Goal: Task Accomplishment & Management: Complete application form

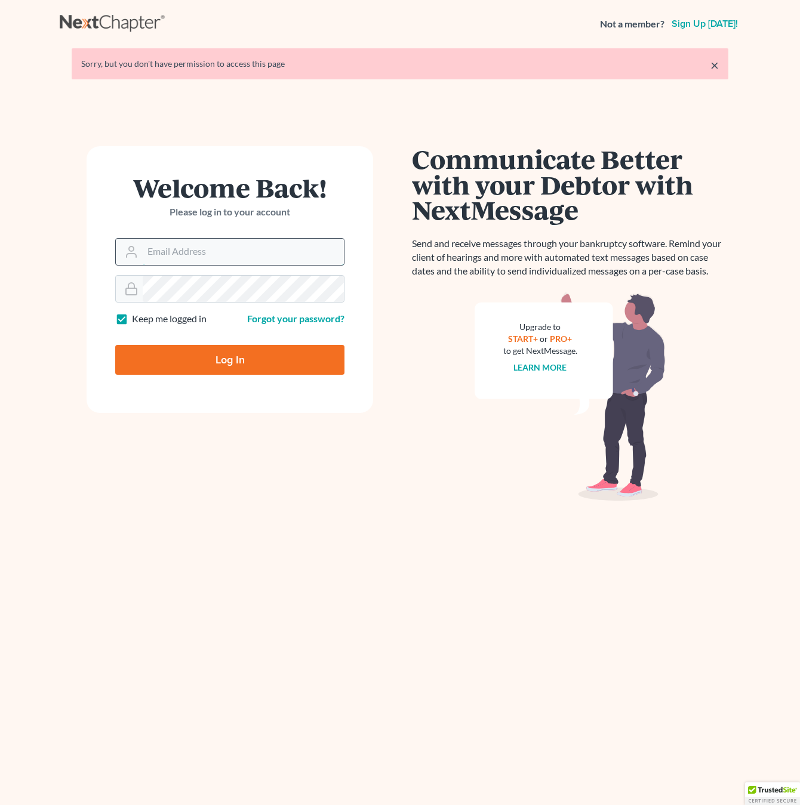
type input "[EMAIL_ADDRESS][DOMAIN_NAME]"
click at [163, 252] on input "[EMAIL_ADDRESS][DOMAIN_NAME]" at bounding box center [243, 252] width 201 height 26
click at [174, 353] on input "Log In" at bounding box center [229, 360] width 229 height 30
type input "Thinking..."
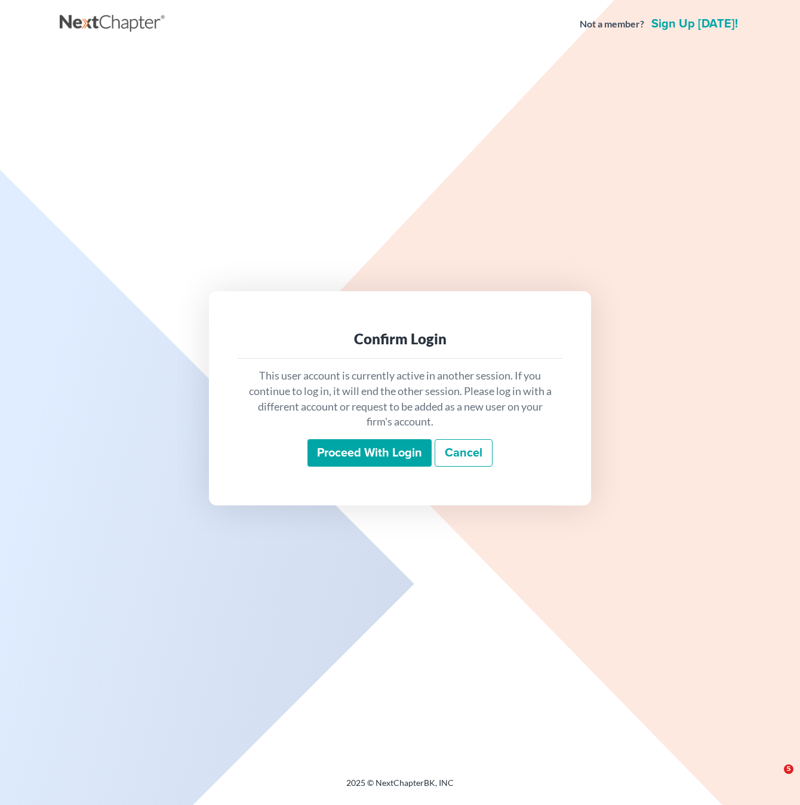
click at [374, 460] on input "Proceed with login" at bounding box center [369, 452] width 124 height 27
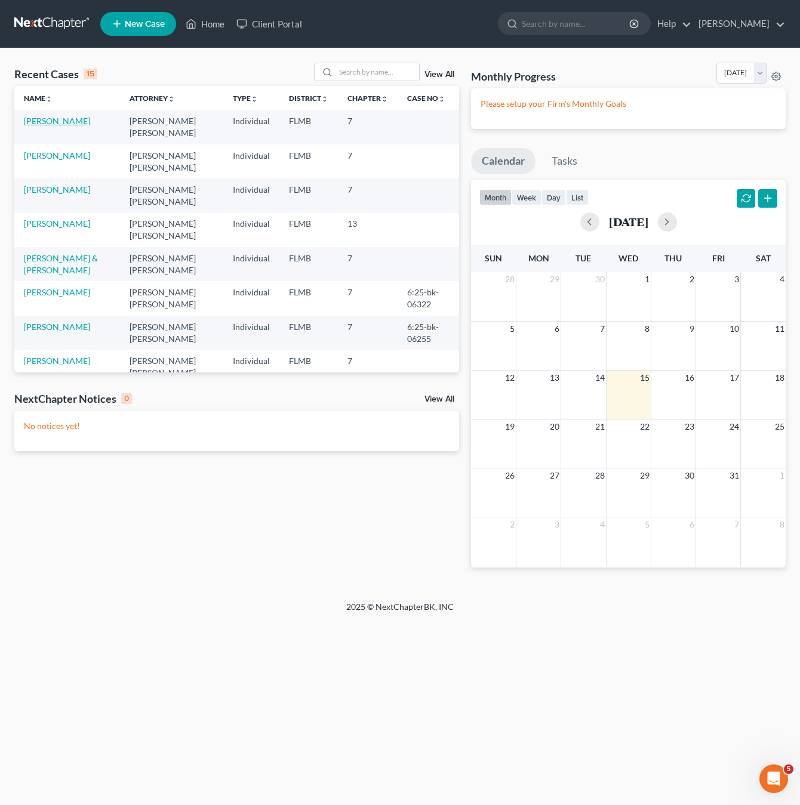
click at [50, 117] on link "[PERSON_NAME]" at bounding box center [57, 121] width 66 height 10
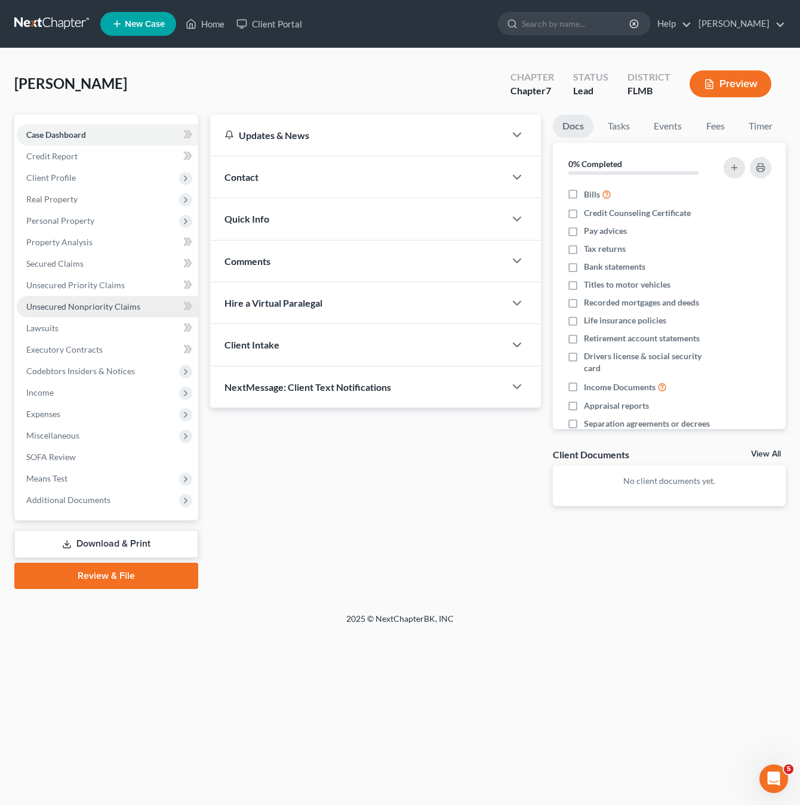
click at [80, 308] on span "Unsecured Nonpriority Claims" at bounding box center [83, 306] width 114 height 10
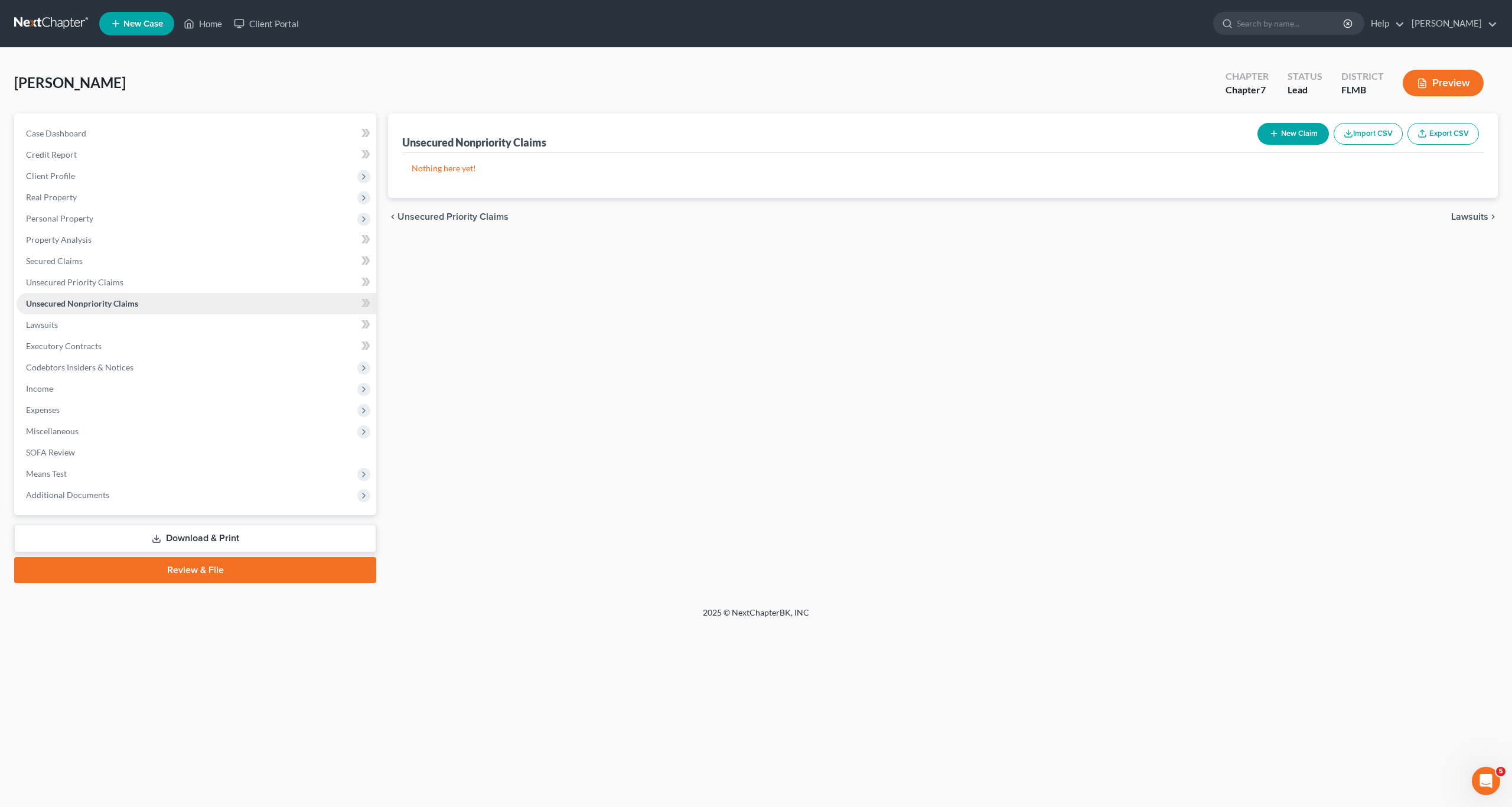
click at [91, 304] on span "Unsecured Nonpriority Claims" at bounding box center [81, 303] width 112 height 10
click at [791, 137] on button "New Claim" at bounding box center [1293, 134] width 71 height 22
select select "0"
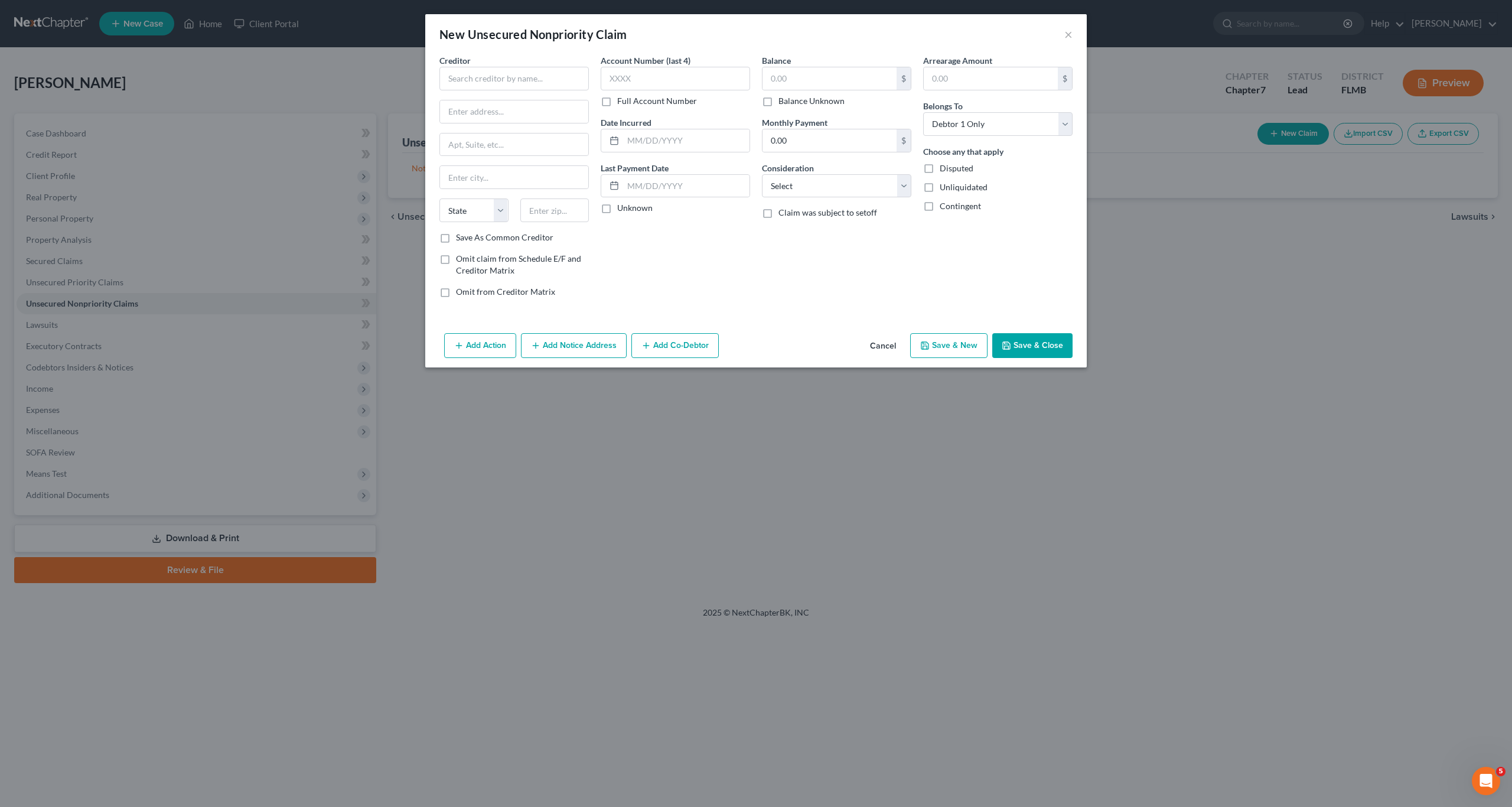
click at [491, 60] on div "Creditor *" at bounding box center [514, 72] width 150 height 36
click at [486, 71] on input "text" at bounding box center [514, 78] width 150 height 24
click at [485, 68] on input "text" at bounding box center [514, 78] width 150 height 24
click at [481, 76] on input "text" at bounding box center [514, 78] width 150 height 24
type input "Discover Card"
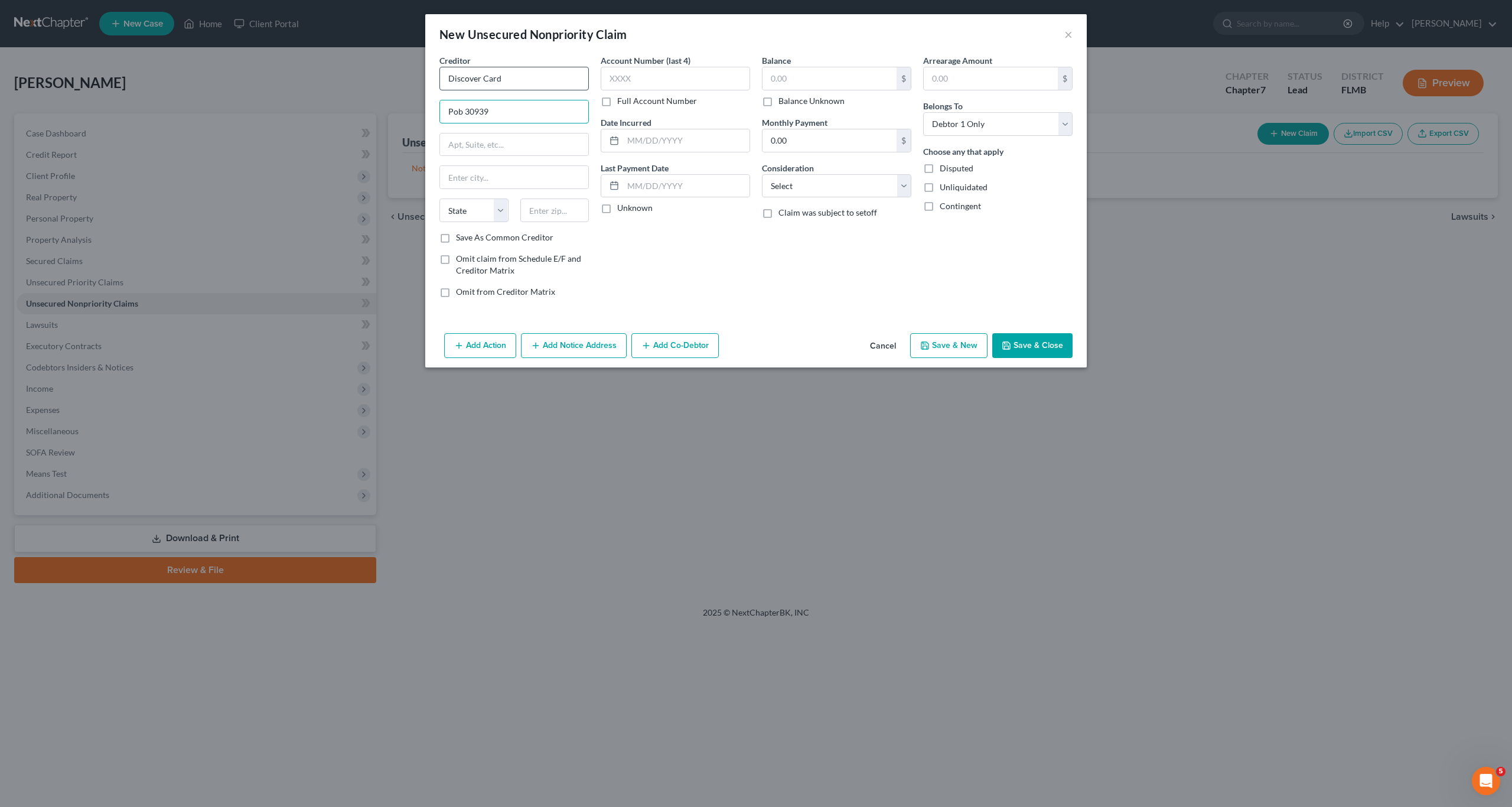
type input "Pob 30939"
type input "84130"
type input "[GEOGRAPHIC_DATA]"
select select "46"
click at [791, 74] on input "text" at bounding box center [829, 78] width 134 height 23
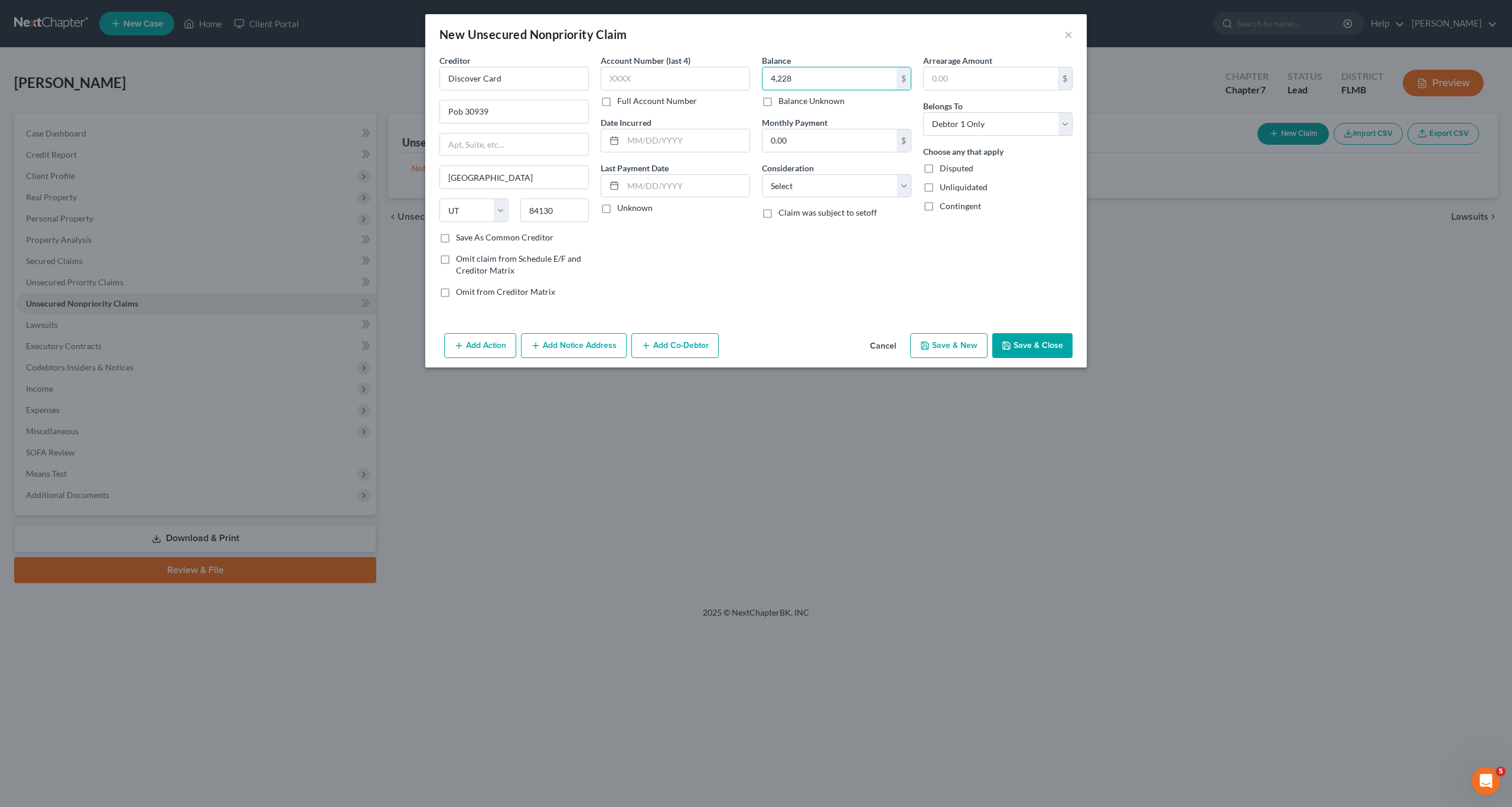
type input "4,228"
click at [609, 81] on input "text" at bounding box center [675, 78] width 150 height 24
type input "0201"
click at [775, 184] on select "Select Cable / Satellite Services Collection Agency Credit Card Debt Debt Couns…" at bounding box center [837, 186] width 150 height 24
select select "2"
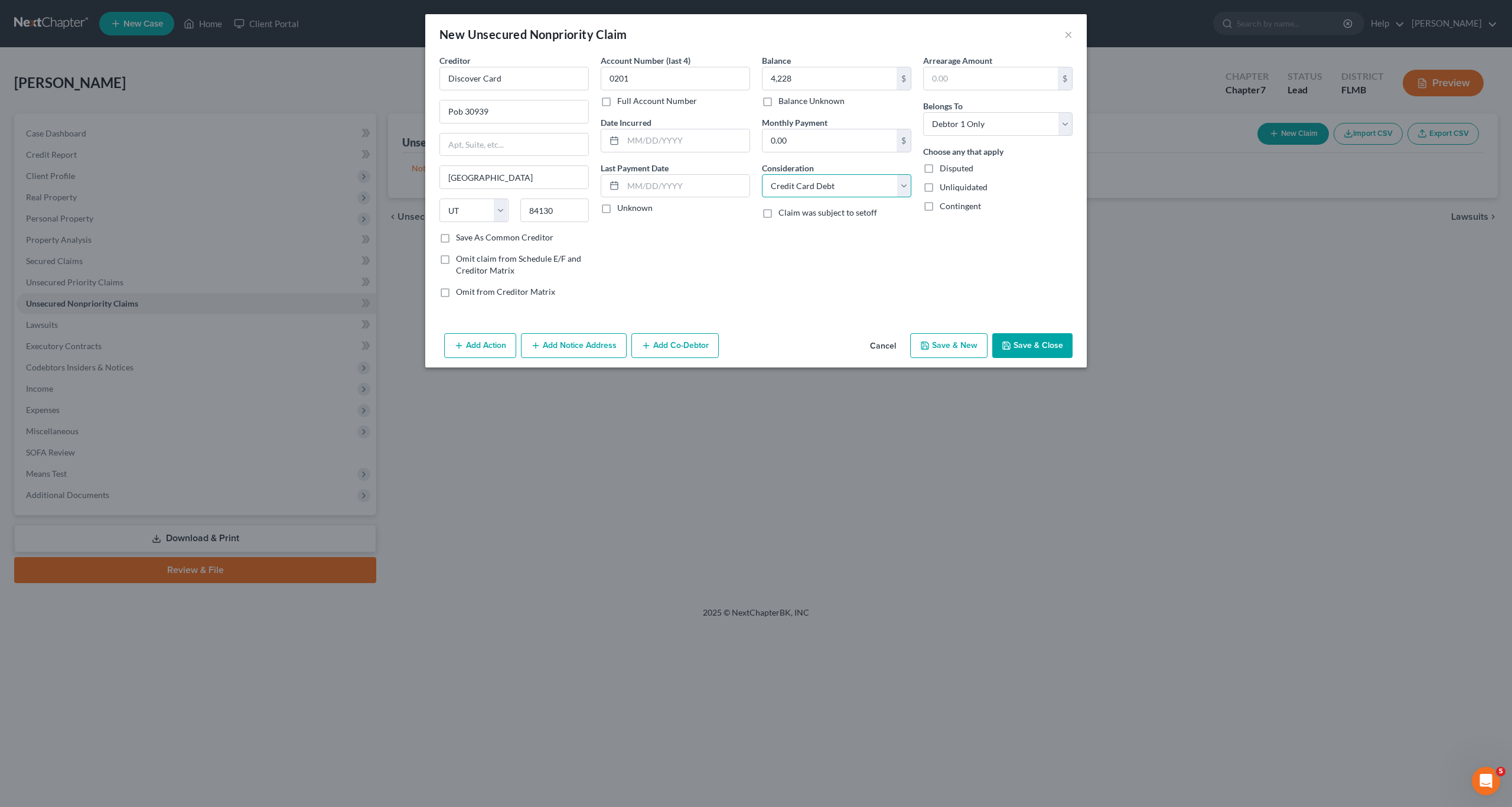
click at [762, 174] on select "Select Cable / Satellite Services Collection Agency Credit Card Debt Debt Couns…" at bounding box center [837, 186] width 150 height 24
click at [791, 348] on button "Save & New" at bounding box center [949, 346] width 77 height 25
select select "0"
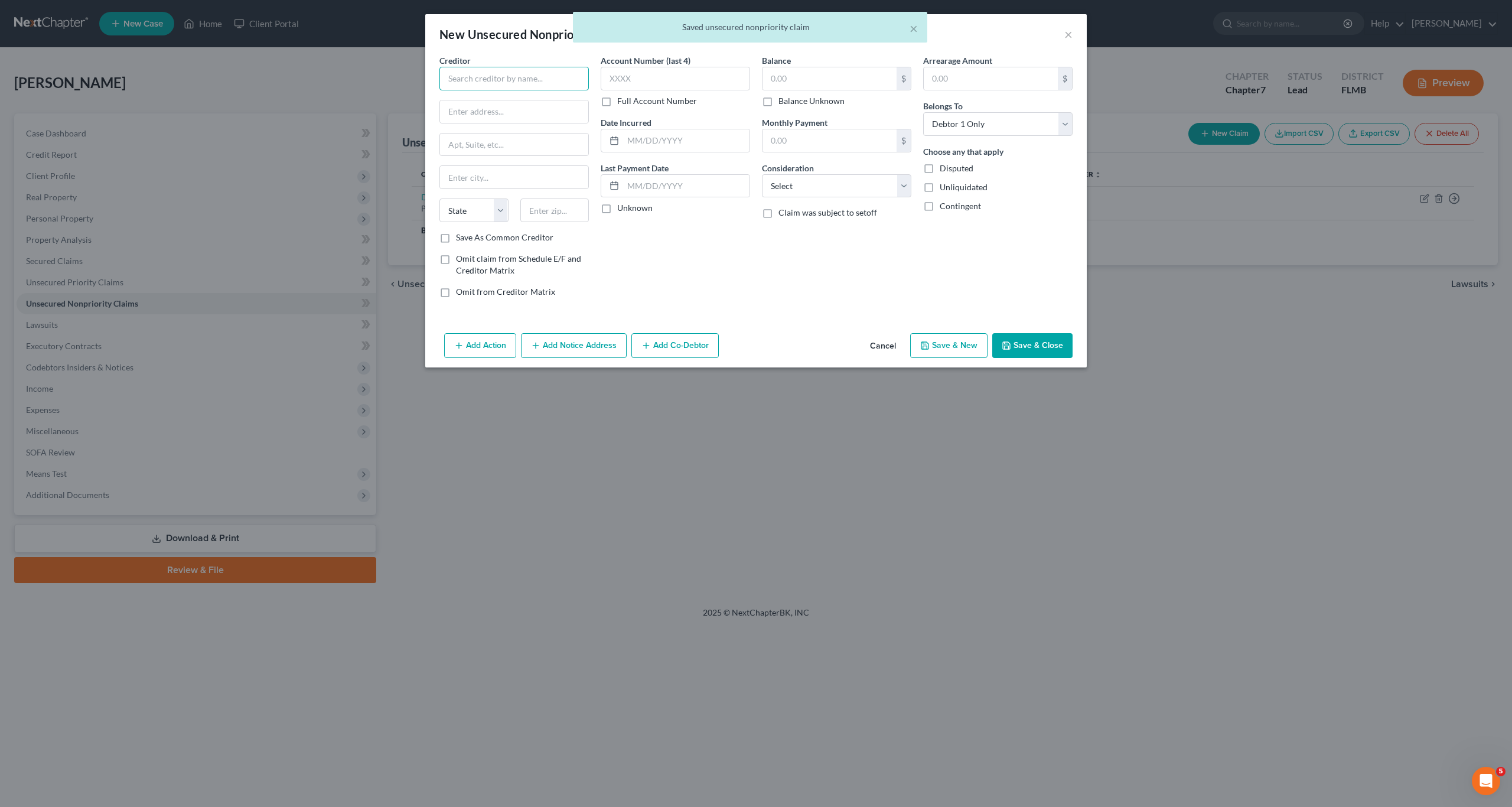
click at [464, 86] on input "text" at bounding box center [514, 78] width 150 height 24
click at [516, 83] on input "text" at bounding box center [514, 78] width 150 height 24
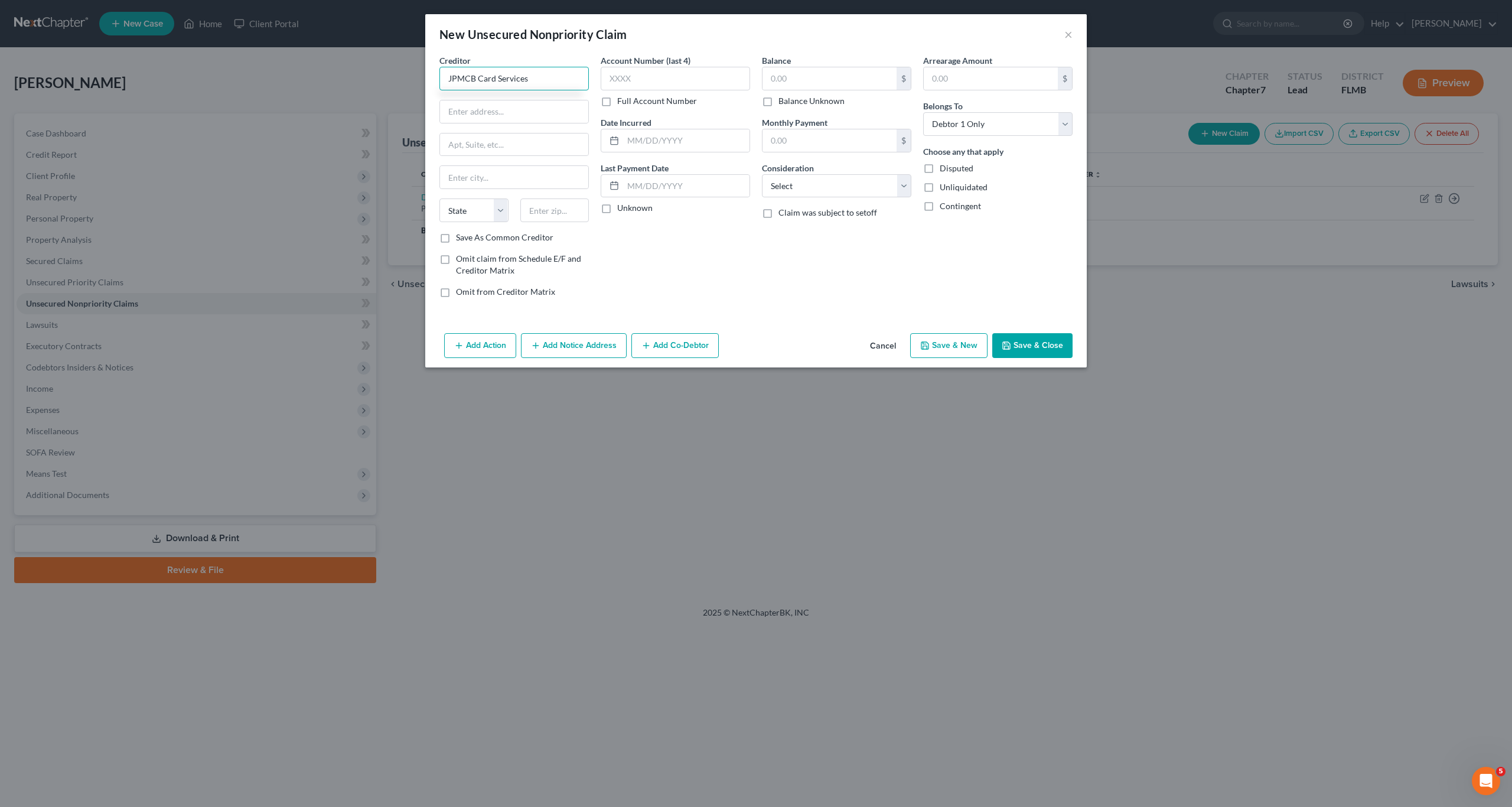
type input "JPMCB Card Services"
type input "Pob 15369"
type input "19850"
type input "Wilmington"
select select "7"
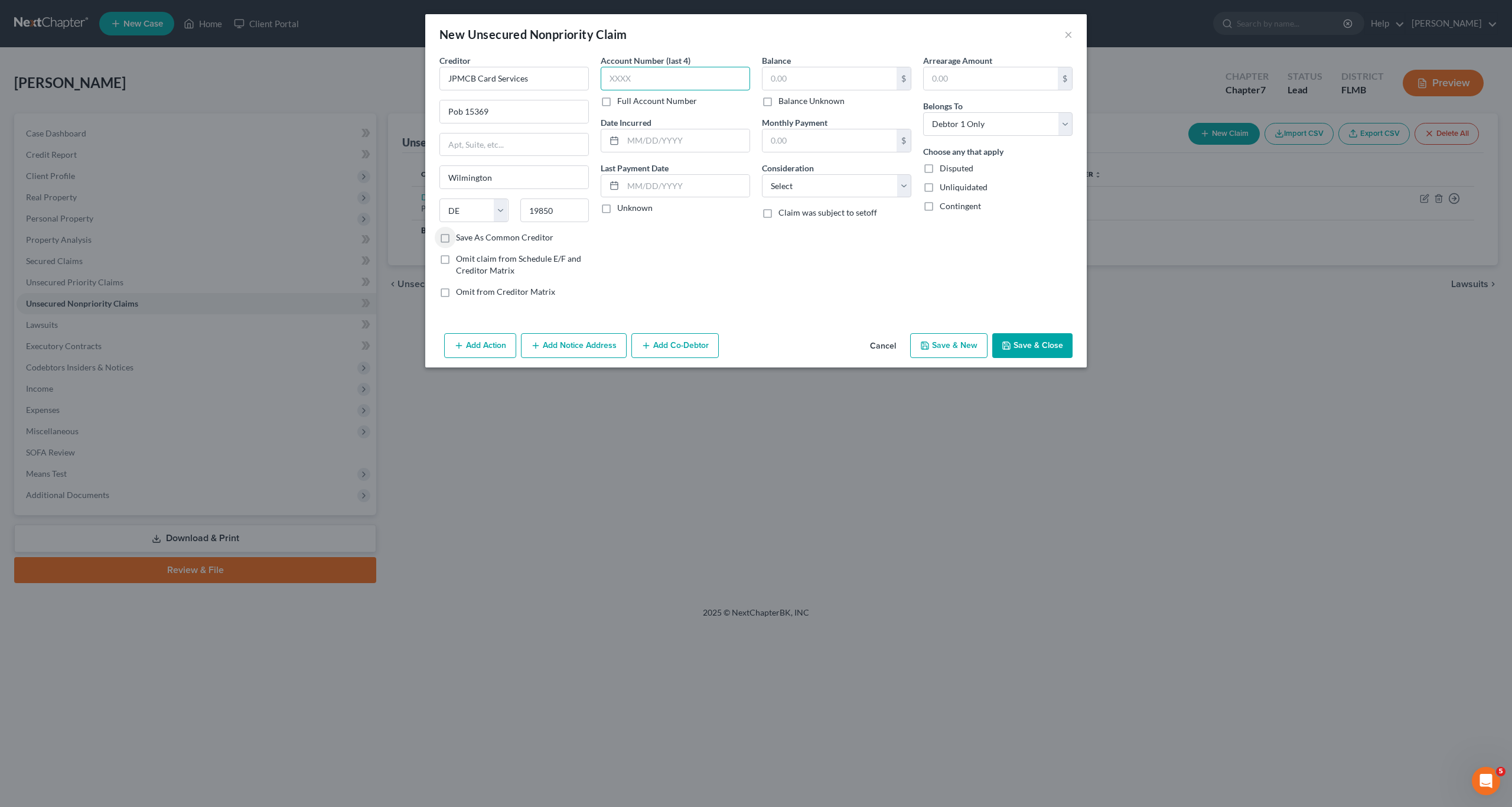
click at [693, 73] on input "text" at bounding box center [675, 78] width 150 height 24
type input "3694"
click at [791, 86] on input "text" at bounding box center [829, 78] width 134 height 23
type input "1,242"
click at [791, 184] on select "Select Cable / Satellite Services Collection Agency Credit Card Debt Debt Couns…" at bounding box center [837, 186] width 150 height 24
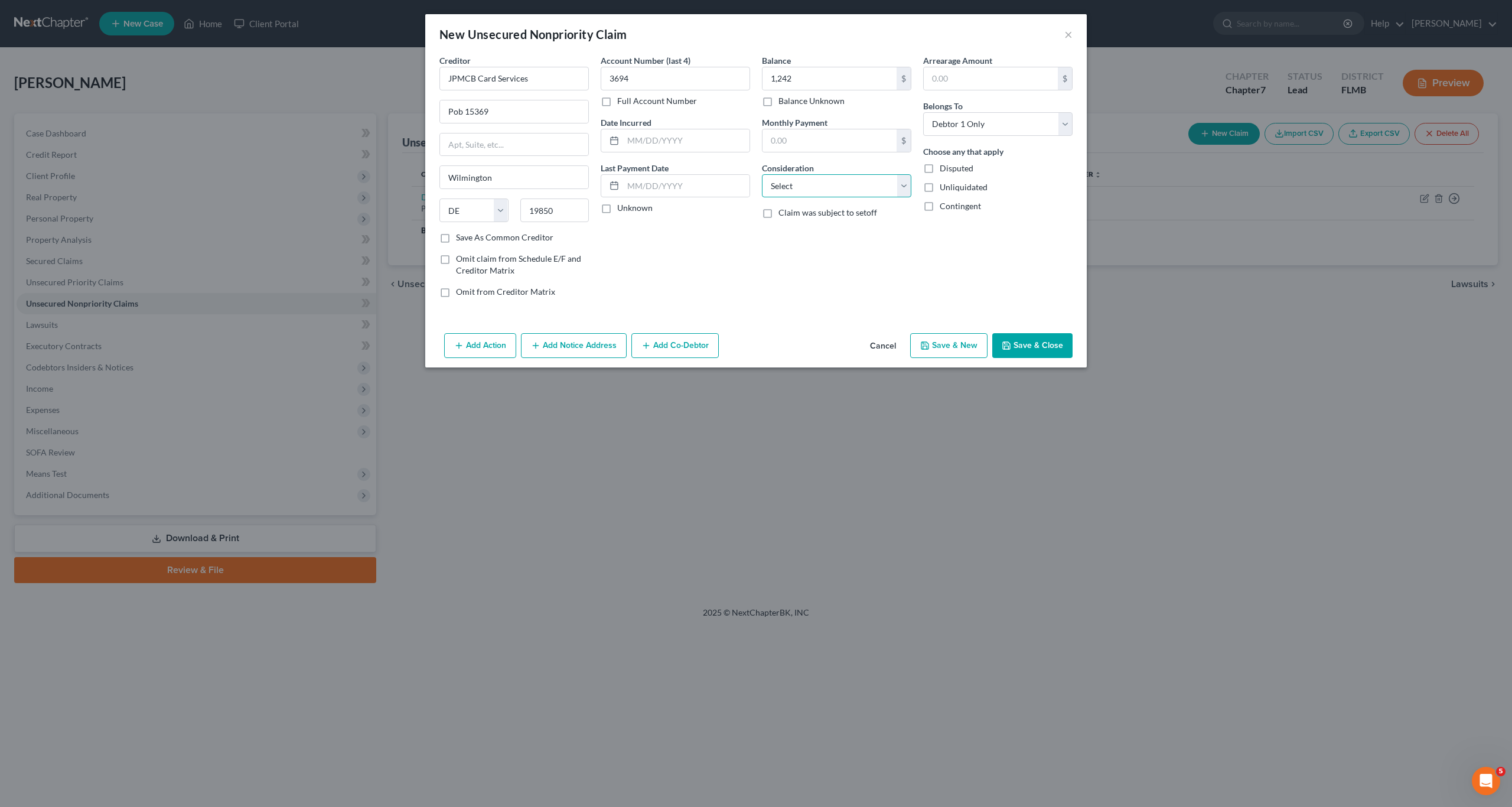
select select "2"
click at [762, 174] on select "Select Cable / Satellite Services Collection Agency Credit Card Debt Debt Couns…" at bounding box center [837, 186] width 150 height 24
click at [725, 270] on div "Account Number (last 4) 3694 Full Account Number Date Incurred Last Payment Dat…" at bounding box center [675, 180] width 161 height 252
click at [791, 348] on button "Save & New" at bounding box center [949, 346] width 77 height 25
select select "0"
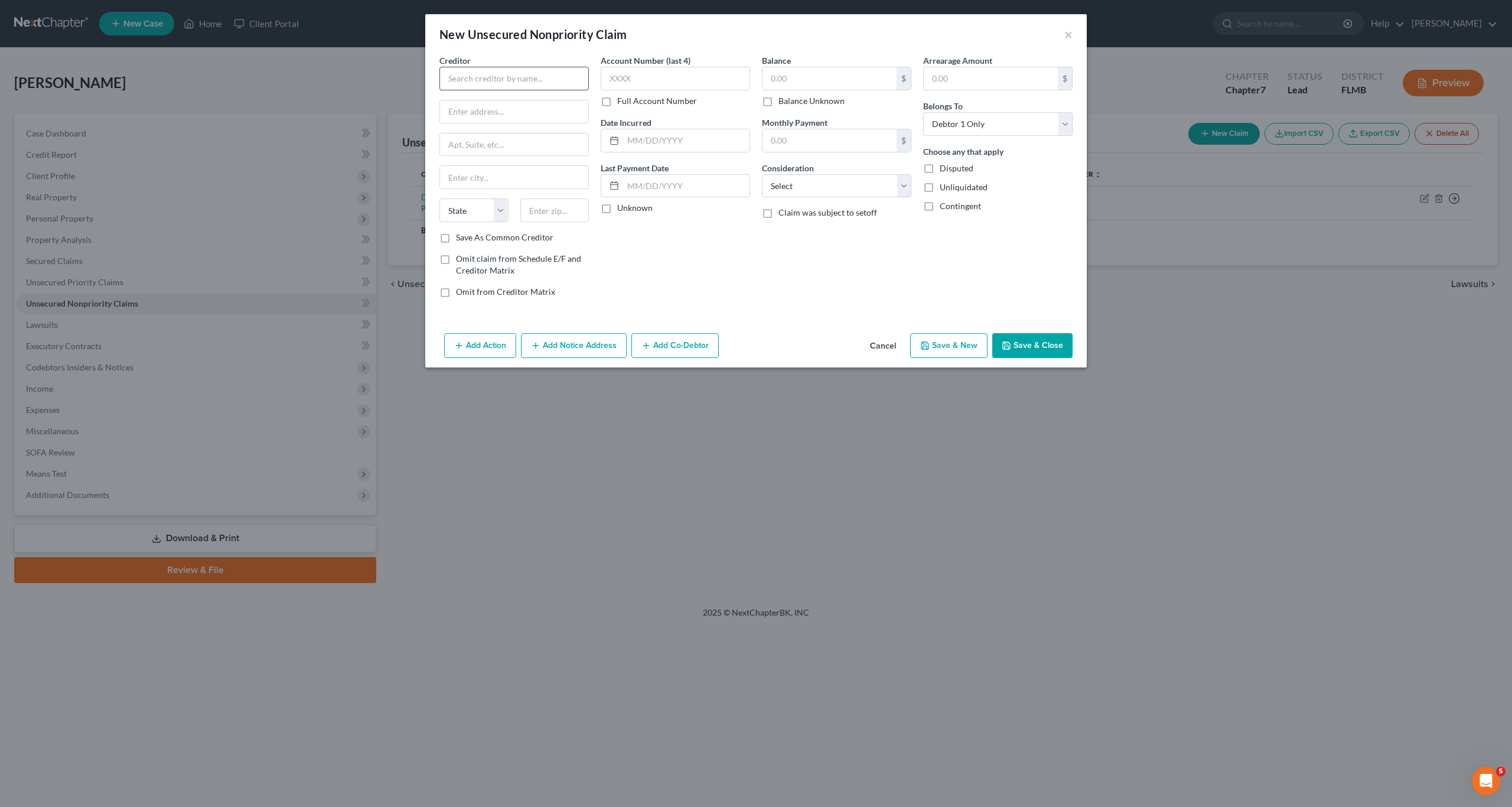
type input "1,242.00"
type input "0.00"
click at [497, 83] on input "text" at bounding box center [514, 78] width 150 height 24
click at [513, 70] on input "text" at bounding box center [514, 78] width 150 height 24
type input "Capital One Bank USA NA"
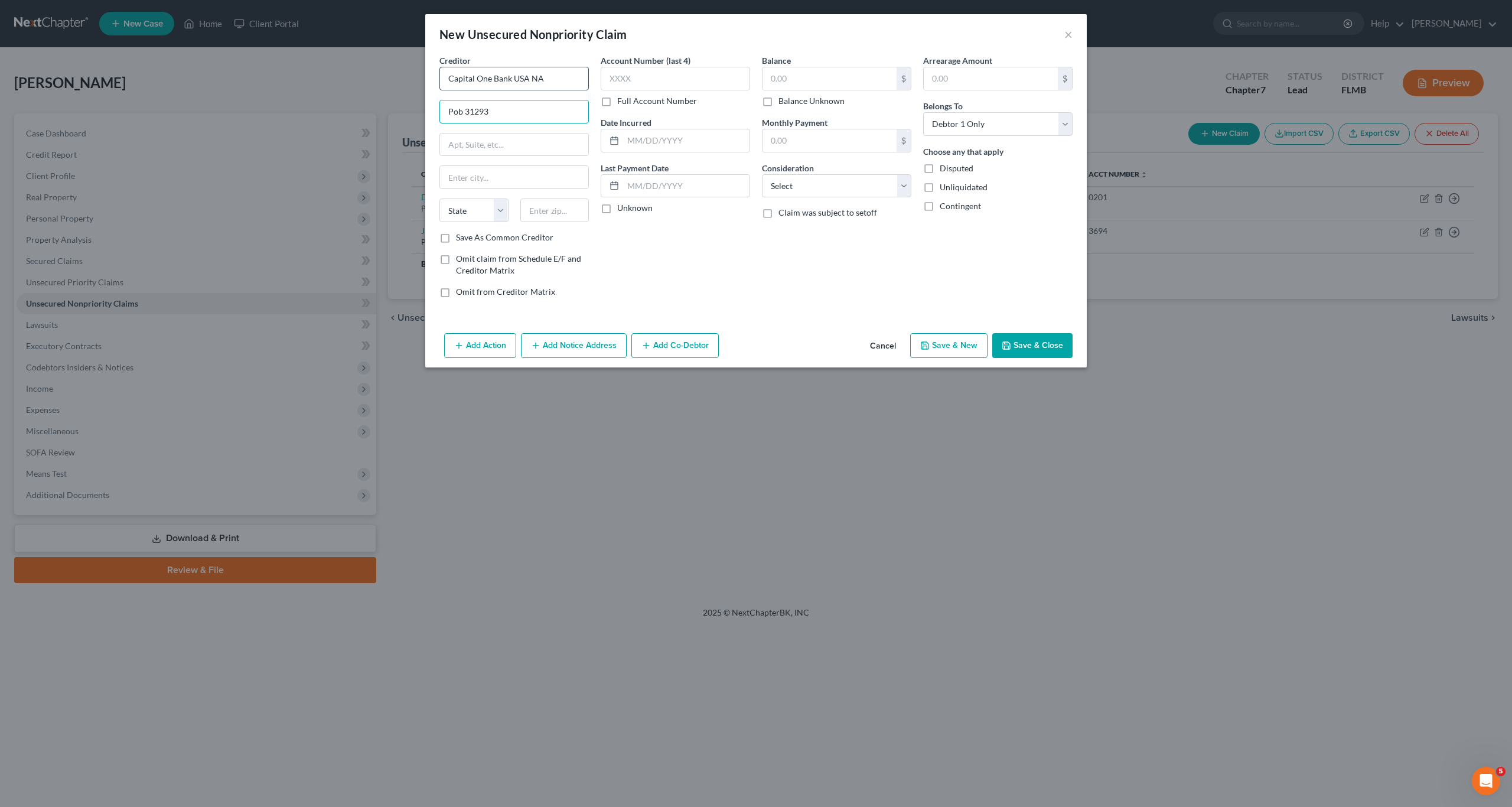
type input "Pob 31293"
type input "84131"
type input "[GEOGRAPHIC_DATA]"
select select "46"
click at [791, 72] on input "text" at bounding box center [829, 78] width 134 height 23
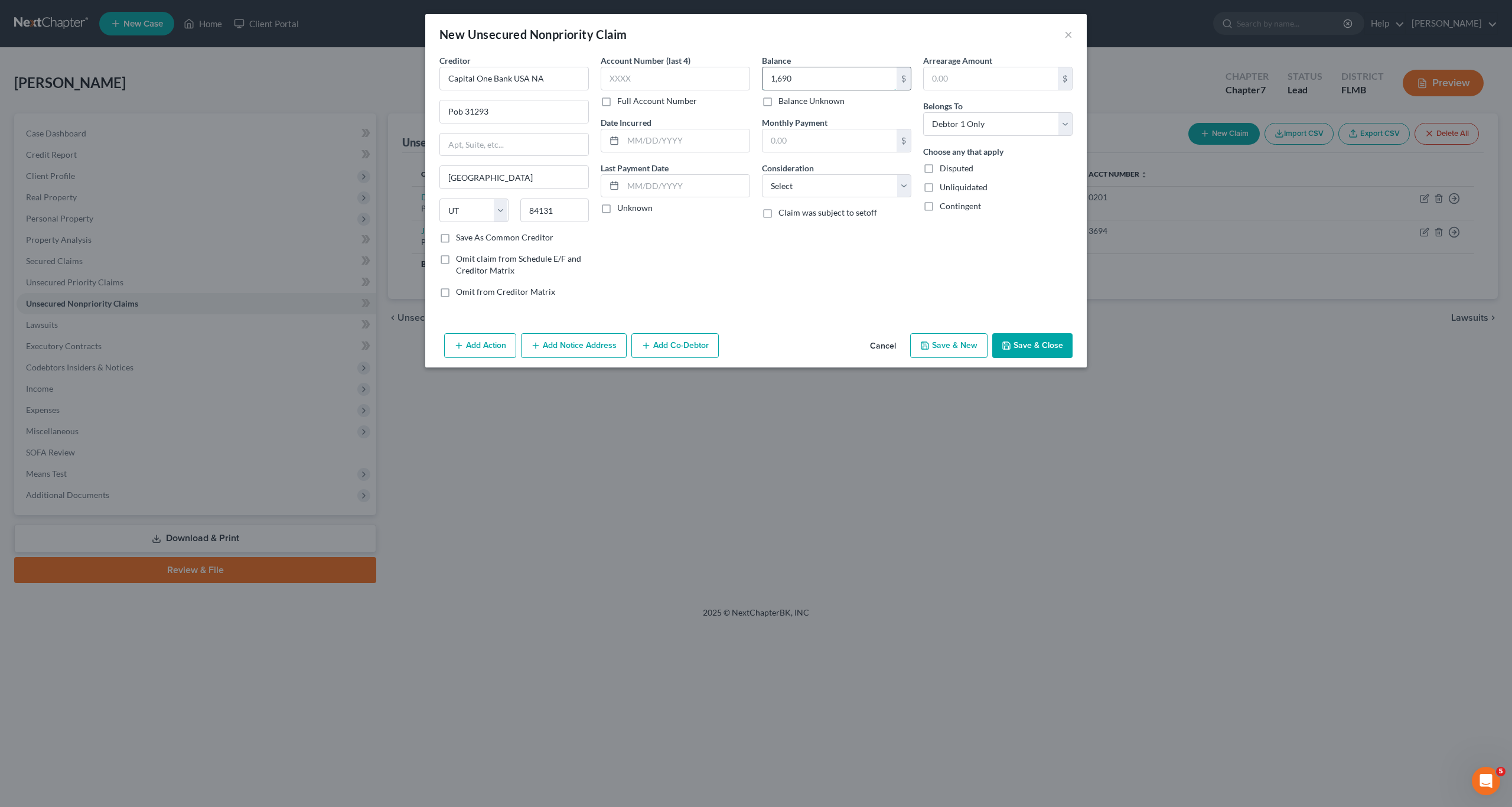
type input "1,690"
click at [791, 181] on select "Select Cable / Satellite Services Collection Agency Credit Card Debt Debt Couns…" at bounding box center [837, 186] width 150 height 24
select select "2"
click at [762, 174] on select "Select Cable / Satellite Services Collection Agency Credit Card Debt Debt Couns…" at bounding box center [837, 186] width 150 height 24
click at [658, 78] on input "text" at bounding box center [675, 78] width 150 height 24
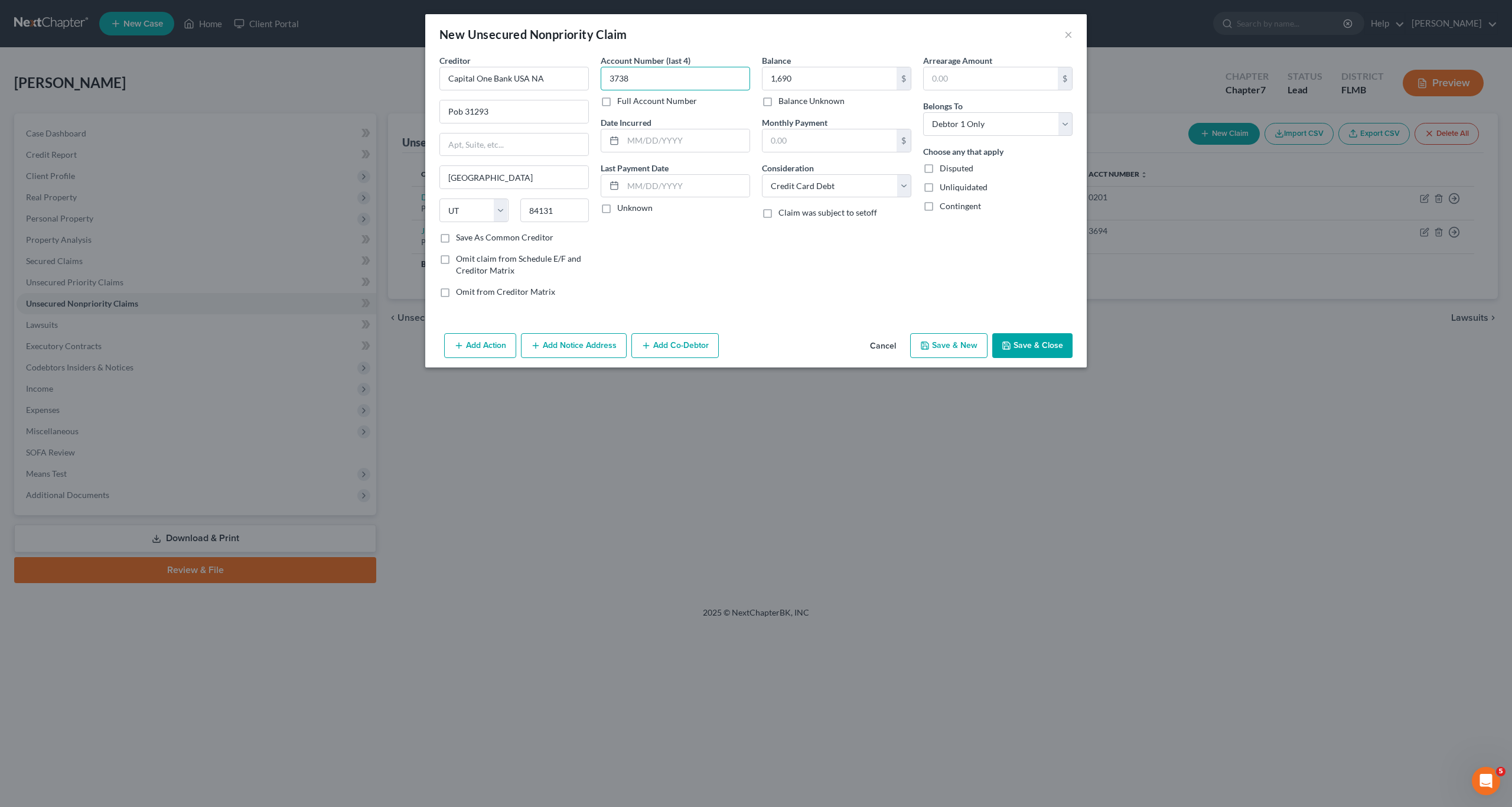
type input "3738"
drag, startPoint x: 970, startPoint y: 361, endPoint x: 967, endPoint y: 353, distance: 8.5
click at [791, 356] on div "Add Action Add Notice Address Add Co-Debtor Cancel Save & New Save & Close" at bounding box center [756, 348] width 661 height 39
click at [791, 342] on button "Save & New" at bounding box center [949, 346] width 77 height 25
select select "0"
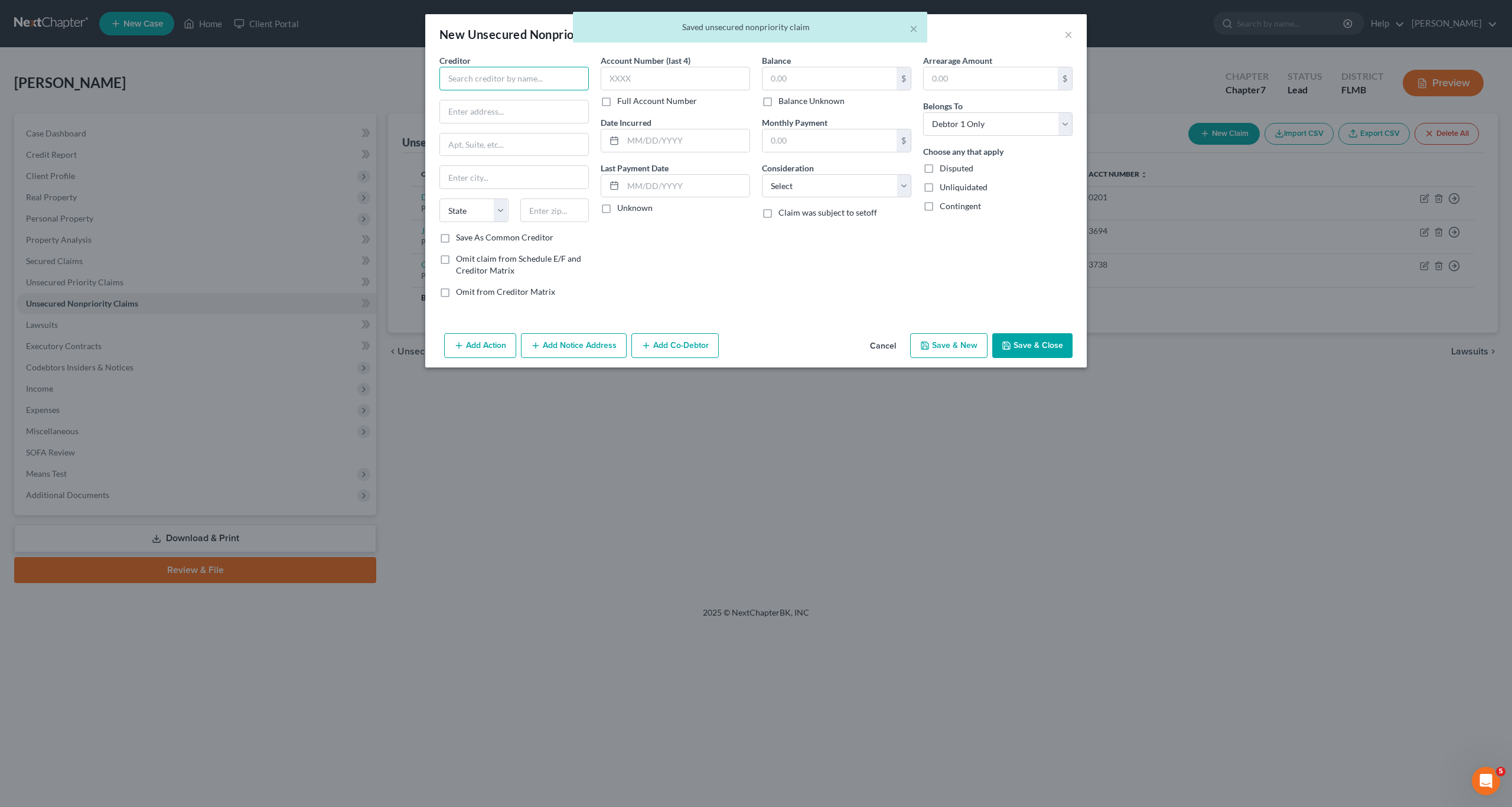
click at [503, 79] on input "text" at bounding box center [514, 78] width 150 height 24
click at [535, 70] on input "text" at bounding box center [514, 78] width 150 height 24
click at [494, 79] on input "text" at bounding box center [514, 78] width 150 height 24
type input "Discover Card"
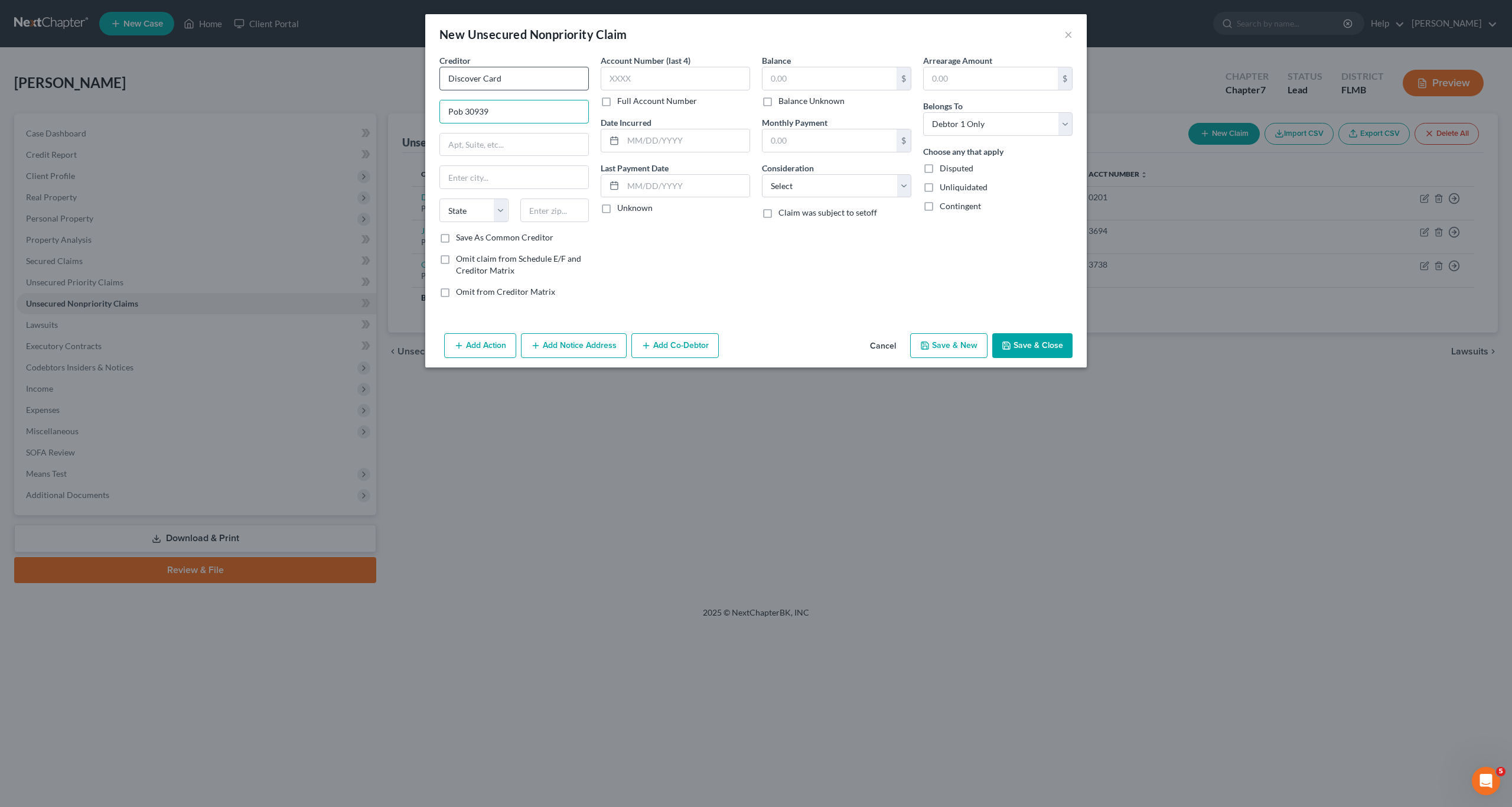
type input "Pob 30939"
type input "84130"
type input "[GEOGRAPHIC_DATA]"
select select "46"
click at [791, 86] on input "text" at bounding box center [829, 78] width 134 height 23
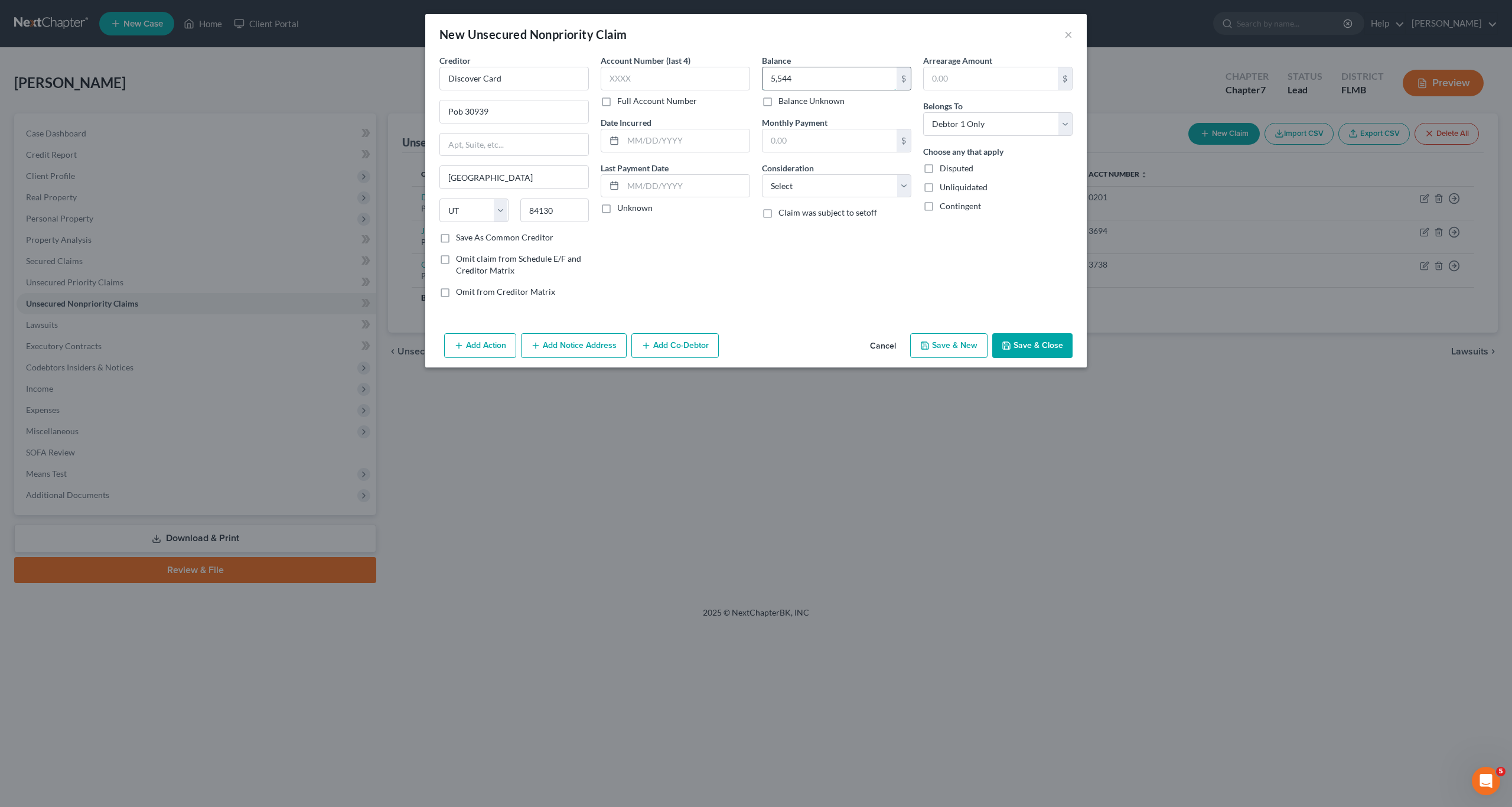
type input "5,544"
click at [791, 186] on select "Select Cable / Satellite Services Collection Agency Credit Card Debt Debt Couns…" at bounding box center [837, 186] width 150 height 24
select select "2"
click at [762, 174] on select "Select Cable / Satellite Services Collection Agency Credit Card Debt Debt Couns…" at bounding box center [837, 186] width 150 height 24
click at [664, 80] on input "text" at bounding box center [675, 78] width 150 height 24
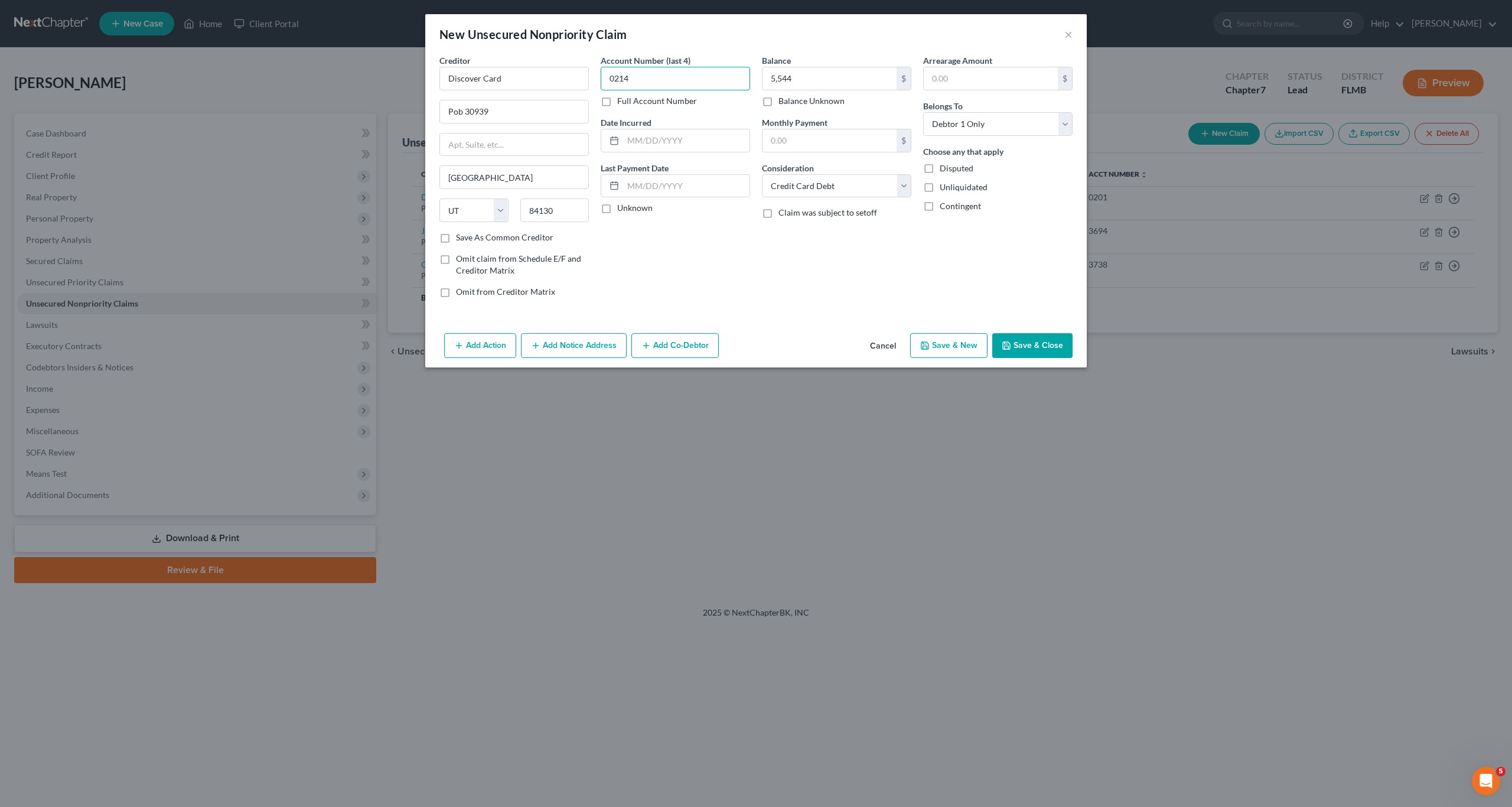
type input "0214"
click at [716, 291] on div "Account Number (last 4) 0214 Full Account Number Date Incurred Last Payment Dat…" at bounding box center [675, 180] width 161 height 252
click at [699, 277] on div "Account Number (last 4) 0214 Full Account Number Date Incurred Last Payment Dat…" at bounding box center [675, 180] width 161 height 252
click at [791, 350] on button "Save & New" at bounding box center [949, 346] width 77 height 25
select select "0"
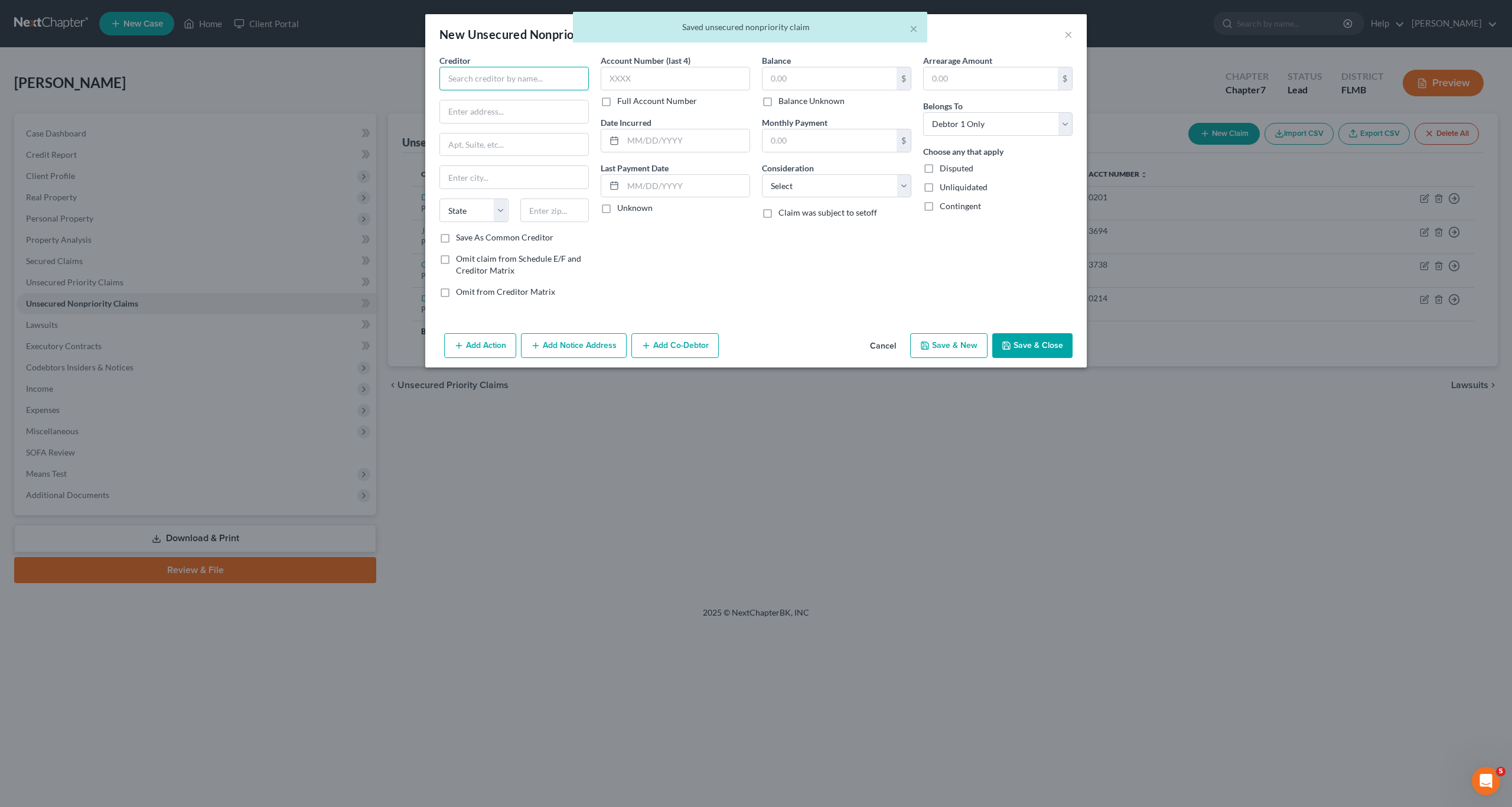
click at [473, 89] on input "text" at bounding box center [514, 78] width 150 height 24
click at [446, 80] on input "text" at bounding box center [514, 78] width 150 height 24
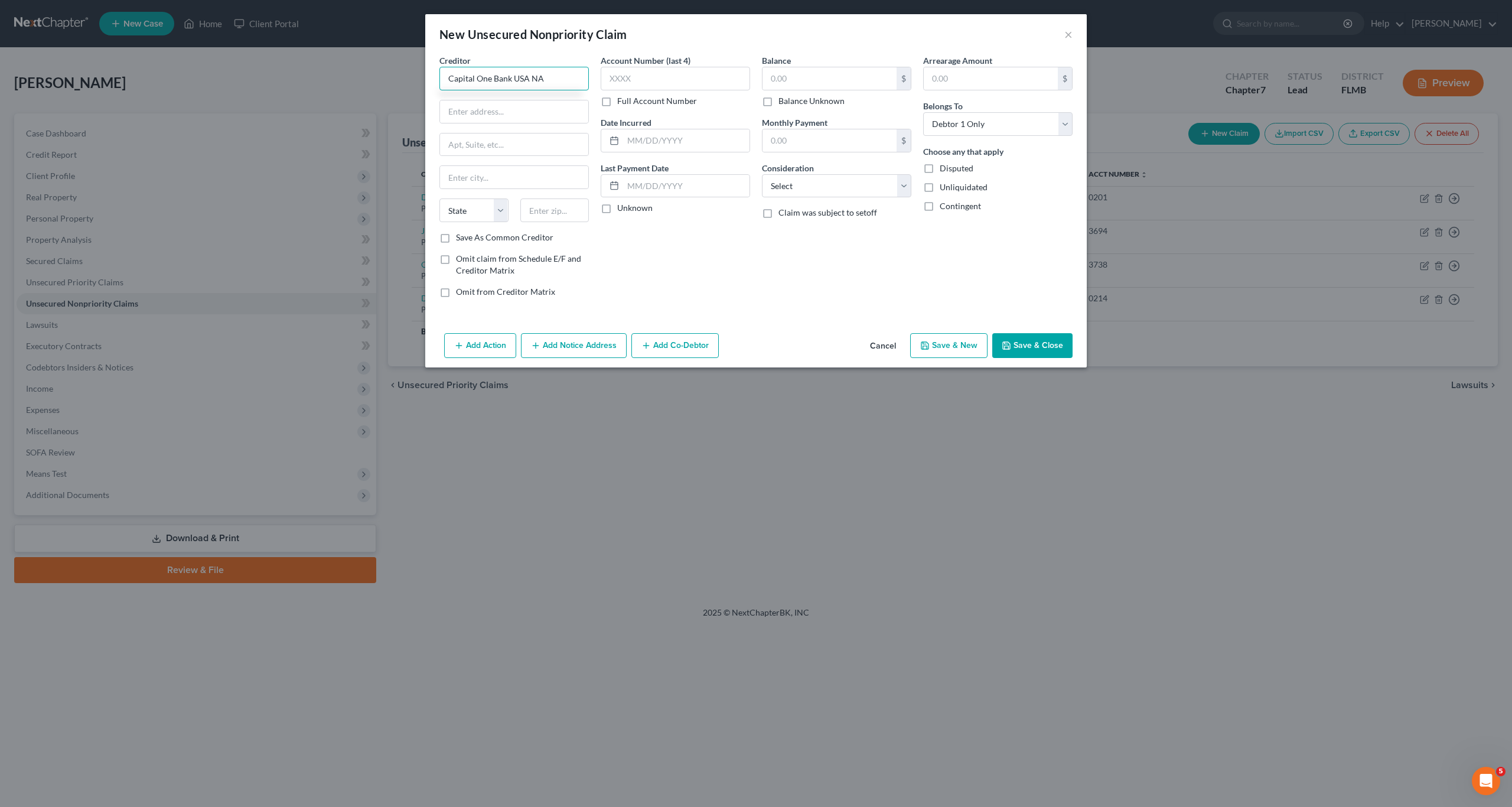
type input "Capital One Bank USA NA"
type input "Pob 31293"
type input "84131"
type input "[GEOGRAPHIC_DATA]"
select select "46"
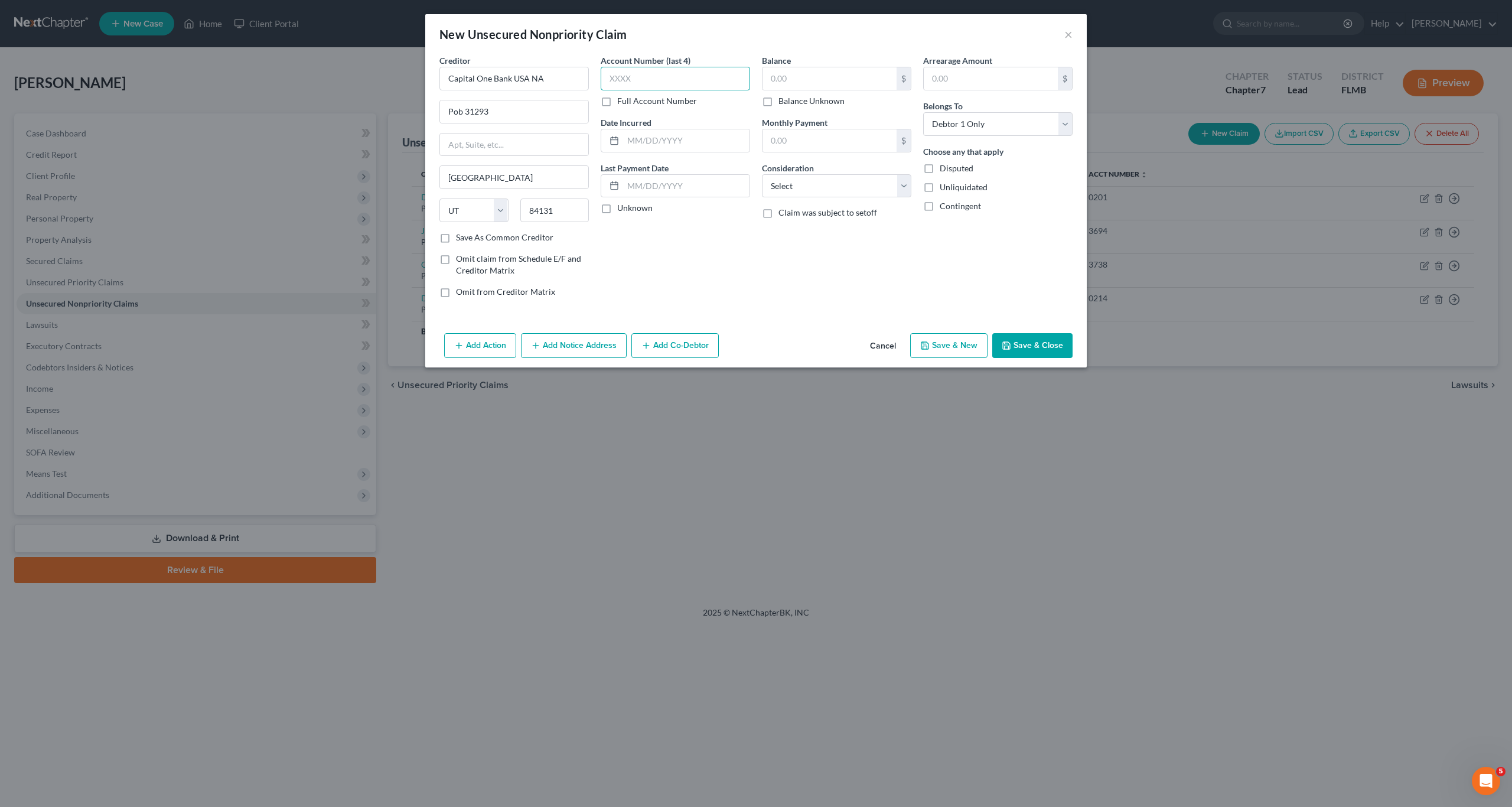
click at [691, 72] on input "text" at bounding box center [675, 78] width 150 height 24
type input "2333"
type input "57"
click at [791, 184] on select "Select Cable / Satellite Services Collection Agency Credit Card Debt Debt Couns…" at bounding box center [837, 186] width 150 height 24
select select "2"
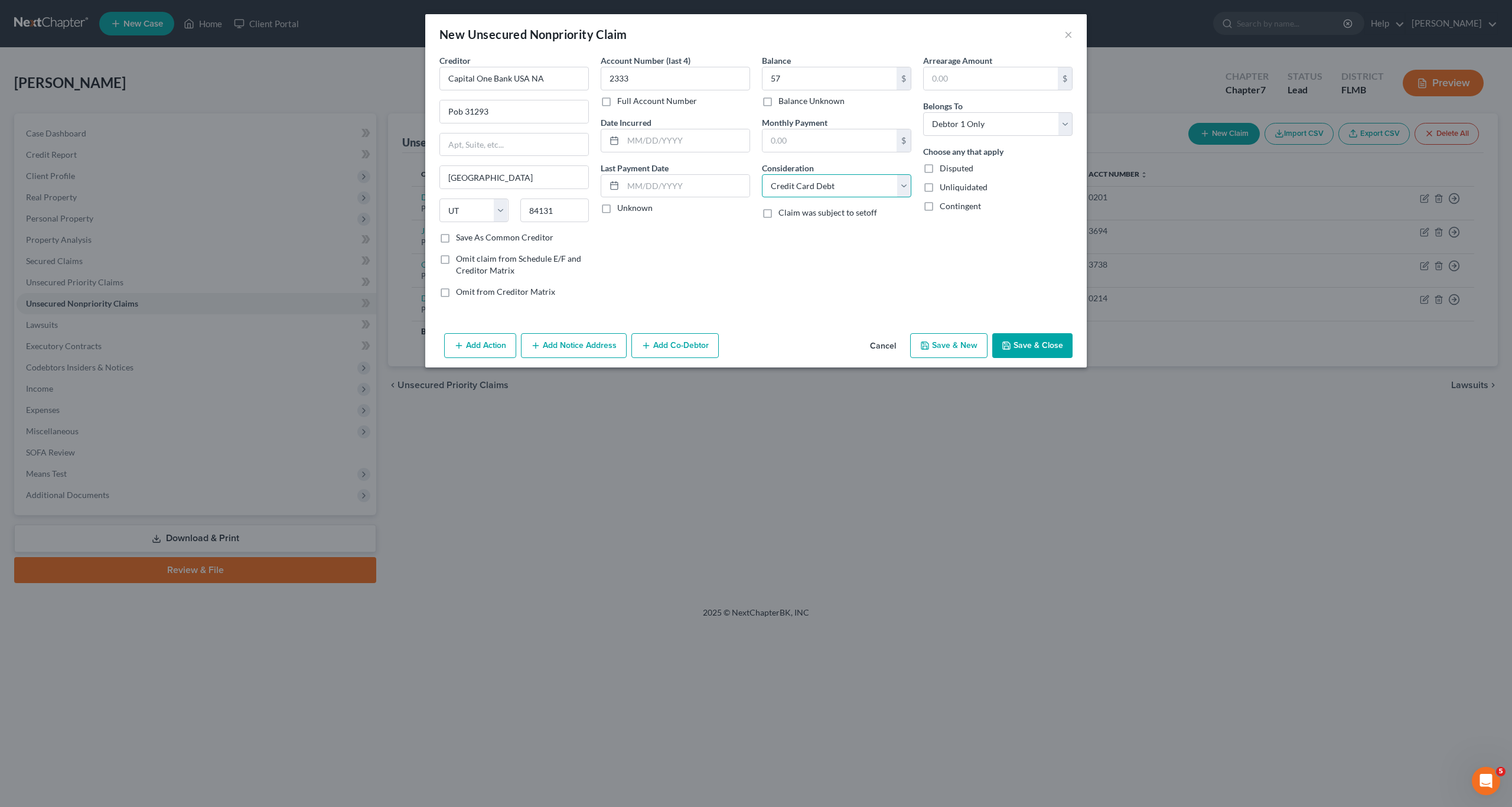
click at [762, 174] on select "Select Cable / Satellite Services Collection Agency Credit Card Debt Debt Couns…" at bounding box center [837, 186] width 150 height 24
click at [703, 301] on div "Account Number (last 4) 2333 Full Account Number Date Incurred Last Payment Dat…" at bounding box center [675, 180] width 161 height 252
click at [704, 284] on div "Account Number (last 4) 2333 Full Account Number Date Incurred Last Payment Dat…" at bounding box center [675, 180] width 161 height 252
click at [631, 258] on div "Account Number (last 4) 2333 Full Account Number Date Incurred Last Payment Dat…" at bounding box center [675, 180] width 161 height 252
click at [661, 272] on div "Account Number (last 4) 2333 Full Account Number Date Incurred Last Payment Dat…" at bounding box center [675, 180] width 161 height 252
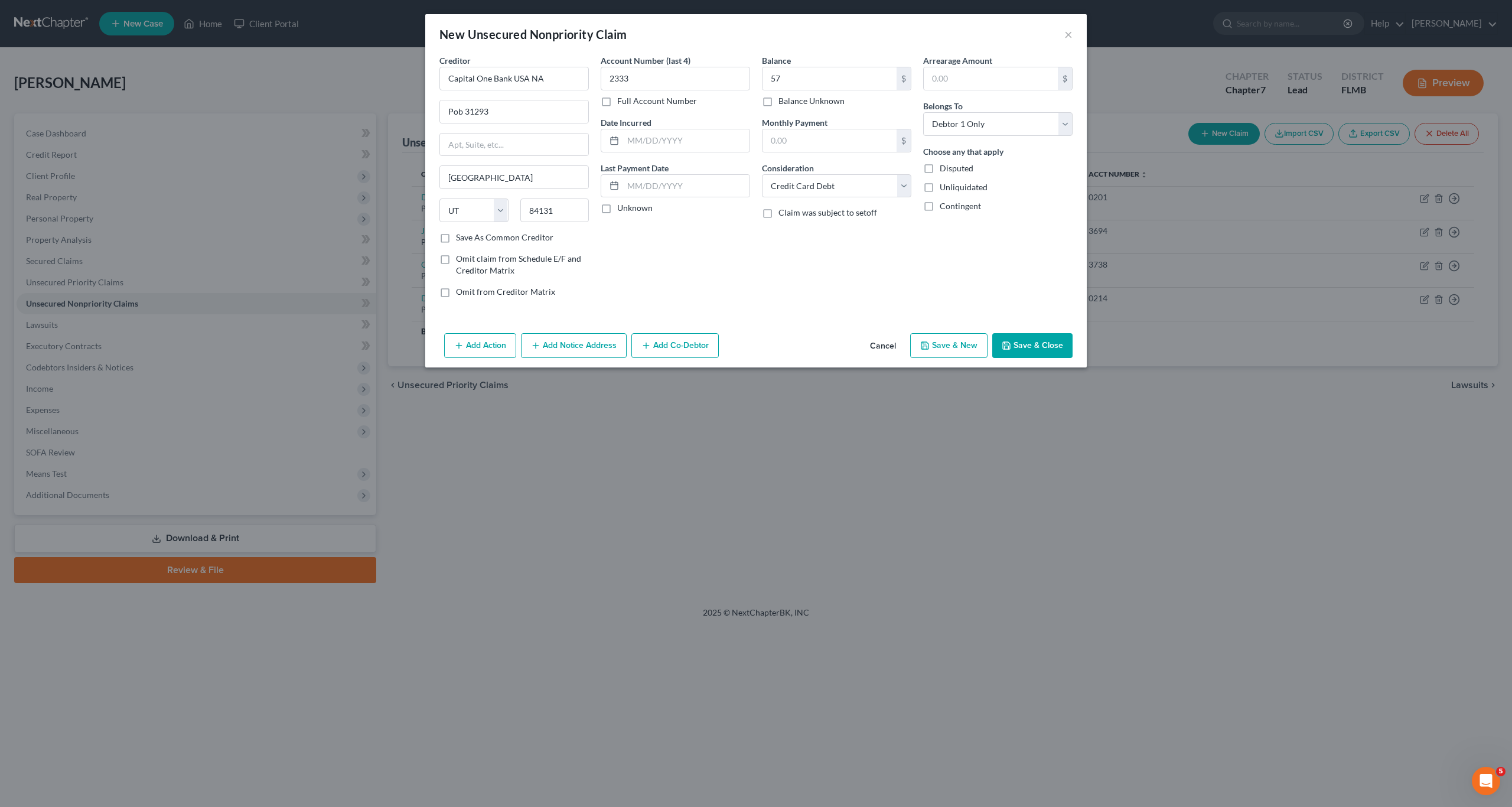
click at [791, 347] on icon "button" at bounding box center [926, 346] width 10 height 10
select select "0"
type input "57.00"
type input "0.00"
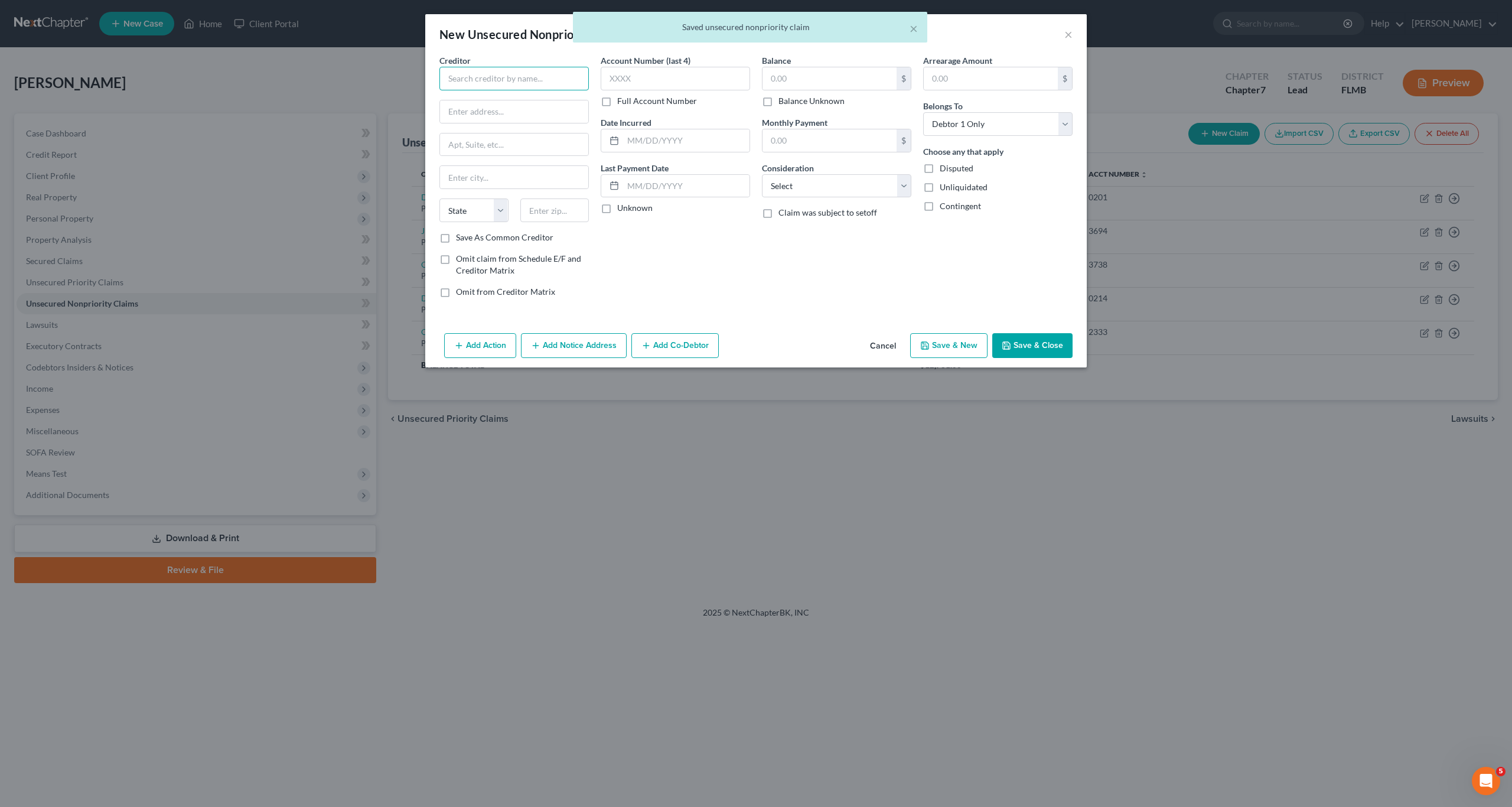
click at [465, 81] on input "text" at bounding box center [514, 78] width 150 height 24
click at [515, 74] on input "text" at bounding box center [514, 78] width 150 height 24
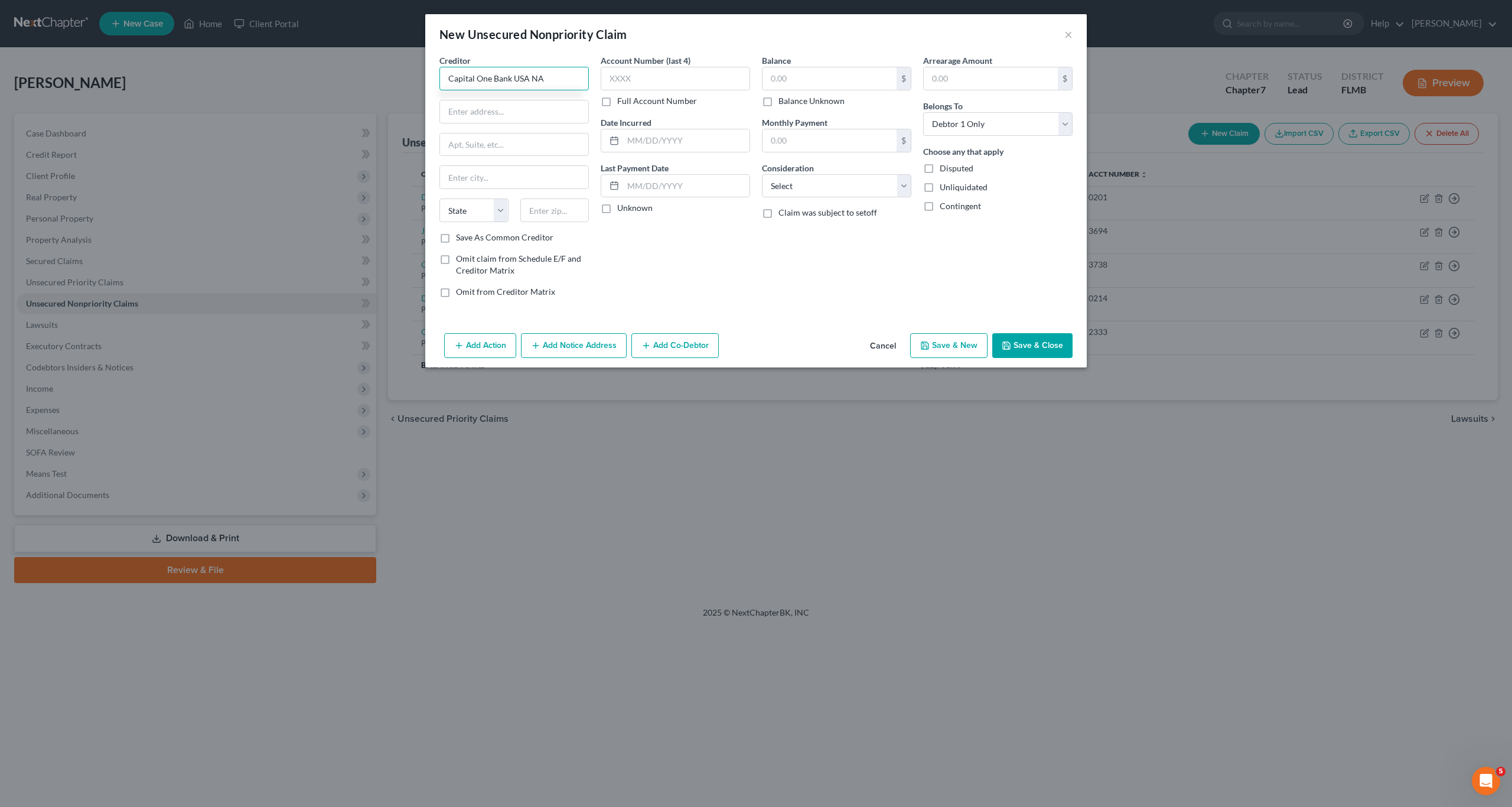
type input "Capital One Bank USA NA"
type input "Pob 31293"
type input "84131"
type input "[GEOGRAPHIC_DATA]"
select select "46"
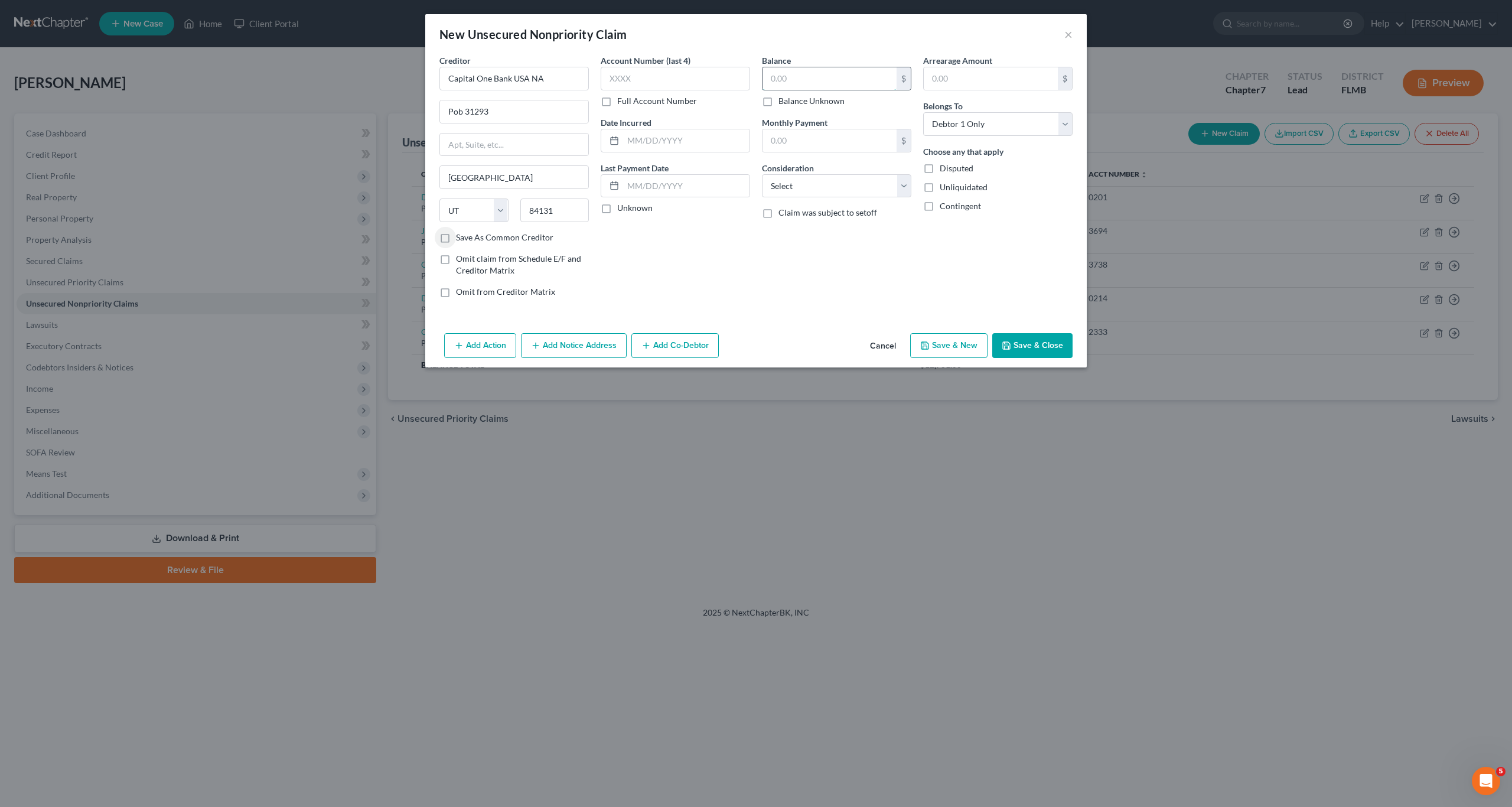
click at [791, 67] on input "text" at bounding box center [829, 78] width 134 height 23
type input "780"
click at [643, 71] on input "text" at bounding box center [675, 78] width 150 height 24
type input "4692"
click at [791, 184] on select "Select Cable / Satellite Services Collection Agency Credit Card Debt Debt Couns…" at bounding box center [837, 186] width 150 height 24
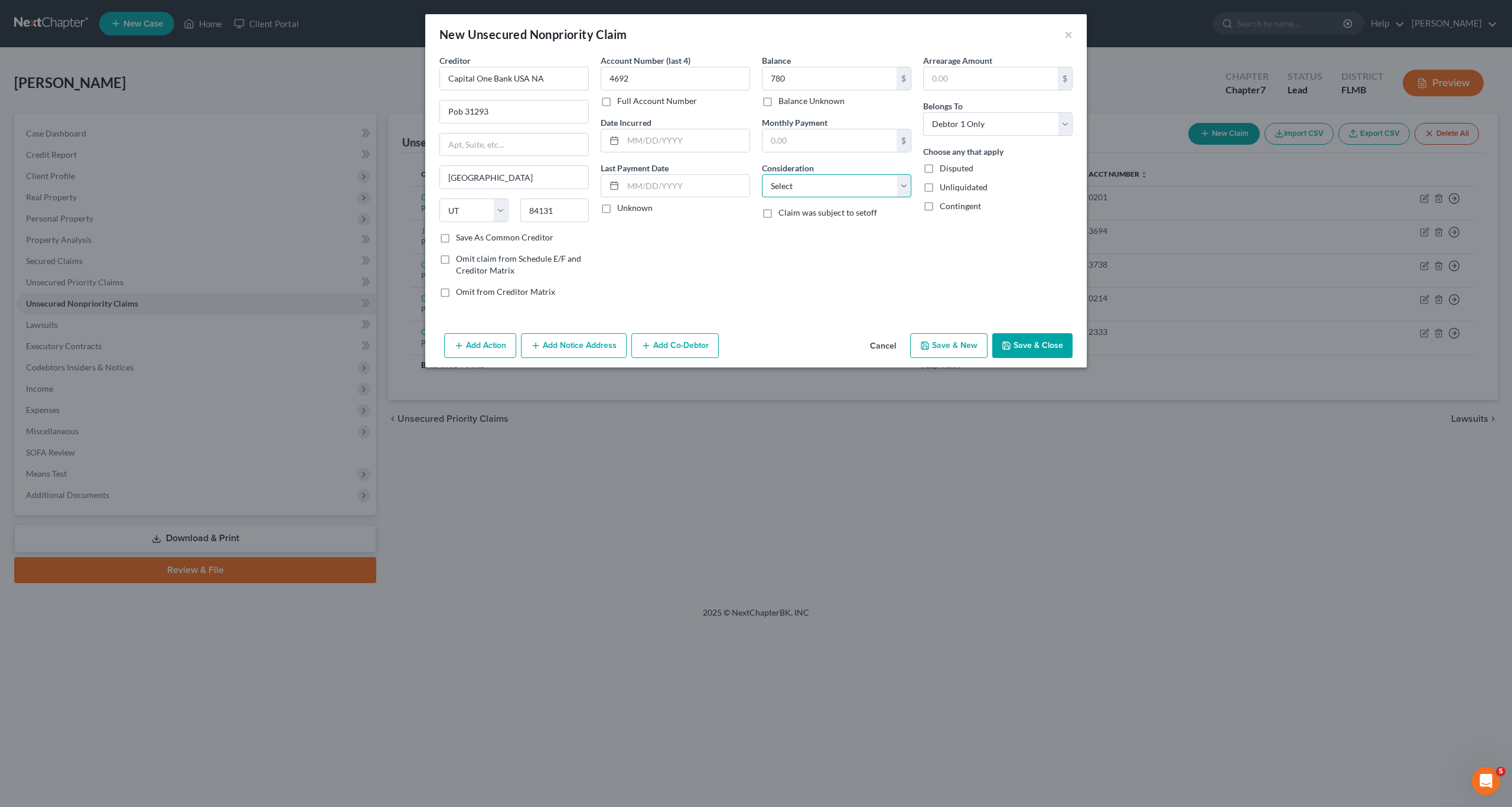
select select "2"
click at [762, 174] on select "Select Cable / Satellite Services Collection Agency Credit Card Debt Debt Couns…" at bounding box center [837, 186] width 150 height 24
drag, startPoint x: 806, startPoint y: 285, endPoint x: 907, endPoint y: 340, distance: 115.0
click at [791, 286] on div "Balance 780.00 $ Balance Unknown Balance Undetermined 780 $ Balance Unknown Mon…" at bounding box center [837, 180] width 161 height 252
click at [791, 348] on button "Save & New" at bounding box center [949, 346] width 77 height 25
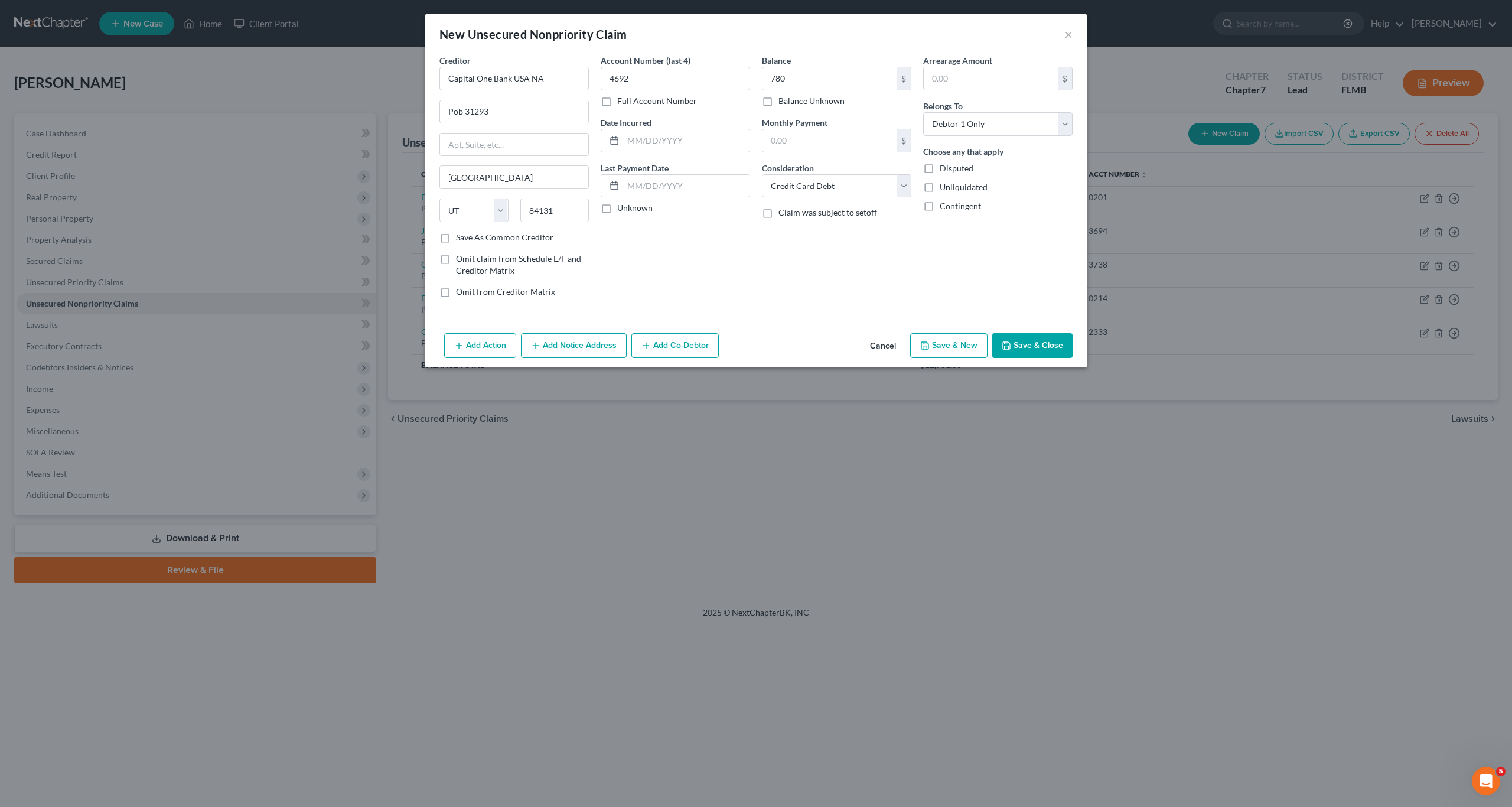
select select "0"
type input "780.00"
type input "0.00"
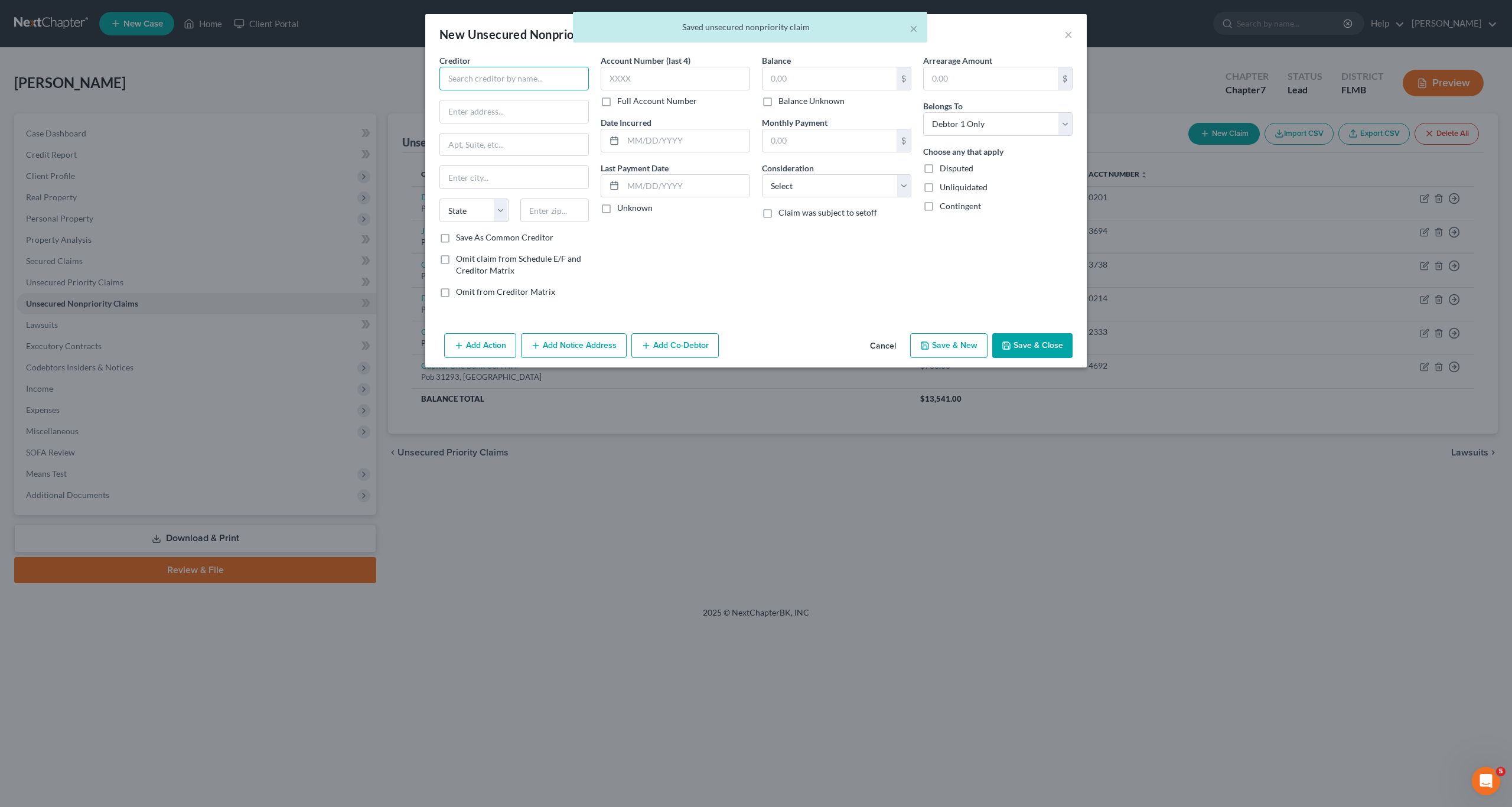
click at [468, 75] on input "text" at bounding box center [514, 78] width 150 height 24
click at [497, 75] on input "text" at bounding box center [514, 78] width 150 height 24
type input "a"
type input "Avant, Inc"
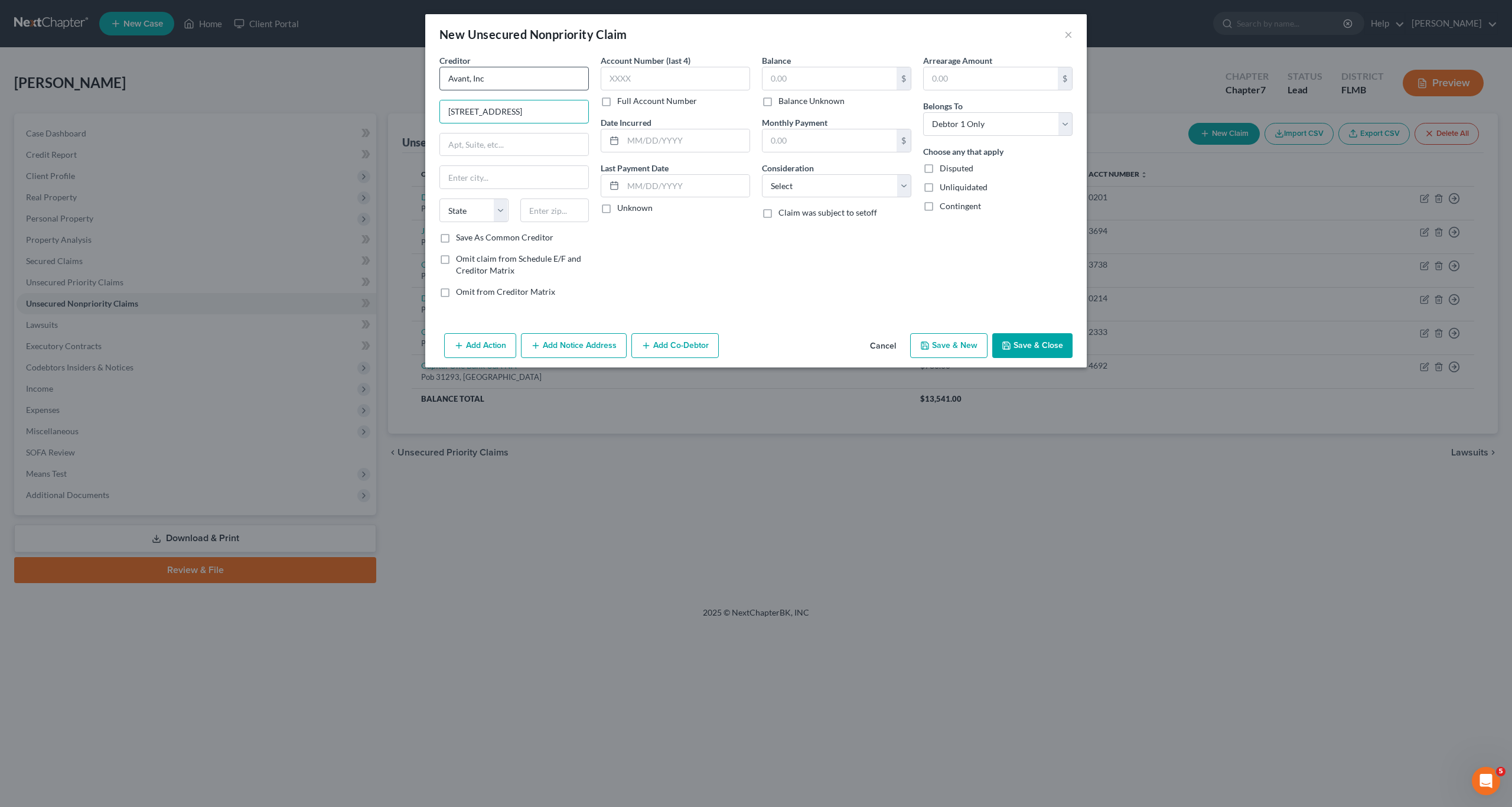
type input "[STREET_ADDRESS]"
type input "Ste 1700"
type input "7"
type input "60601"
type input "[GEOGRAPHIC_DATA]"
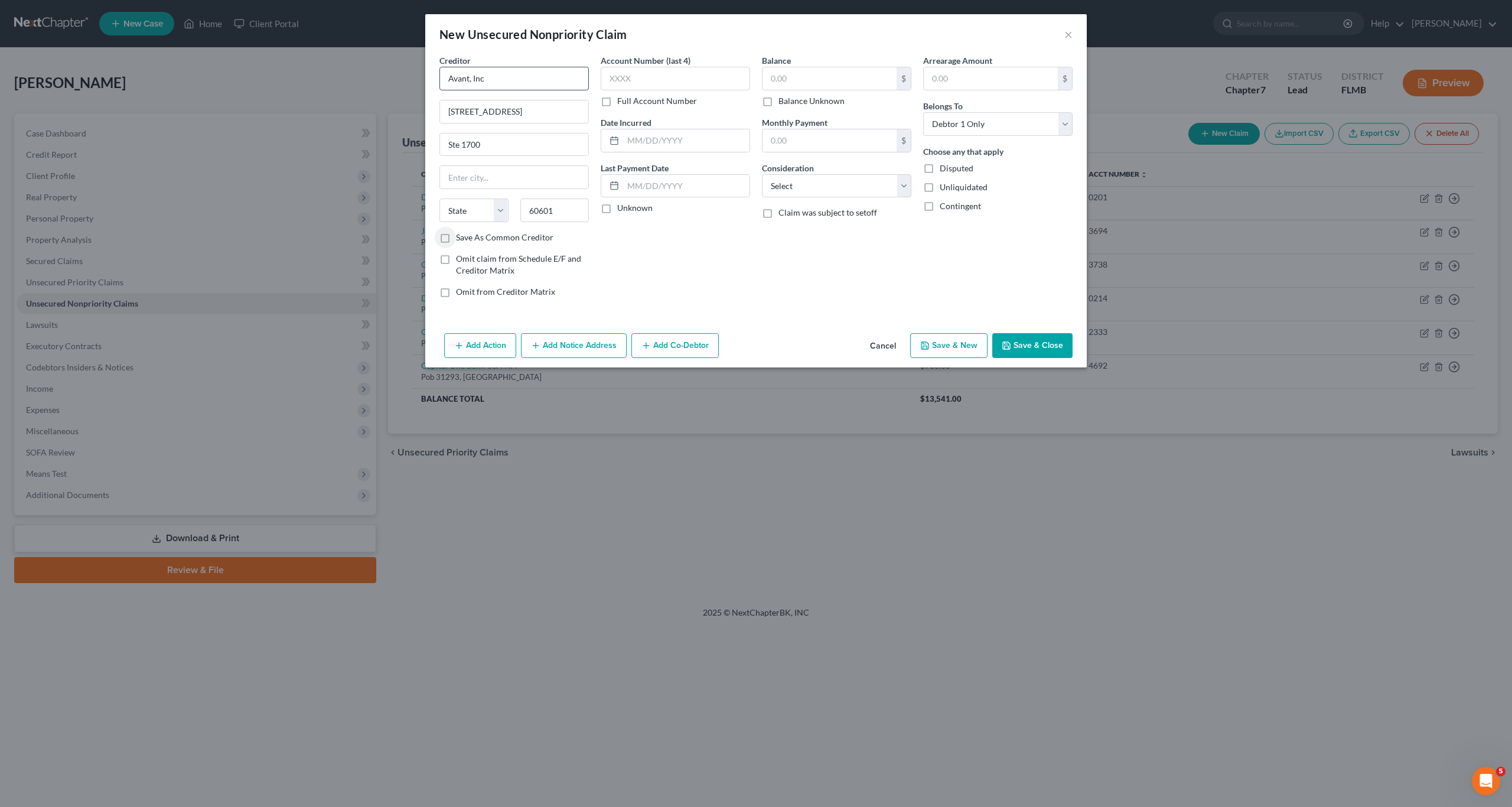
select select "14"
drag, startPoint x: 806, startPoint y: 71, endPoint x: 800, endPoint y: 84, distance: 14.3
click at [791, 84] on div "Balance $ Balance Unknown Balance Undetermined $ Balance Unknown" at bounding box center [837, 80] width 150 height 52
click at [791, 796] on div at bounding box center [756, 807] width 1512 height 0
click at [782, 270] on div "Balance $ Balance Unknown Balance Undetermined $ Balance Unknown Monthly Paymen…" at bounding box center [837, 180] width 161 height 252
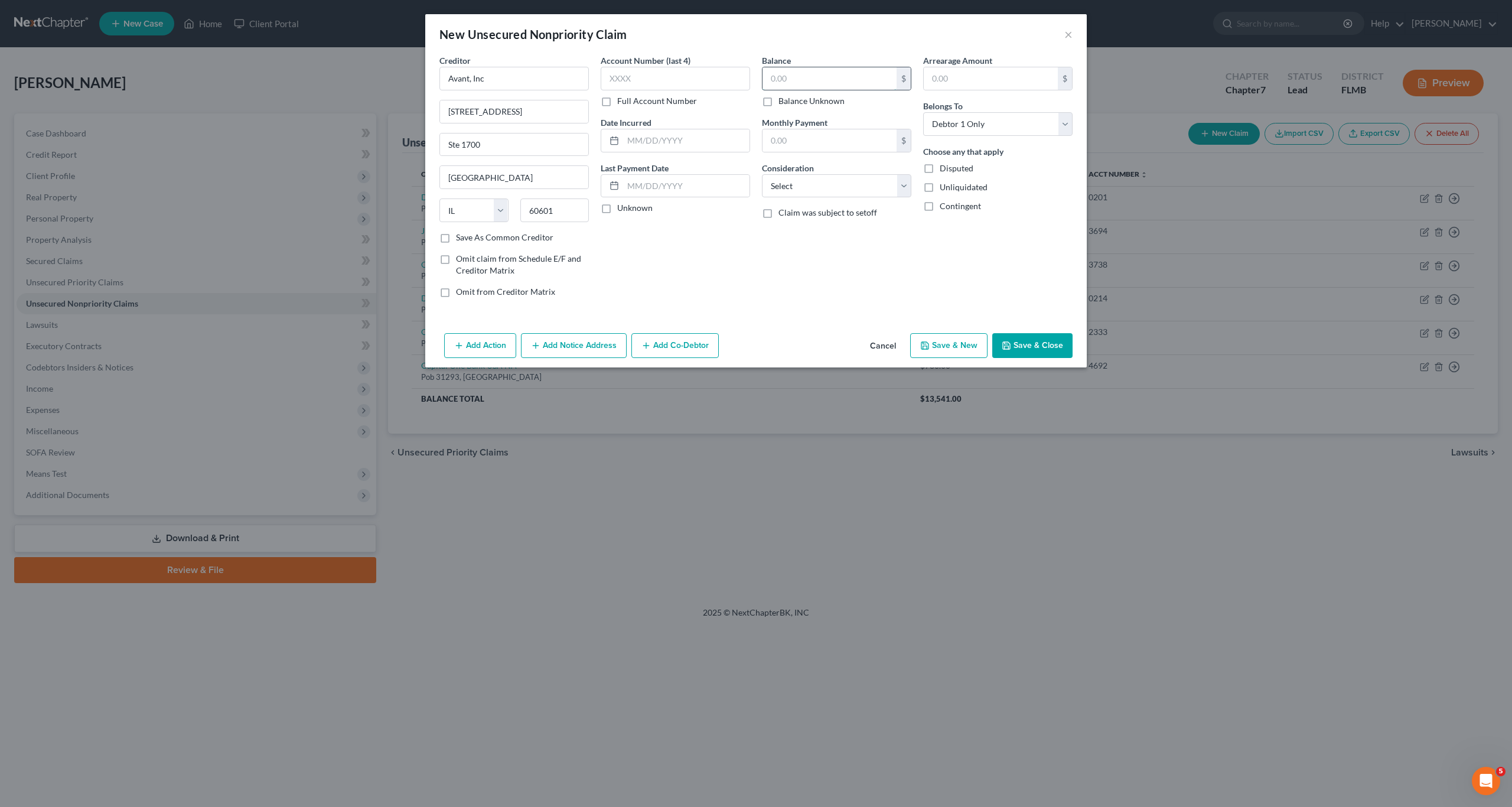
click at [791, 84] on input "text" at bounding box center [829, 78] width 134 height 23
type input "8,146"
click at [675, 82] on input "text" at bounding box center [675, 78] width 150 height 24
type input "1945"
click at [791, 182] on select "Select Cable / Satellite Services Collection Agency Credit Card Debt Debt Couns…" at bounding box center [837, 186] width 150 height 24
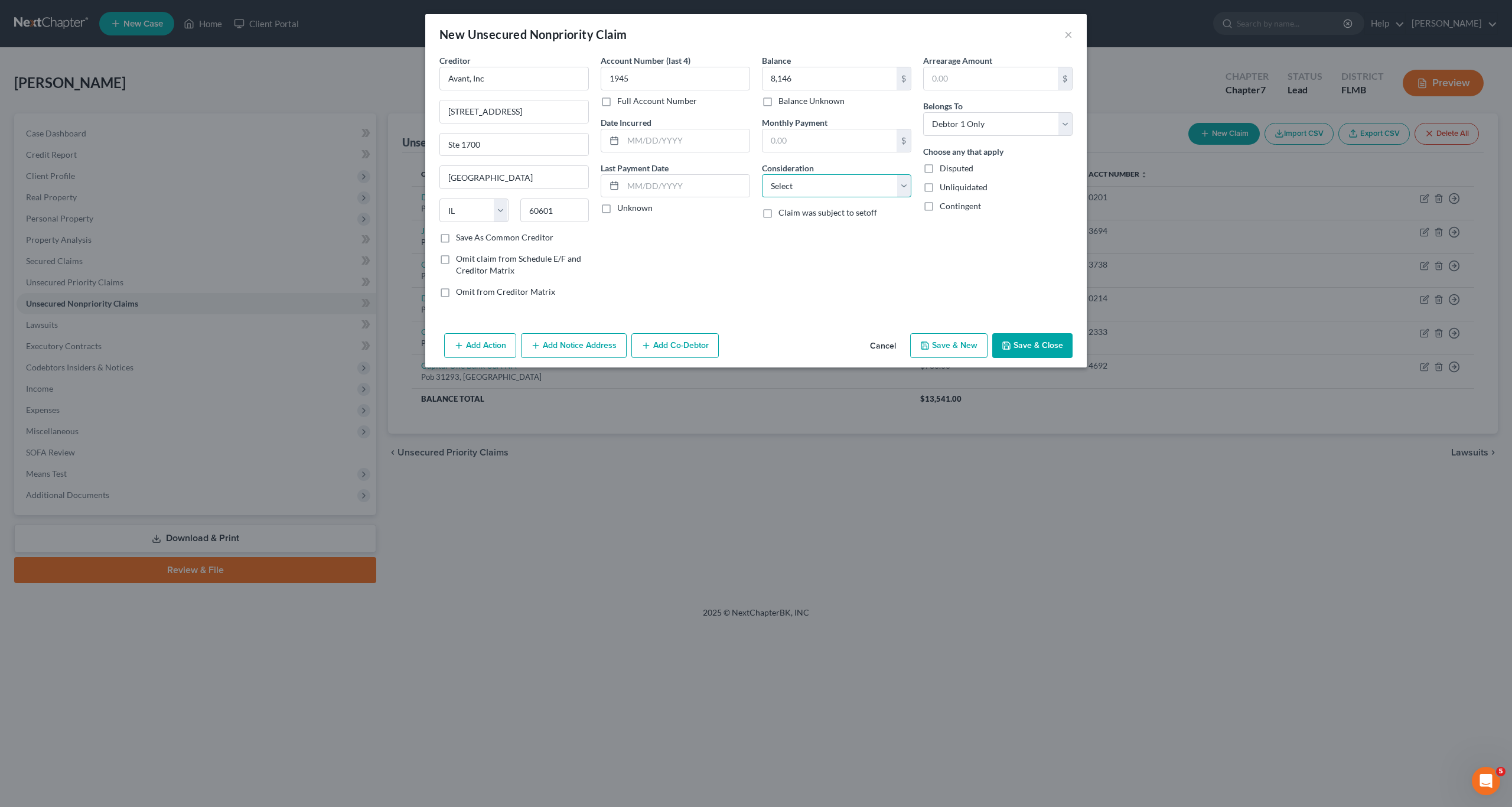
select select "10"
click at [762, 174] on select "Select Cable / Satellite Services Collection Agency Credit Card Debt Debt Couns…" at bounding box center [837, 186] width 150 height 24
click at [791, 346] on button "Save & New" at bounding box center [949, 346] width 77 height 25
select select "0"
type input "8,146.00"
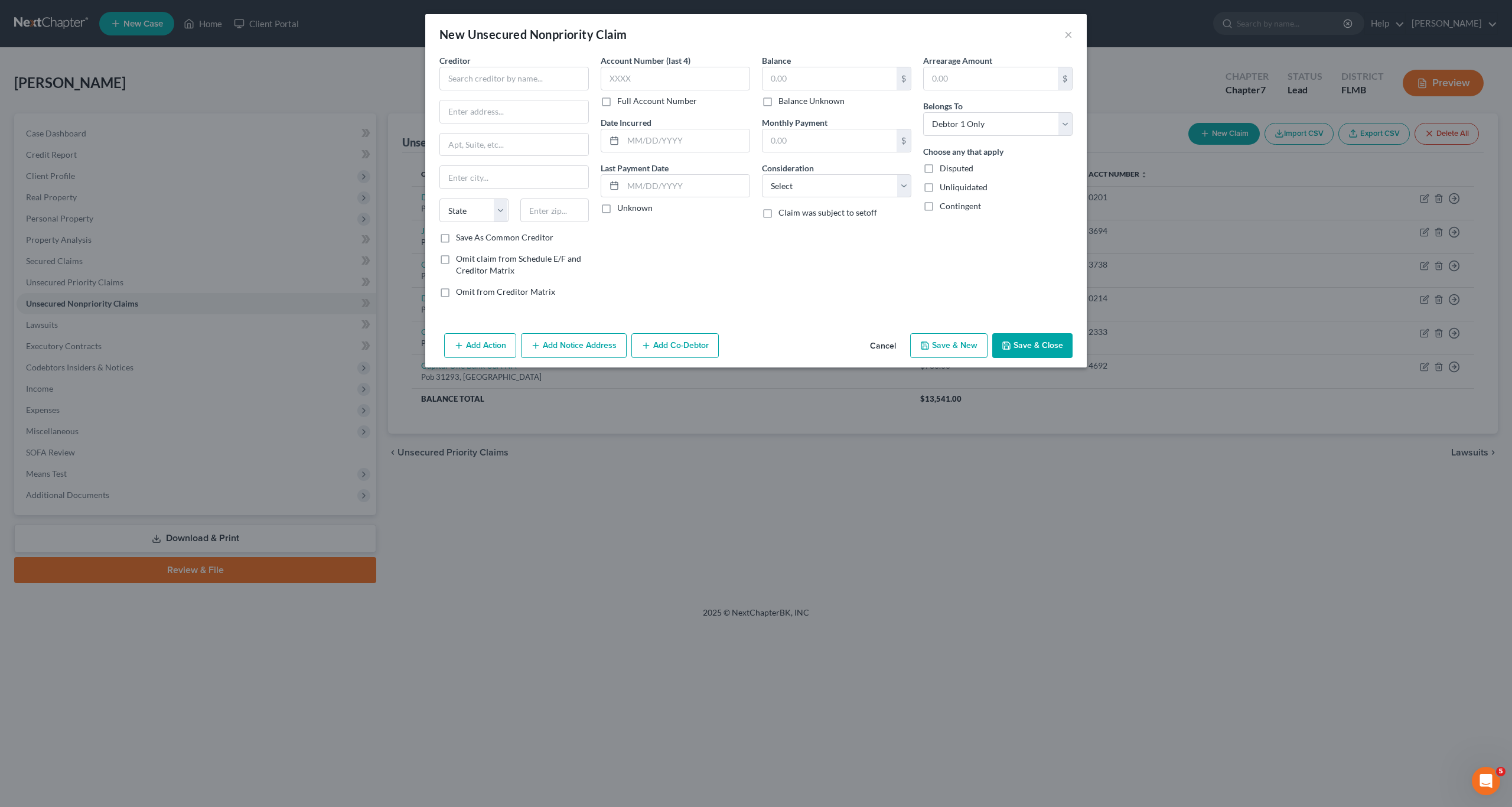
type input "0.00"
click at [511, 74] on input "text" at bounding box center [514, 78] width 150 height 24
type input "County of [PERSON_NAME][GEOGRAPHIC_DATA]"
type input "[STREET_ADDRESS][PERSON_NAME]"
type input "37130"
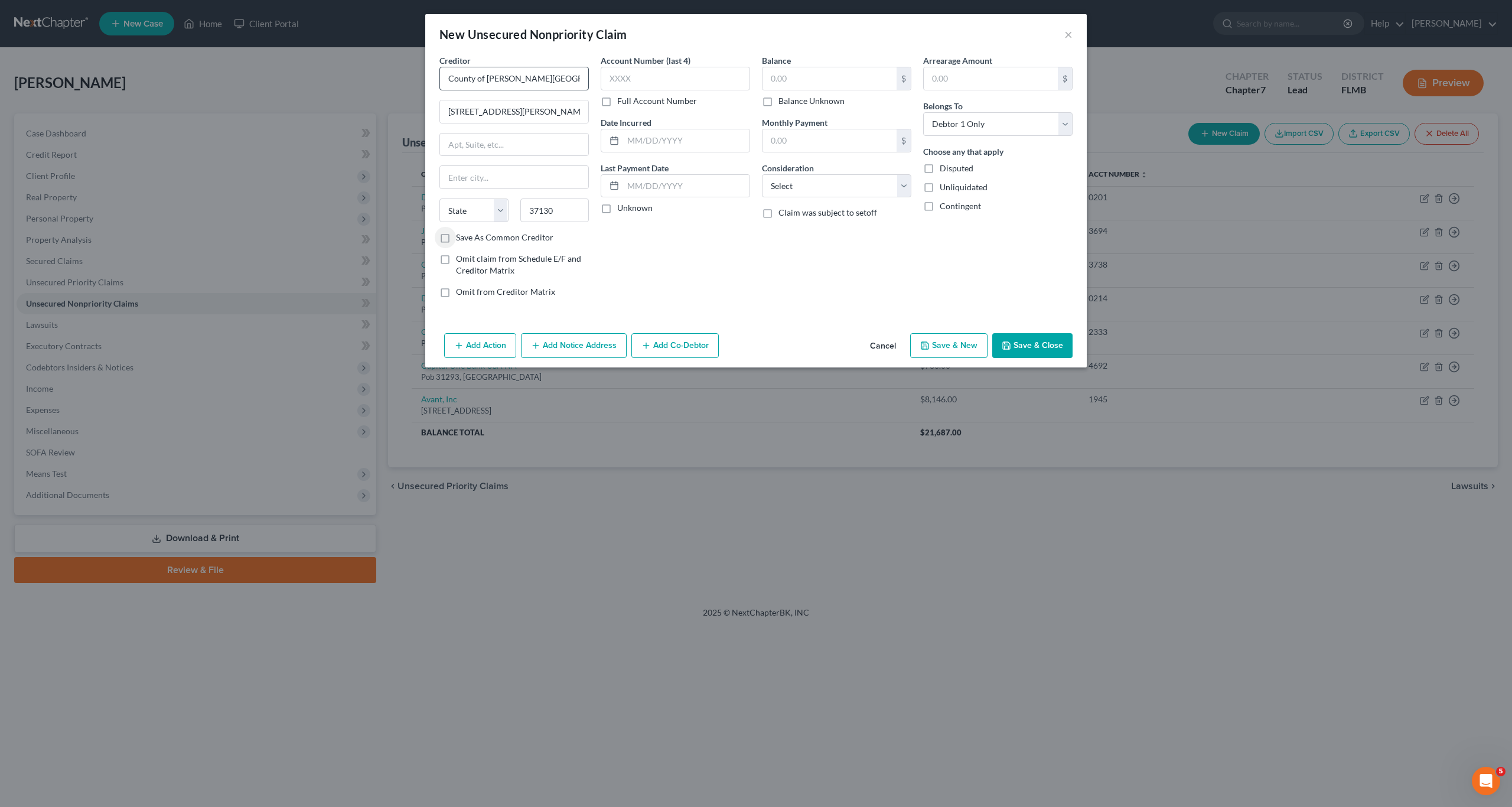
type input "Murfreesboro"
select select "44"
click at [791, 80] on input "text" at bounding box center [829, 78] width 134 height 23
type input "290"
click at [691, 74] on input "text" at bounding box center [675, 78] width 150 height 24
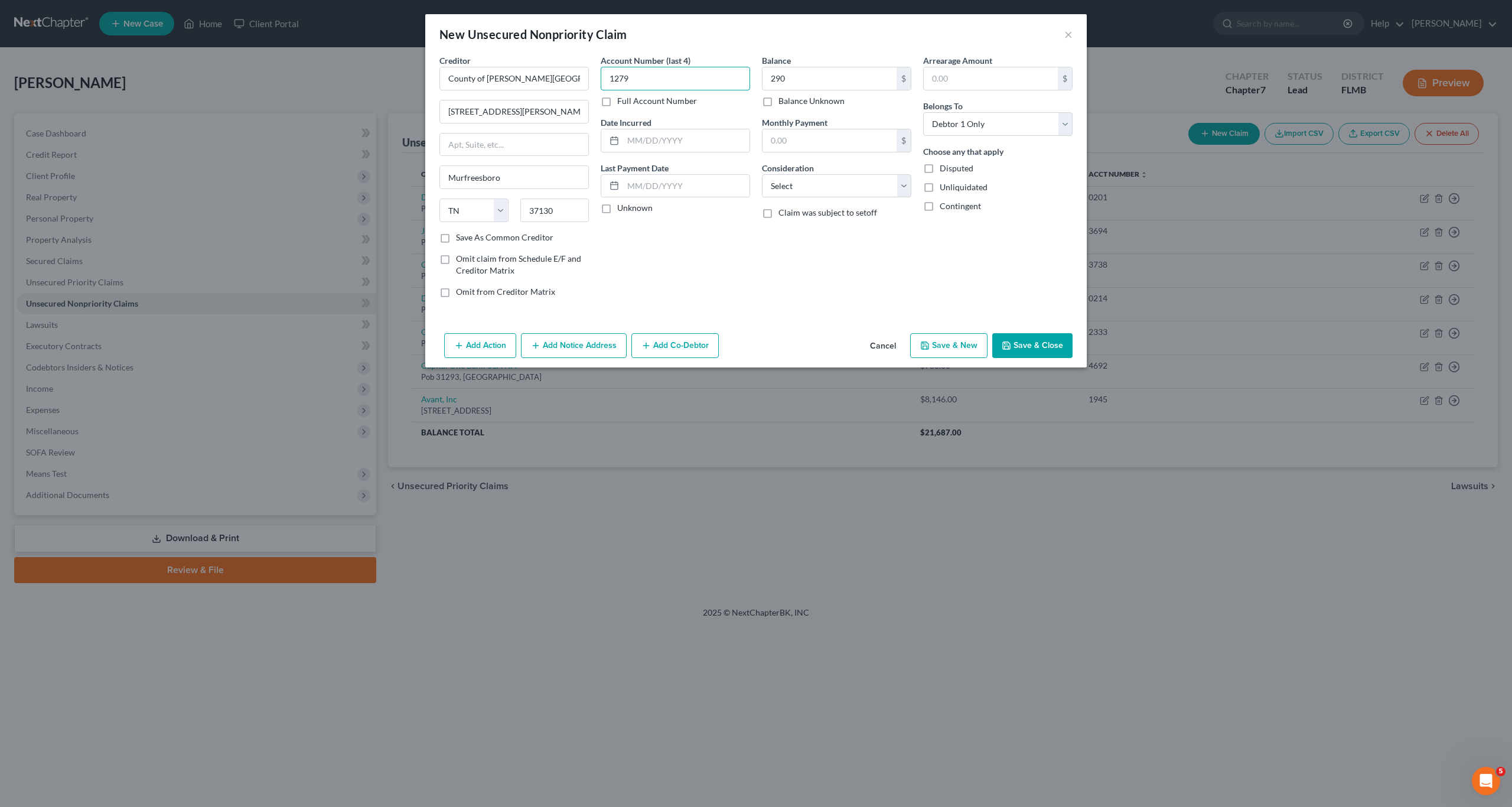
type input "1279"
click at [791, 187] on select "Select Cable / Satellite Services Collection Agency Credit Card Debt Debt Couns…" at bounding box center [837, 186] width 150 height 24
select select "9"
click at [762, 174] on select "Select Cable / Satellite Services Collection Agency Credit Card Debt Debt Couns…" at bounding box center [837, 186] width 150 height 24
click at [791, 350] on button "Save & Close" at bounding box center [1032, 346] width 80 height 25
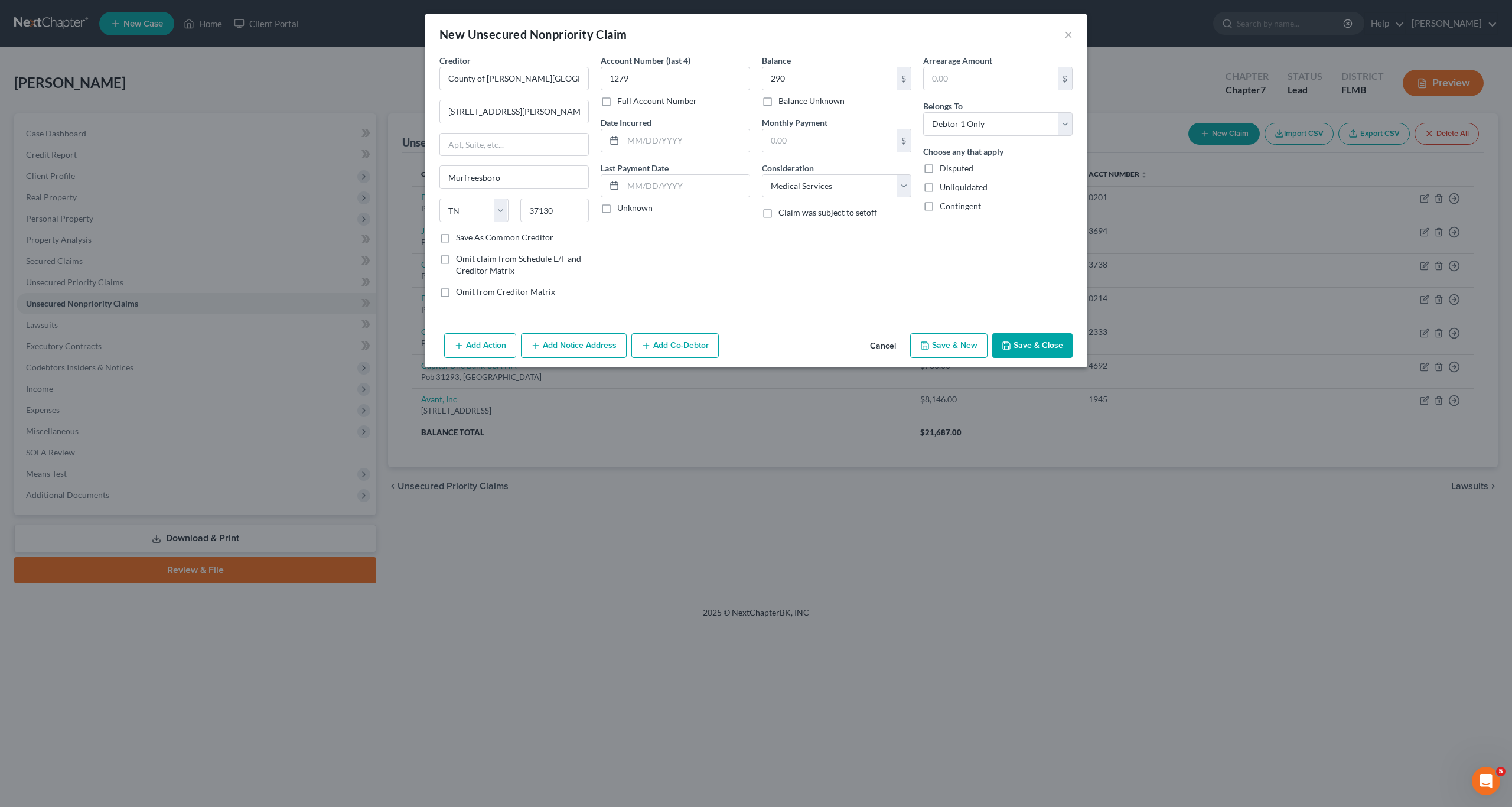
type input "290.00"
type input "0.00"
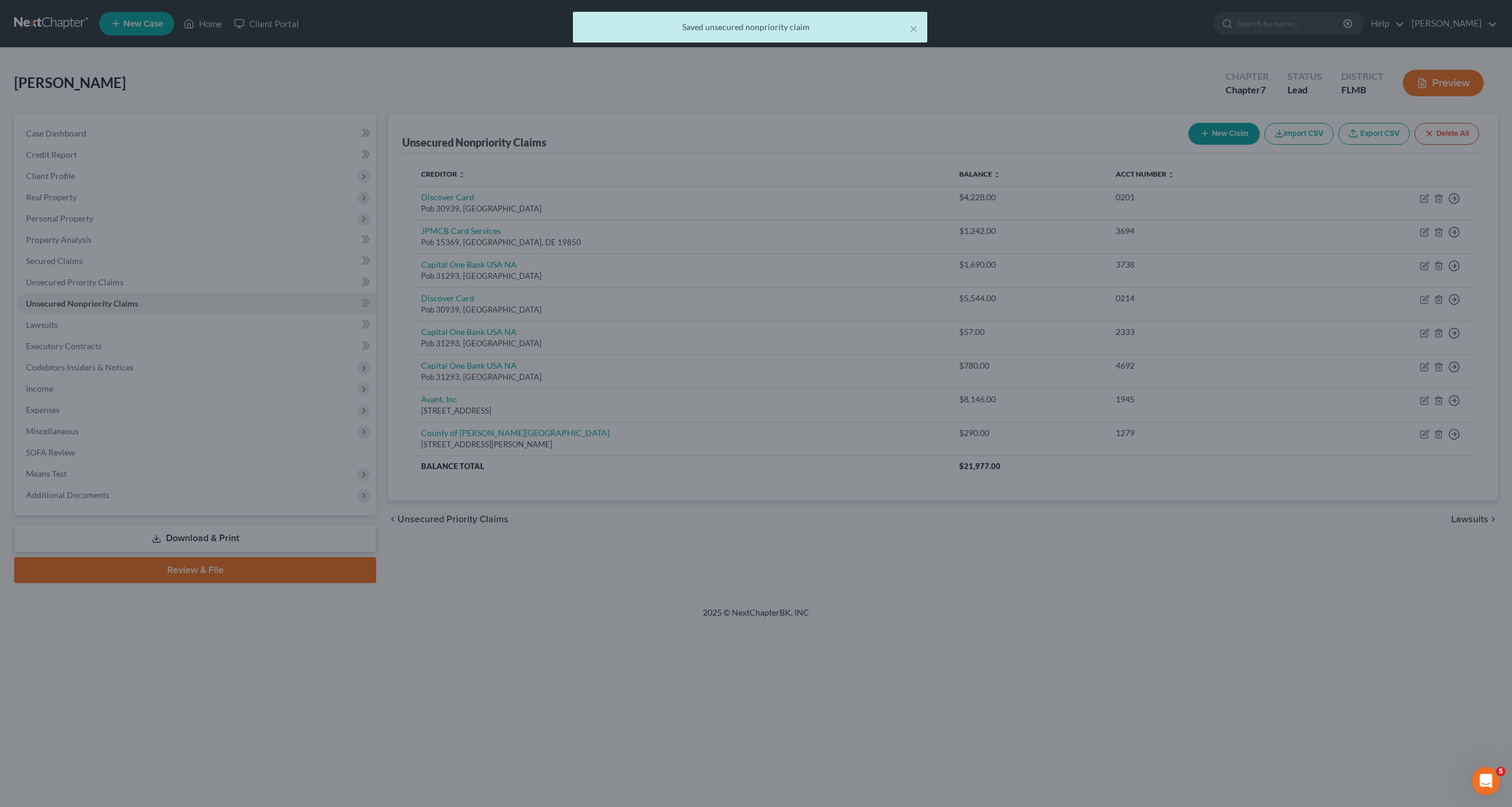
drag, startPoint x: 958, startPoint y: 553, endPoint x: 924, endPoint y: 528, distance: 42.2
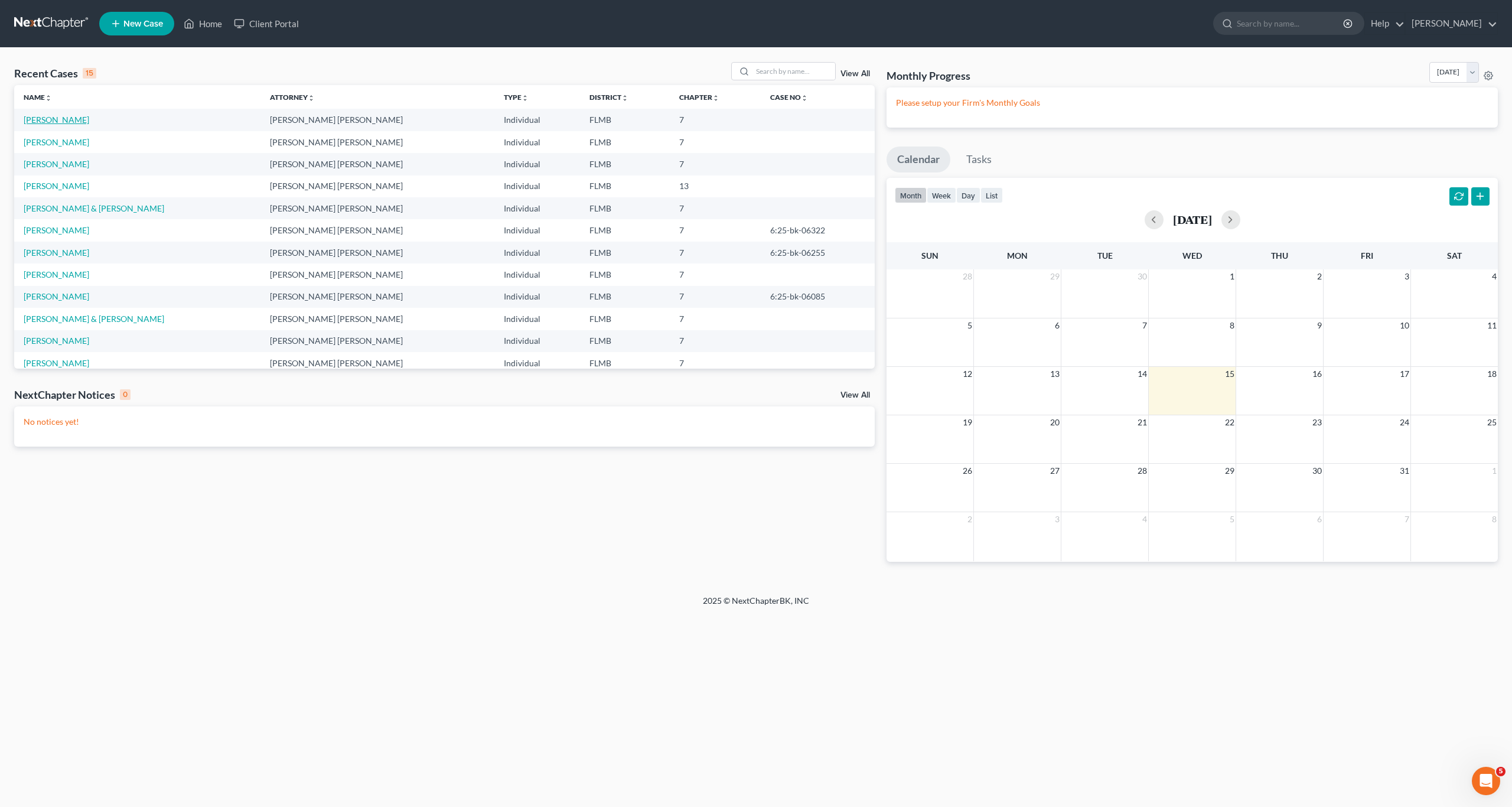
click at [55, 121] on link "Tunison, George" at bounding box center [56, 120] width 65 height 10
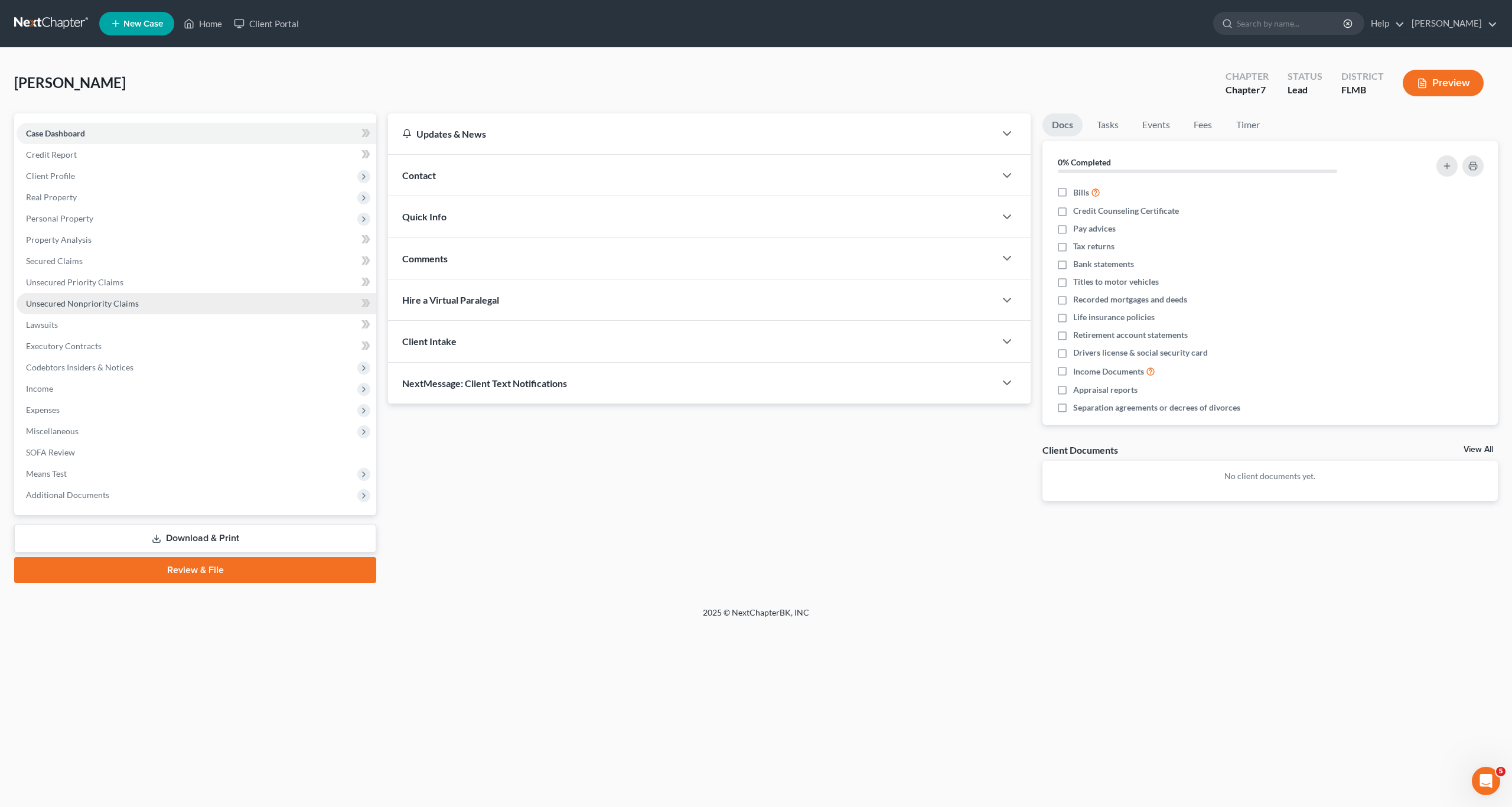
click at [72, 308] on span "Unsecured Nonpriority Claims" at bounding box center [82, 303] width 113 height 10
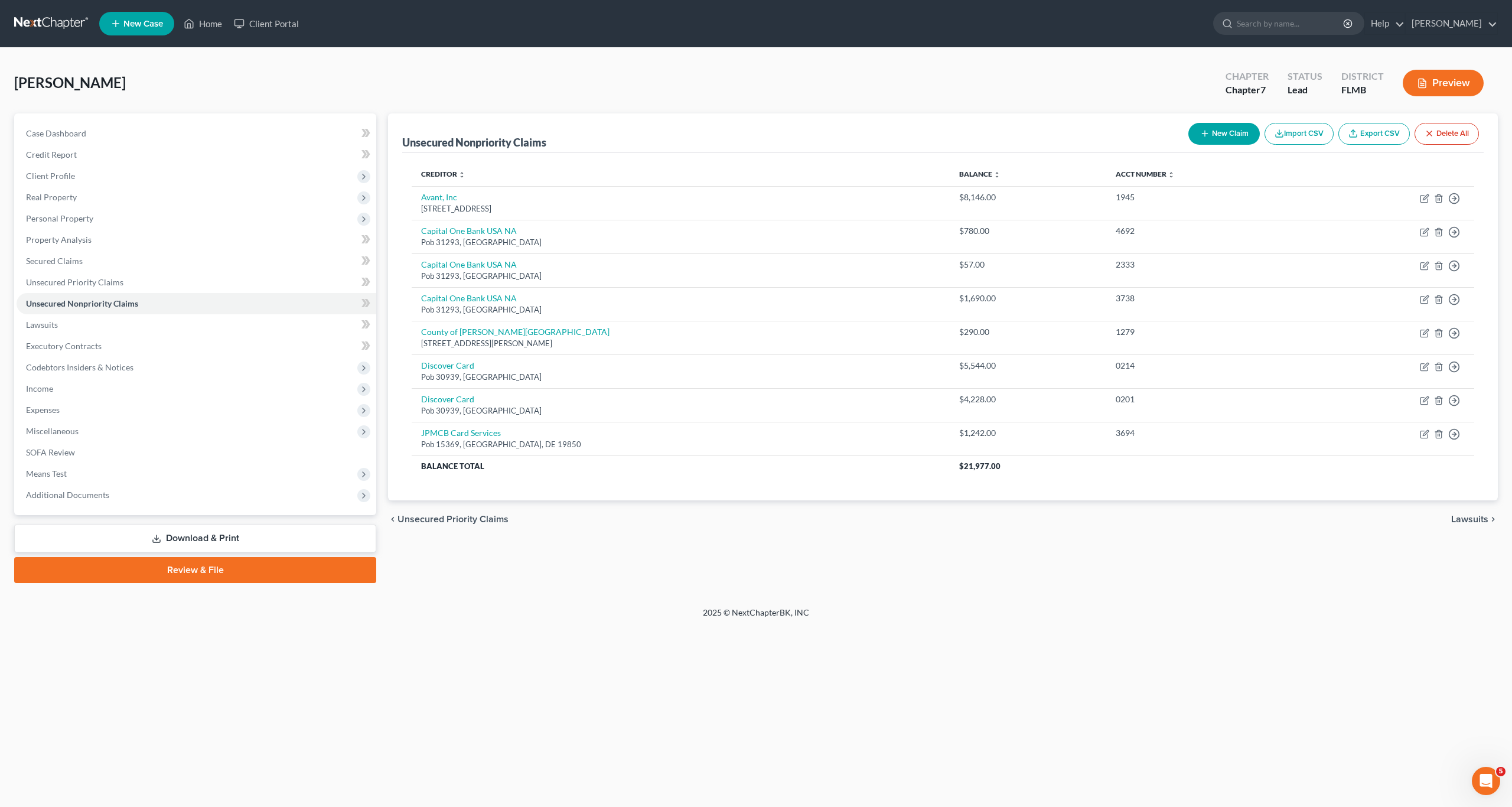
click at [791, 137] on button "New Claim" at bounding box center [1224, 134] width 71 height 22
select select "0"
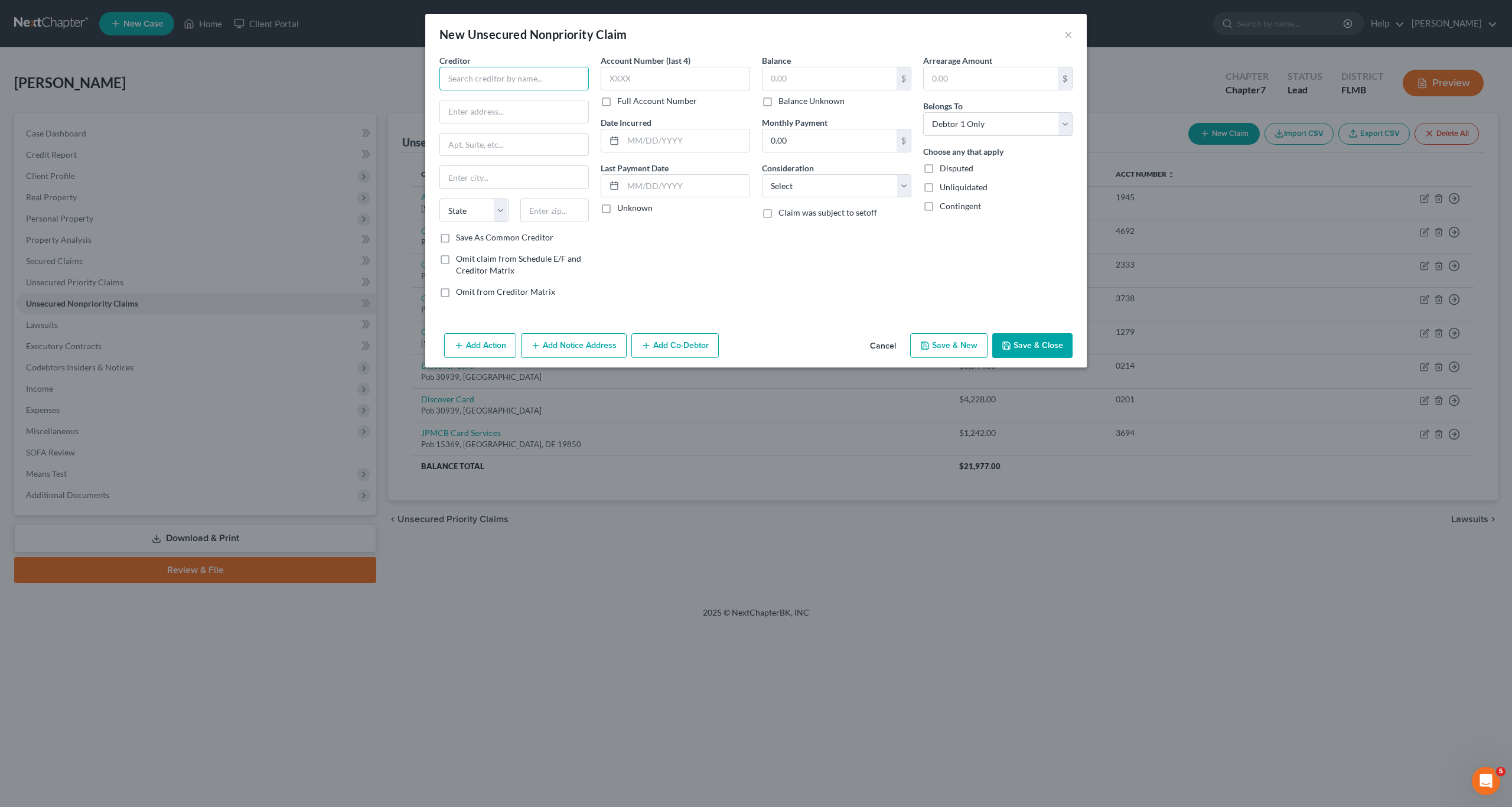
click at [499, 77] on input "text" at bounding box center [514, 78] width 150 height 24
type input "TriStar Southern Hills Med Ctr"
type input "391 Wallace Rd"
type input "37211"
type input "Nashville"
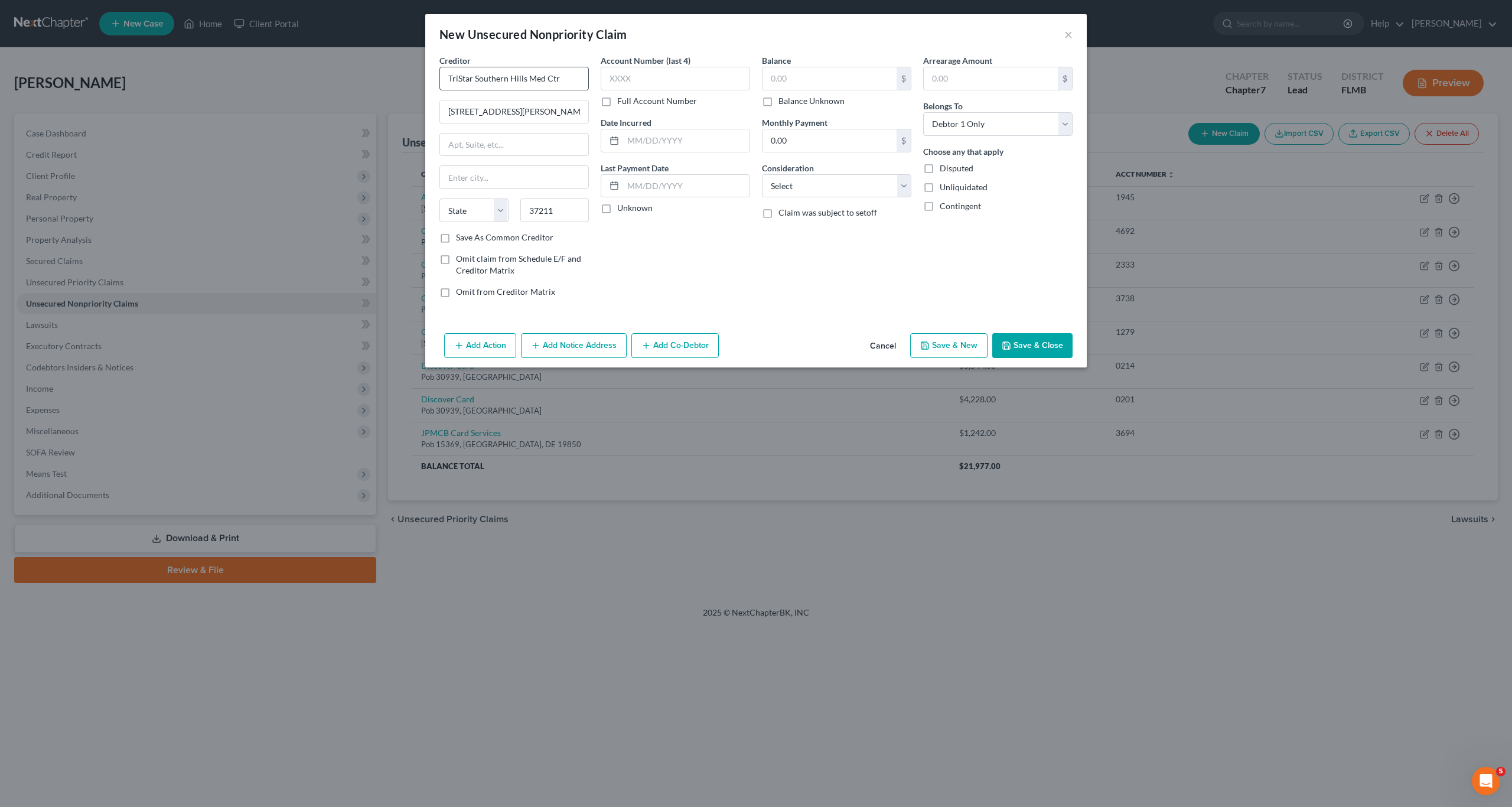
select select "44"
click at [791, 77] on input "text" at bounding box center [829, 78] width 134 height 23
type input "600"
click at [791, 182] on select "Select Cable / Satellite Services Collection Agency Credit Card Debt Debt Couns…" at bounding box center [837, 186] width 150 height 24
select select "9"
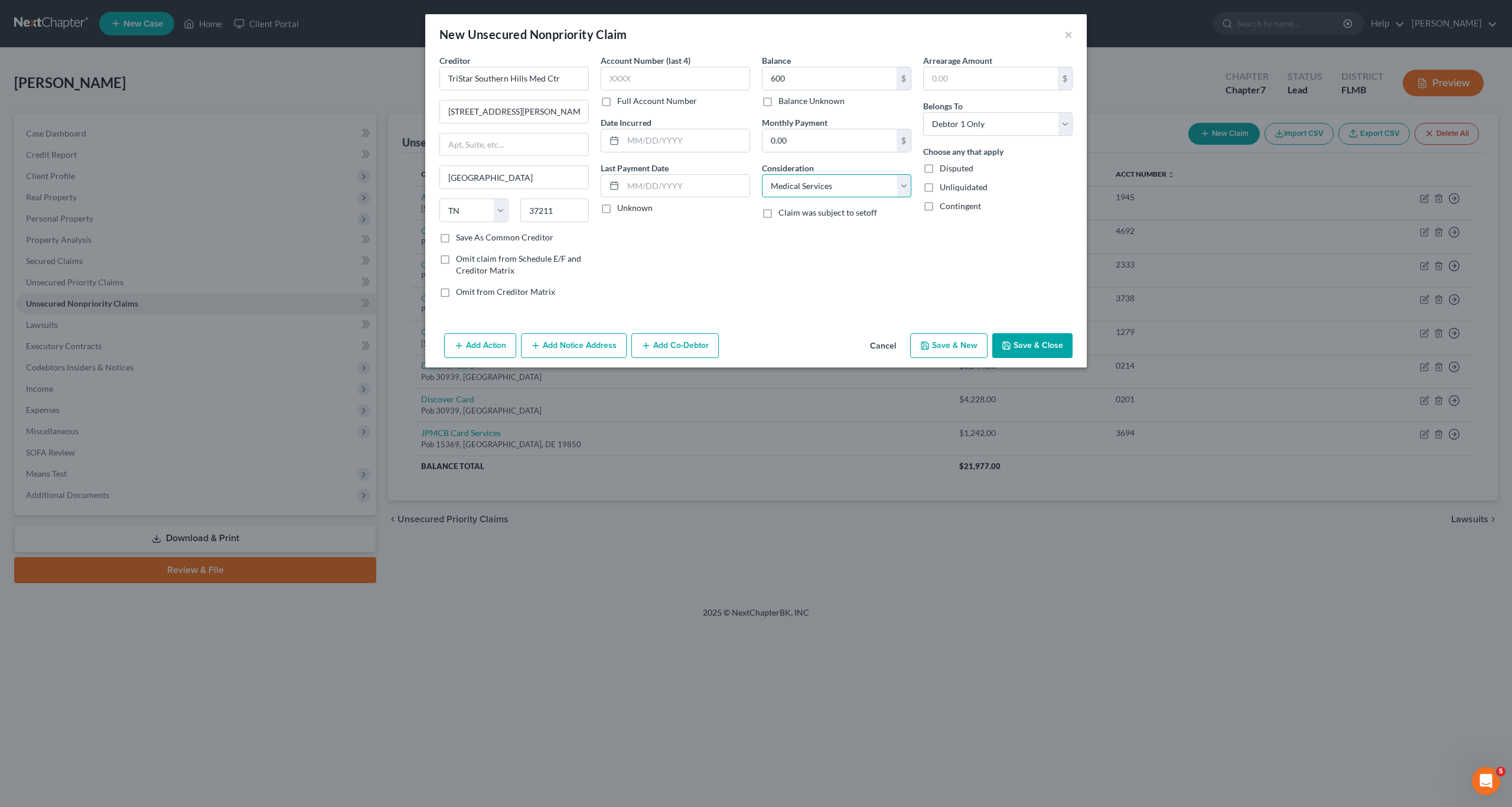
click at [762, 174] on select "Select Cable / Satellite Services Collection Agency Credit Card Debt Debt Couns…" at bounding box center [837, 186] width 150 height 24
drag, startPoint x: 736, startPoint y: 288, endPoint x: 775, endPoint y: 323, distance: 52.4
click at [739, 288] on div "Account Number (last 4) Full Account Number Date Incurred Last Payment Date Unk…" at bounding box center [675, 180] width 161 height 252
click at [570, 348] on button "Add Notice Address" at bounding box center [573, 346] width 106 height 25
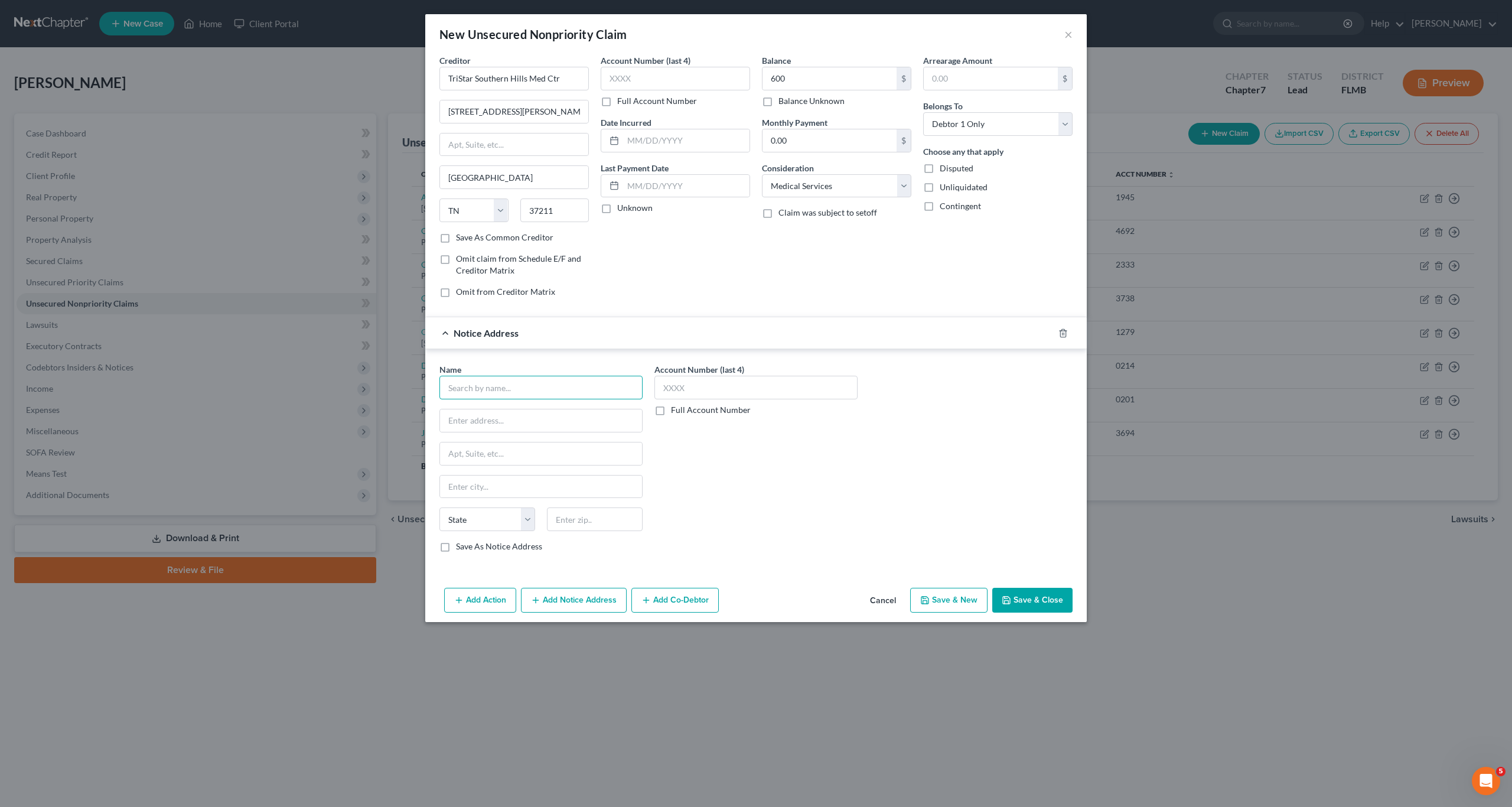
click at [472, 394] on input "text" at bounding box center [541, 387] width 203 height 24
type input "TriStar Health"
type input "2"
type input "100 Health Park Dr"
type input "Ste 500"
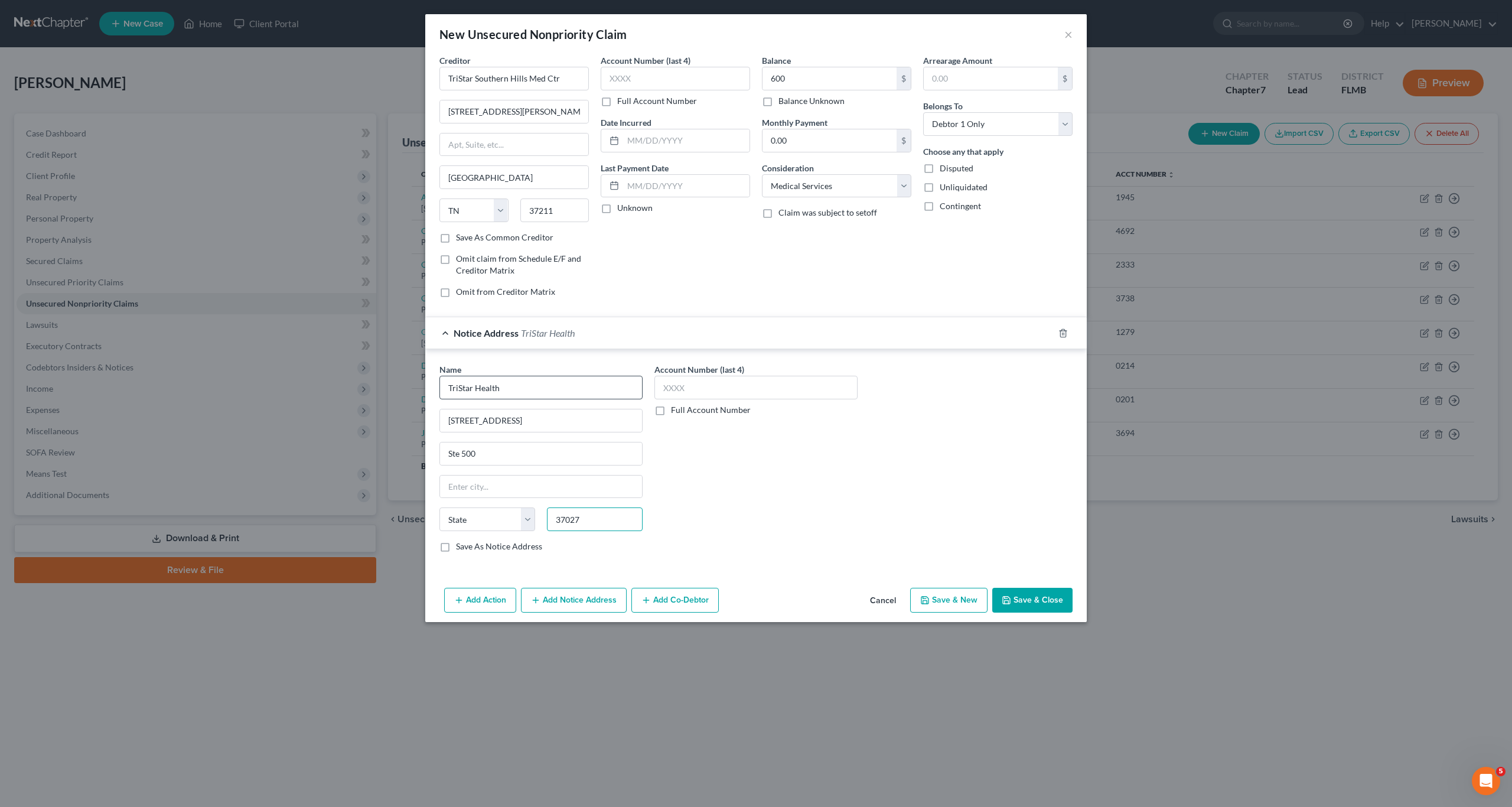
type input "37027"
type input "Brentwood"
select select "44"
click at [791, 600] on button "Save & New" at bounding box center [949, 600] width 77 height 25
select select "0"
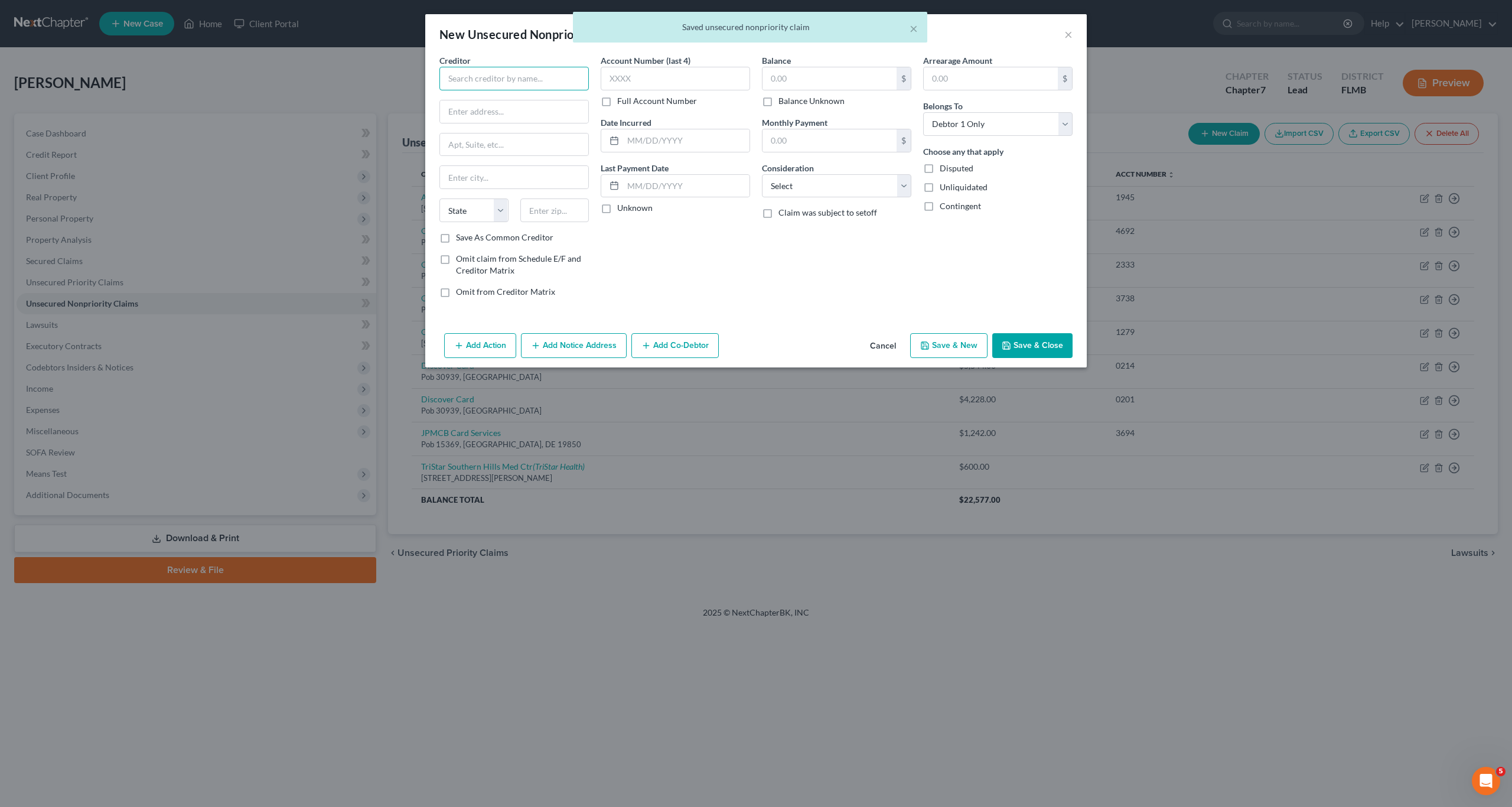
click at [467, 81] on input "text" at bounding box center [514, 78] width 150 height 24
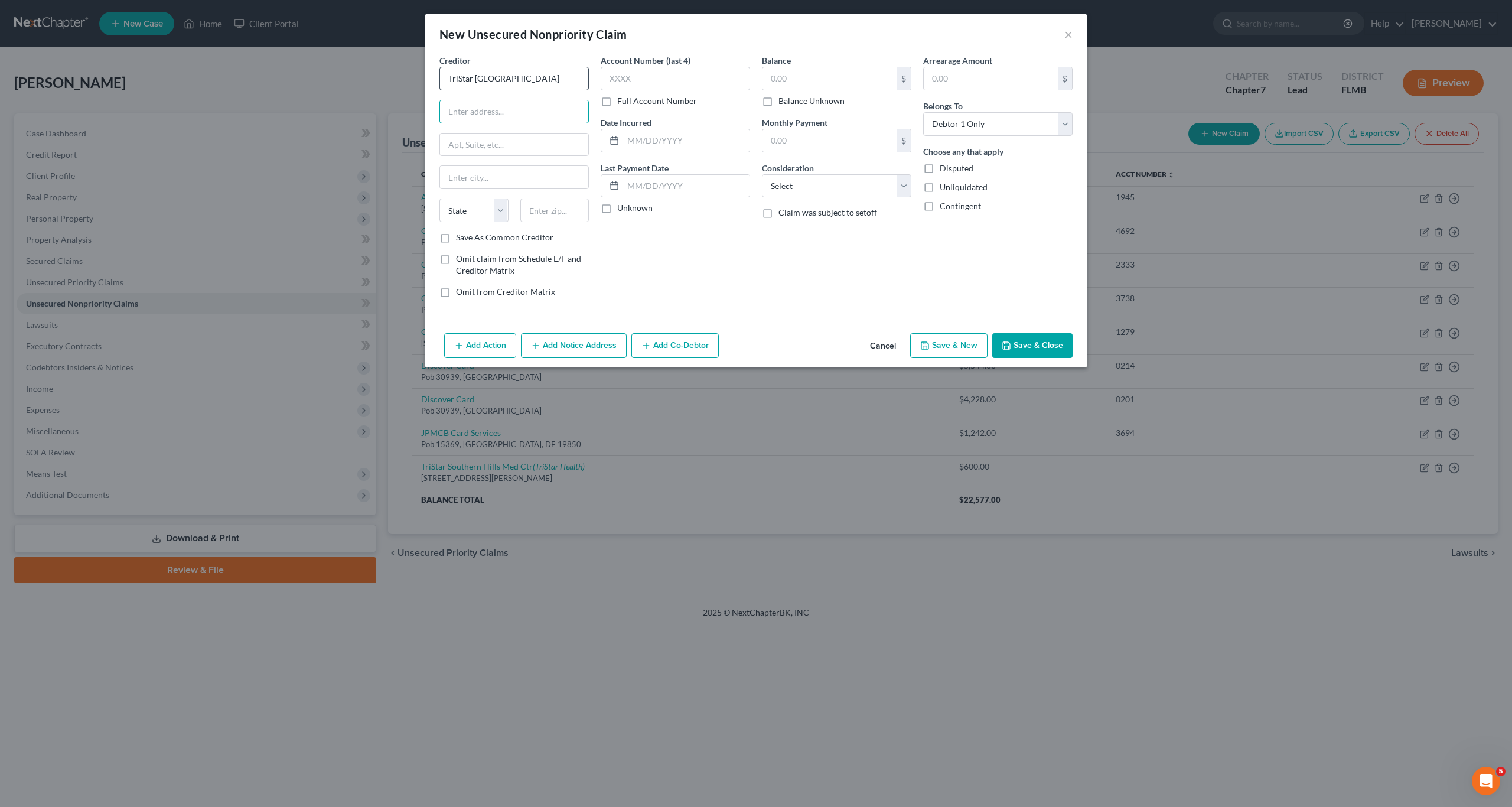
type input "TriStar Stonecrest Medical Center"
type input "200 Stonecrest Blvd"
type input "37167"
type input "Smyrna"
select select "44"
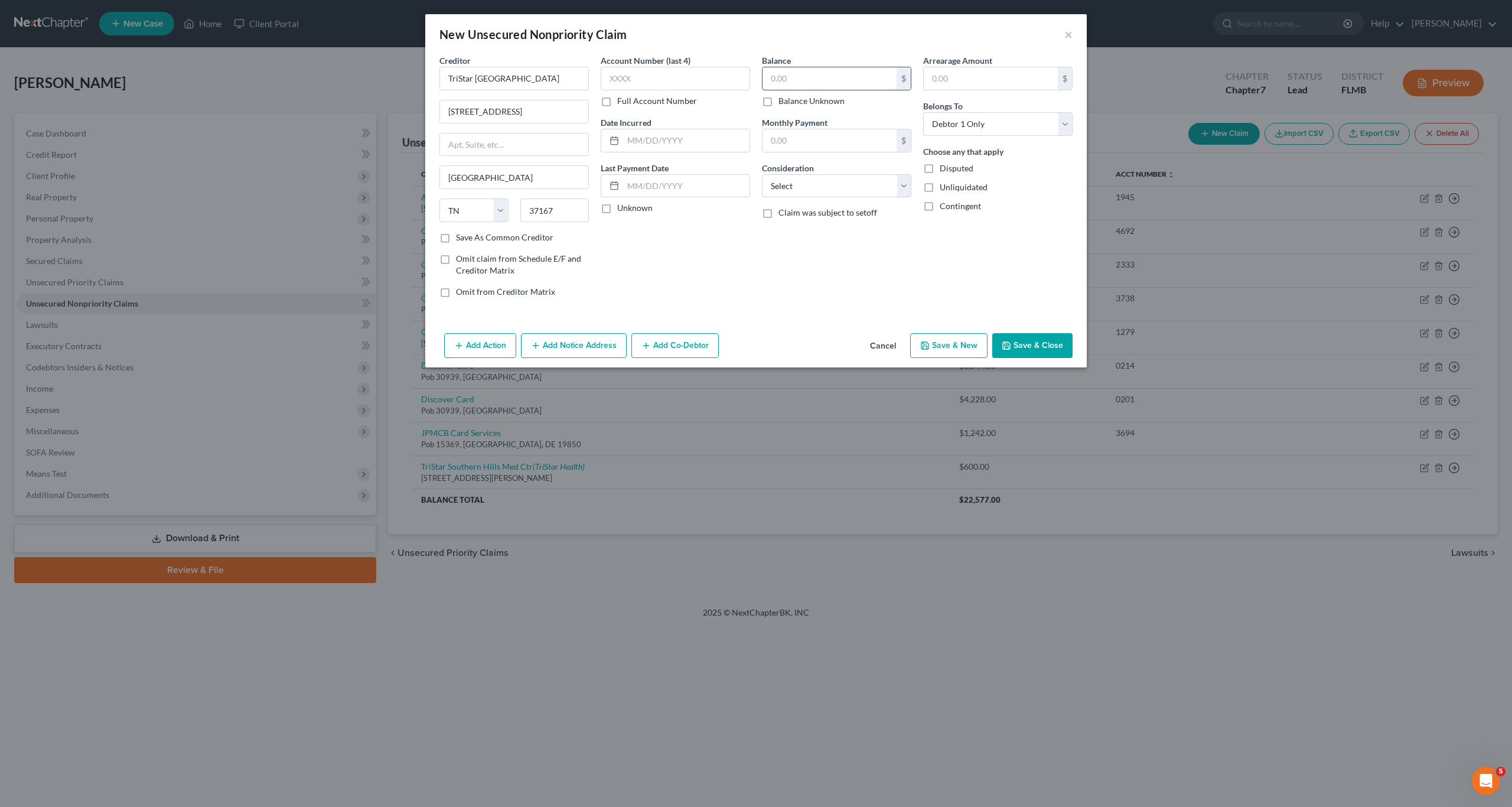
click at [791, 75] on input "text" at bounding box center [829, 78] width 134 height 23
type input "300"
click at [791, 190] on select "Select Cable / Satellite Services Collection Agency Credit Card Debt Debt Couns…" at bounding box center [837, 186] width 150 height 24
select select "9"
click at [762, 174] on select "Select Cable / Satellite Services Collection Agency Credit Card Debt Debt Couns…" at bounding box center [837, 186] width 150 height 24
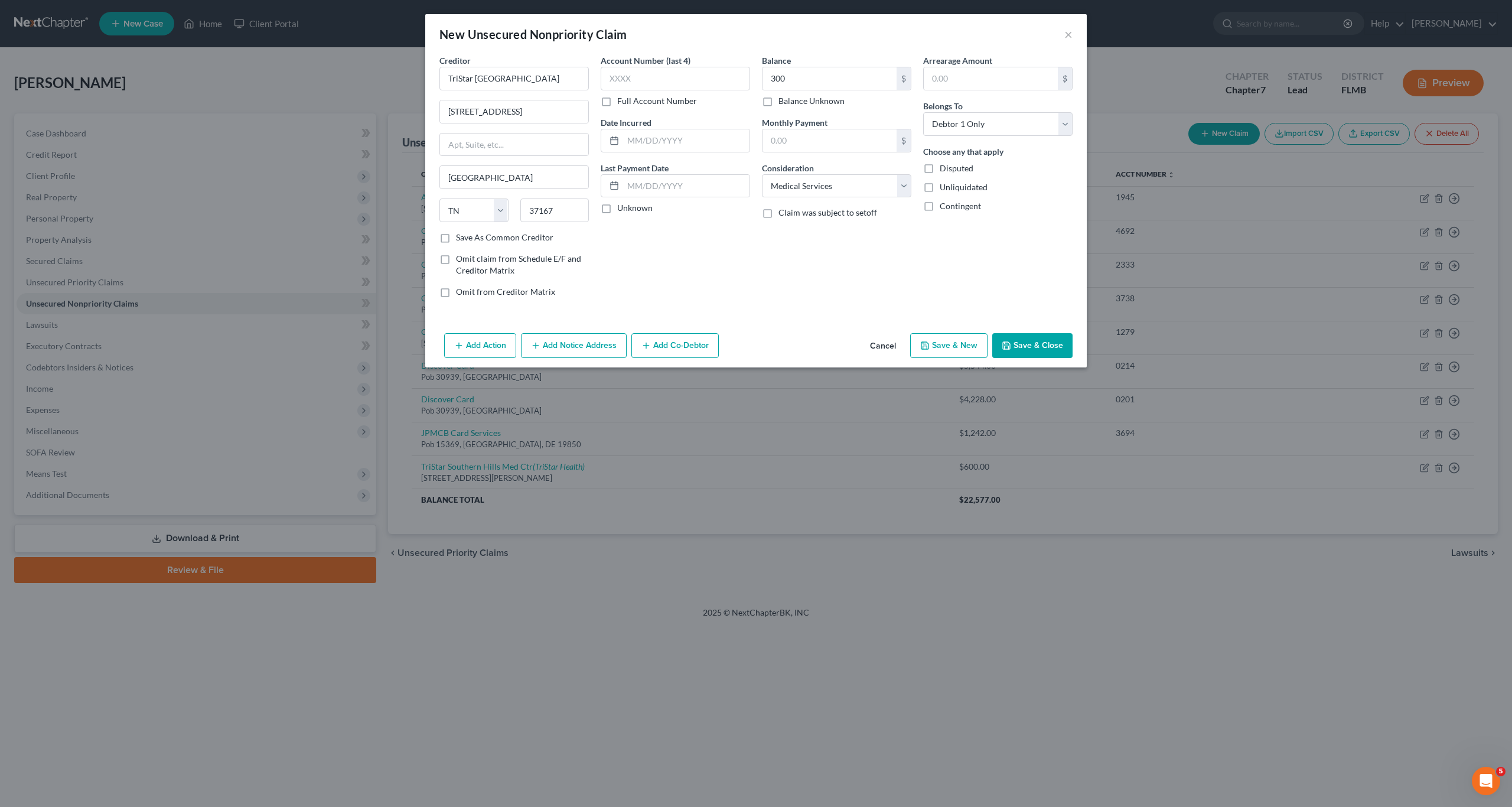
drag, startPoint x: 752, startPoint y: 274, endPoint x: 926, endPoint y: 344, distance: 187.6
click at [754, 275] on div "Account Number (last 4) Full Account Number Date Incurred Last Payment Date Unk…" at bounding box center [675, 180] width 161 height 252
click at [584, 349] on button "Add Notice Address" at bounding box center [573, 346] width 106 height 25
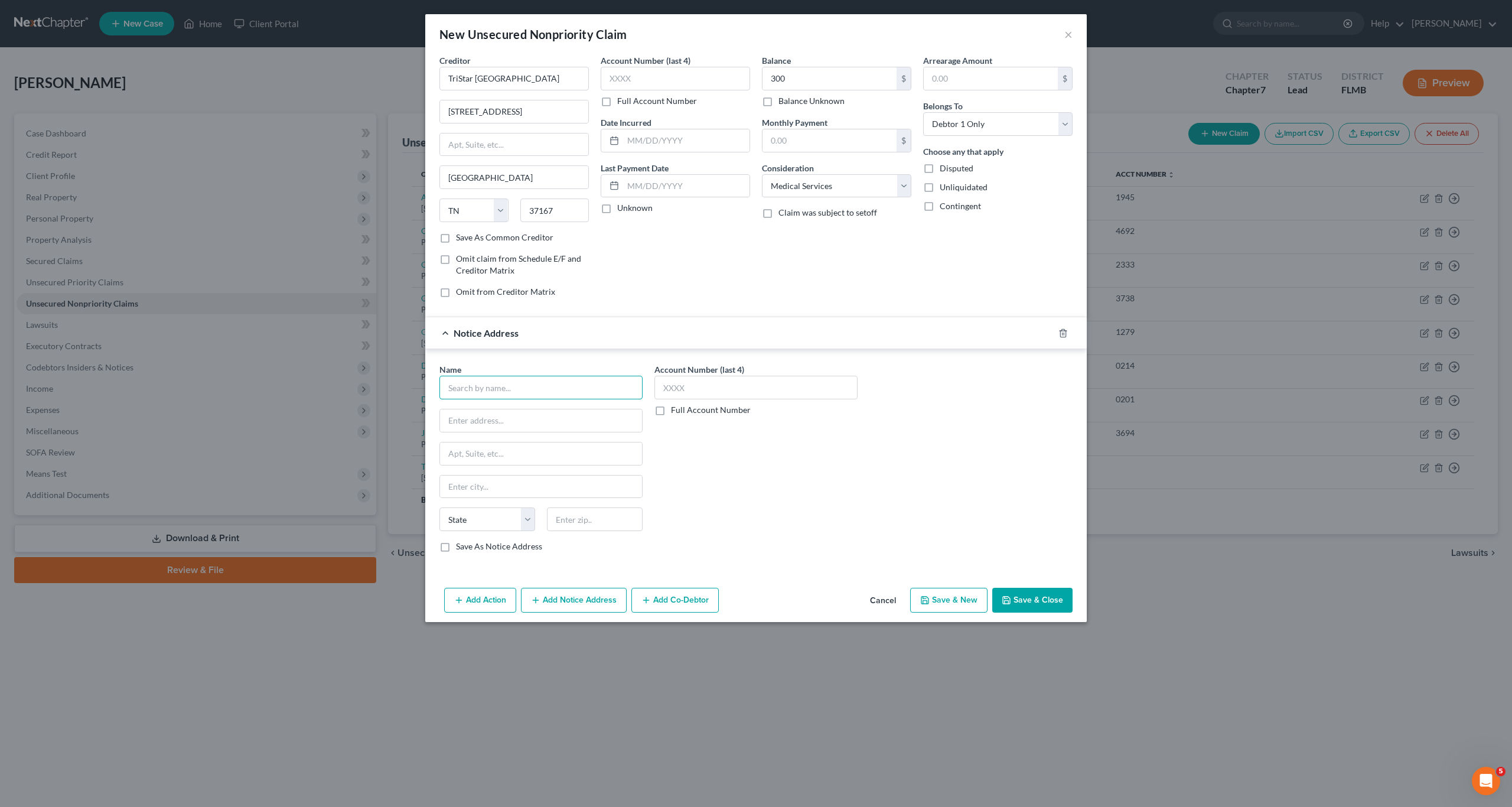
click at [496, 393] on input "text" at bounding box center [541, 387] width 203 height 24
type input "TriStar Health"
type input "2"
type input "1000 Health Park Dr"
type input "Ste 500"
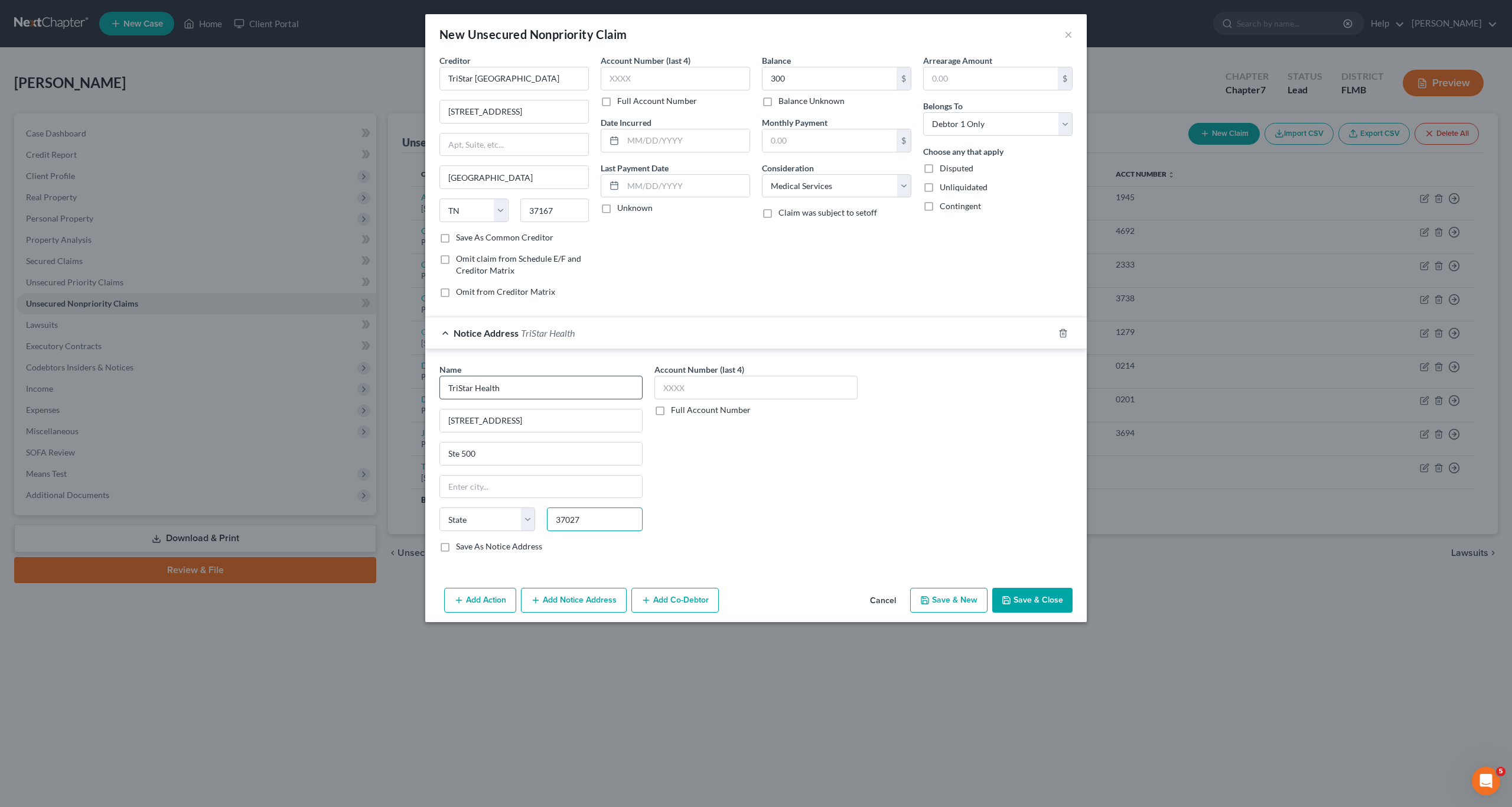
type input "37027"
type input "Brentwood"
select select "44"
click at [791, 597] on button "Save & Close" at bounding box center [1032, 600] width 80 height 25
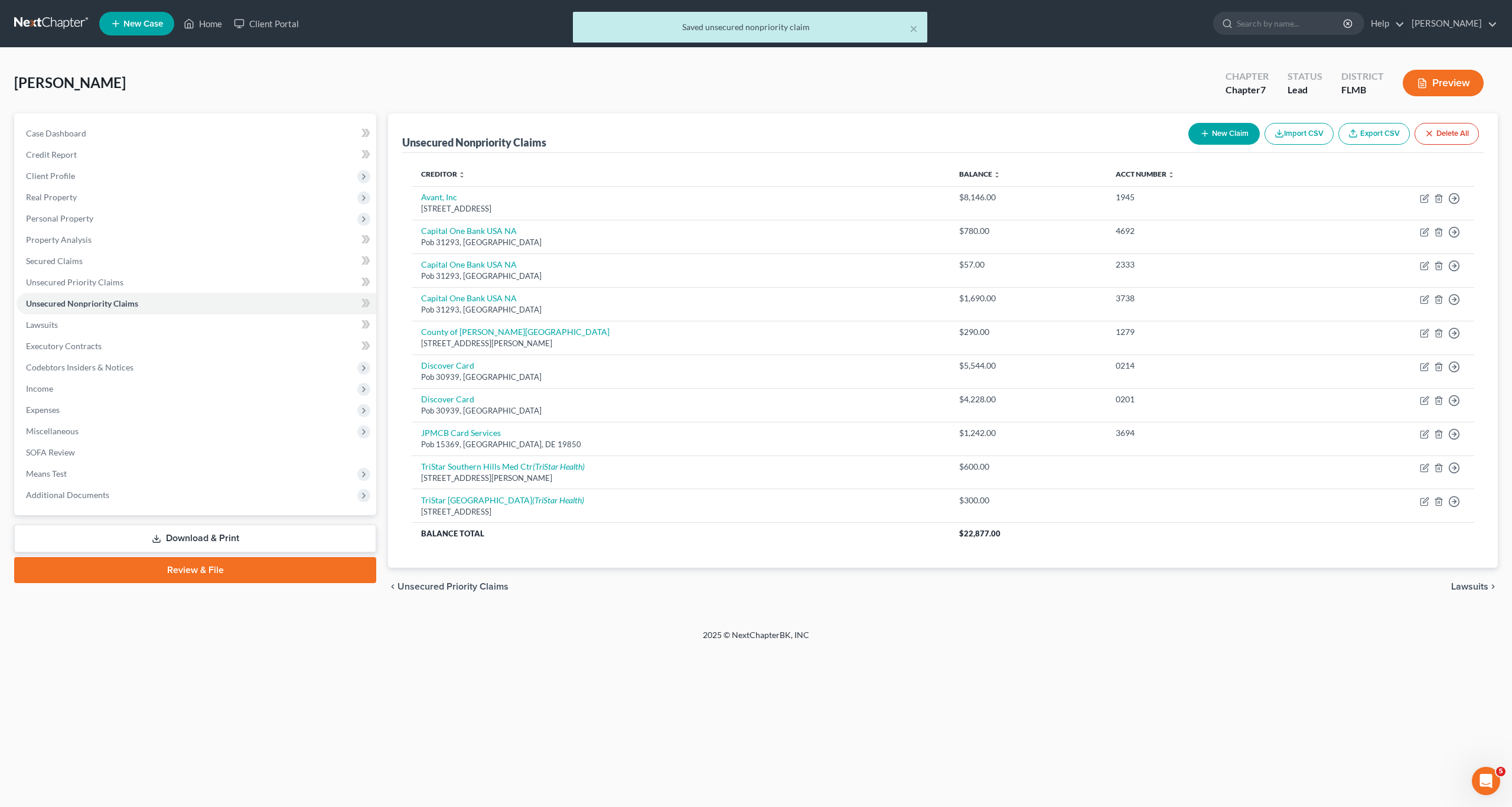
click at [791, 646] on div "2025 © NextChapterBK, INC" at bounding box center [756, 639] width 673 height 21
click at [56, 333] on link "Lawsuits" at bounding box center [196, 324] width 359 height 21
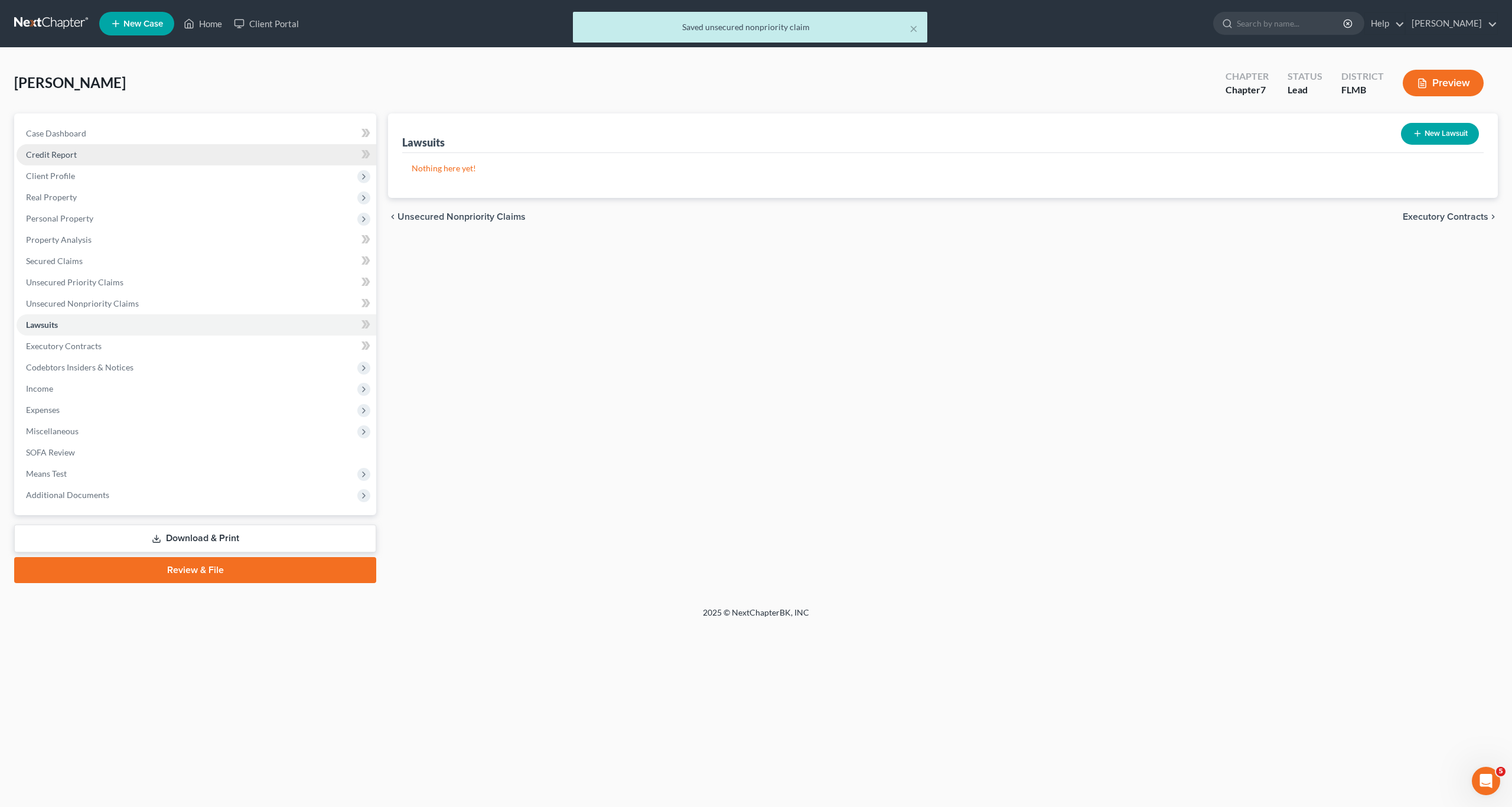
click at [50, 156] on span "Credit Report" at bounding box center [50, 154] width 50 height 10
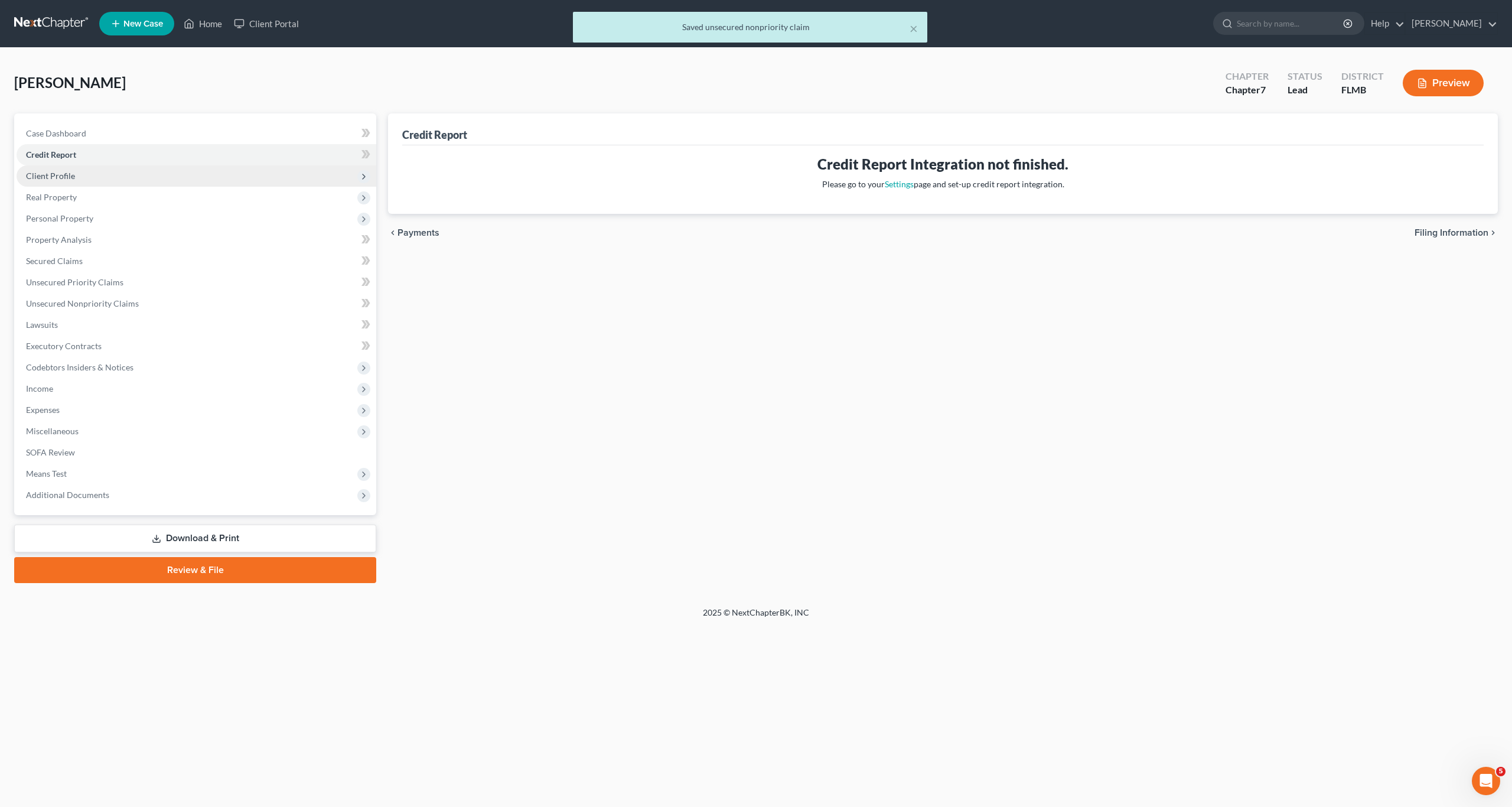
click at [53, 174] on span "Client Profile" at bounding box center [50, 175] width 50 height 10
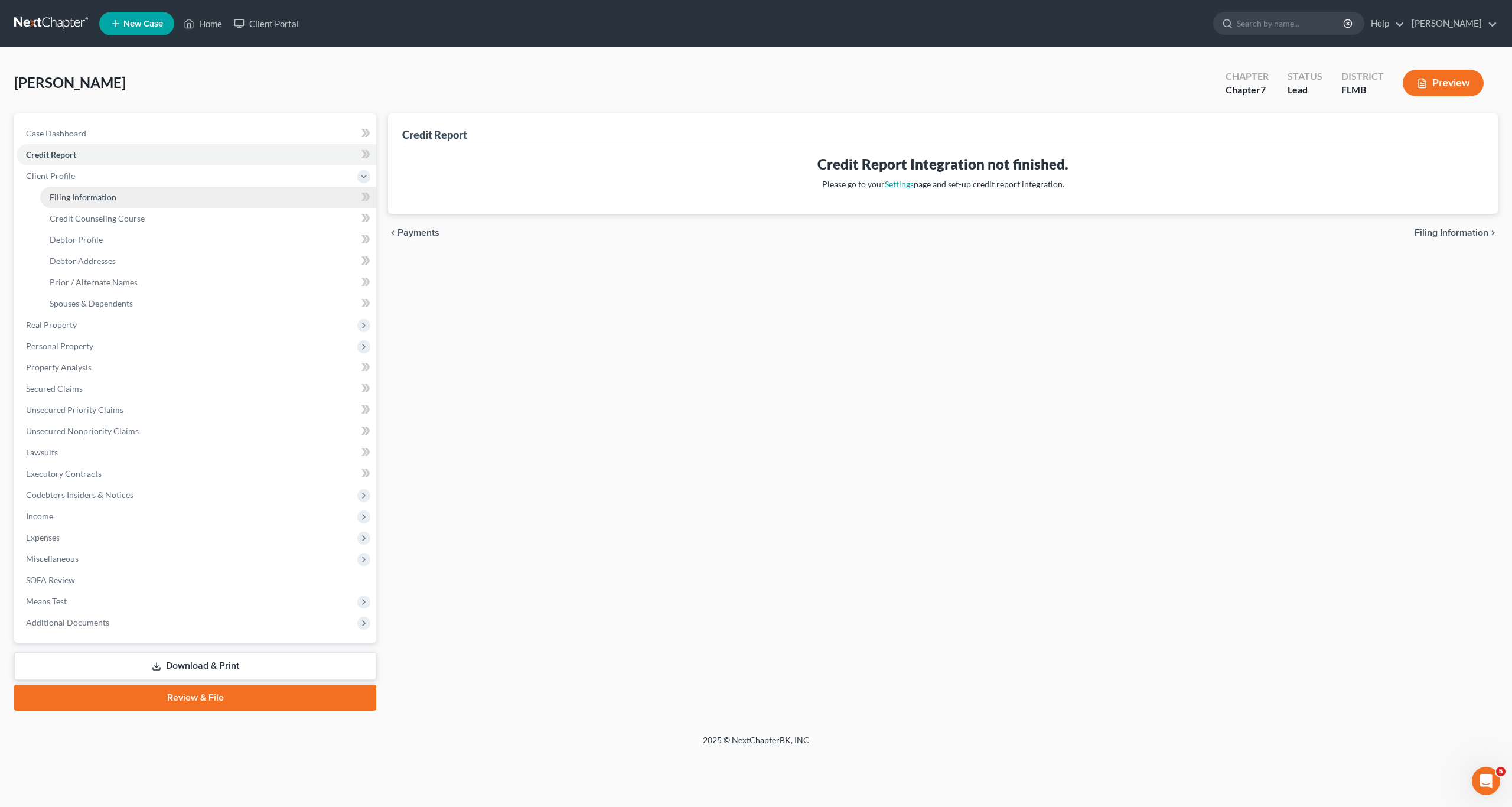
click at [83, 202] on link "Filing Information" at bounding box center [209, 197] width 337 height 21
select select "1"
select select "0"
select select "15"
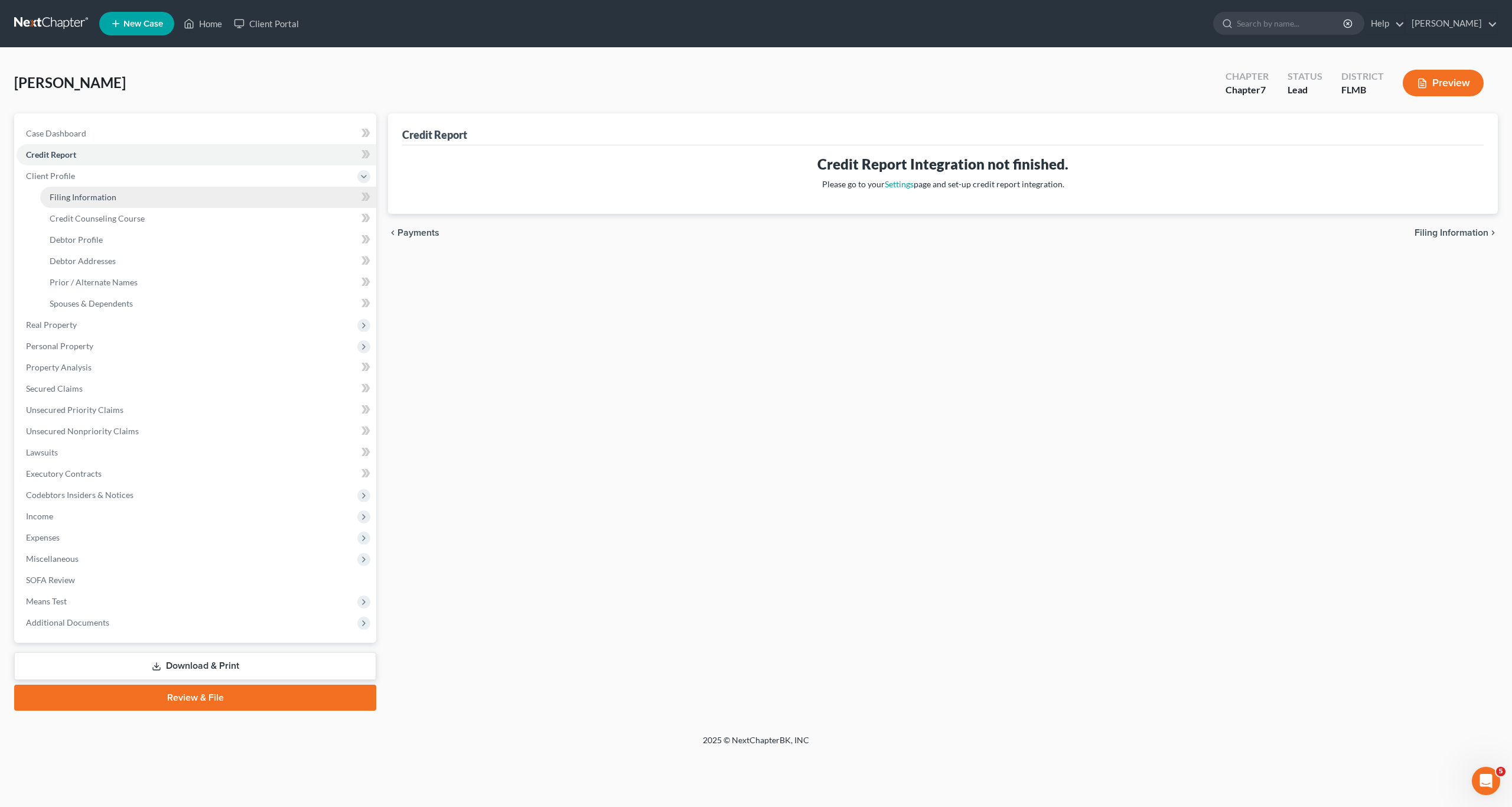
select select "0"
select select "44"
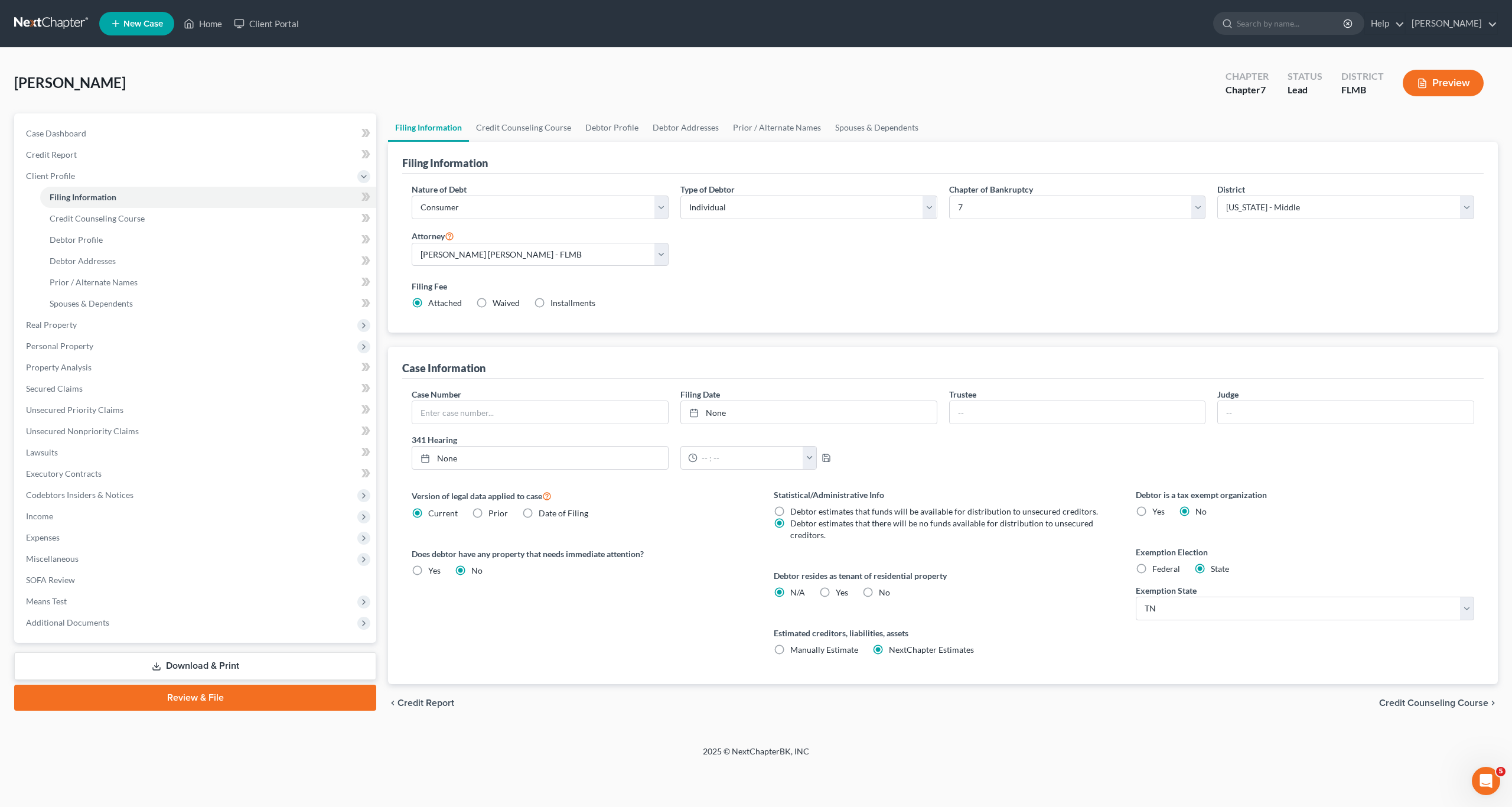
click at [682, 276] on div "Filing Fee Attached Waived Waived Installments Installments" at bounding box center [943, 297] width 1074 height 44
click at [77, 218] on span "Credit Counseling Course" at bounding box center [97, 218] width 95 height 10
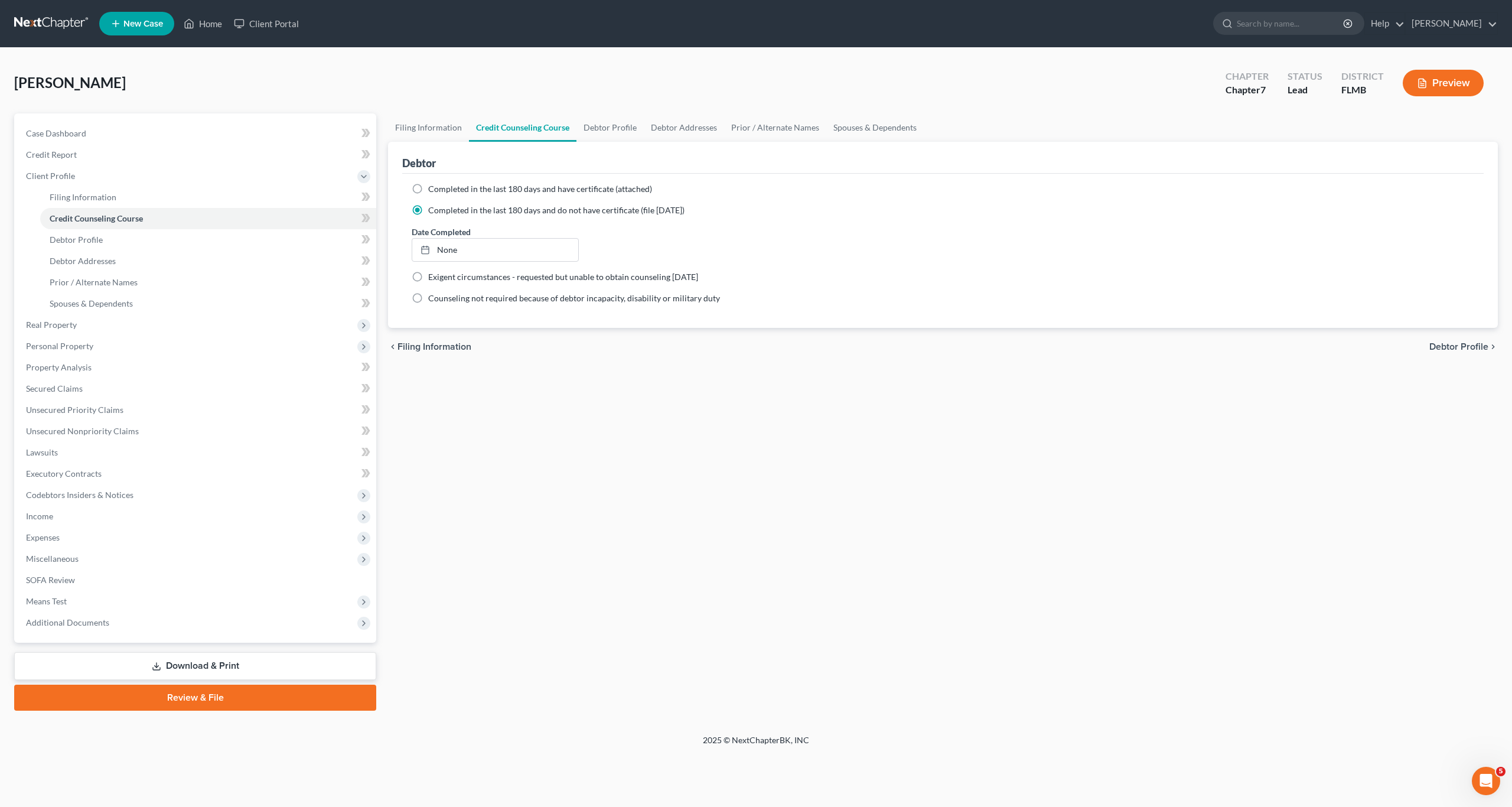
click at [580, 448] on div "Filing Information Credit Counseling Course Debtor Profile Debtor Addresses Pri…" at bounding box center [943, 412] width 1122 height 597
click at [791, 549] on div "Filing Information Credit Counseling Course Debtor Profile Debtor Addresses Pri…" at bounding box center [943, 412] width 1122 height 597
click at [89, 238] on span "Debtor Profile" at bounding box center [76, 240] width 53 height 10
select select "1"
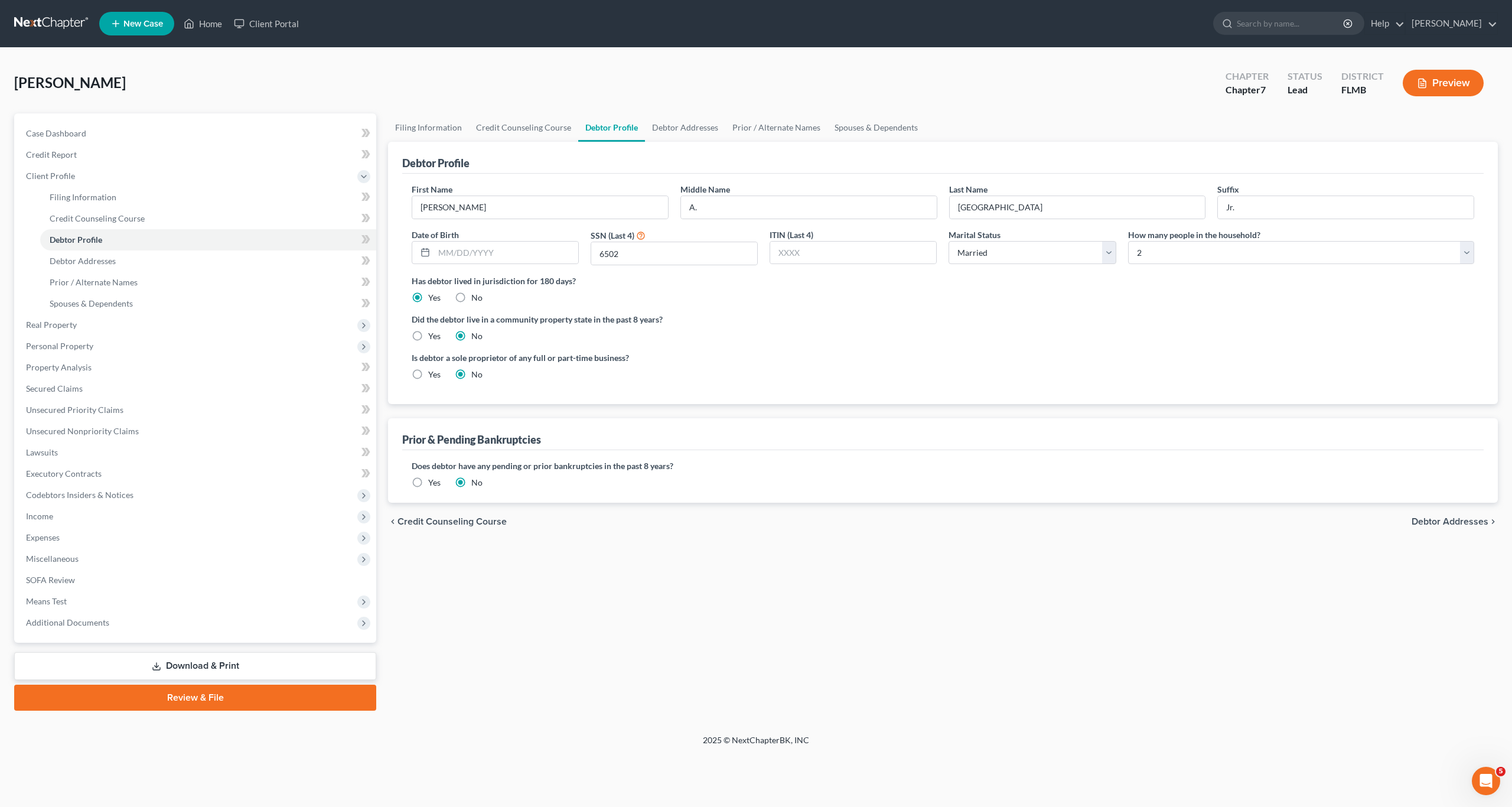
drag, startPoint x: 719, startPoint y: 336, endPoint x: 686, endPoint y: 356, distance: 38.6
click at [719, 336] on div "Did the debtor live in a community property state in the past 8 years? Yes No" at bounding box center [943, 327] width 1062 height 29
drag, startPoint x: 592, startPoint y: 600, endPoint x: 389, endPoint y: 475, distance: 238.4
click at [588, 598] on div "Filing Information Credit Counseling Course Debtor Profile Debtor Addresses Pri…" at bounding box center [943, 412] width 1122 height 597
click at [77, 257] on span "Debtor Addresses" at bounding box center [82, 260] width 66 height 10
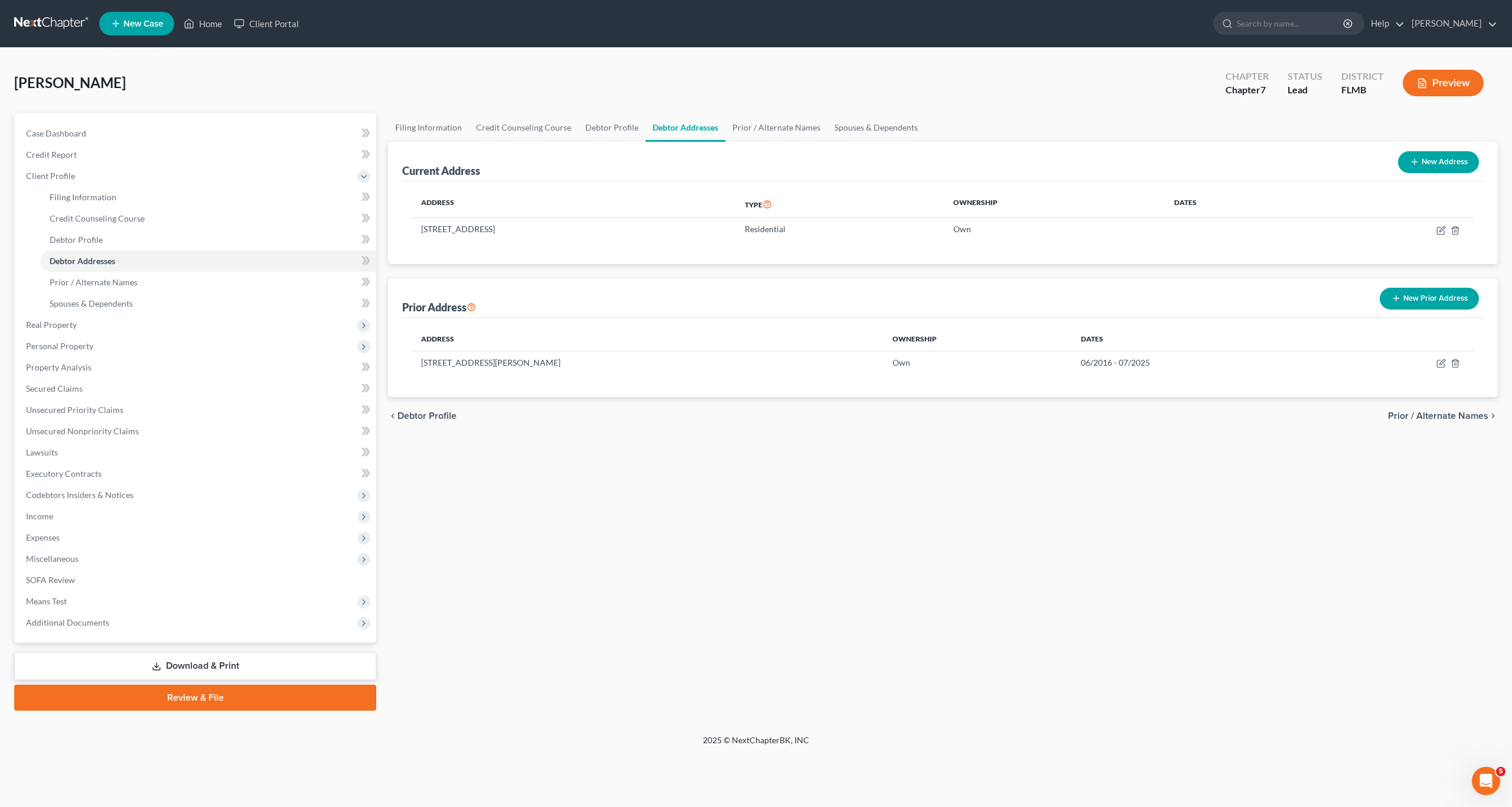
drag, startPoint x: 706, startPoint y: 507, endPoint x: 537, endPoint y: 428, distance: 186.6
click at [705, 507] on div "Filing Information Credit Counseling Course Debtor Profile Debtor Addresses Pri…" at bounding box center [943, 412] width 1122 height 597
click at [80, 277] on span "Prior / Alternate Names" at bounding box center [93, 282] width 88 height 10
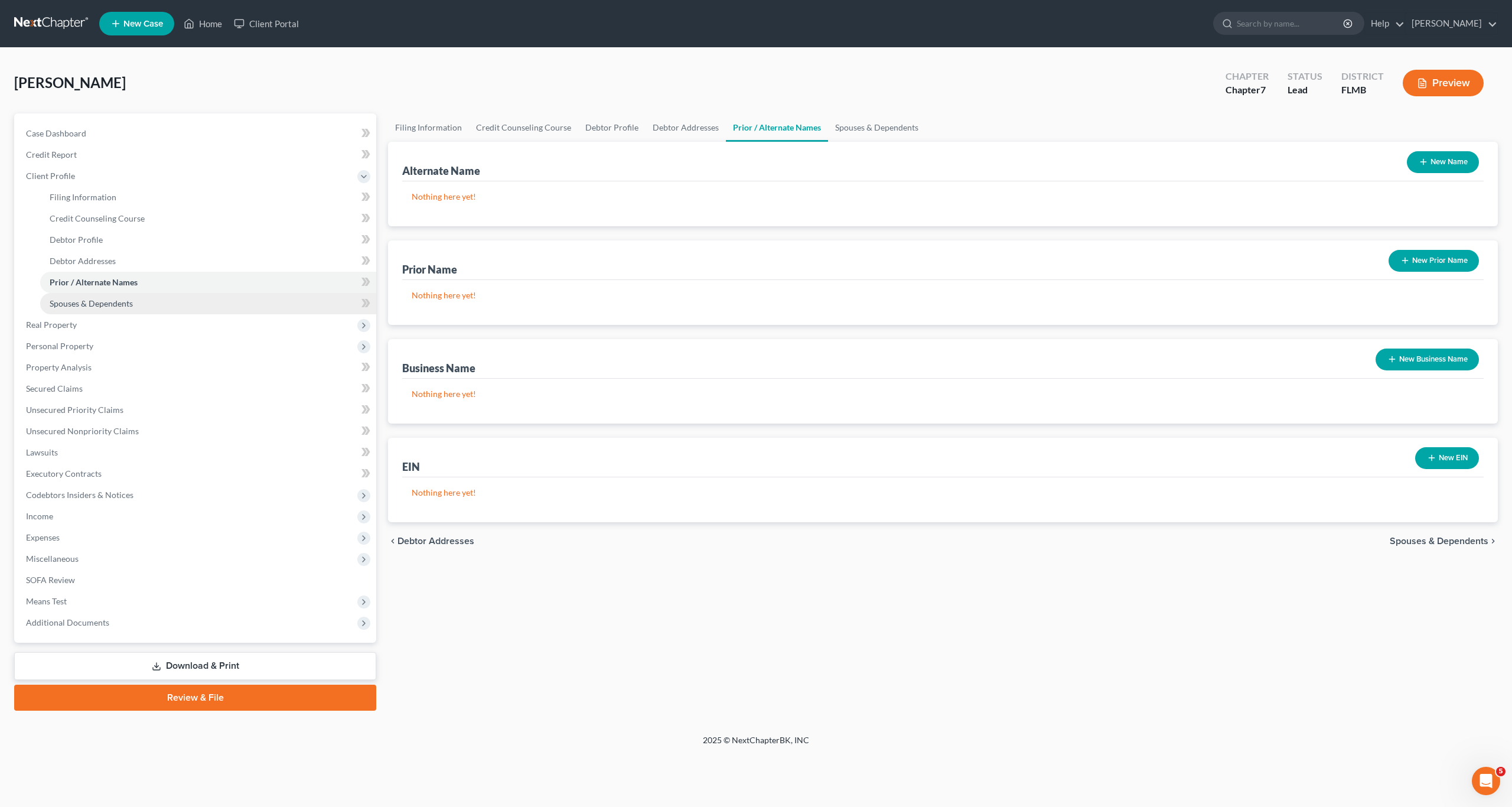
click at [94, 304] on span "Spouses & Dependents" at bounding box center [91, 303] width 83 height 10
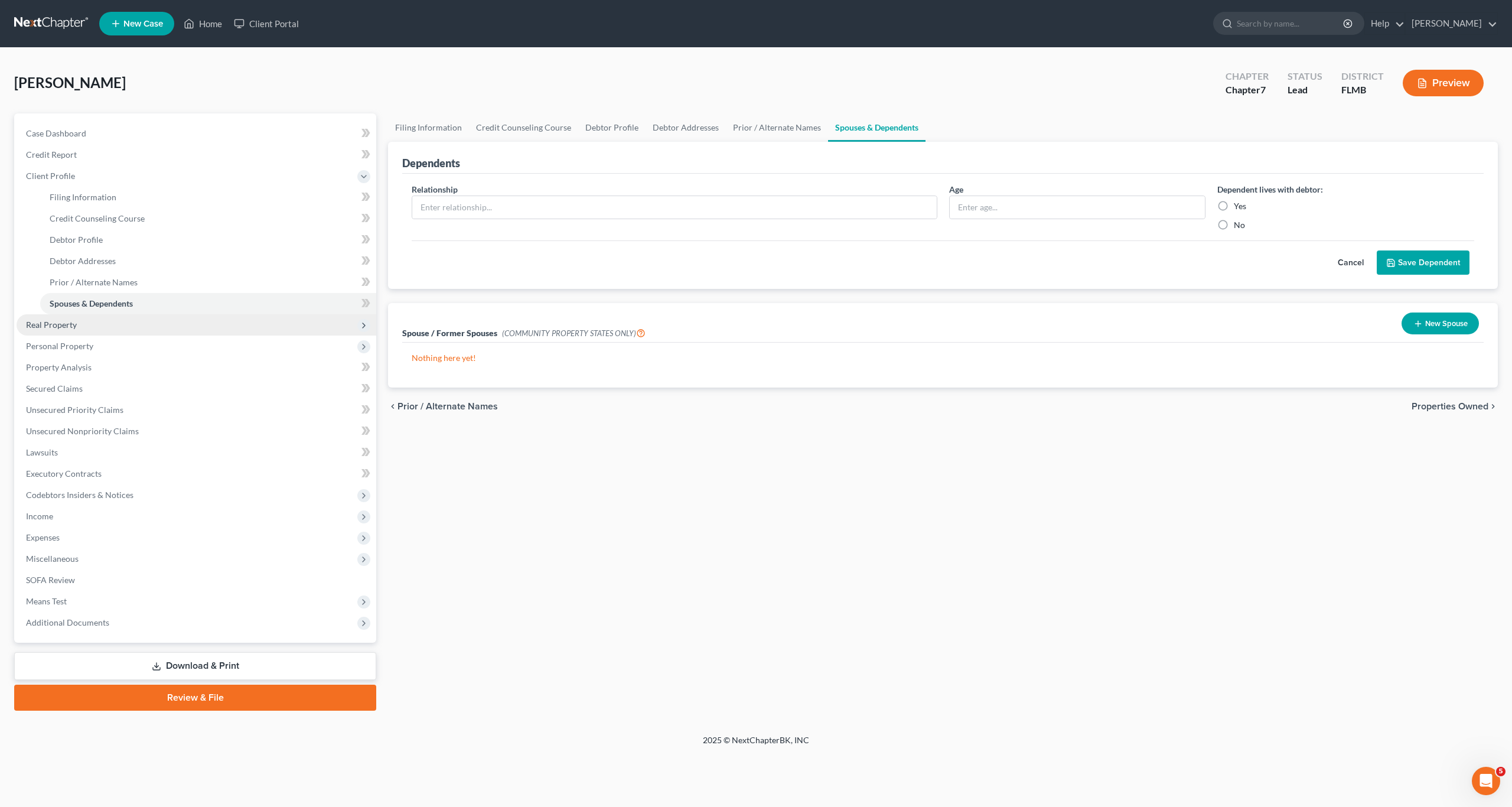
click at [66, 333] on span "Real Property" at bounding box center [196, 324] width 359 height 21
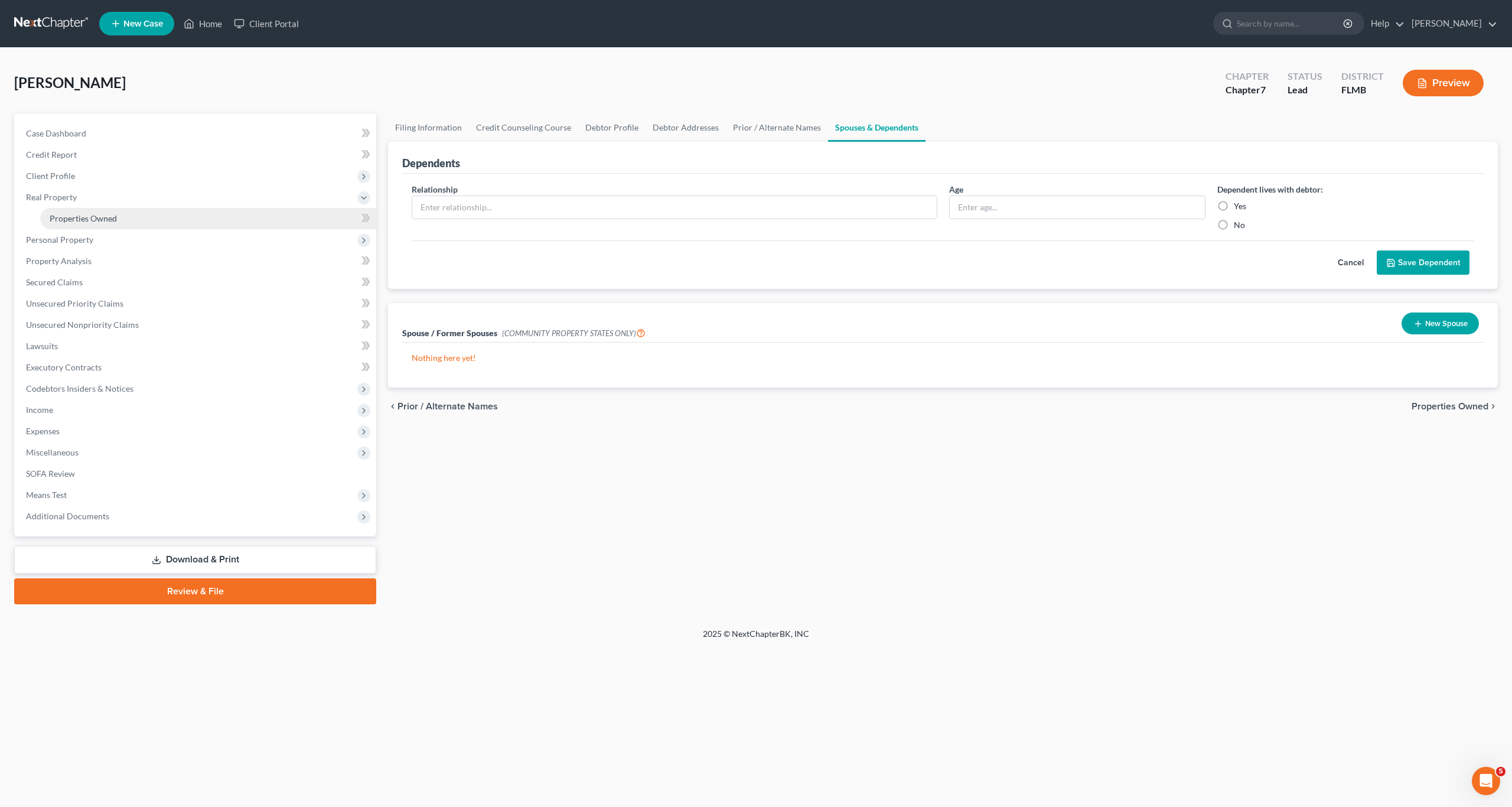
click at [69, 224] on link "Properties Owned" at bounding box center [209, 218] width 337 height 21
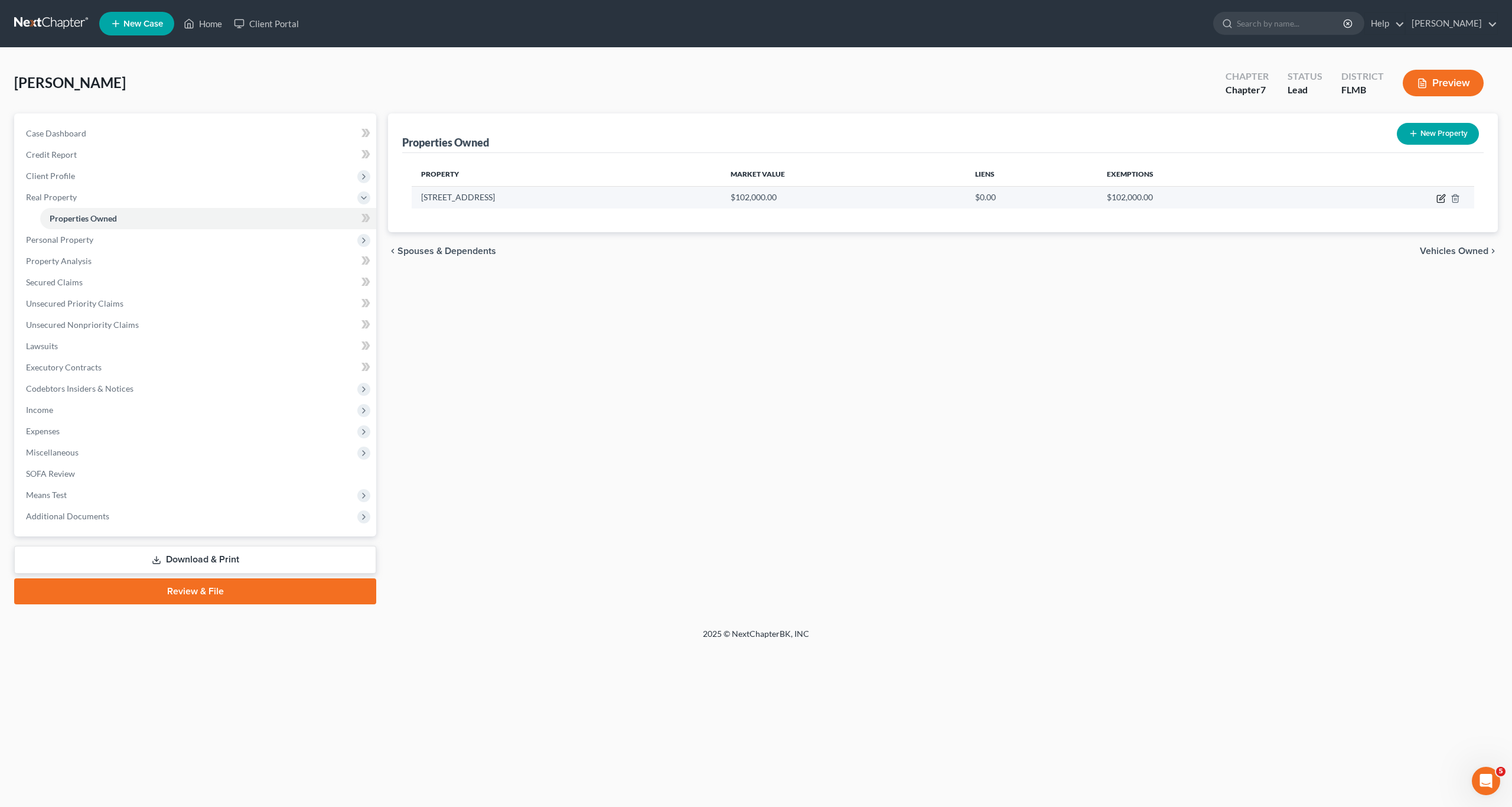
click at [791, 202] on icon "button" at bounding box center [1441, 198] width 7 height 7
select select "9"
select select "3"
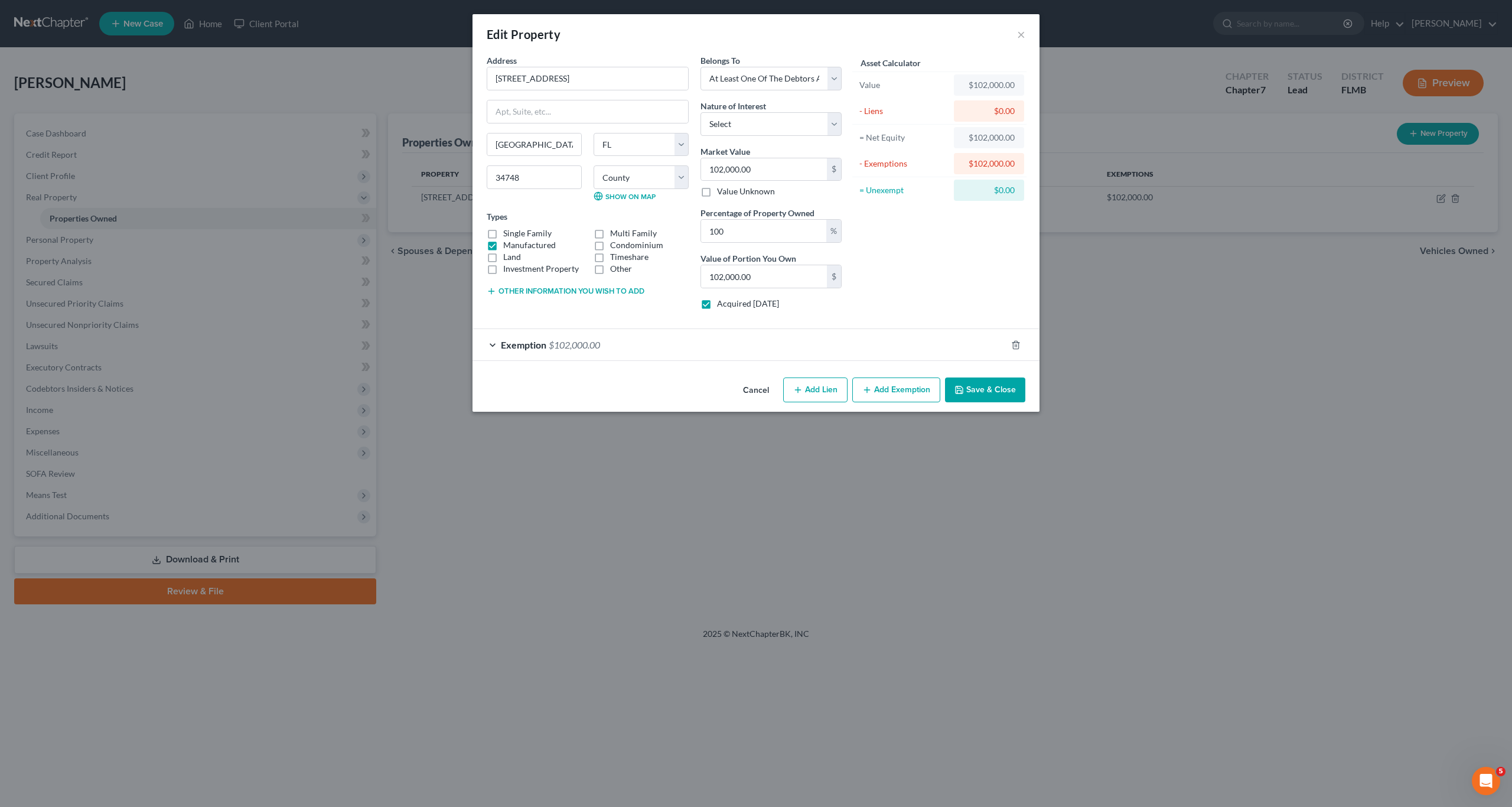
click at [791, 273] on div "Asset Calculator Value $102,000.00 - Liens $0.00 = Net Equity $102,000.00 - Exe…" at bounding box center [940, 186] width 184 height 264
click at [791, 281] on div "Asset Calculator Value $102,000.00 - Liens $0.00 = Net Equity $102,000.00 - Exe…" at bounding box center [940, 186] width 184 height 264
click at [791, 390] on button "Save & Close" at bounding box center [985, 389] width 80 height 25
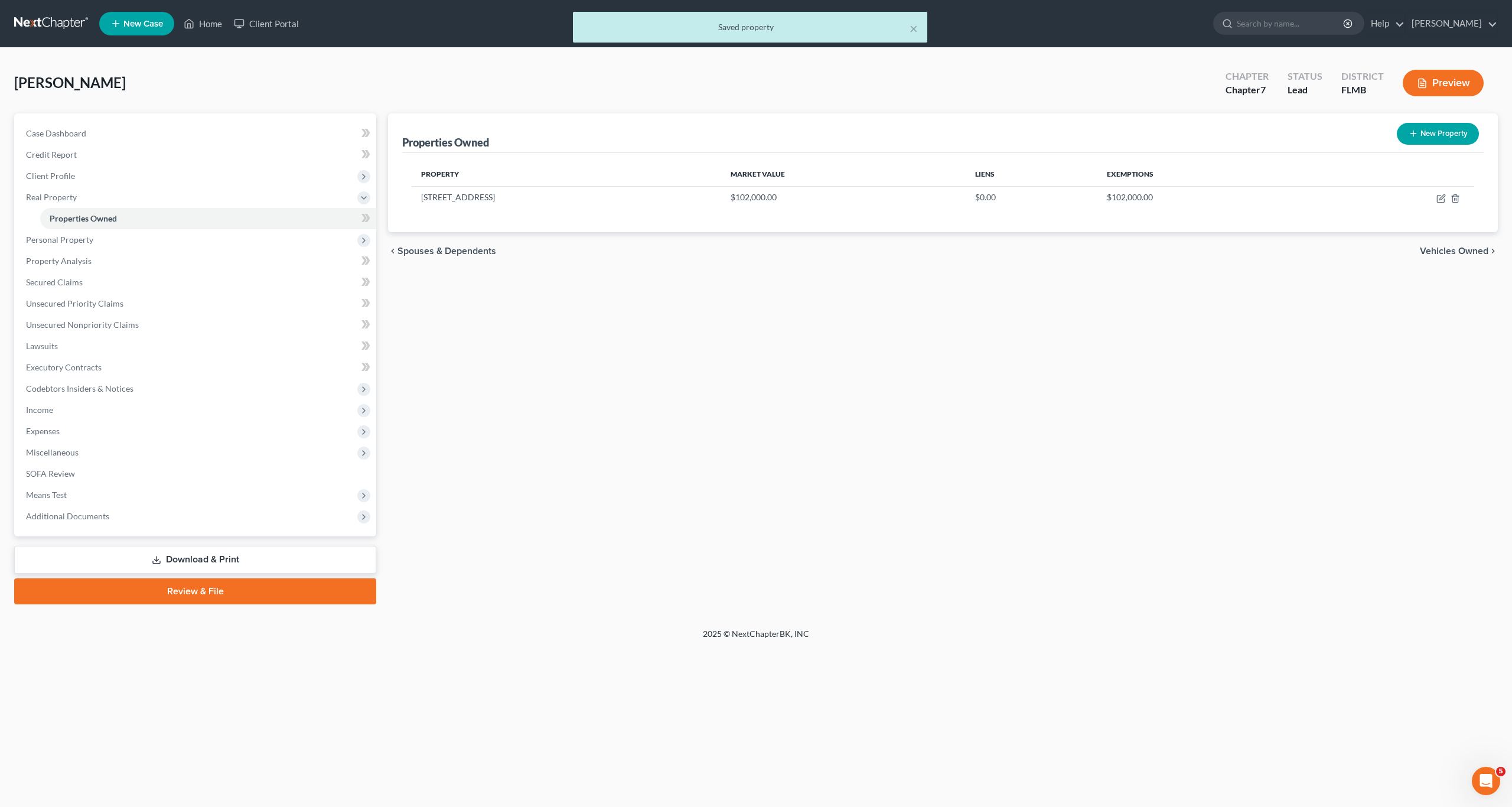
click at [791, 390] on div "Properties Owned New Property Property Market Value Liens Exemptions 141 Hibisc…" at bounding box center [943, 359] width 1122 height 491
click at [791, 197] on icon "button" at bounding box center [1442, 199] width 10 height 10
select select "9"
select select "33"
select select "3"
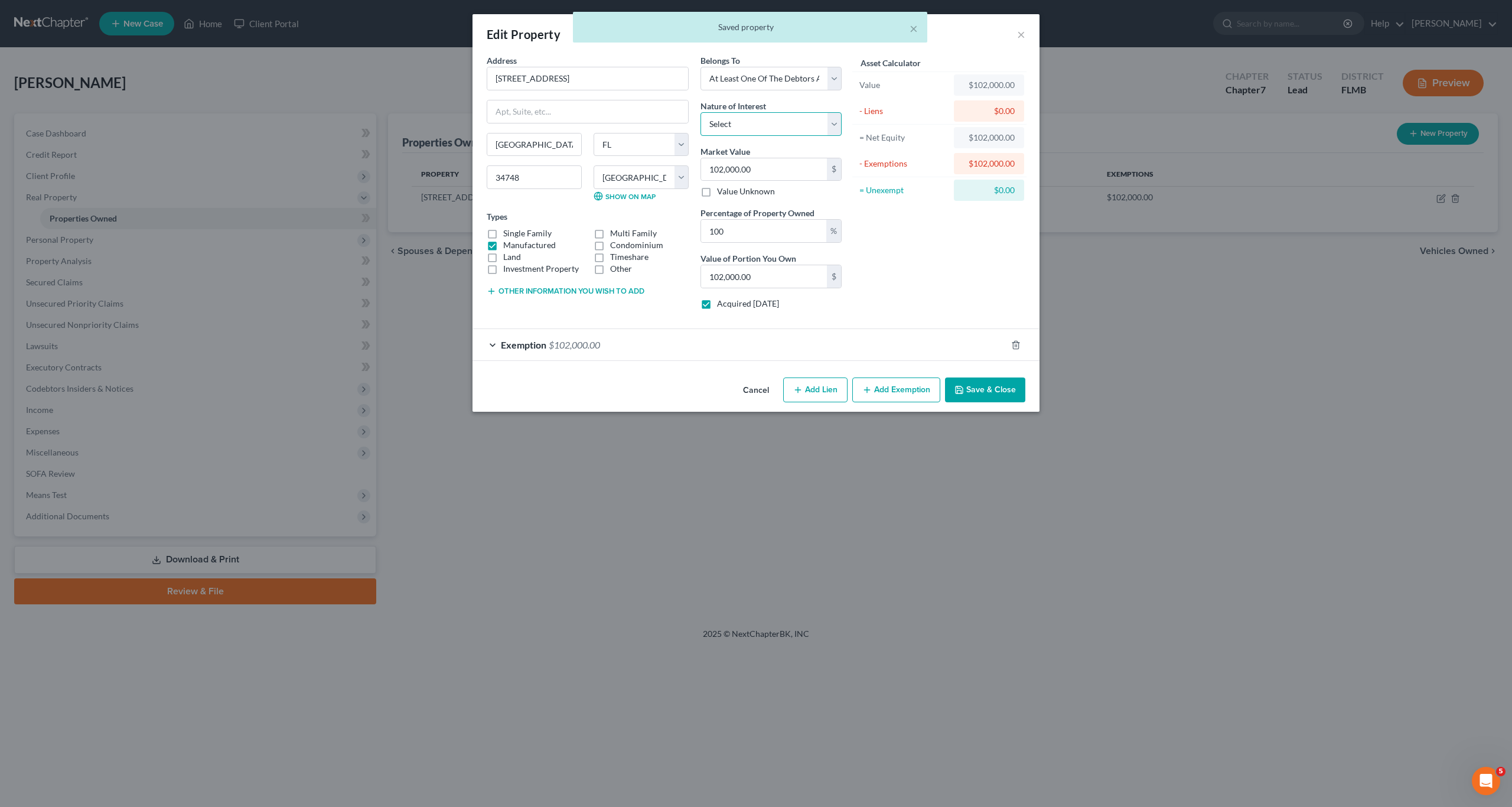
click at [757, 129] on select "Select Fee Simple Joint Tenant Life Estate Equitable Interest Future Interest T…" at bounding box center [771, 124] width 142 height 24
select select "5"
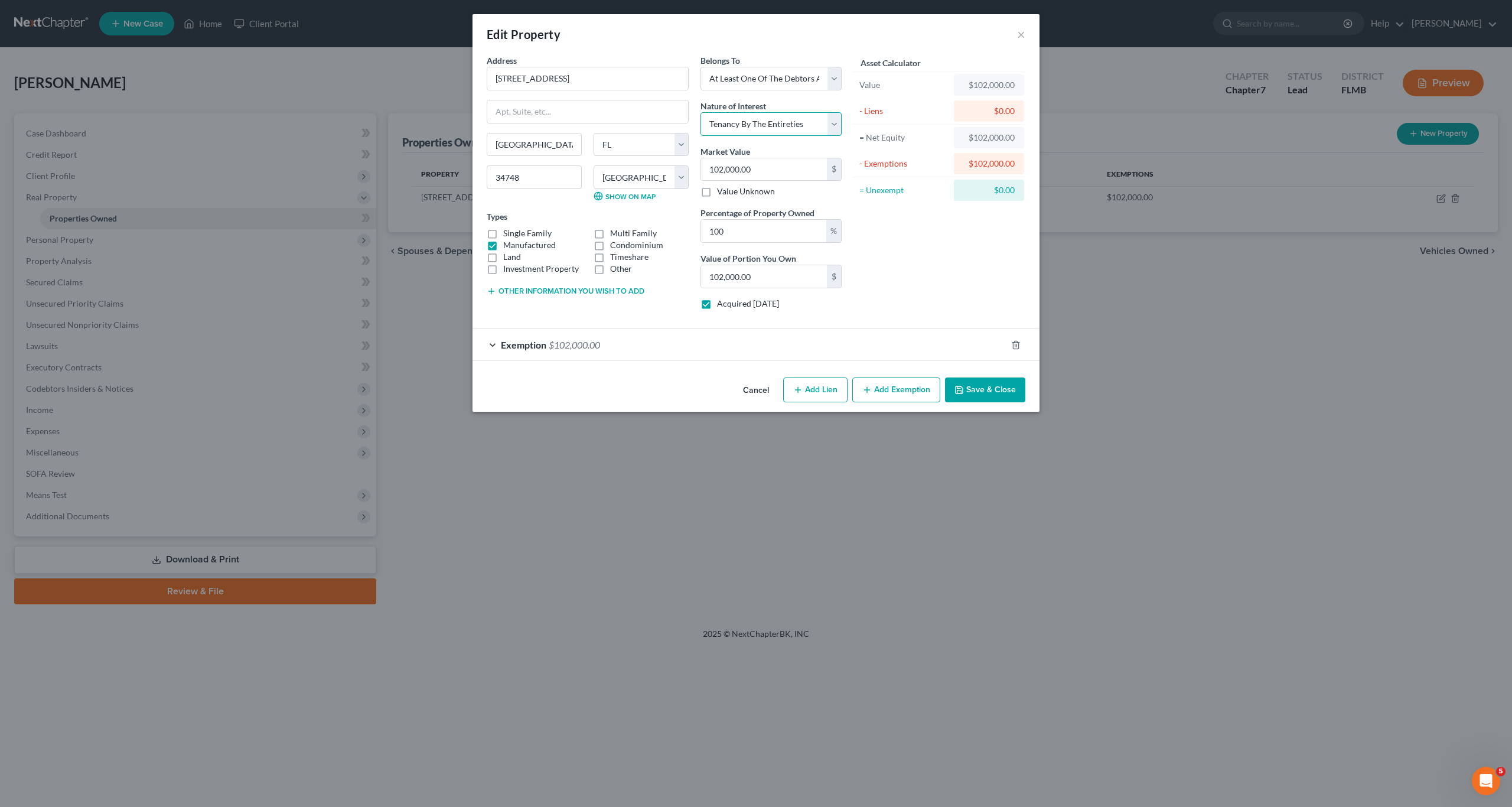
click at [701, 112] on select "Select Fee Simple Joint Tenant Life Estate Equitable Interest Future Interest T…" at bounding box center [771, 124] width 142 height 24
click at [791, 390] on button "Save & Close" at bounding box center [985, 389] width 80 height 25
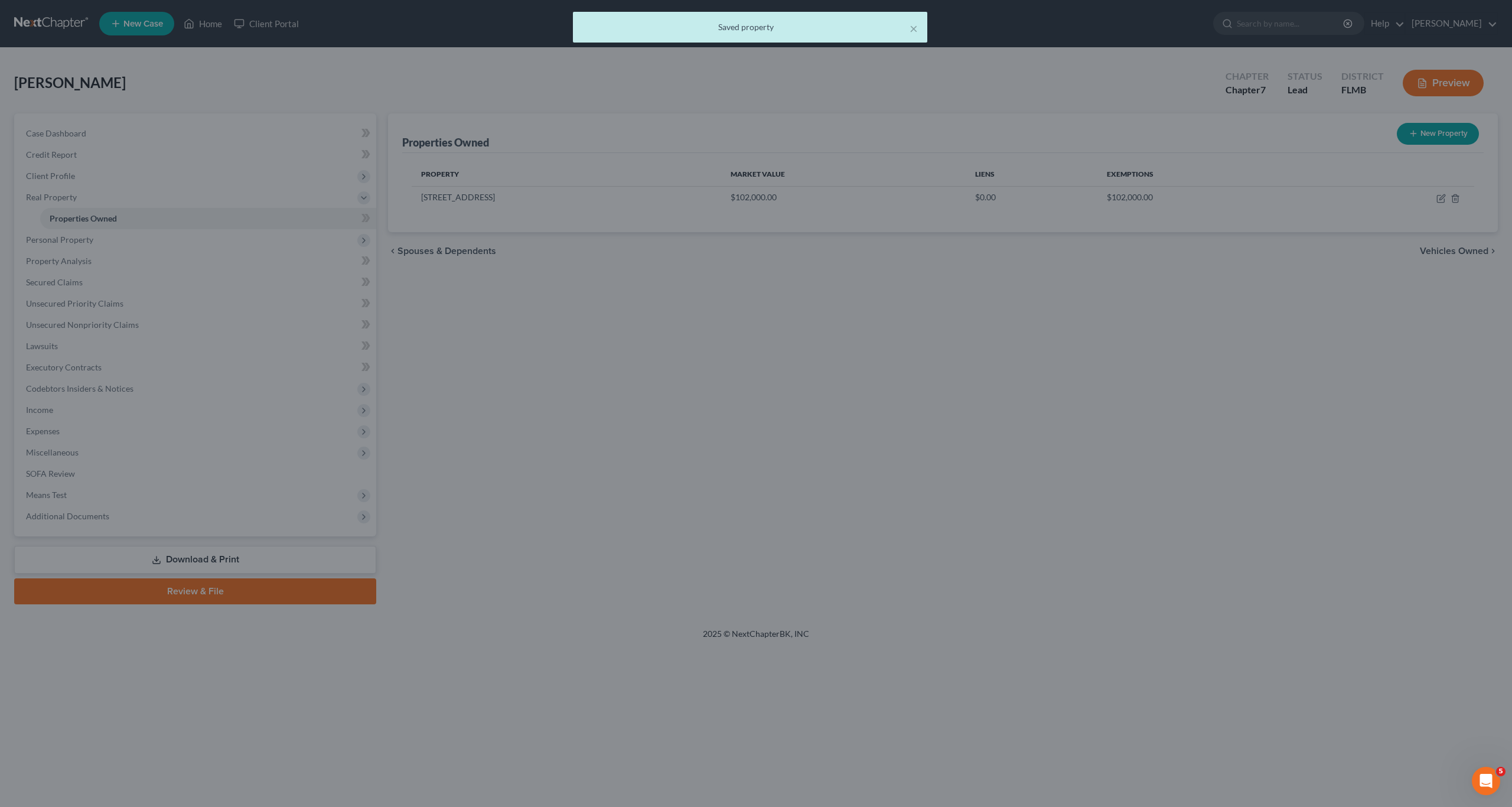
drag, startPoint x: 687, startPoint y: 492, endPoint x: 669, endPoint y: 463, distance: 34.1
click at [679, 484] on div "Properties Owned New Property Property Market Value Liens Exemptions 141 Hibisc…" at bounding box center [943, 359] width 1122 height 491
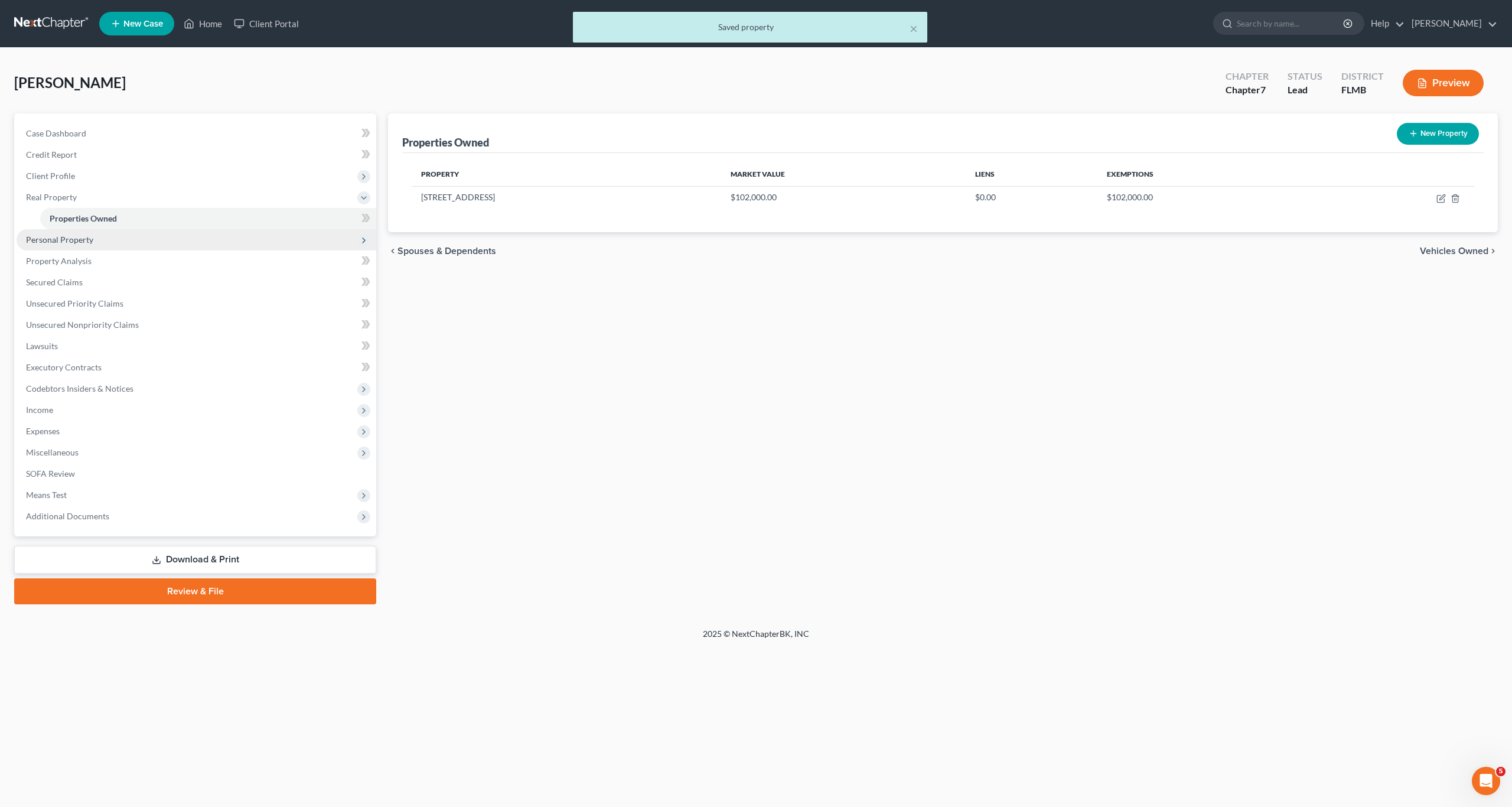
click at [78, 241] on span "Personal Property" at bounding box center [59, 240] width 67 height 10
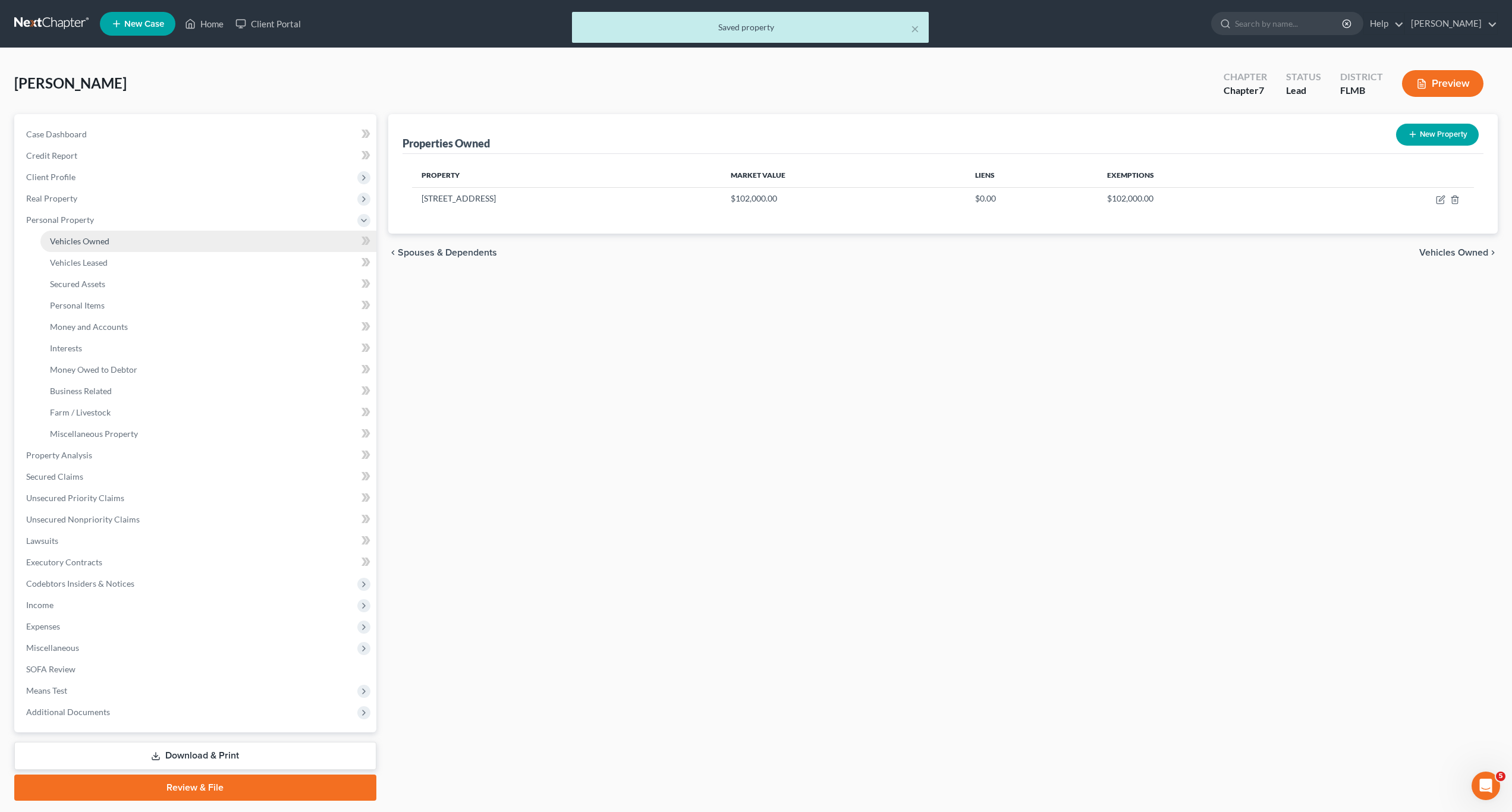
click at [95, 239] on span "Vehicles Owned" at bounding box center [80, 241] width 60 height 10
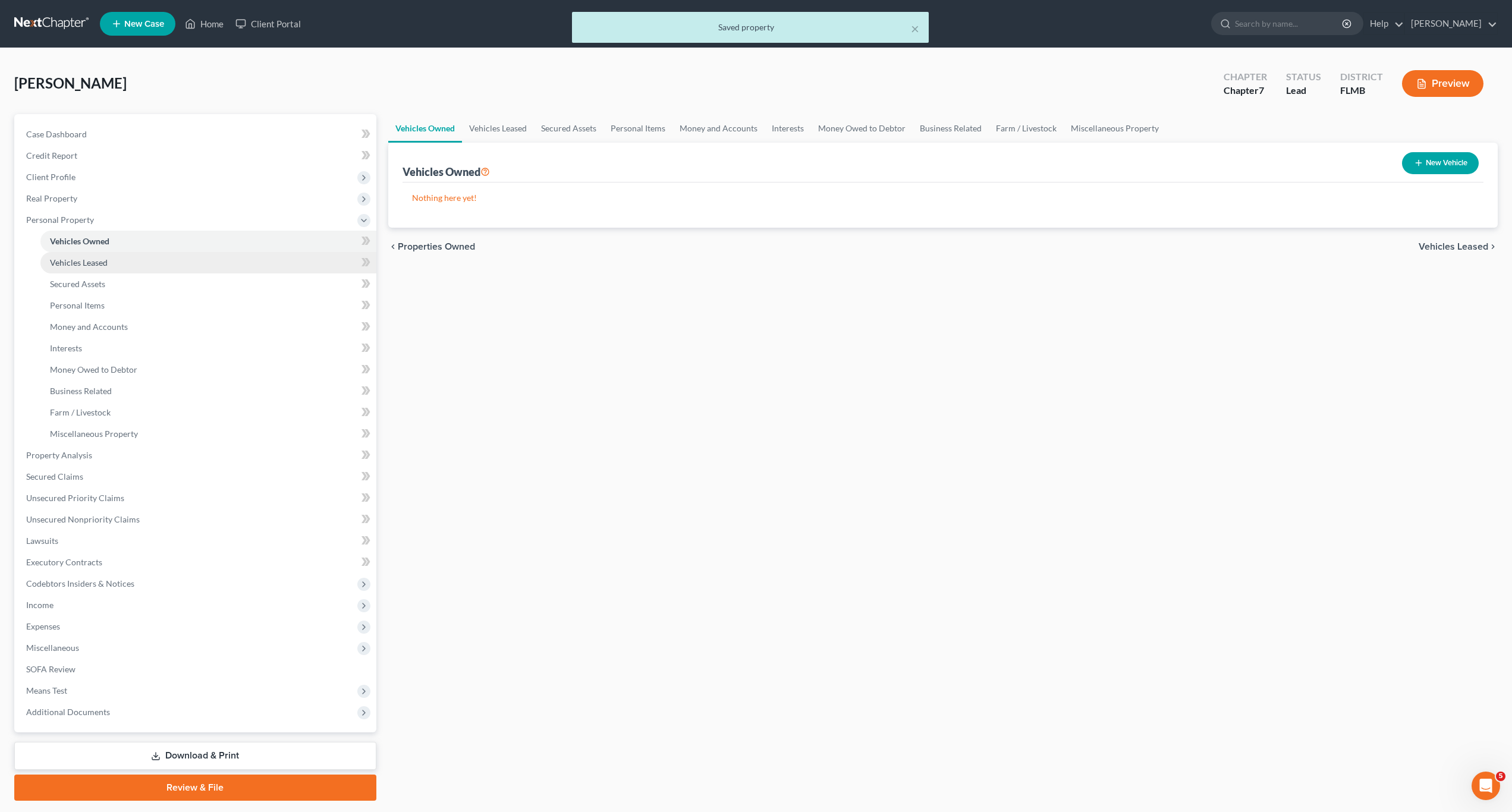
click at [88, 271] on link "Vehicles Leased" at bounding box center [208, 262] width 336 height 21
click at [91, 279] on span "Secured Assets" at bounding box center [77, 284] width 55 height 10
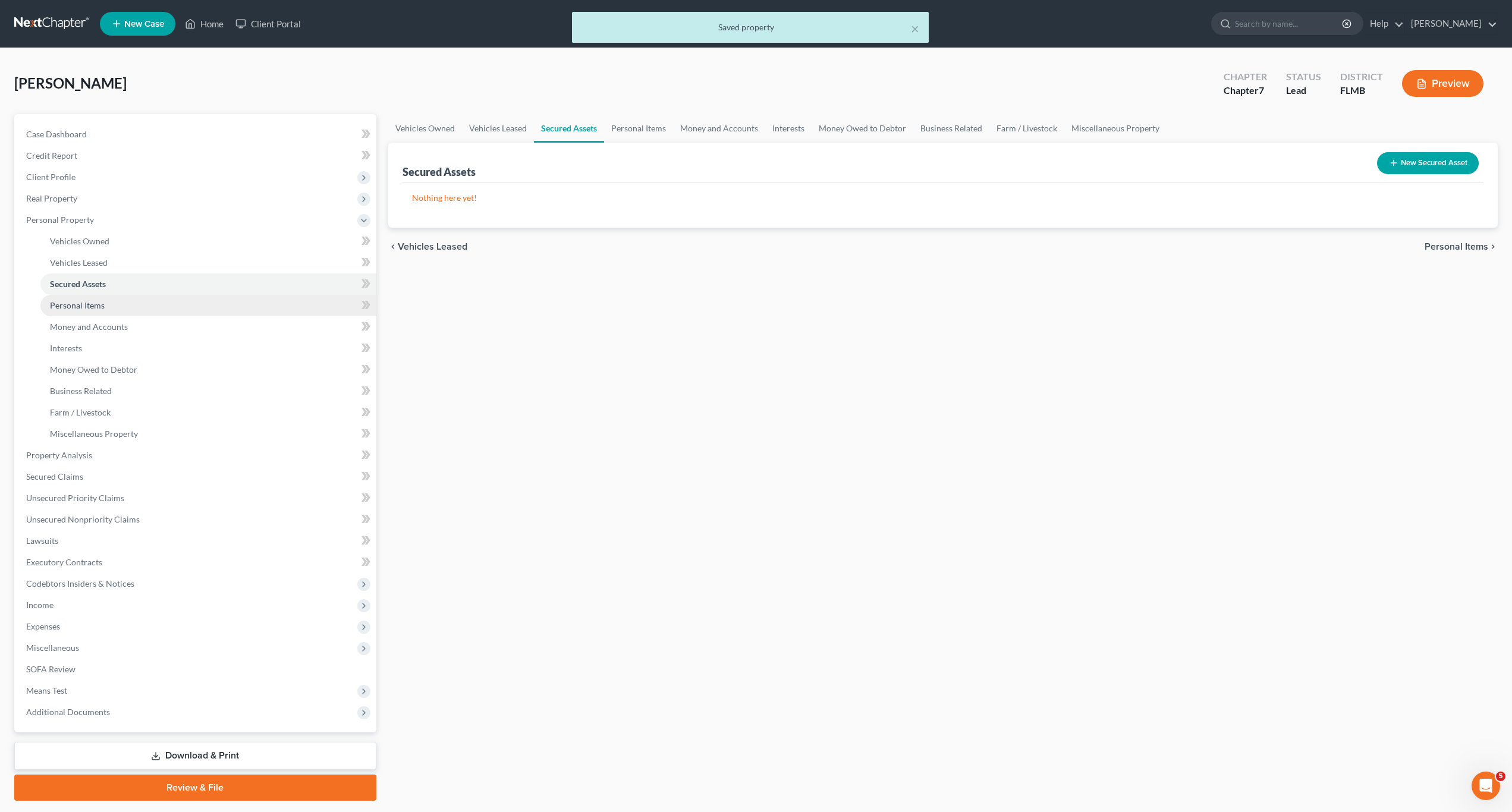
click at [83, 302] on span "Personal Items" at bounding box center [77, 305] width 55 height 10
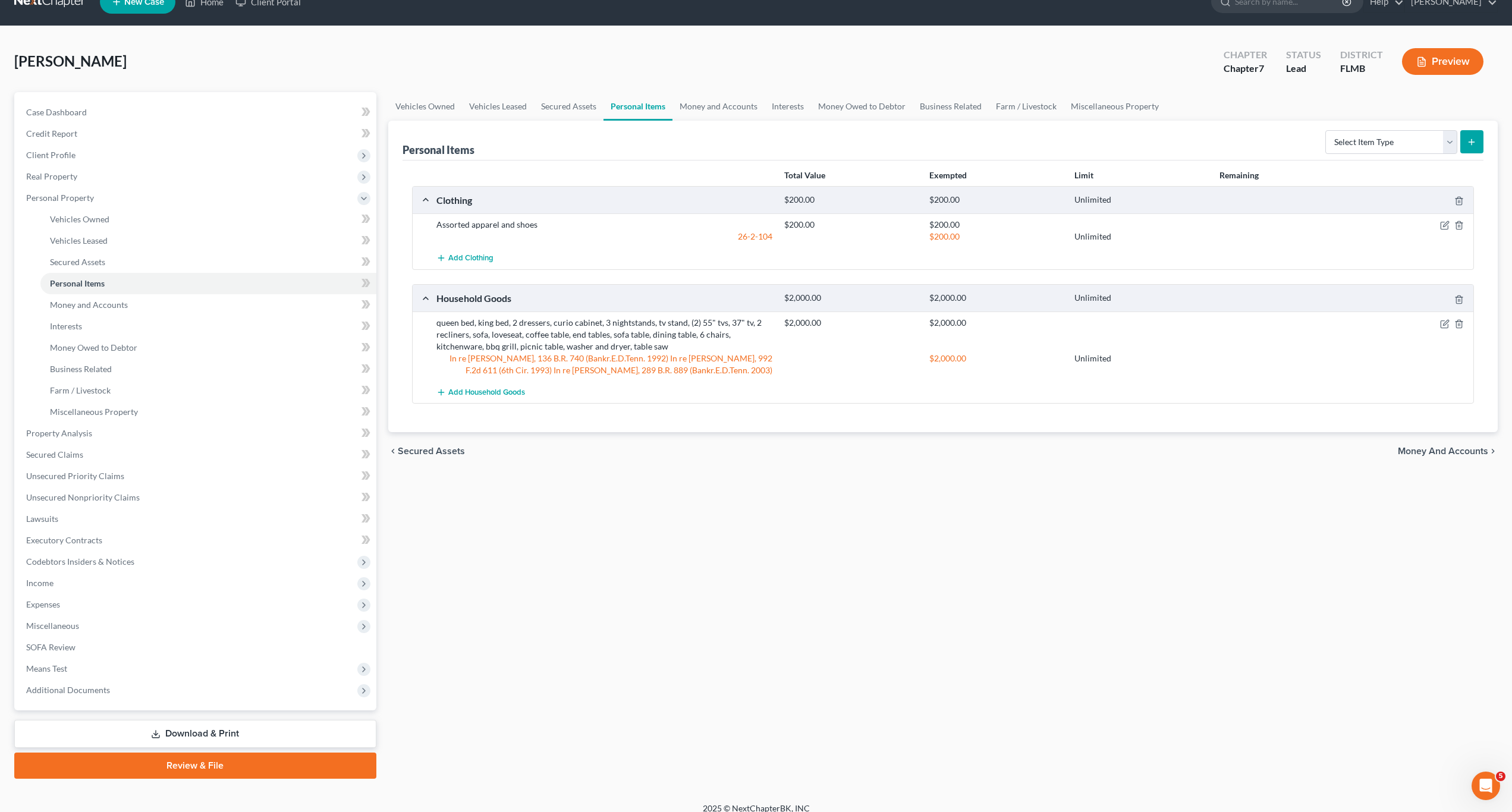
scroll to position [34, 0]
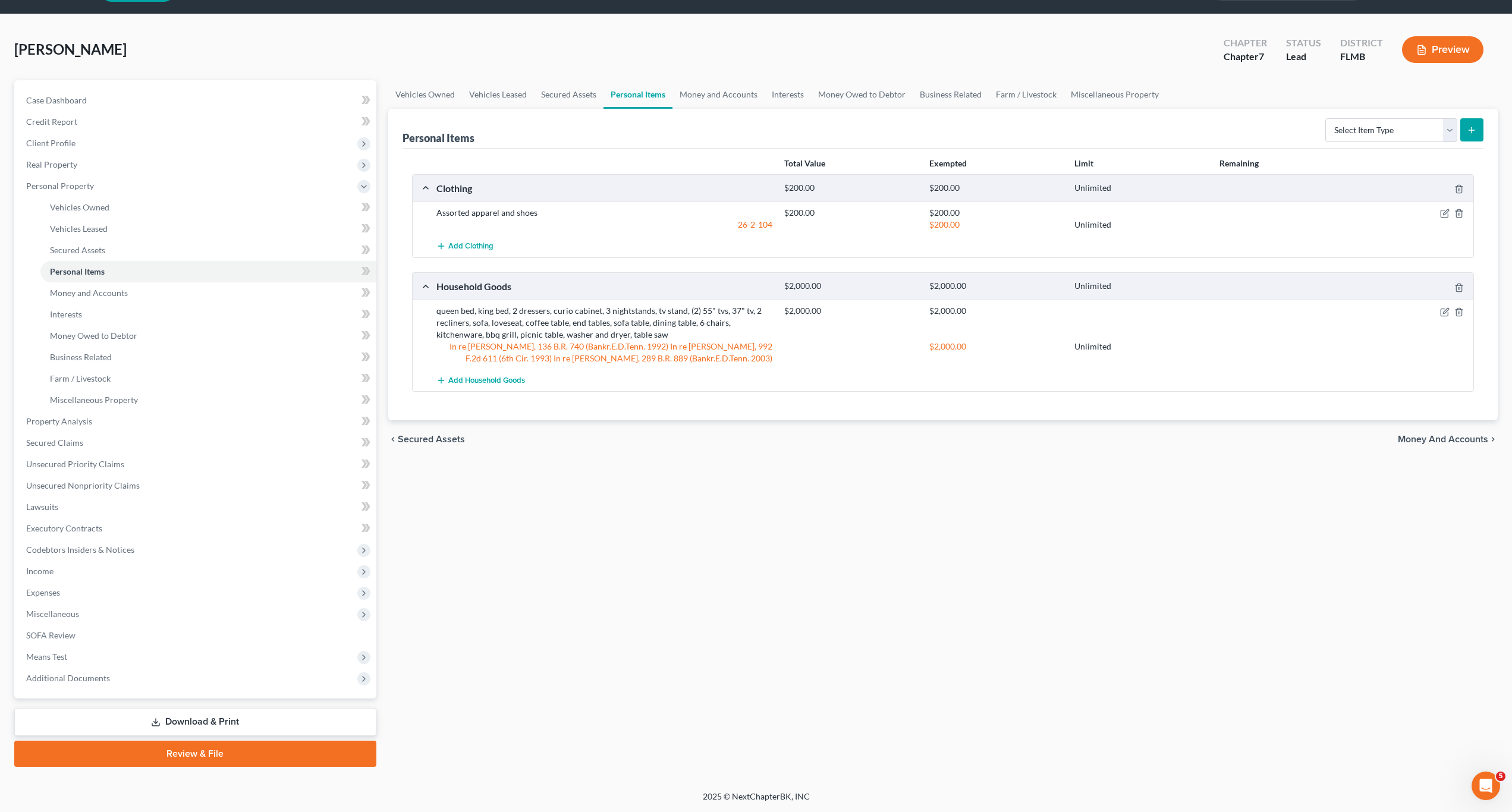
click at [569, 473] on div "Vehicles Owned Vehicles Leased Secured Assets Personal Items Money and Accounts…" at bounding box center [943, 423] width 1121 height 686
click at [796, 132] on select "Select Item Type Clothing Collectibles Of Value Electronics Firearms Household …" at bounding box center [1391, 131] width 132 height 24
drag, startPoint x: 1042, startPoint y: 625, endPoint x: 1053, endPoint y: 580, distance: 46.3
click at [796, 624] on div "Vehicles Owned Vehicles Leased Secured Assets Personal Items Money and Accounts…" at bounding box center [943, 423] width 1121 height 686
click at [109, 292] on span "Money and Accounts" at bounding box center [89, 293] width 78 height 10
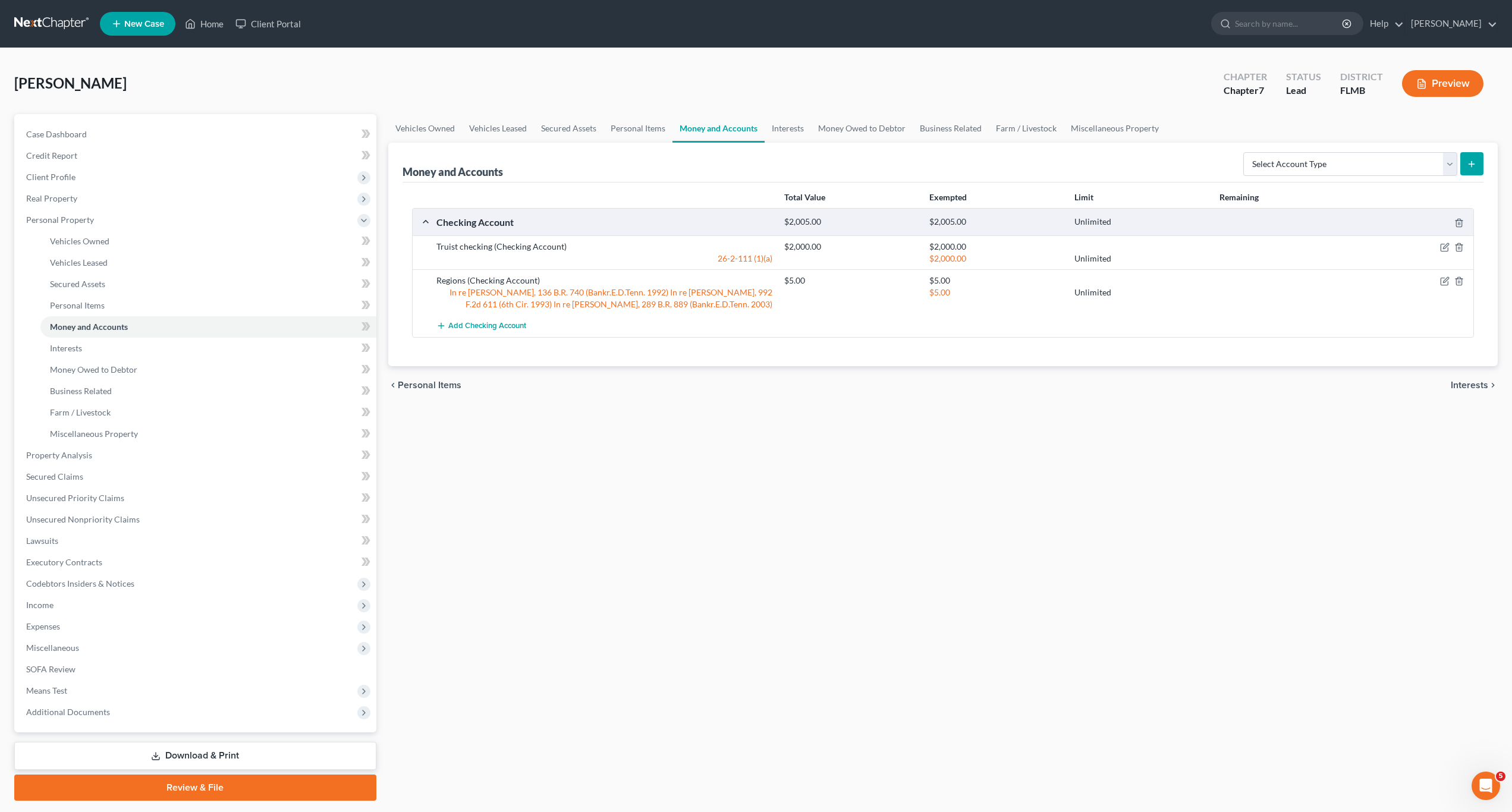
drag, startPoint x: 694, startPoint y: 451, endPoint x: 375, endPoint y: 383, distance: 326.2
click at [693, 451] on div "Vehicles Owned Vehicles Leased Secured Assets Personal Items Money and Accounts…" at bounding box center [943, 457] width 1121 height 686
click at [75, 347] on span "Interests" at bounding box center [66, 348] width 32 height 10
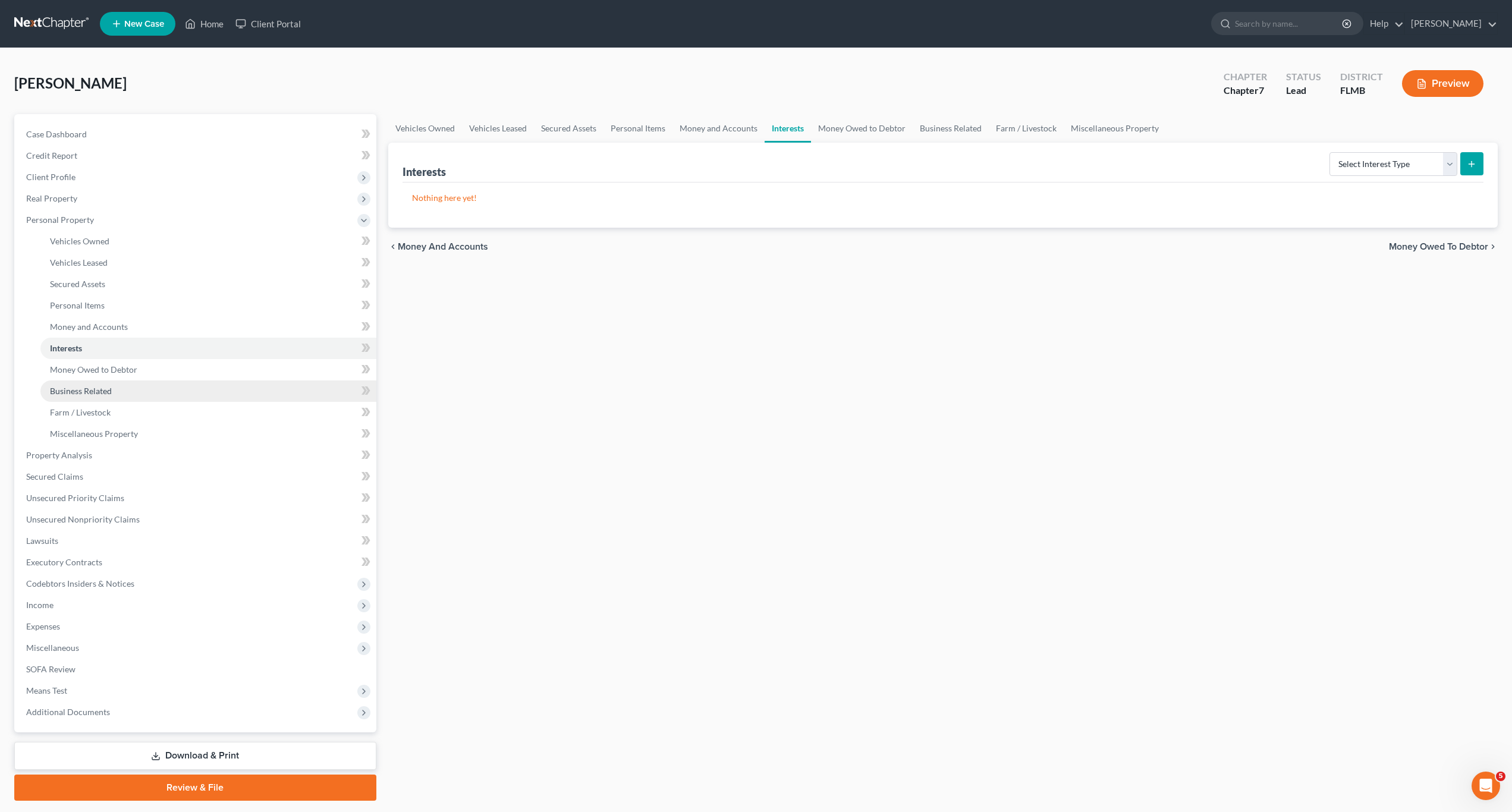
drag, startPoint x: 454, startPoint y: 441, endPoint x: 110, endPoint y: 396, distance: 346.9
click at [438, 438] on div "Vehicles Owned Vehicles Leased Secured Assets Personal Items Money and Accounts…" at bounding box center [943, 457] width 1121 height 686
click at [95, 377] on link "Money Owed to Debtor" at bounding box center [208, 369] width 336 height 21
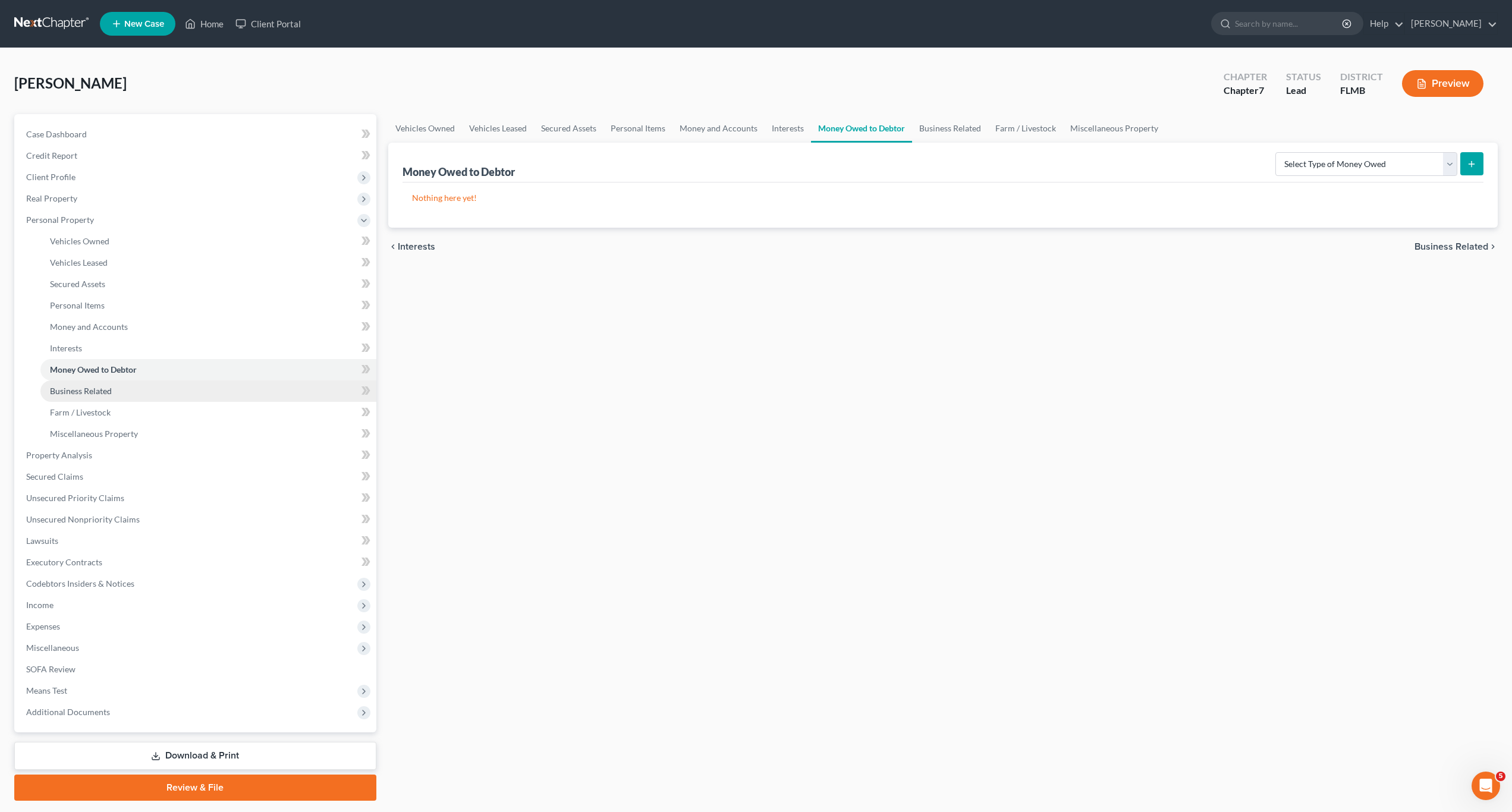
click at [92, 387] on span "Business Related" at bounding box center [81, 391] width 62 height 10
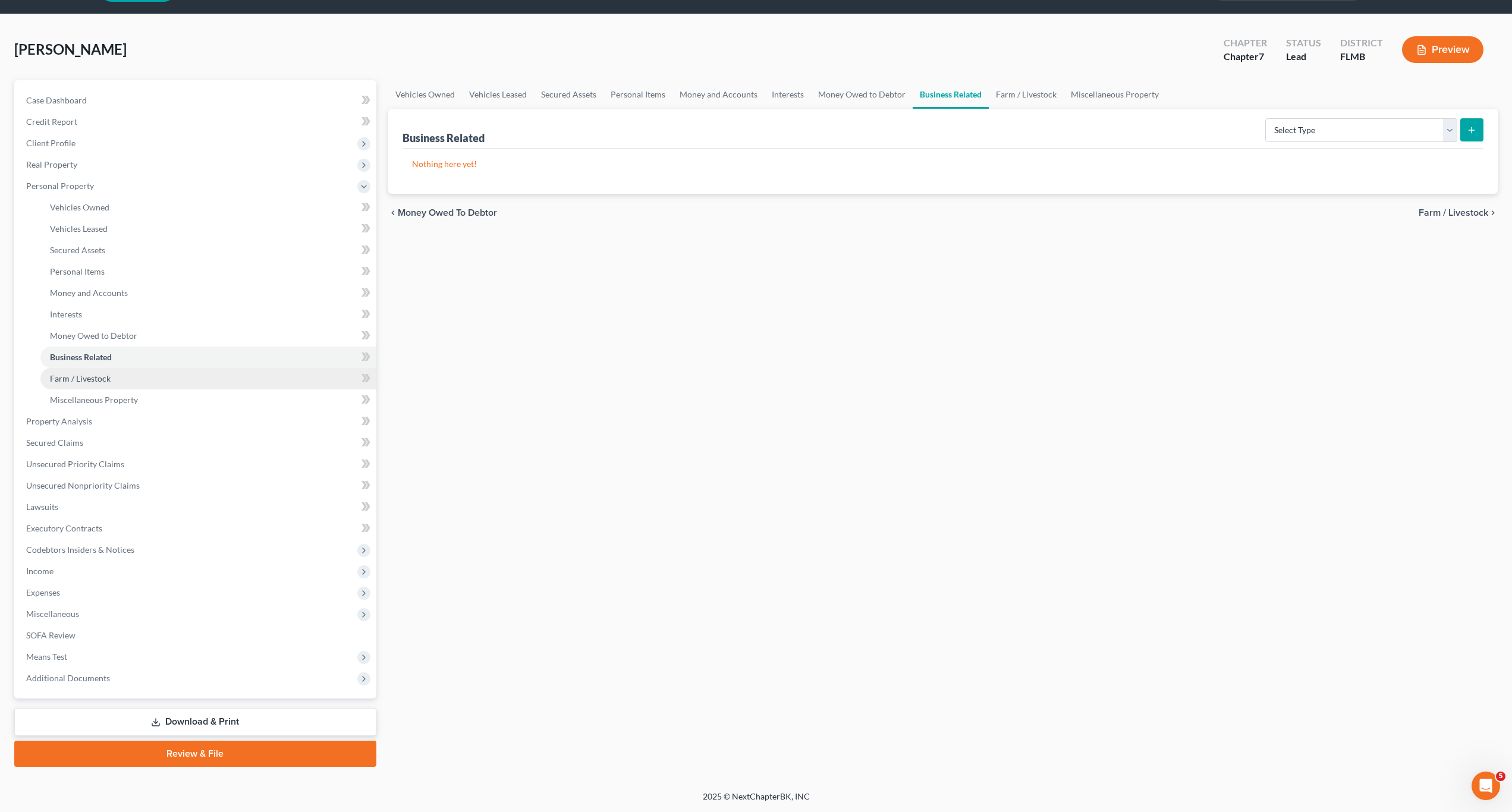
click at [78, 374] on span "Farm / Livestock" at bounding box center [80, 379] width 61 height 10
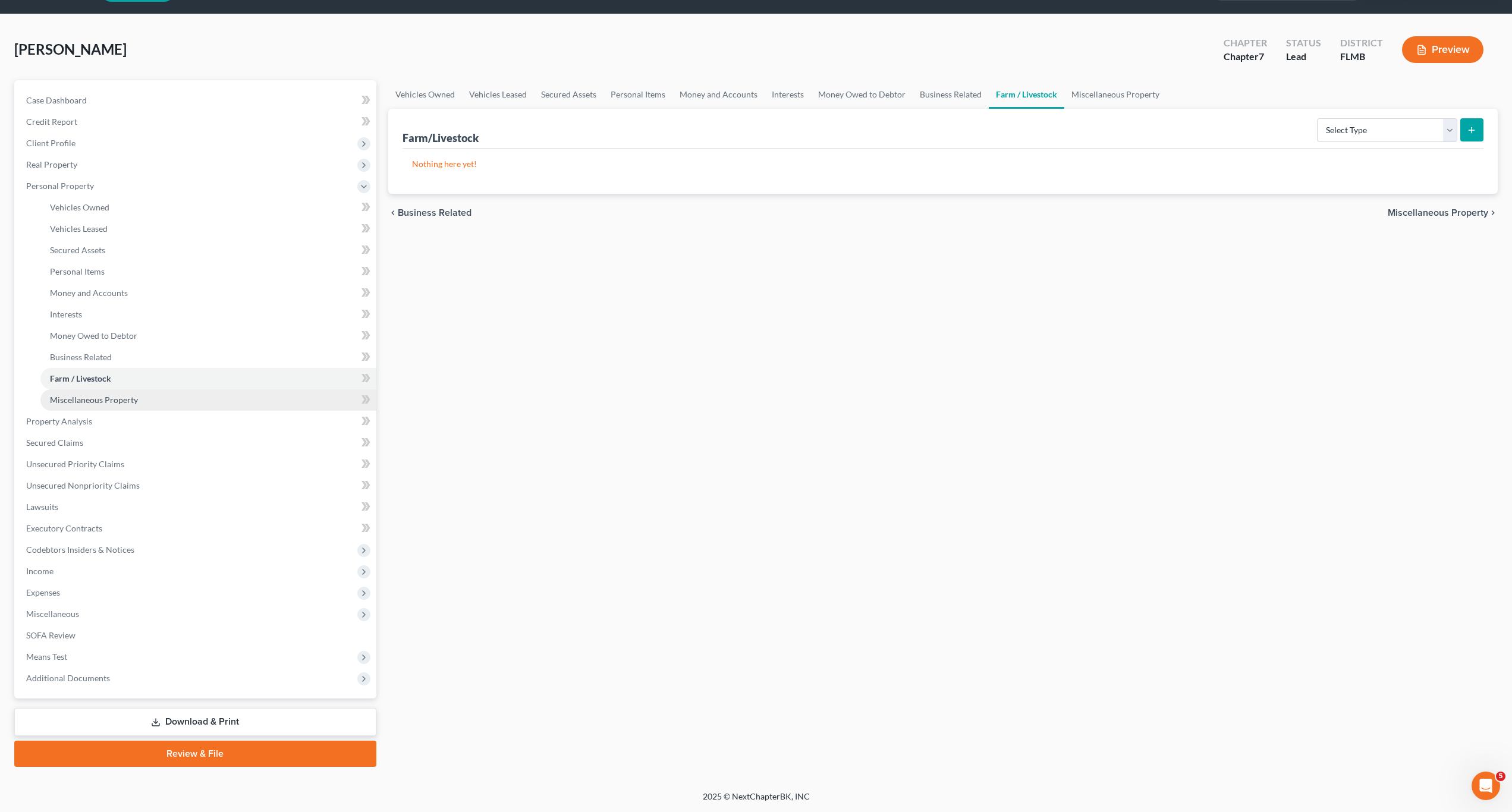
click at [99, 396] on span "Miscellaneous Property" at bounding box center [94, 400] width 88 height 10
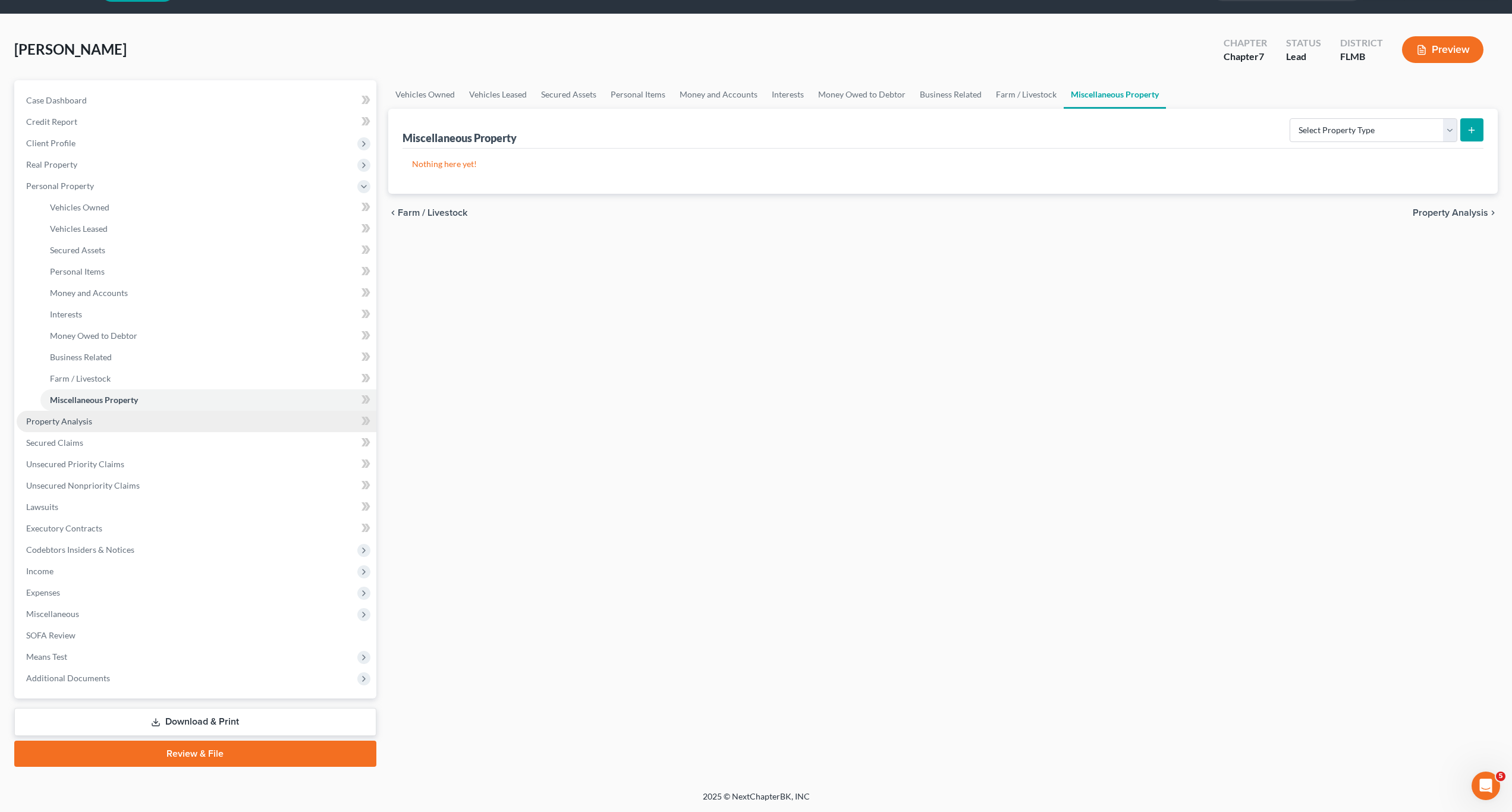
click at [84, 428] on link "Property Analysis" at bounding box center [196, 420] width 360 height 21
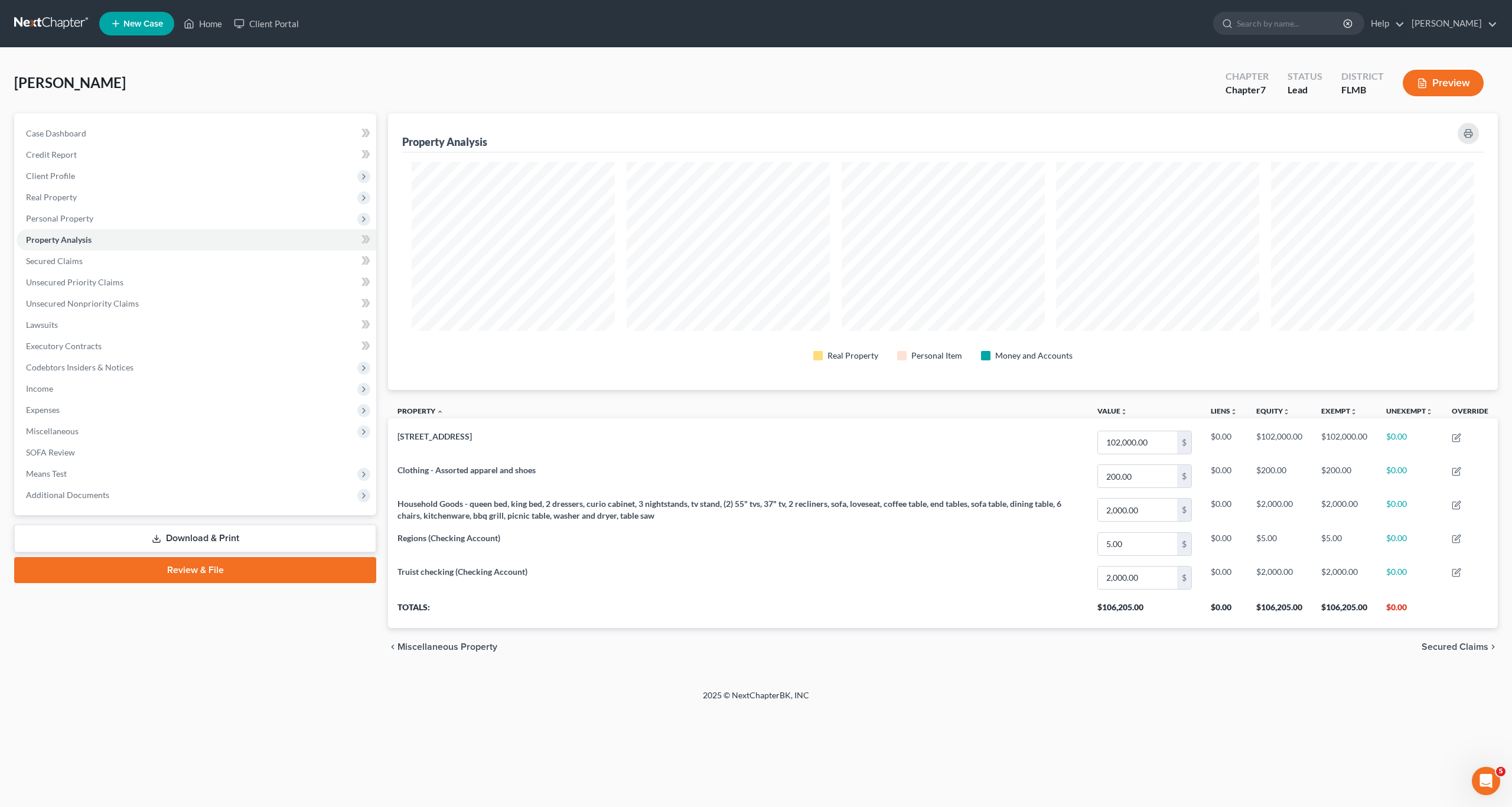
click at [665, 682] on div "Tunison, George Upgraded Chapter Chapter 7 Status Lead District FLMB Preview Pe…" at bounding box center [756, 368] width 1512 height 642
click at [66, 257] on span "Secured Claims" at bounding box center [53, 260] width 56 height 10
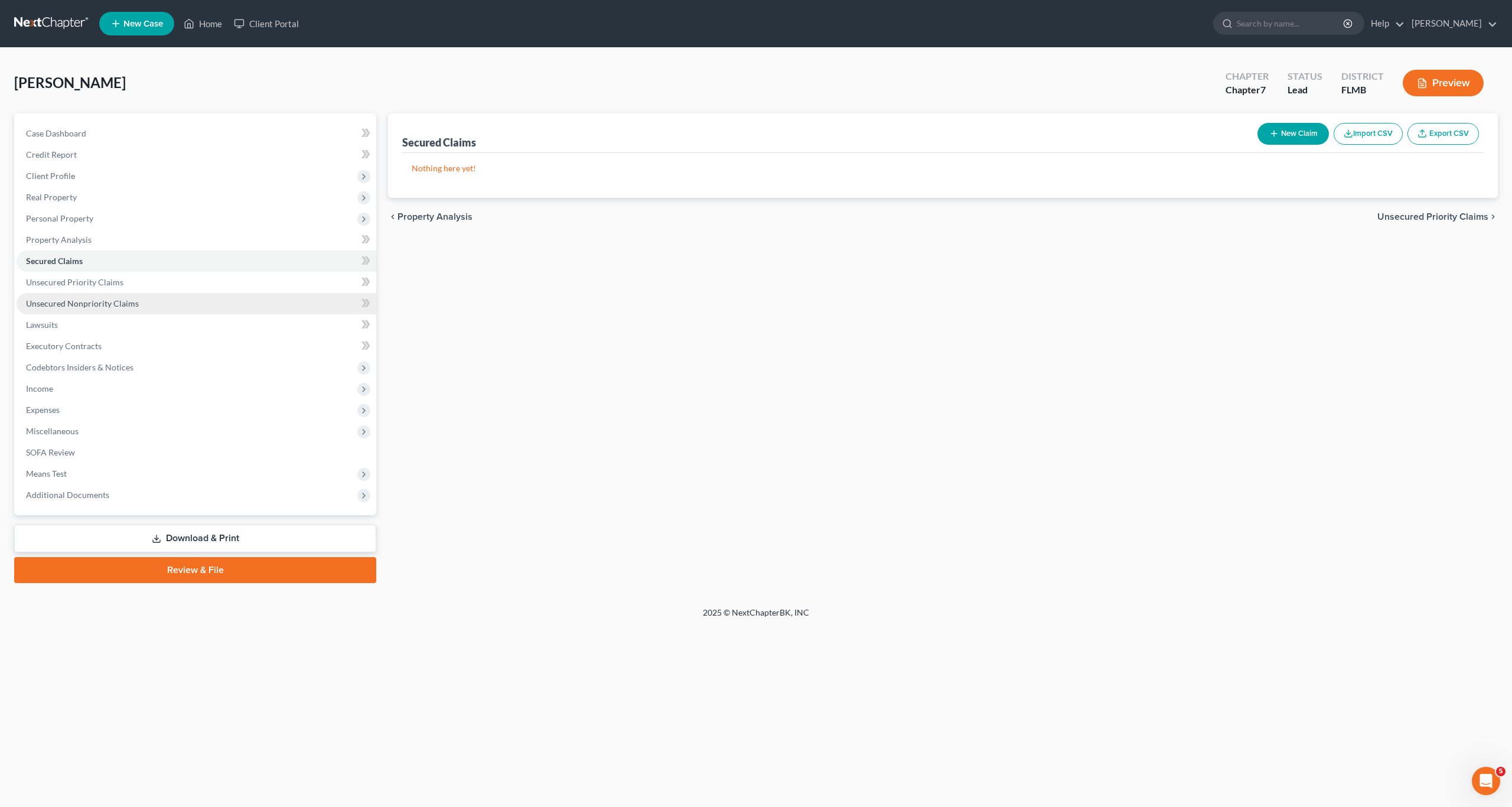
drag, startPoint x: 506, startPoint y: 339, endPoint x: 131, endPoint y: 311, distance: 376.0
click at [505, 339] on div "Secured Claims New Claim Import CSV Export CSV Nothing here yet! Previous 1 Nex…" at bounding box center [943, 349] width 1122 height 469
click at [67, 285] on span "Unsecured Priority Claims" at bounding box center [74, 282] width 97 height 10
drag, startPoint x: 648, startPoint y: 442, endPoint x: 484, endPoint y: 409, distance: 167.3
click at [643, 442] on div "Unsecured Priority Claims New Claim Import CSV Export CSV Nothing here yet! Pre…" at bounding box center [943, 349] width 1122 height 469
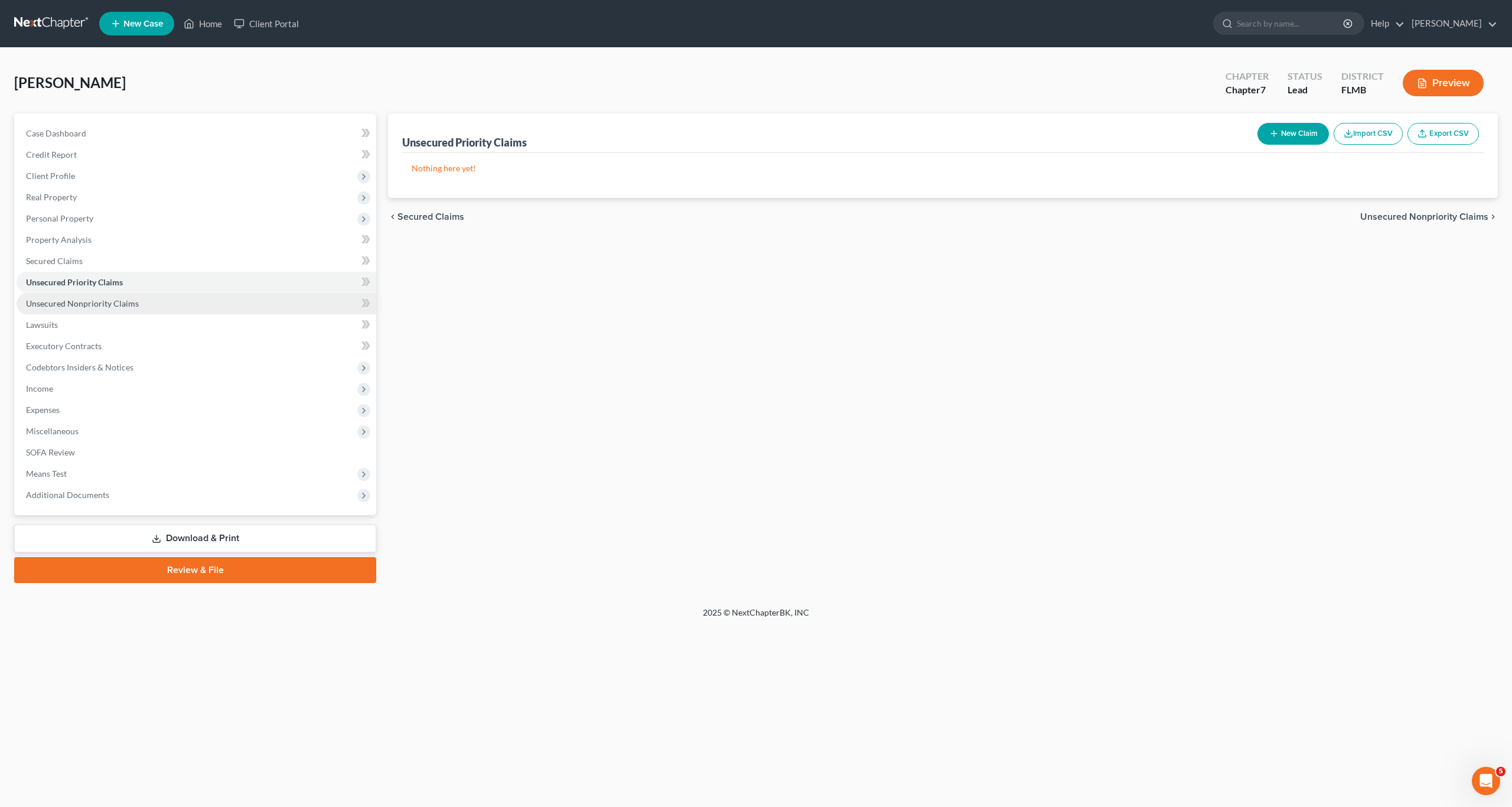
click at [69, 296] on link "Unsecured Nonpriority Claims" at bounding box center [196, 303] width 359 height 21
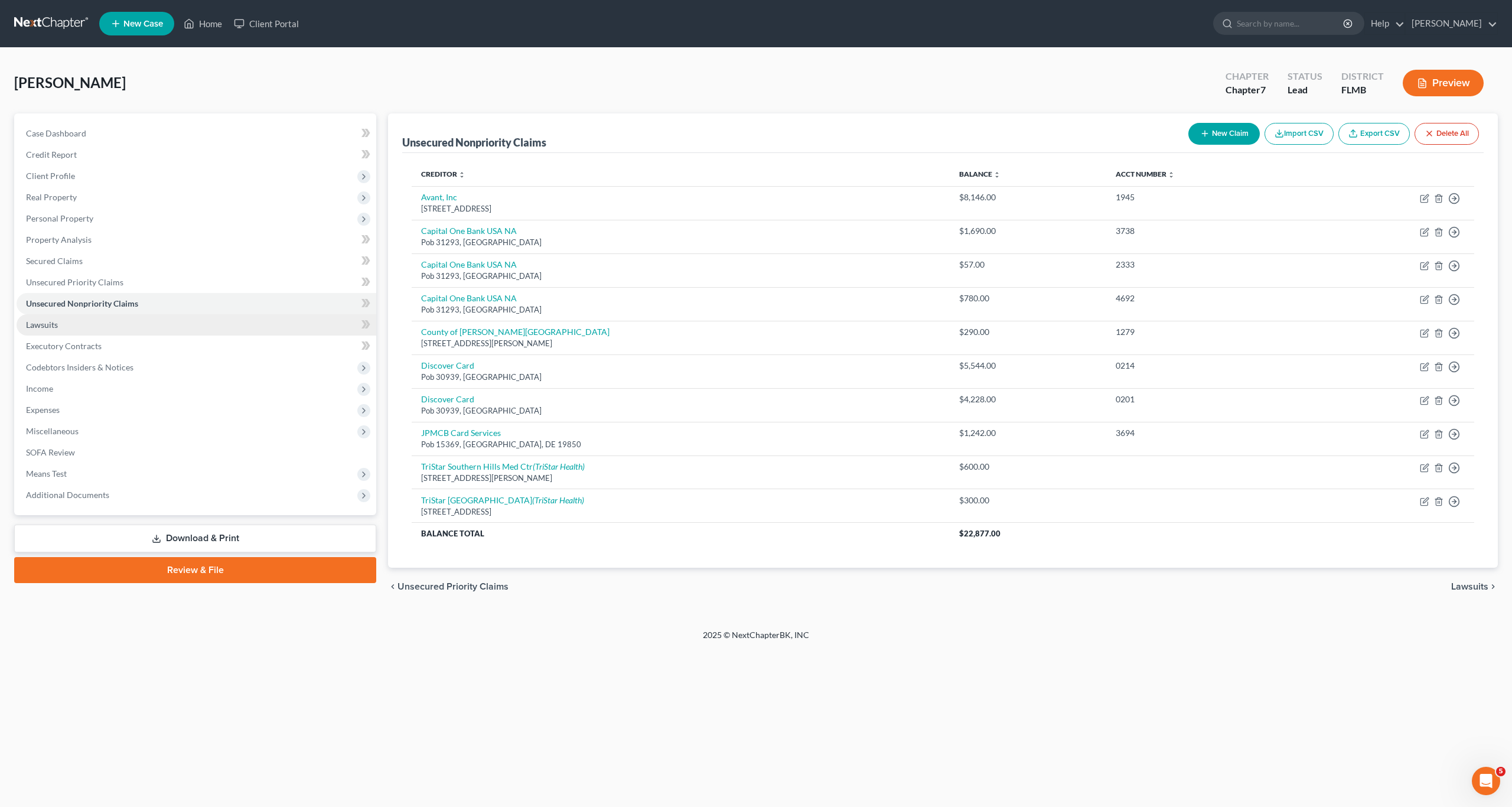
drag, startPoint x: 619, startPoint y: 662, endPoint x: 60, endPoint y: 329, distance: 650.7
click at [597, 649] on div "Home New Case Client Portal Craig Bourne craigbournelaw@yahoo.com My Account Se…" at bounding box center [756, 403] width 1512 height 807
click at [60, 319] on link "Lawsuits" at bounding box center [196, 324] width 359 height 21
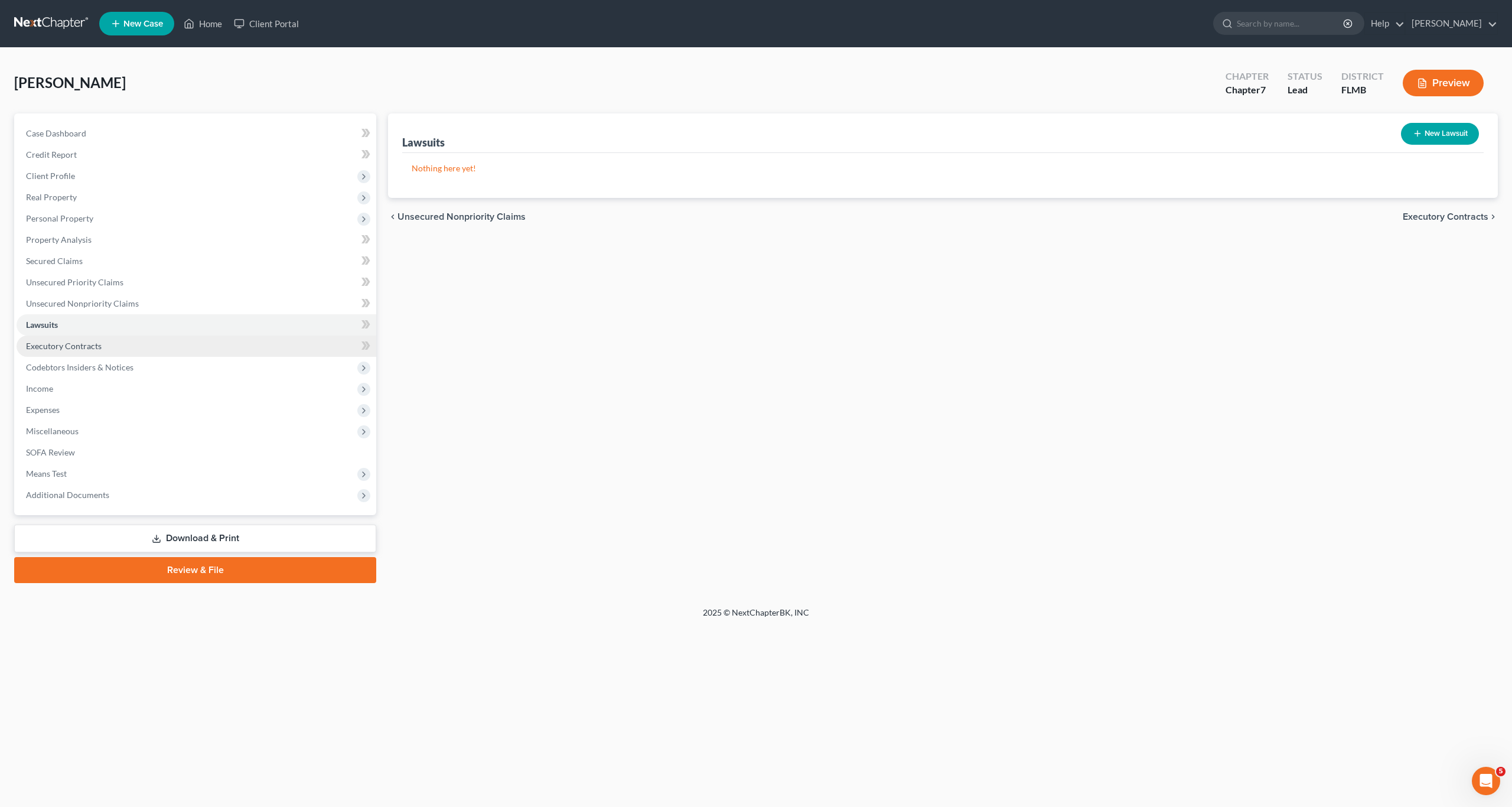
click at [50, 348] on span "Executory Contracts" at bounding box center [63, 346] width 75 height 10
click at [499, 430] on div "Executory Contracts New Contract Nothing here yet! chevron_left Lawsuits Codebt…" at bounding box center [943, 349] width 1122 height 469
click at [97, 368] on span "Codebtors Insiders & Notices" at bounding box center [79, 367] width 108 height 10
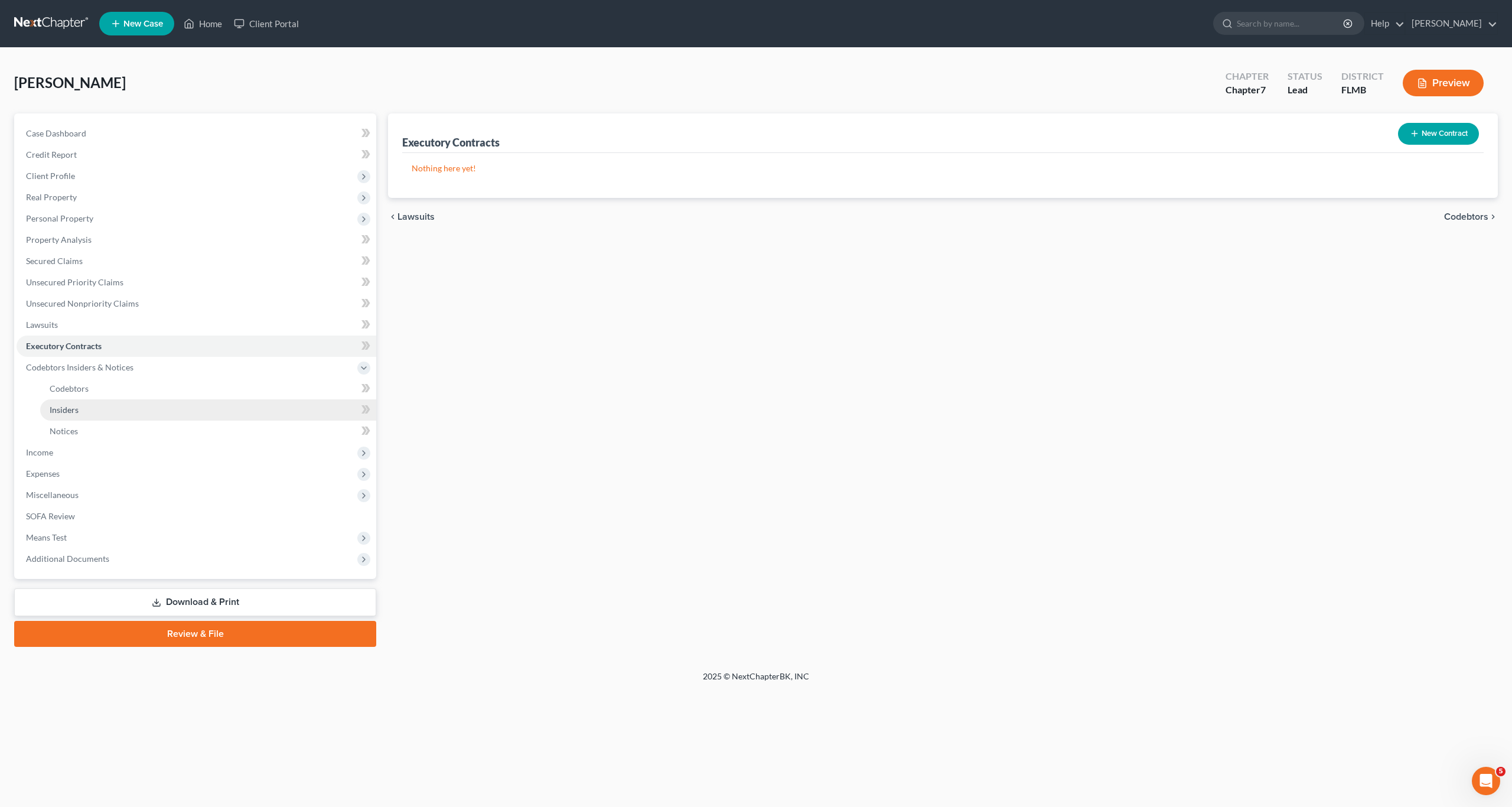
click at [57, 400] on link "Insiders" at bounding box center [209, 409] width 337 height 21
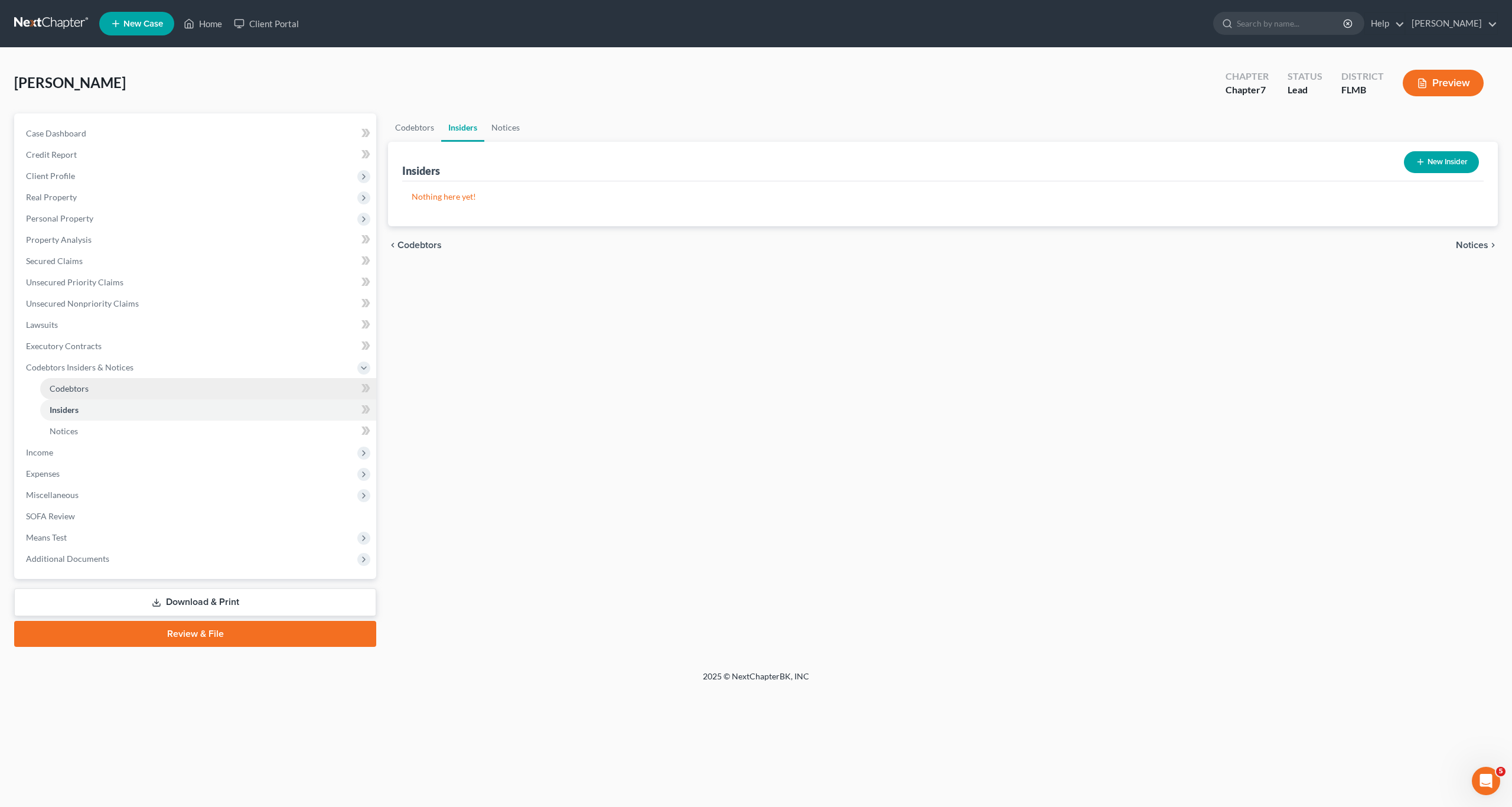
click at [61, 392] on span "Codebtors" at bounding box center [68, 388] width 39 height 10
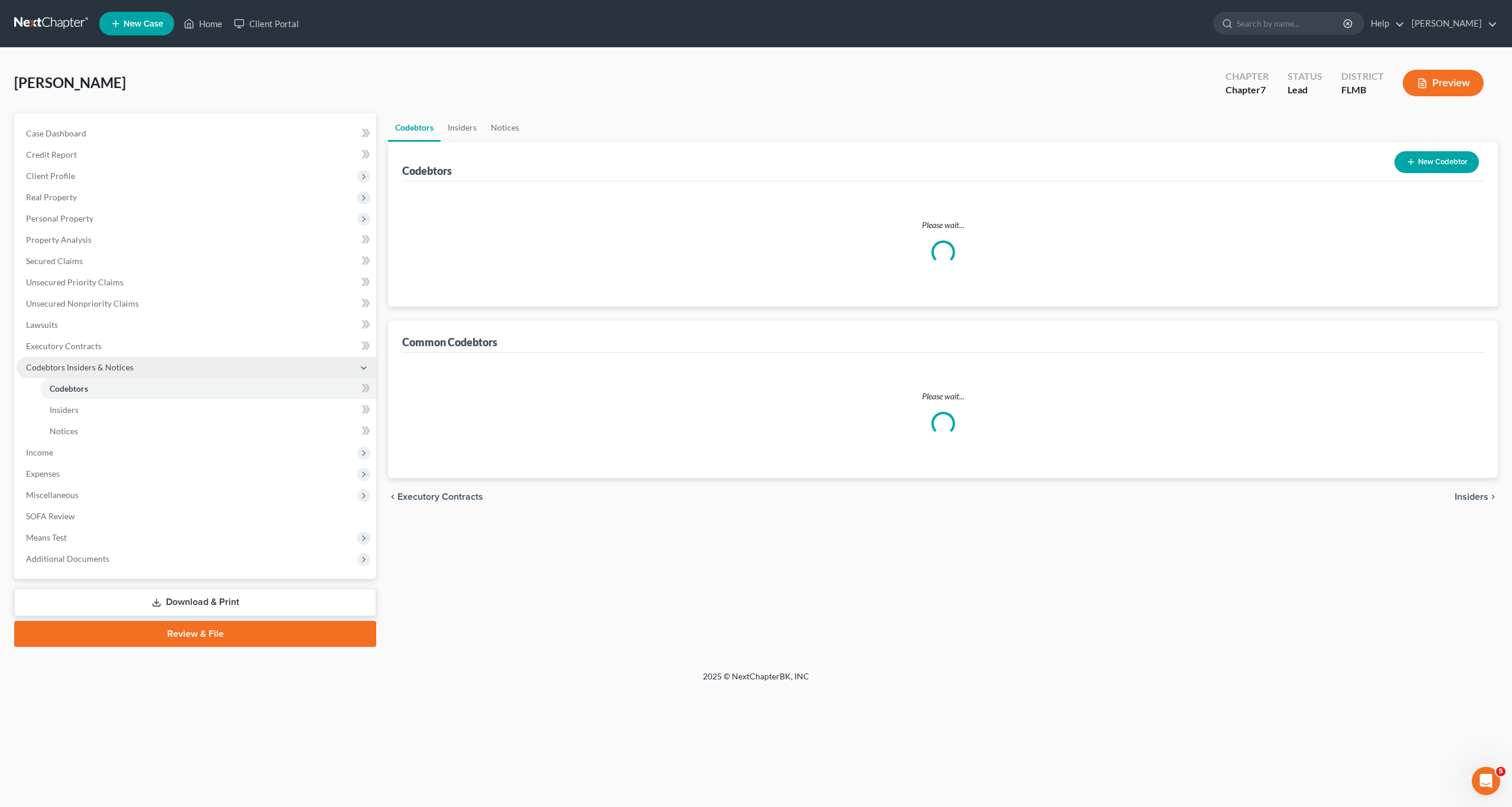
drag, startPoint x: 65, startPoint y: 367, endPoint x: 69, endPoint y: 372, distance: 6.4
click at [66, 367] on span "Codebtors Insiders & Notices" at bounding box center [79, 367] width 108 height 10
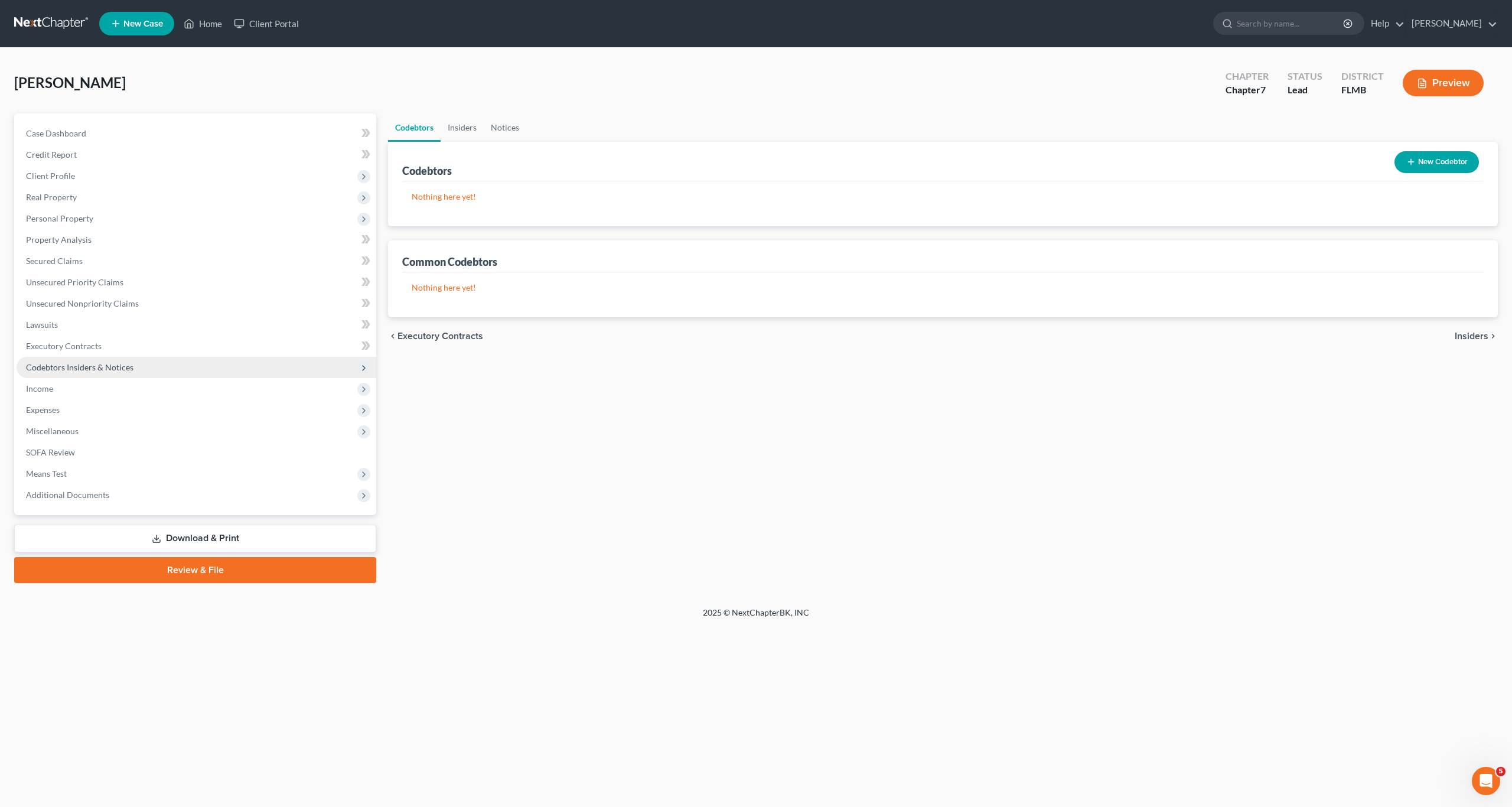
drag, startPoint x: 538, startPoint y: 433, endPoint x: 145, endPoint y: 367, distance: 398.5
click at [506, 431] on div "Codebtors Insiders Notices Codebtors New Codebtor Nothing here yet! Name Credit…" at bounding box center [943, 349] width 1122 height 469
click at [41, 389] on span "Income" at bounding box center [39, 388] width 27 height 10
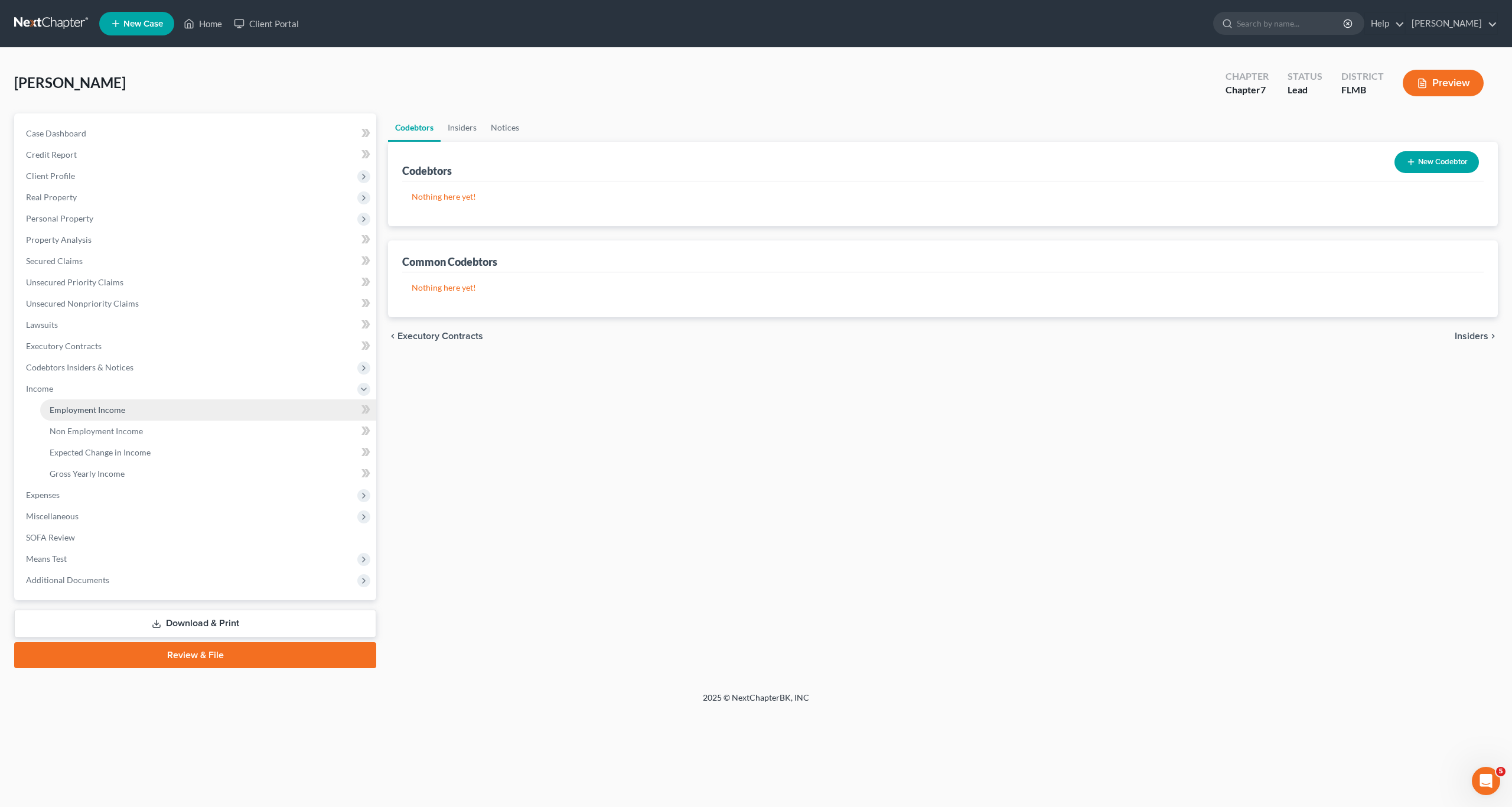
click at [70, 411] on span "Employment Income" at bounding box center [87, 410] width 75 height 10
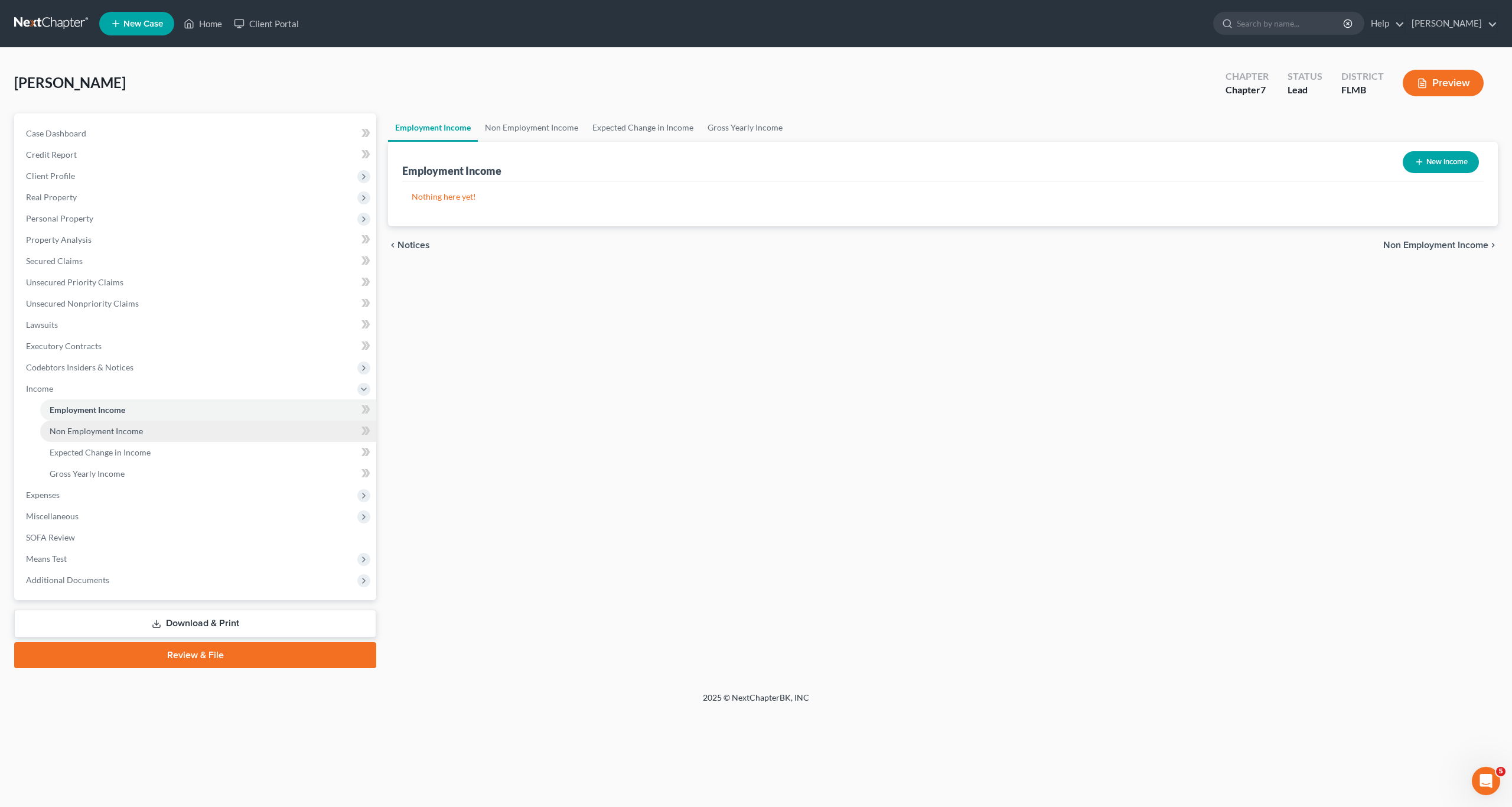
drag, startPoint x: 154, startPoint y: 441, endPoint x: 182, endPoint y: 442, distance: 28.0
click at [155, 441] on link "Non Employment Income" at bounding box center [209, 431] width 337 height 21
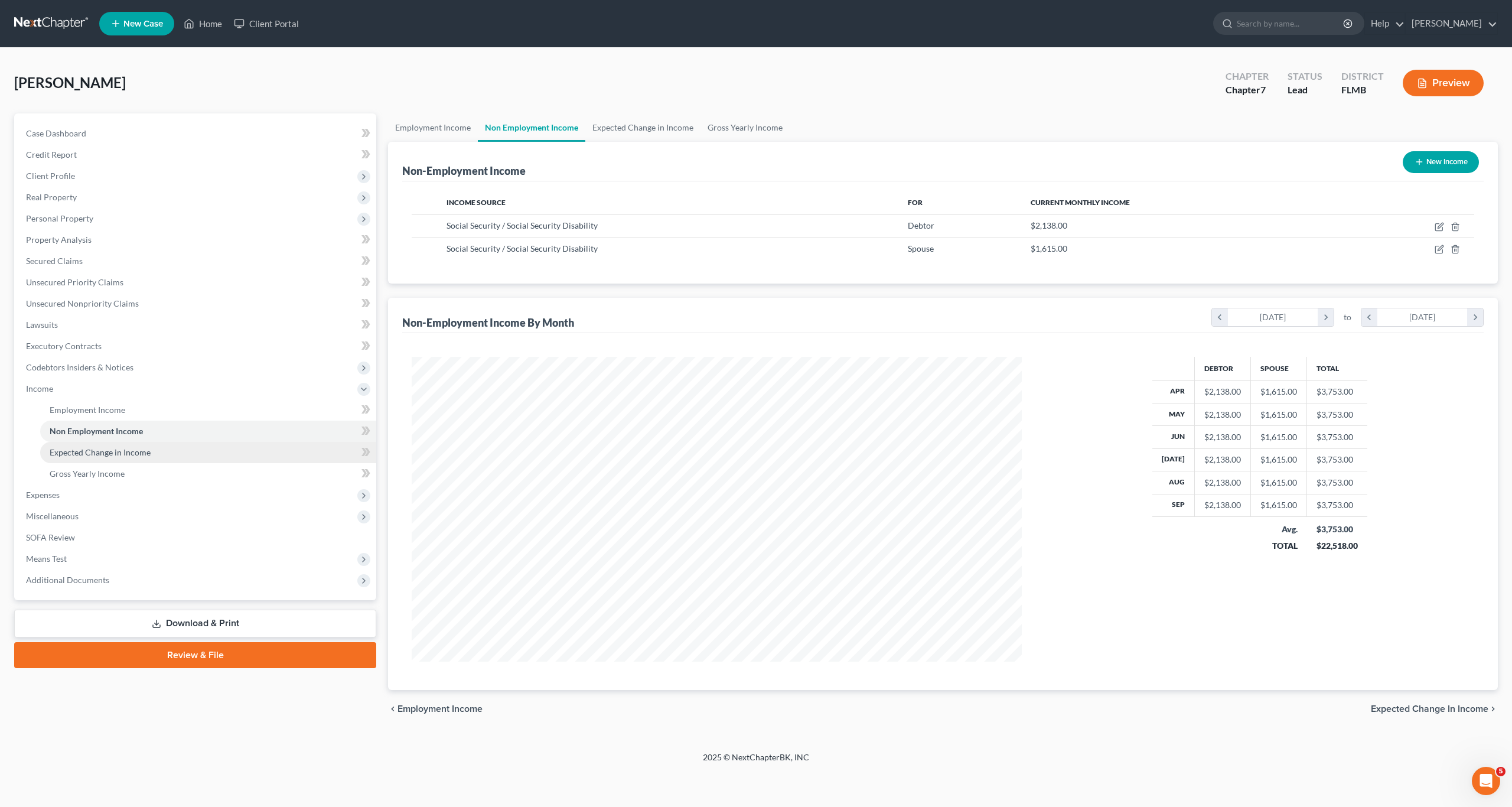
click at [88, 451] on span "Expected Change in Income" at bounding box center [100, 453] width 101 height 10
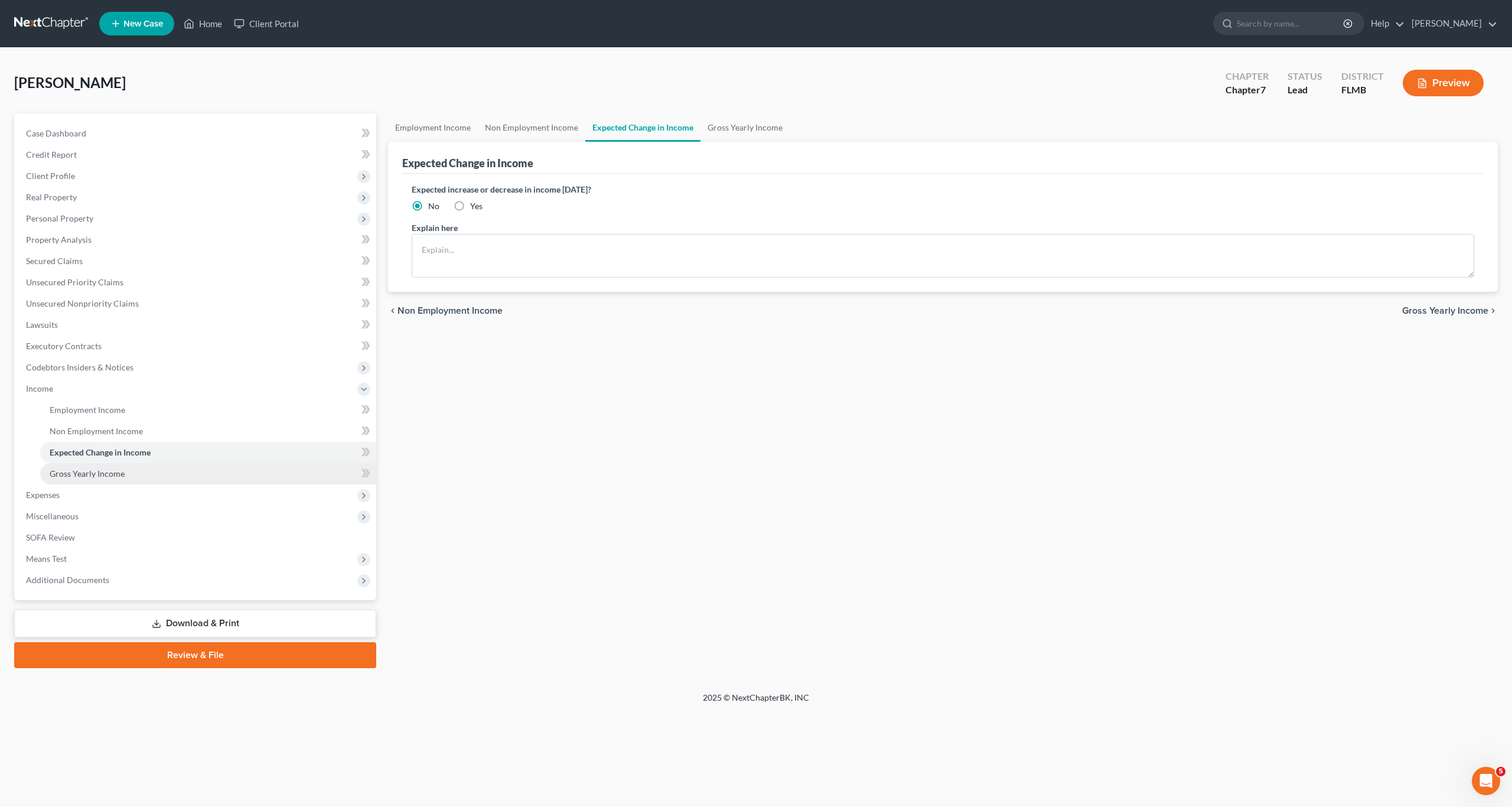
click at [75, 481] on link "Gross Yearly Income" at bounding box center [209, 473] width 337 height 21
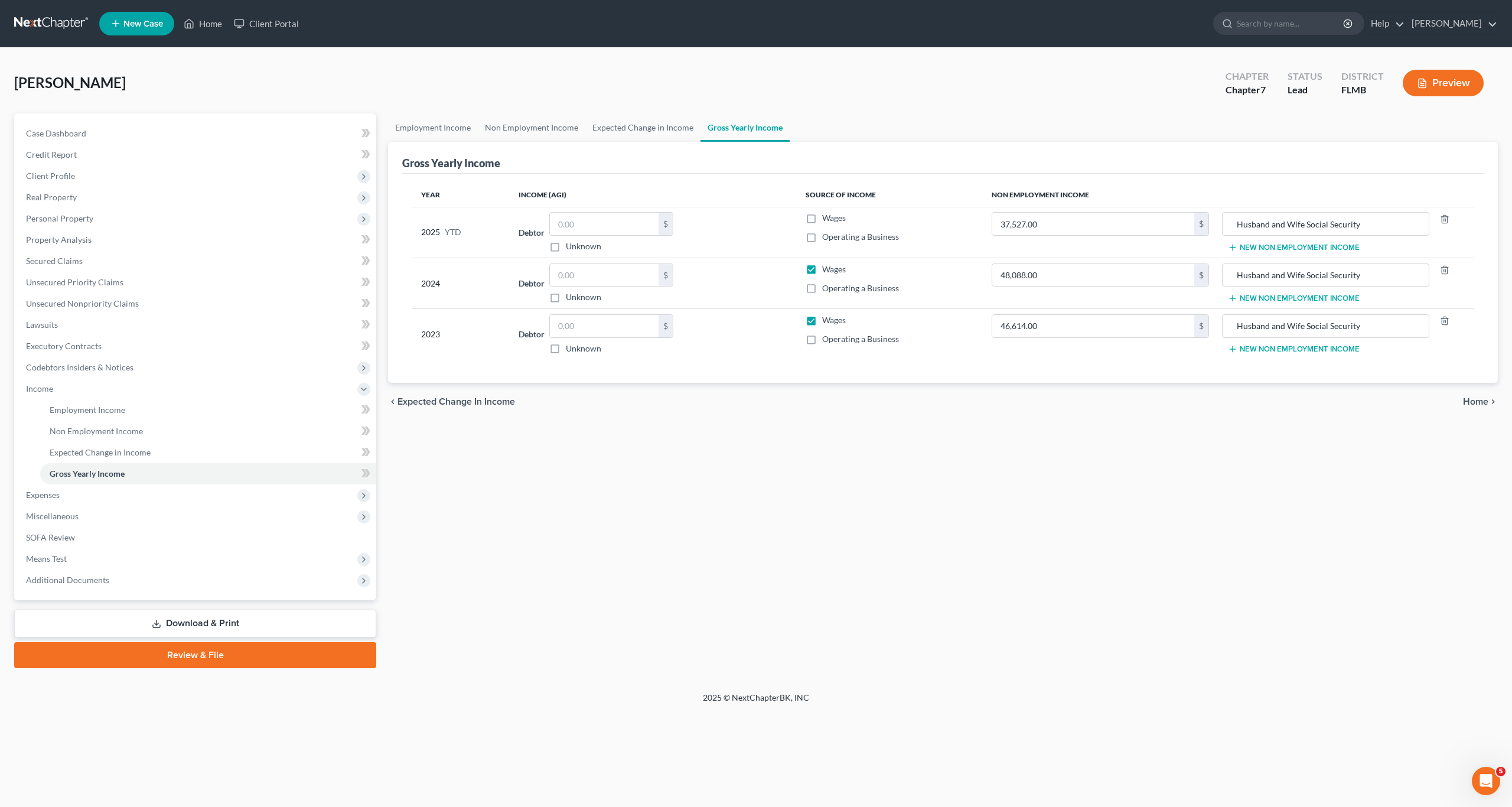
click at [622, 500] on div "Employment Income Non Employment Income Expected Change in Income Gross Yearly …" at bounding box center [943, 391] width 1122 height 555
click at [772, 527] on div "Employment Income Non Employment Income Expected Change in Income Gross Yearly …" at bounding box center [943, 391] width 1122 height 555
drag, startPoint x: 814, startPoint y: 272, endPoint x: 815, endPoint y: 302, distance: 30.0
click at [791, 273] on label "Wages" at bounding box center [835, 269] width 24 height 12
click at [791, 271] on input "Wages" at bounding box center [831, 267] width 8 height 8
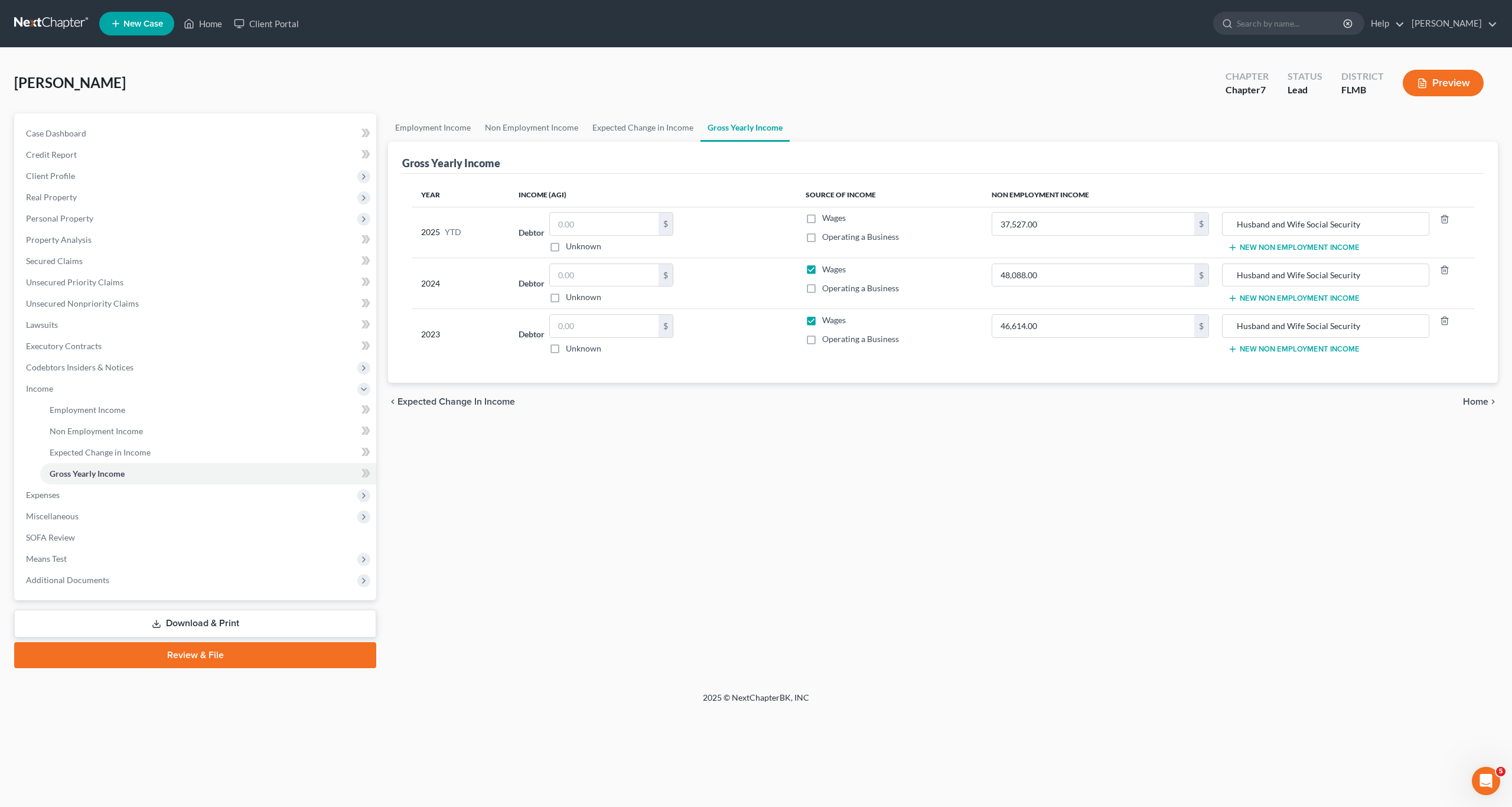
checkbox input "false"
click at [791, 322] on label "Wages" at bounding box center [835, 320] width 24 height 12
click at [791, 322] on input "Wages" at bounding box center [831, 318] width 8 height 8
checkbox input "false"
click at [791, 484] on div "Employment Income Non Employment Income Expected Change in Income Gross Yearly …" at bounding box center [943, 391] width 1122 height 555
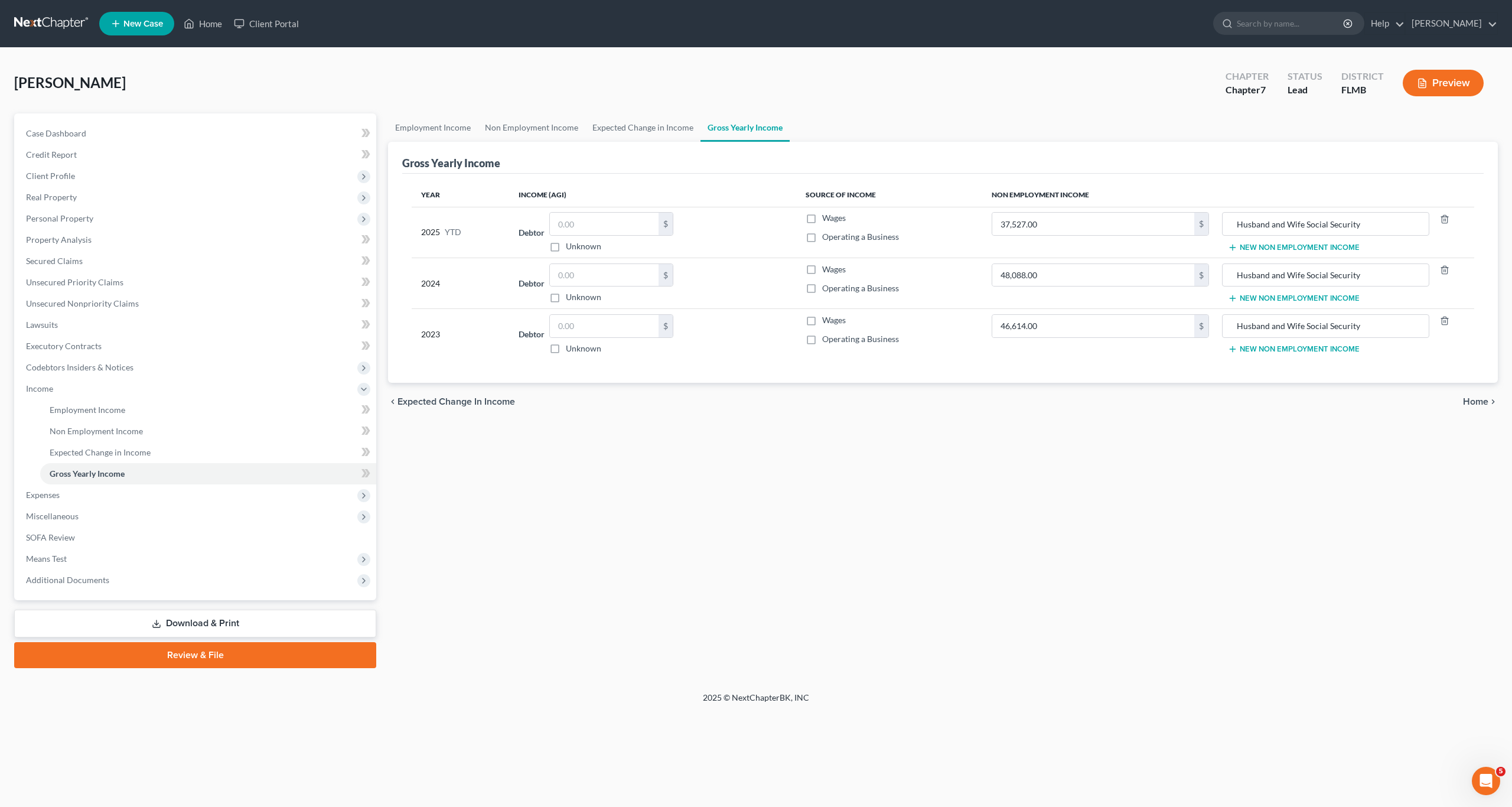
click at [791, 575] on div "Employment Income Non Employment Income Expected Change in Income Gross Yearly …" at bounding box center [943, 391] width 1122 height 555
drag, startPoint x: 621, startPoint y: 632, endPoint x: 655, endPoint y: 607, distance: 42.2
click at [622, 631] on div "Employment Income Non Employment Income Expected Change in Income Gross Yearly …" at bounding box center [943, 391] width 1122 height 555
click at [37, 496] on span "Expenses" at bounding box center [43, 495] width 34 height 10
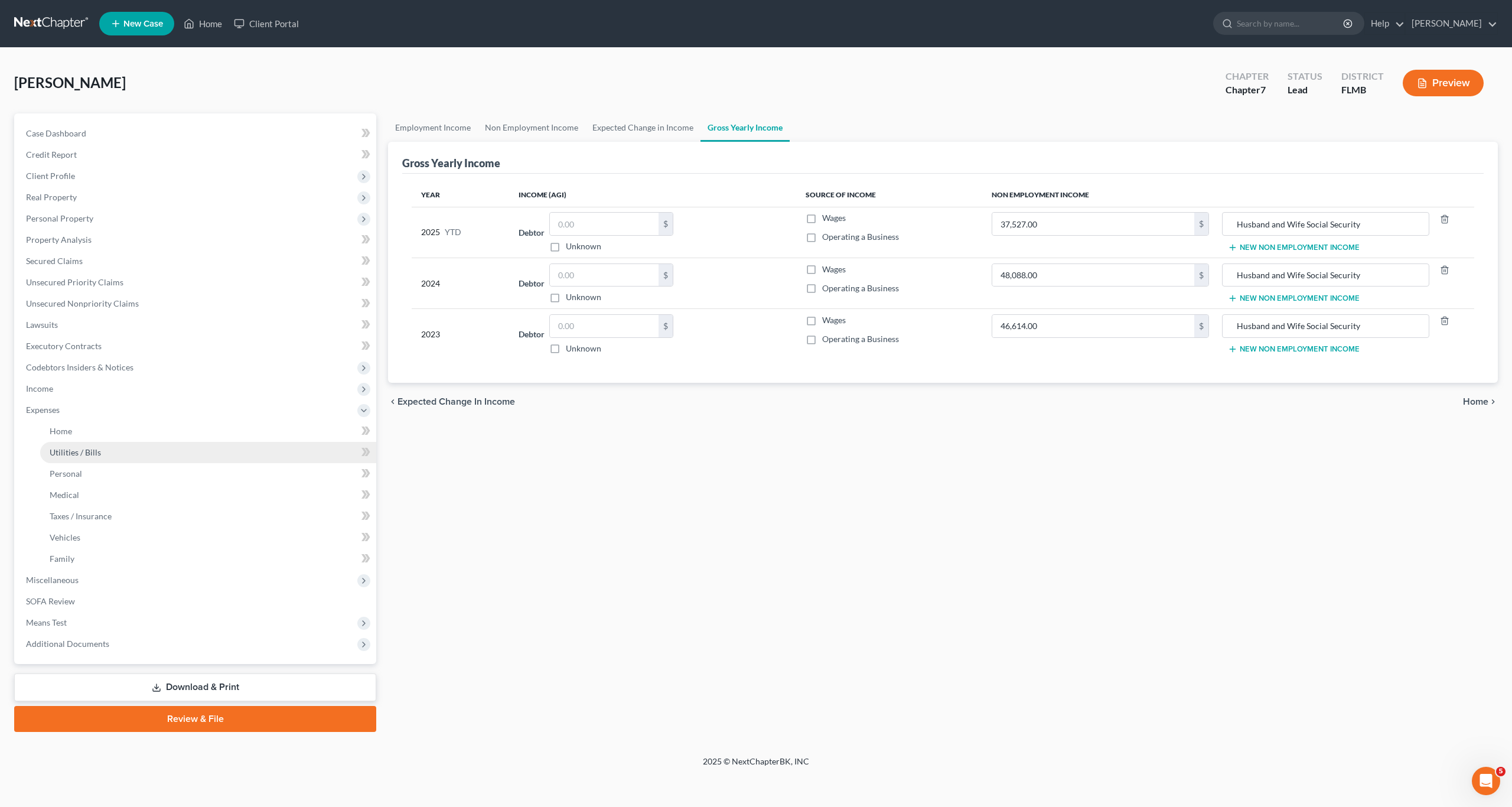
drag, startPoint x: 592, startPoint y: 525, endPoint x: 156, endPoint y: 451, distance: 442.2
click at [573, 523] on div "Employment Income Non Employment Income Expected Change in Income Gross Yearly …" at bounding box center [943, 423] width 1122 height 619
click at [57, 421] on link "Home" at bounding box center [209, 431] width 337 height 21
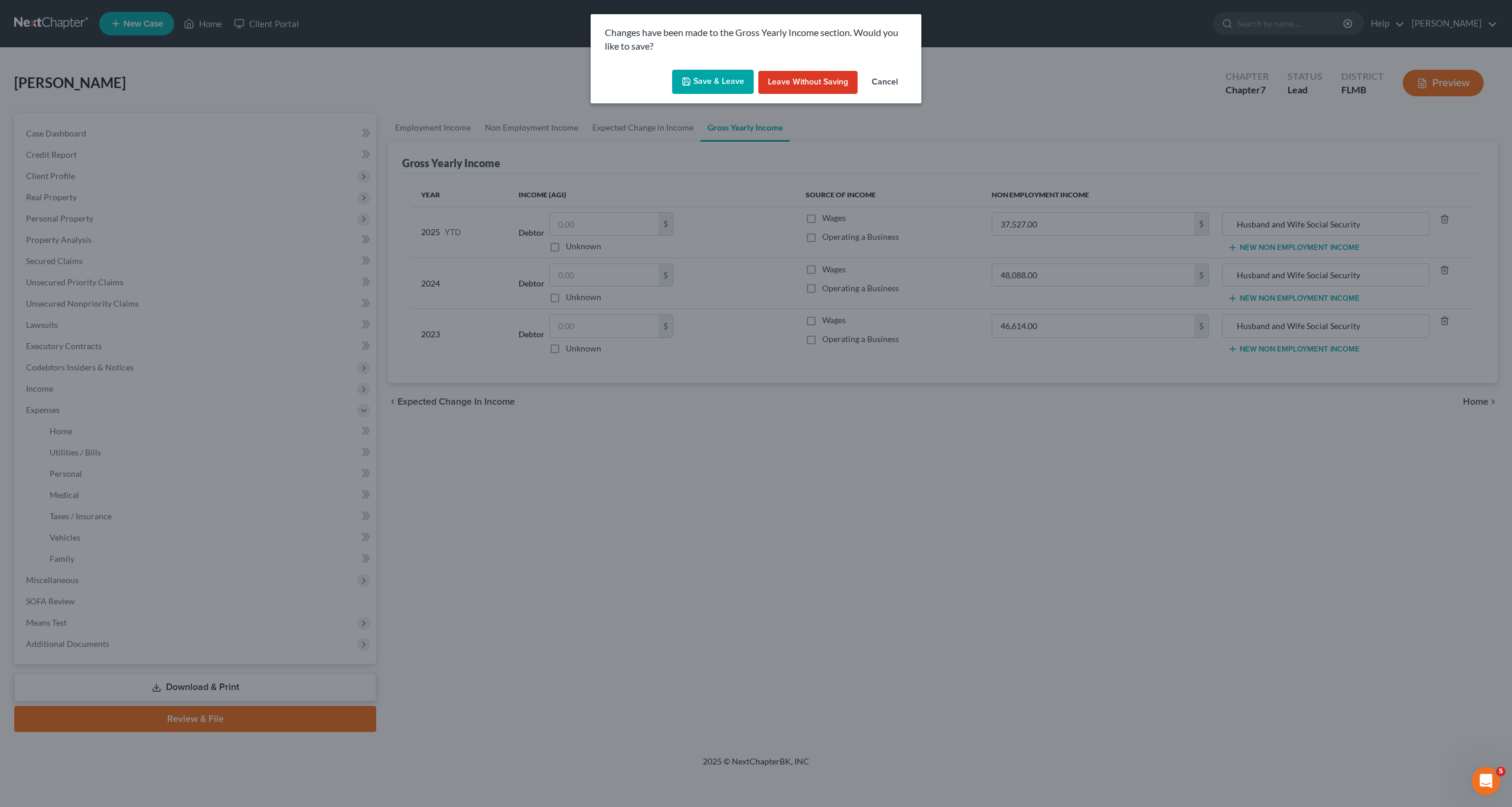
click at [705, 92] on button "Save & Leave" at bounding box center [713, 81] width 81 height 25
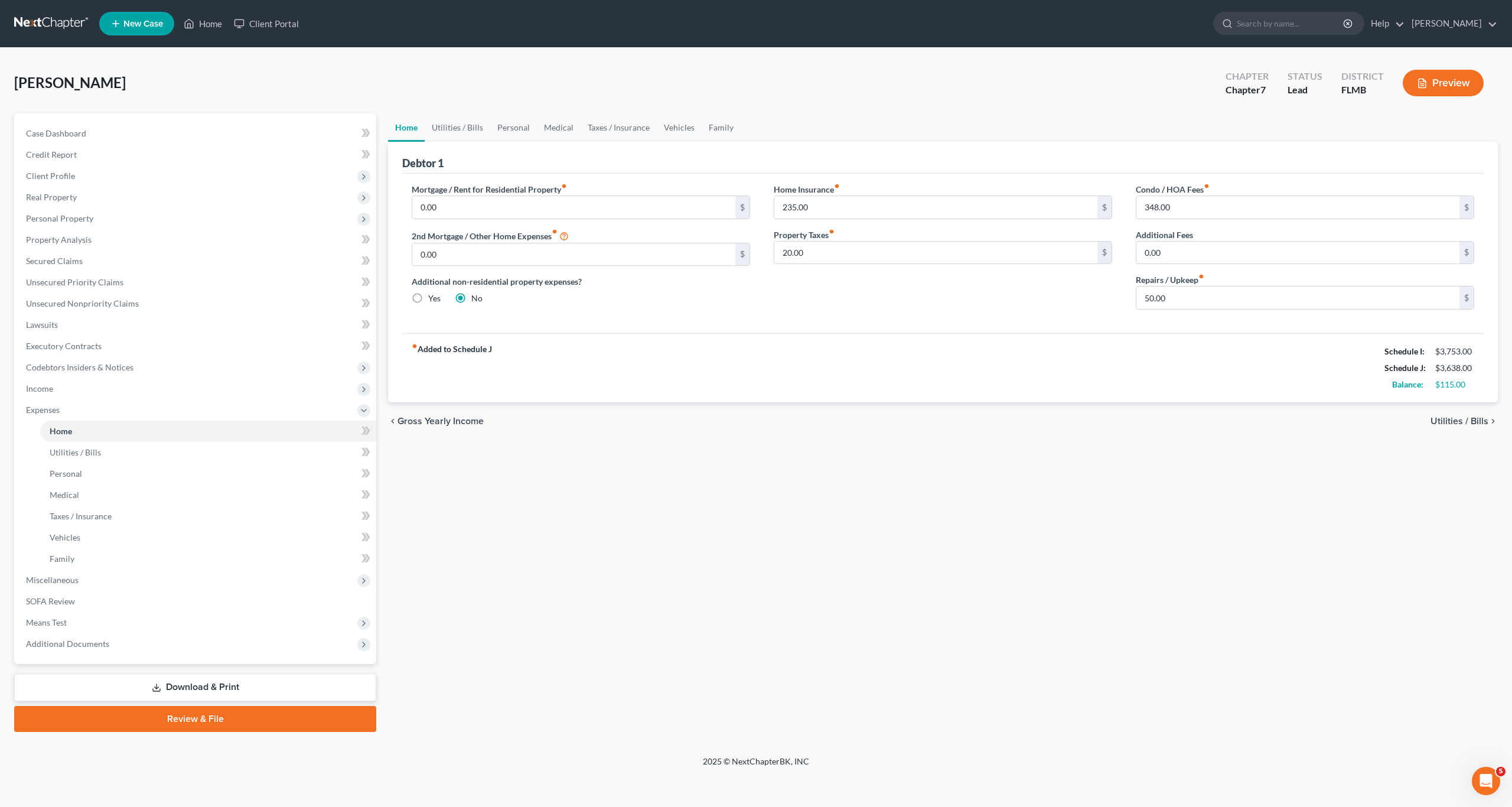
click at [550, 522] on div "Home Utilities / Bills Personal Medical Taxes / Insurance Vehicles Family Debto…" at bounding box center [943, 423] width 1122 height 619
click at [57, 573] on span "Miscellaneous" at bounding box center [196, 579] width 359 height 21
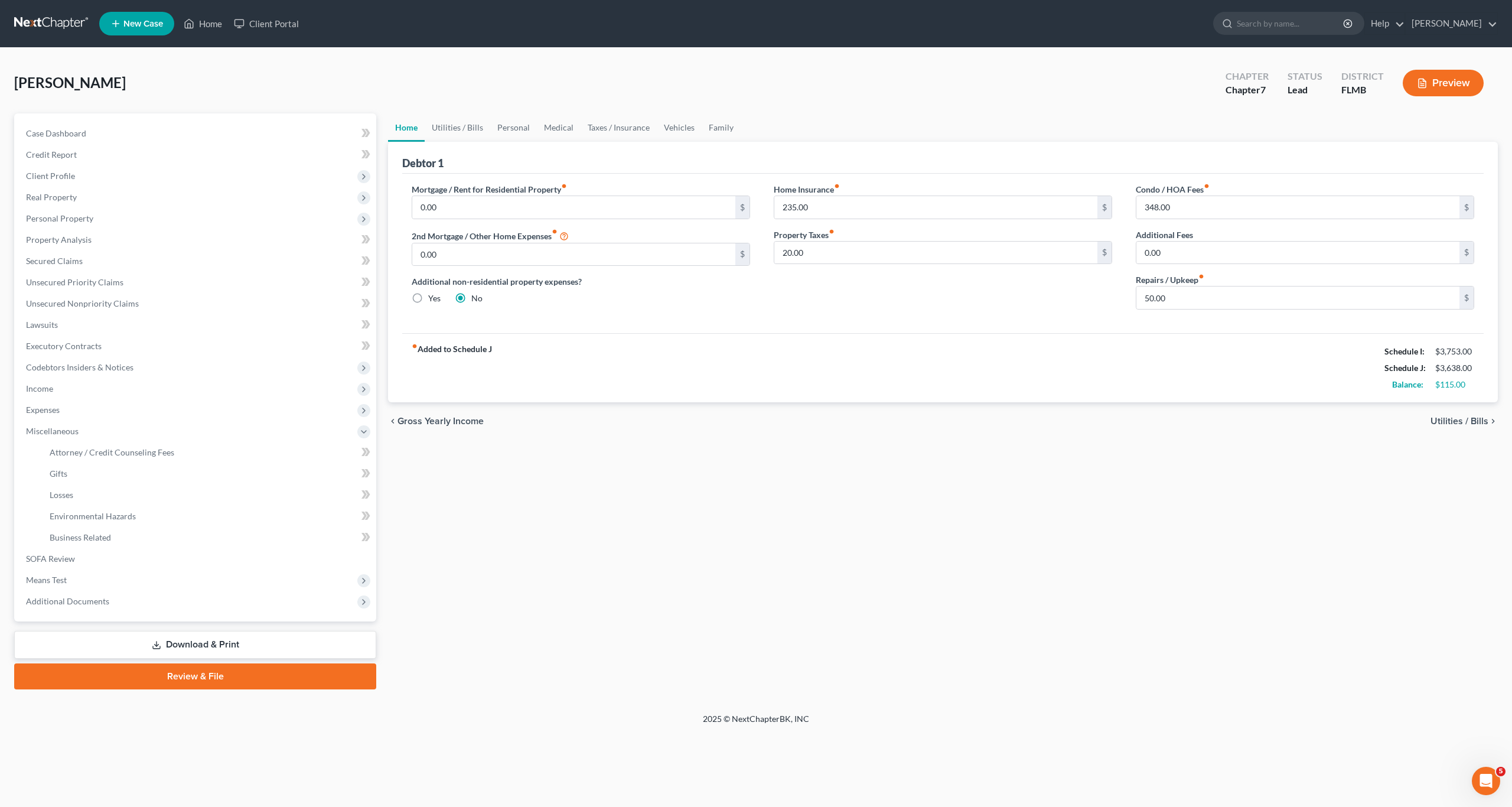
drag, startPoint x: 738, startPoint y: 555, endPoint x: 436, endPoint y: 530, distance: 303.0
click at [732, 555] on div "Home Utilities / Bills Personal Medical Taxes / Insurance Vehicles Family Debto…" at bounding box center [943, 402] width 1122 height 576
drag, startPoint x: 689, startPoint y: 531, endPoint x: 354, endPoint y: 539, distance: 335.1
click at [680, 533] on div "Home Utilities / Bills Personal Medical Taxes / Insurance Vehicles Family Debto…" at bounding box center [943, 402] width 1122 height 576
click at [56, 555] on span "SOFA Review" at bounding box center [50, 558] width 50 height 10
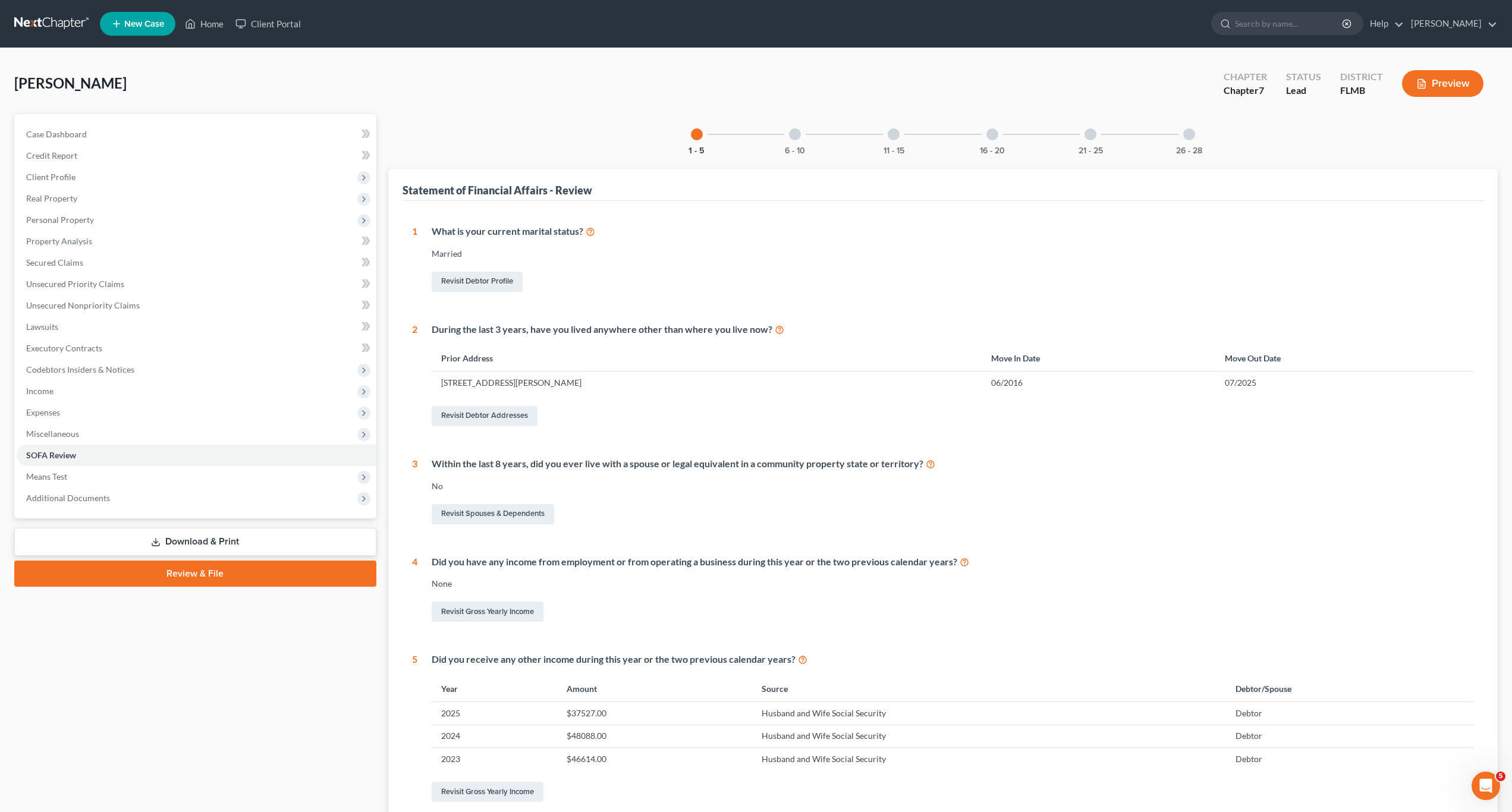
click at [616, 246] on div "What is your current marital status? Married Revisit Debtor Profile" at bounding box center [946, 260] width 1057 height 70
click at [794, 135] on div at bounding box center [795, 135] width 12 height 12
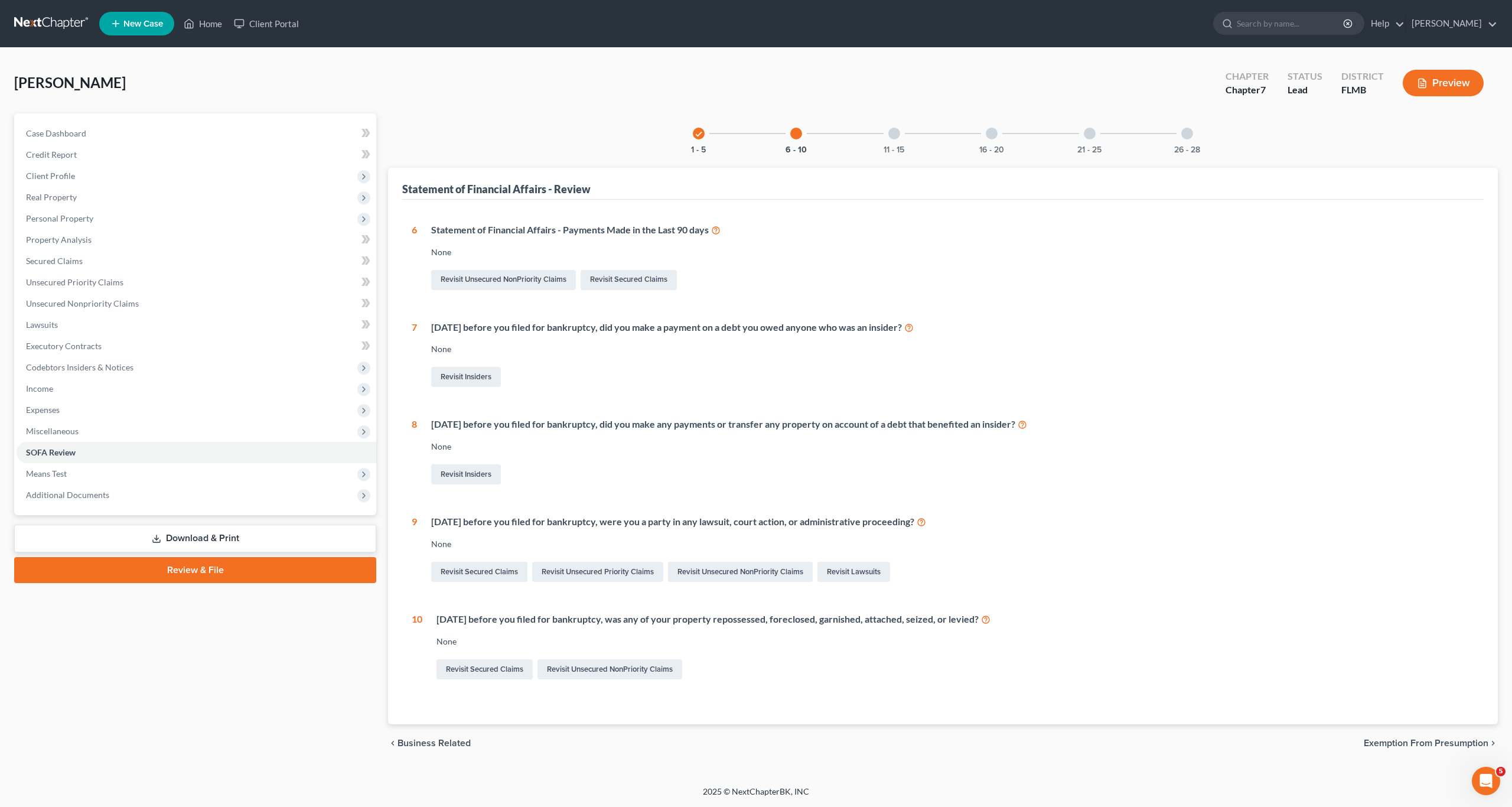
click at [791, 299] on div "6 Statement of Financial Affairs - Payments Made in the Last 90 days None Revis…" at bounding box center [943, 453] width 1062 height 458
click at [791, 283] on div "Revisit Unsecured NonPriority Claims Revisit Secured Claims" at bounding box center [954, 279] width 1044 height 25
click at [770, 361] on div "Within 1 year before you filed for bankruptcy, did you make a payment on a debt…" at bounding box center [946, 355] width 1058 height 69
click at [768, 365] on div "Revisit Insiders" at bounding box center [954, 376] width 1044 height 25
click at [765, 364] on div "Revisit Insiders" at bounding box center [954, 376] width 1044 height 25
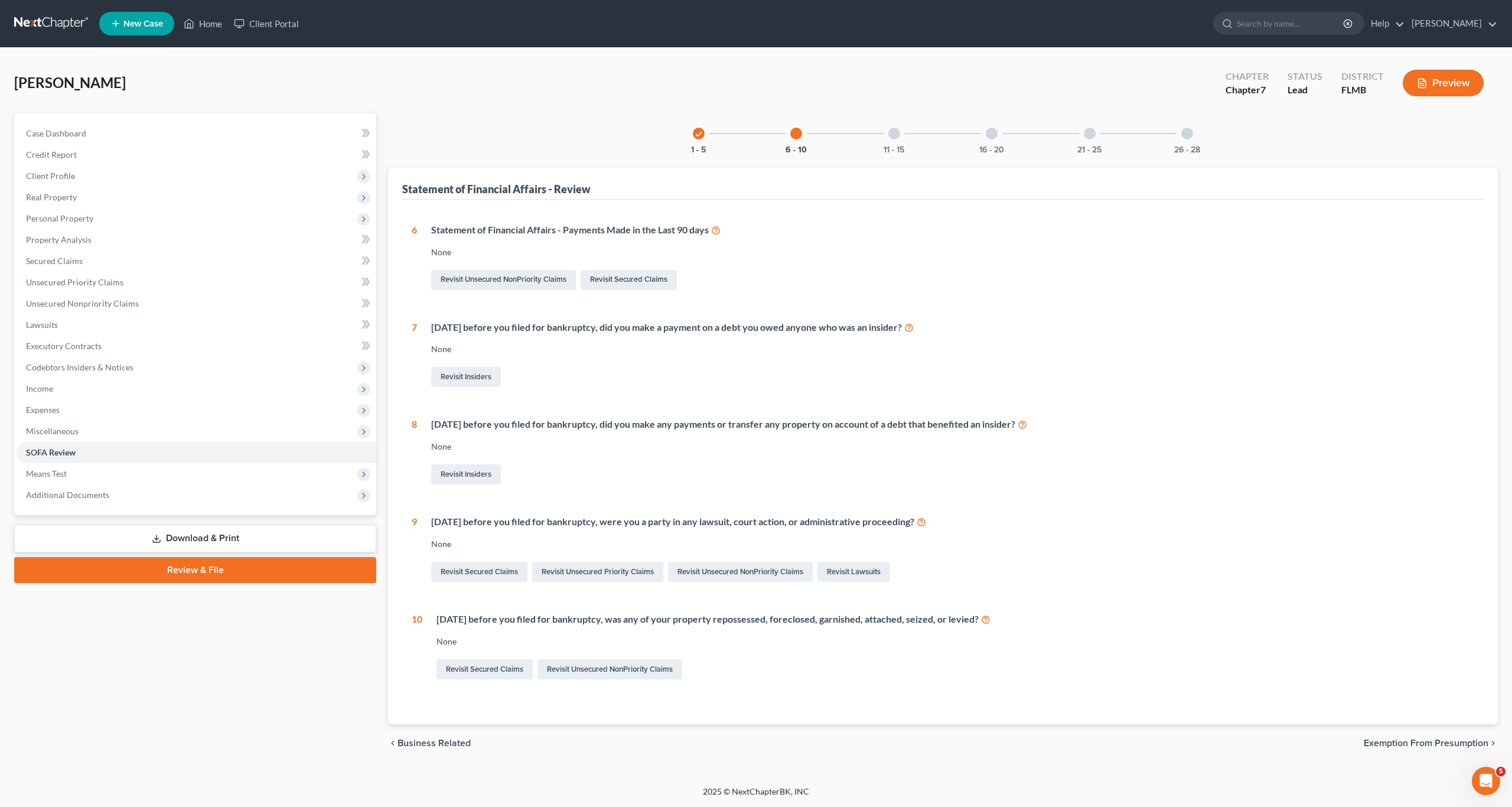
drag, startPoint x: 799, startPoint y: 235, endPoint x: 795, endPoint y: 399, distance: 164.0
click at [791, 237] on div "Statement of Financial Affairs - Payments Made in the Last 90 days" at bounding box center [954, 231] width 1044 height 14
click at [791, 402] on div "6 Statement of Financial Affairs - Payments Made in the Last 90 days None Revis…" at bounding box center [943, 453] width 1062 height 458
click at [660, 496] on div "6 Statement of Financial Affairs - Payments Made in the Last 90 days None Revis…" at bounding box center [943, 453] width 1062 height 458
click at [653, 393] on div "6 Statement of Financial Affairs - Payments Made in the Last 90 days None Revis…" at bounding box center [943, 453] width 1062 height 458
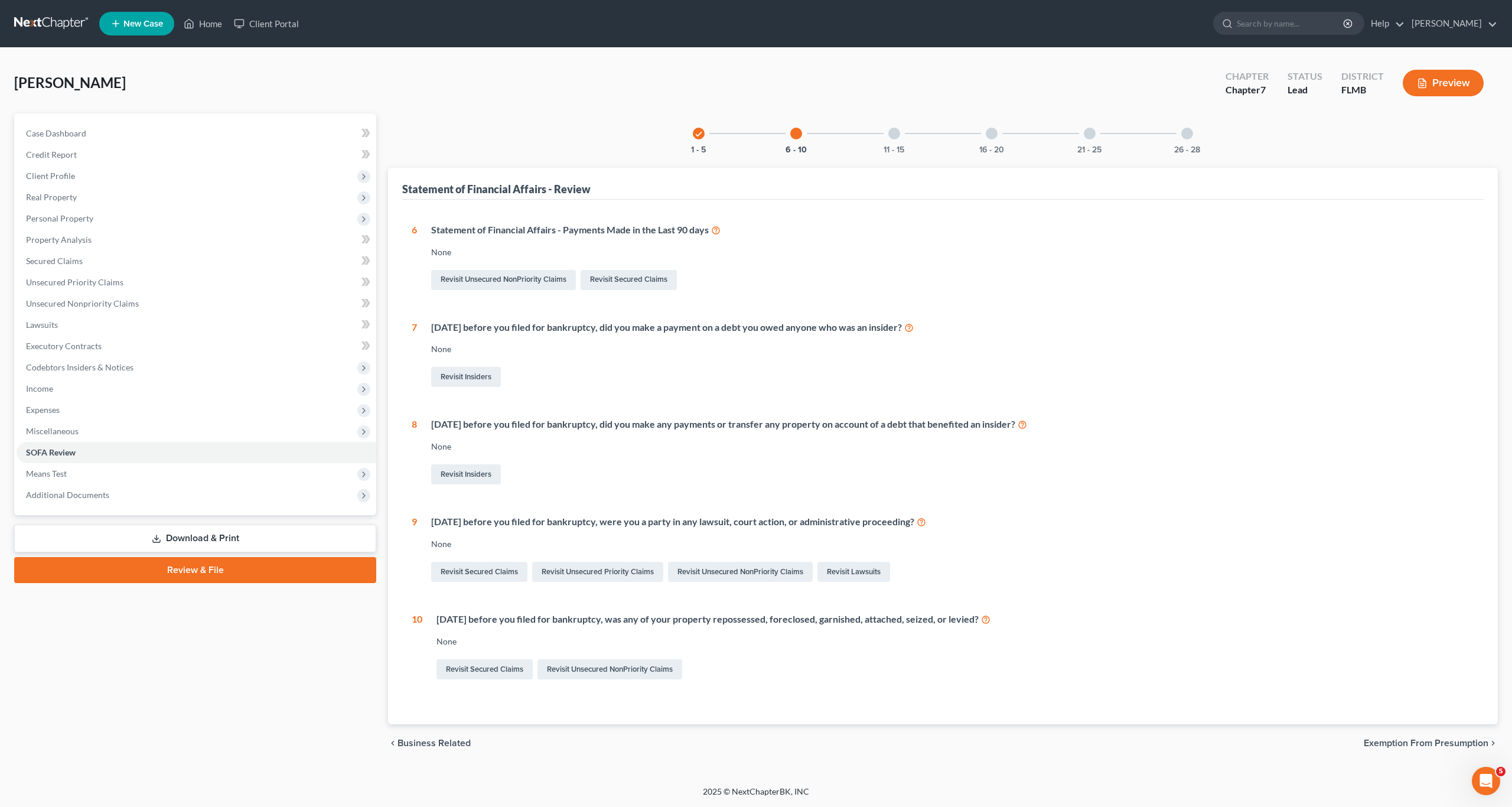
click at [663, 475] on div "Revisit Insiders" at bounding box center [954, 474] width 1044 height 25
click at [589, 499] on div "6 Statement of Financial Affairs - Payments Made in the Last 90 days None Revis…" at bounding box center [943, 453] width 1062 height 458
click at [487, 474] on link "Revisit Insiders" at bounding box center [466, 474] width 69 height 20
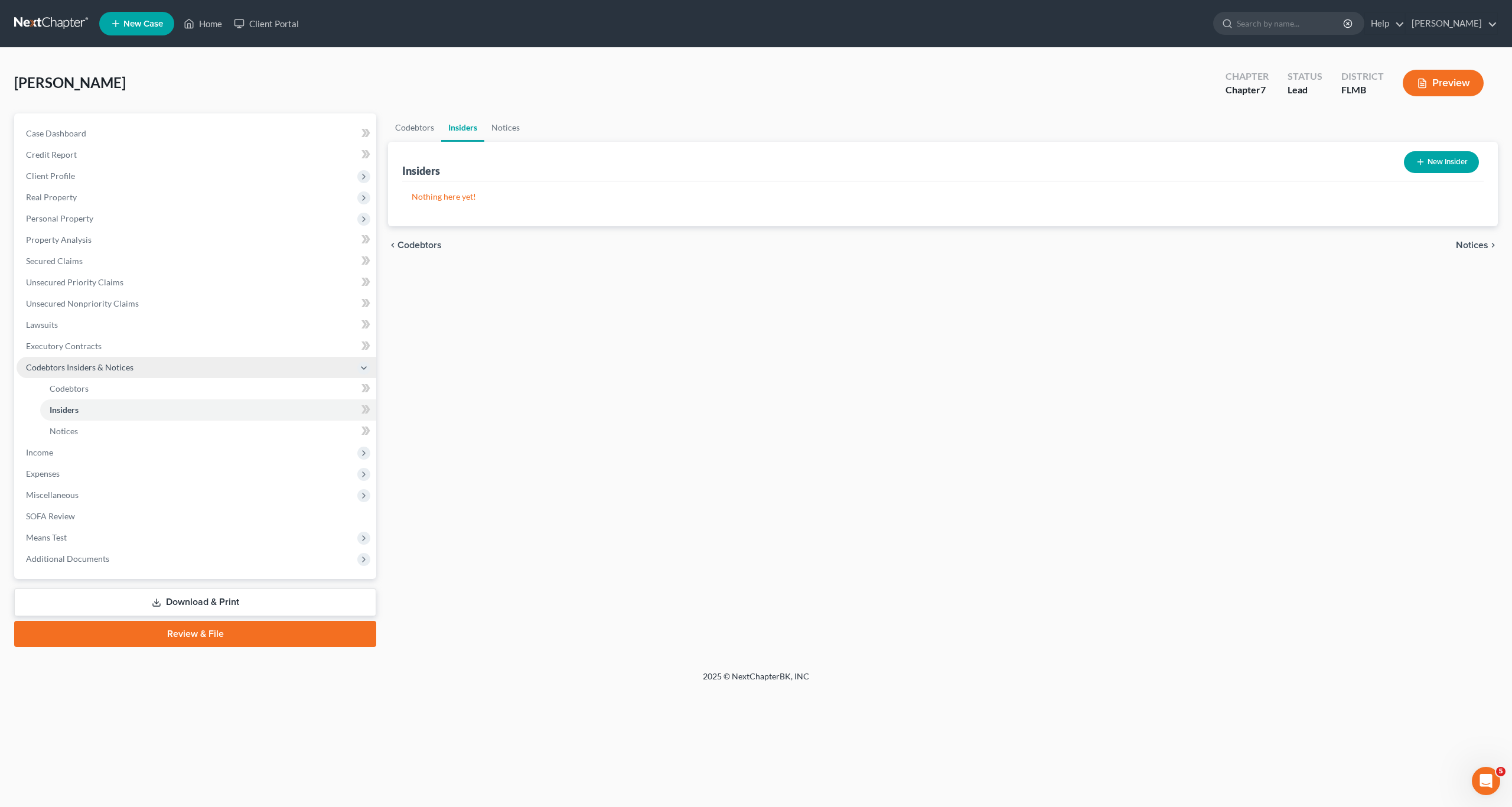
click at [72, 369] on span "Codebtors Insiders & Notices" at bounding box center [79, 367] width 108 height 10
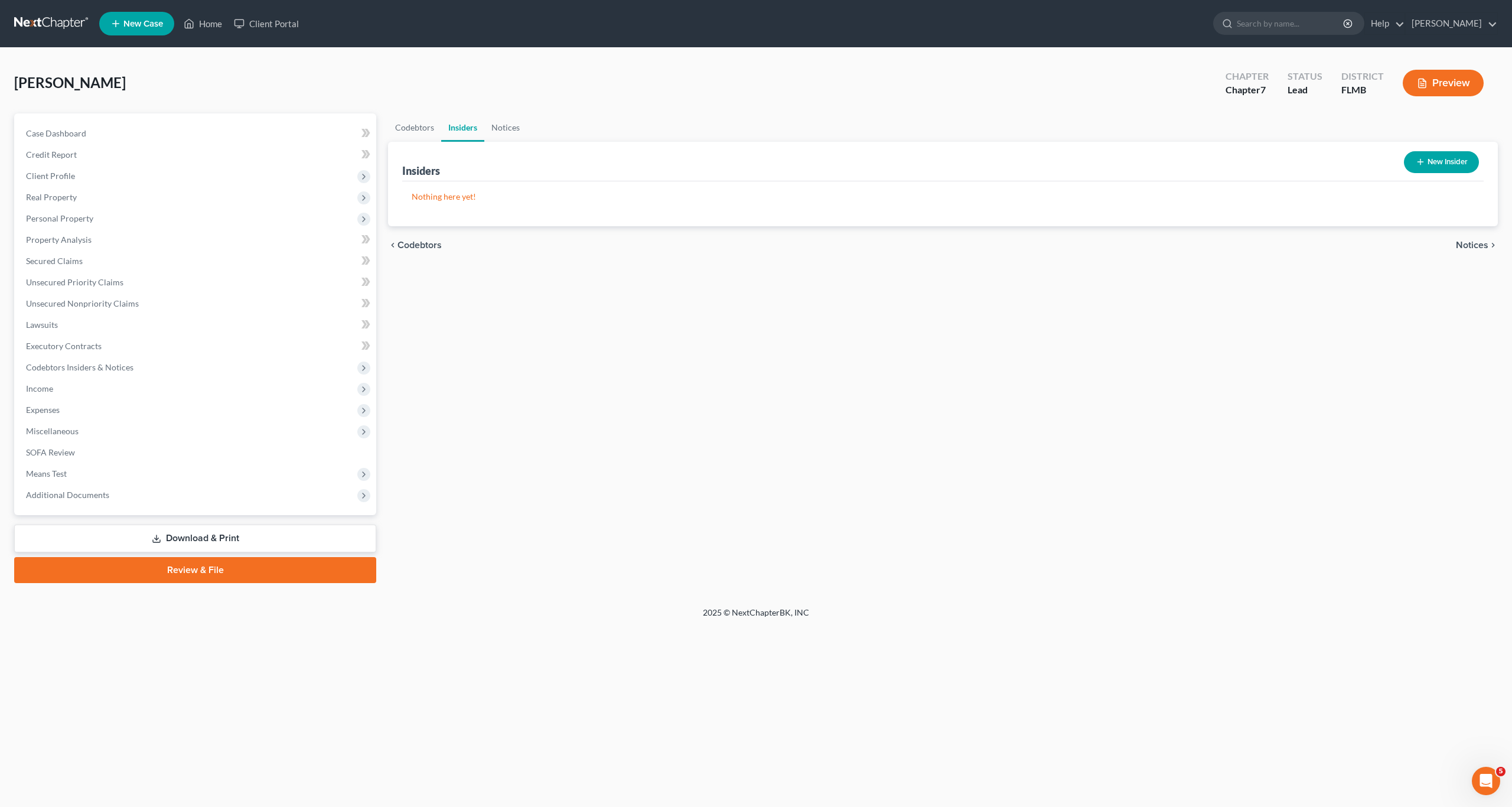
click at [595, 311] on div "Codebtors Insiders Notices Insiders New Insider Nothing here yet! Name Balance …" at bounding box center [943, 349] width 1122 height 469
click at [48, 459] on link "SOFA Review" at bounding box center [196, 452] width 359 height 21
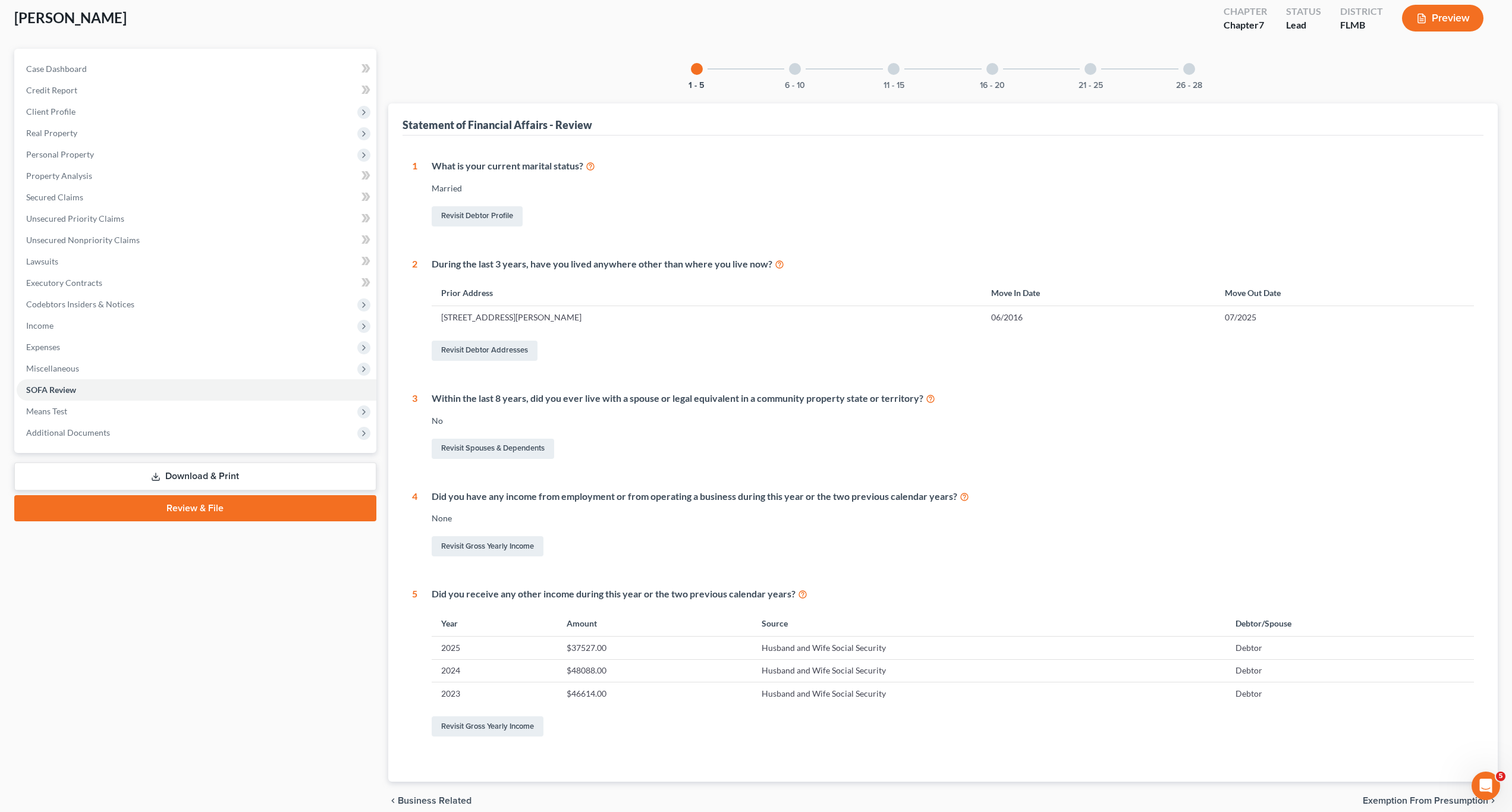
scroll to position [119, 0]
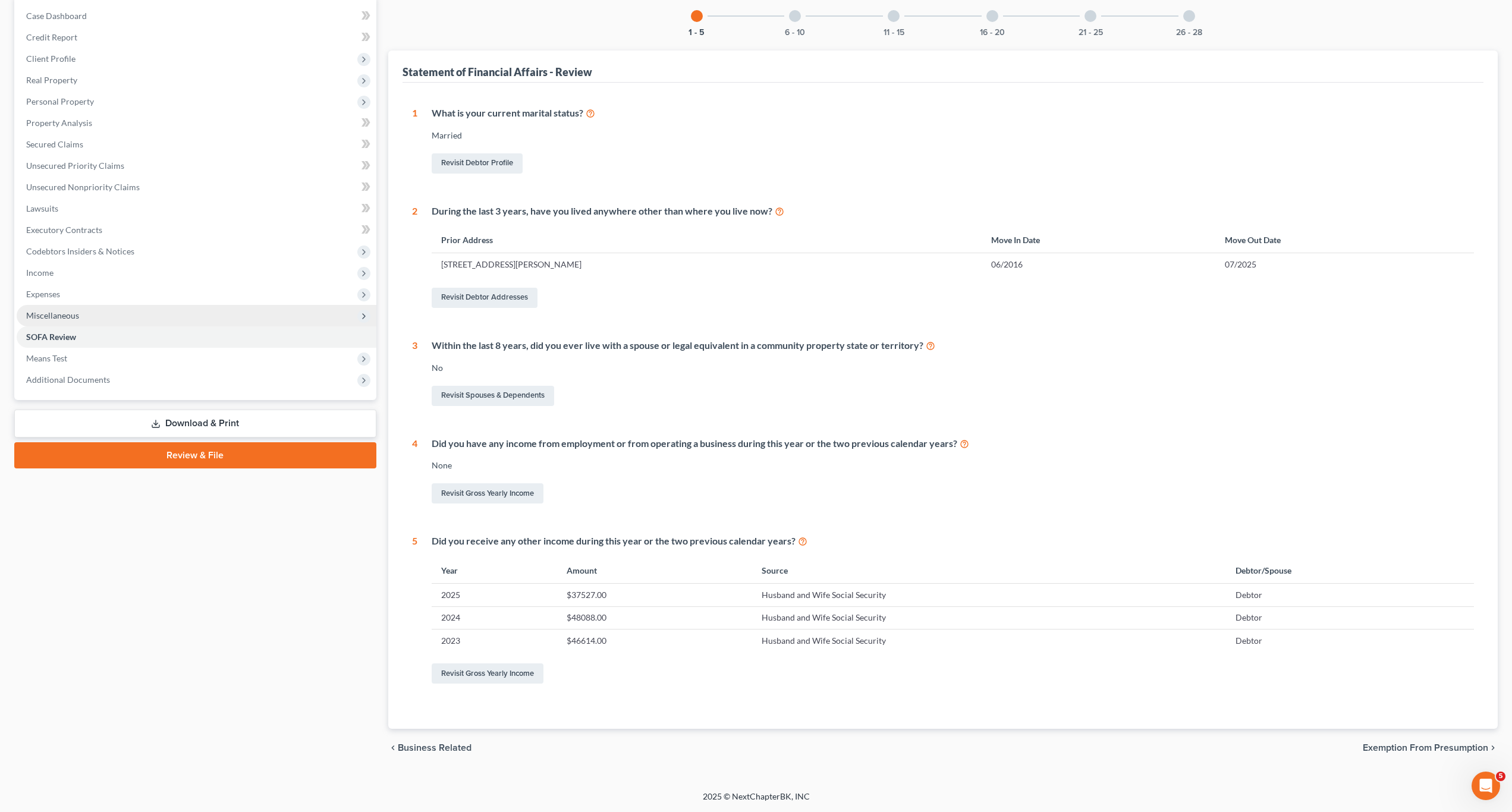
click at [44, 321] on span "Miscellaneous" at bounding box center [196, 315] width 360 height 21
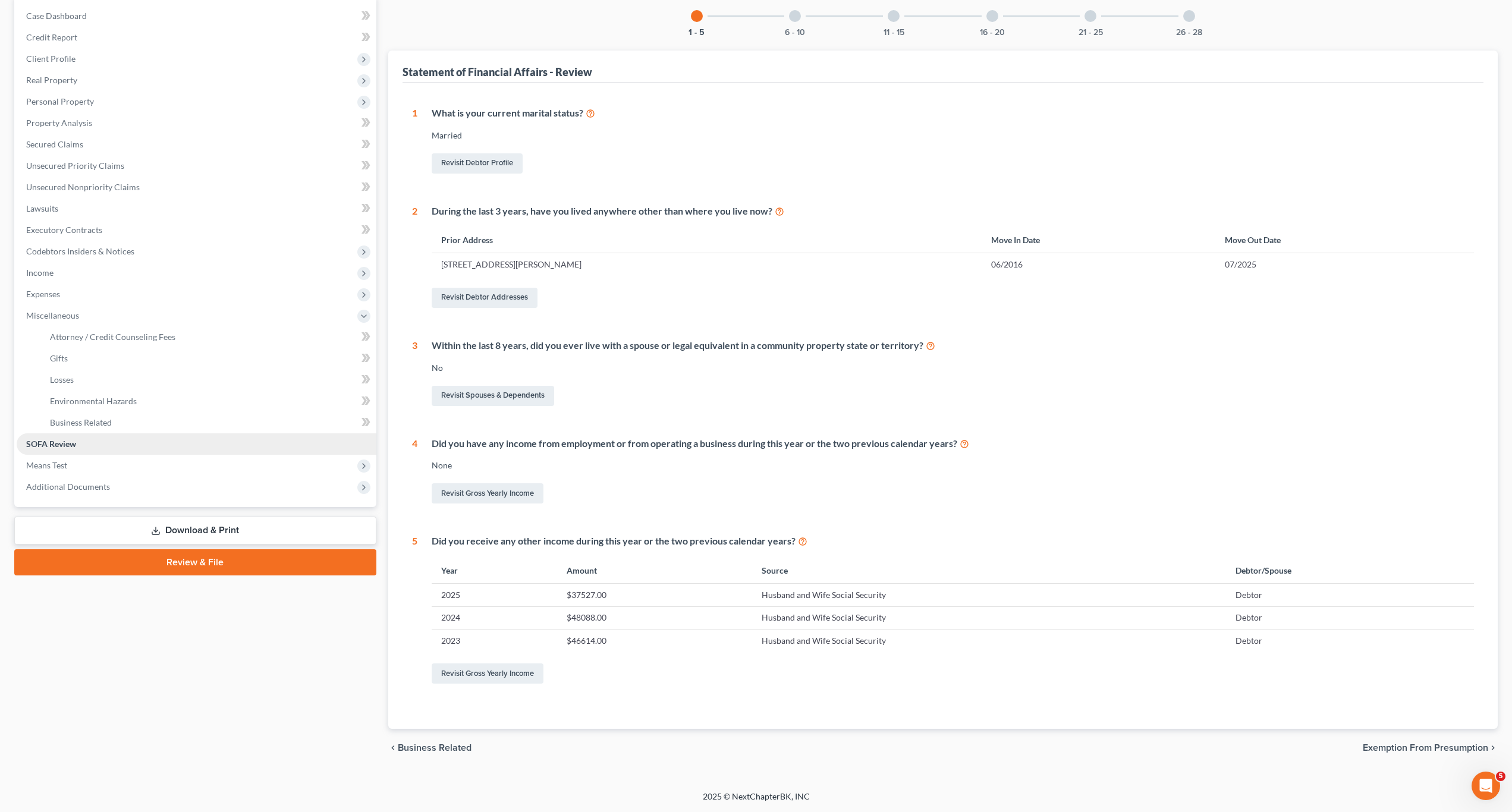
click at [56, 439] on span "SOFA Review" at bounding box center [51, 443] width 50 height 10
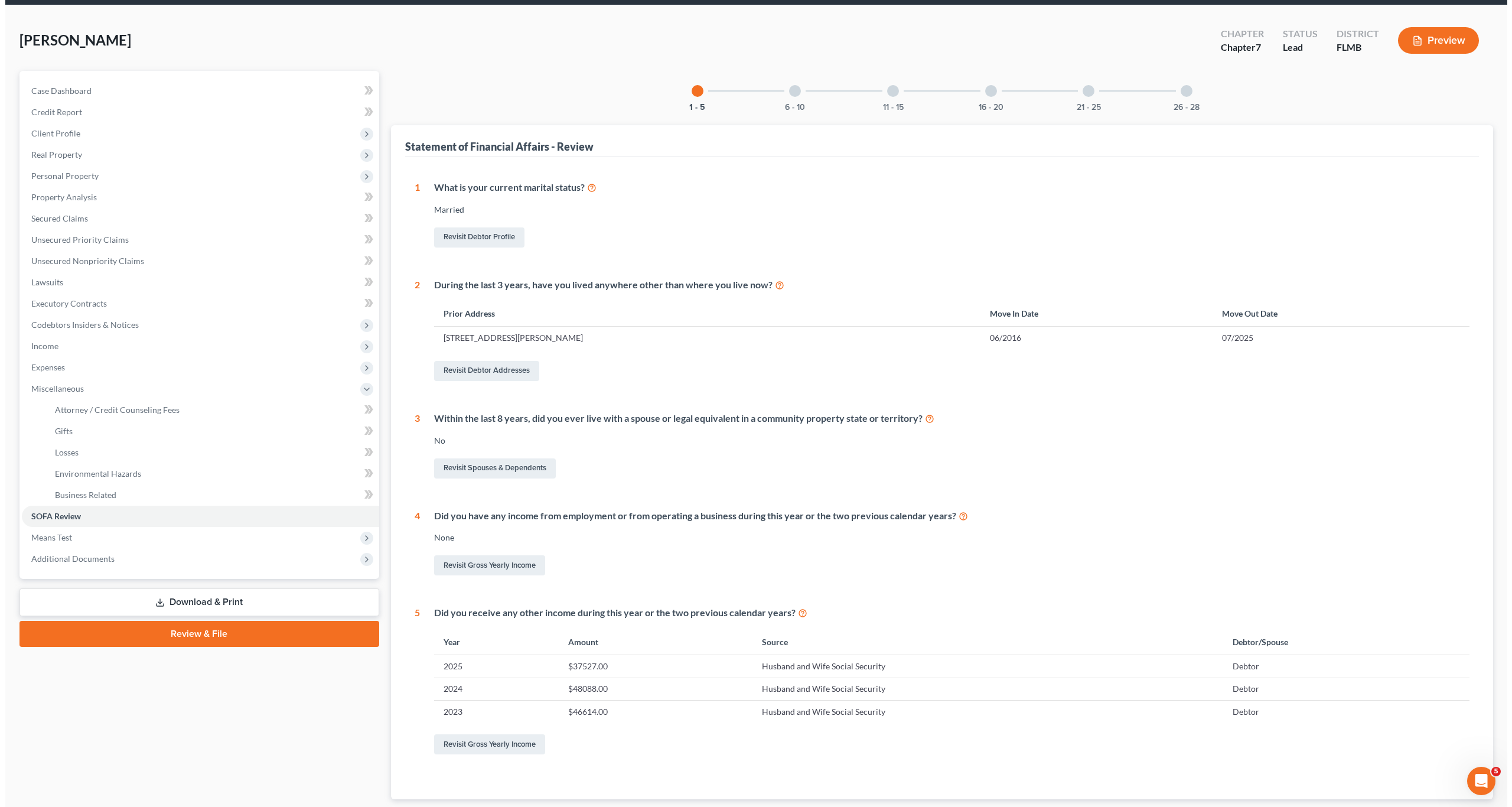
scroll to position [0, 0]
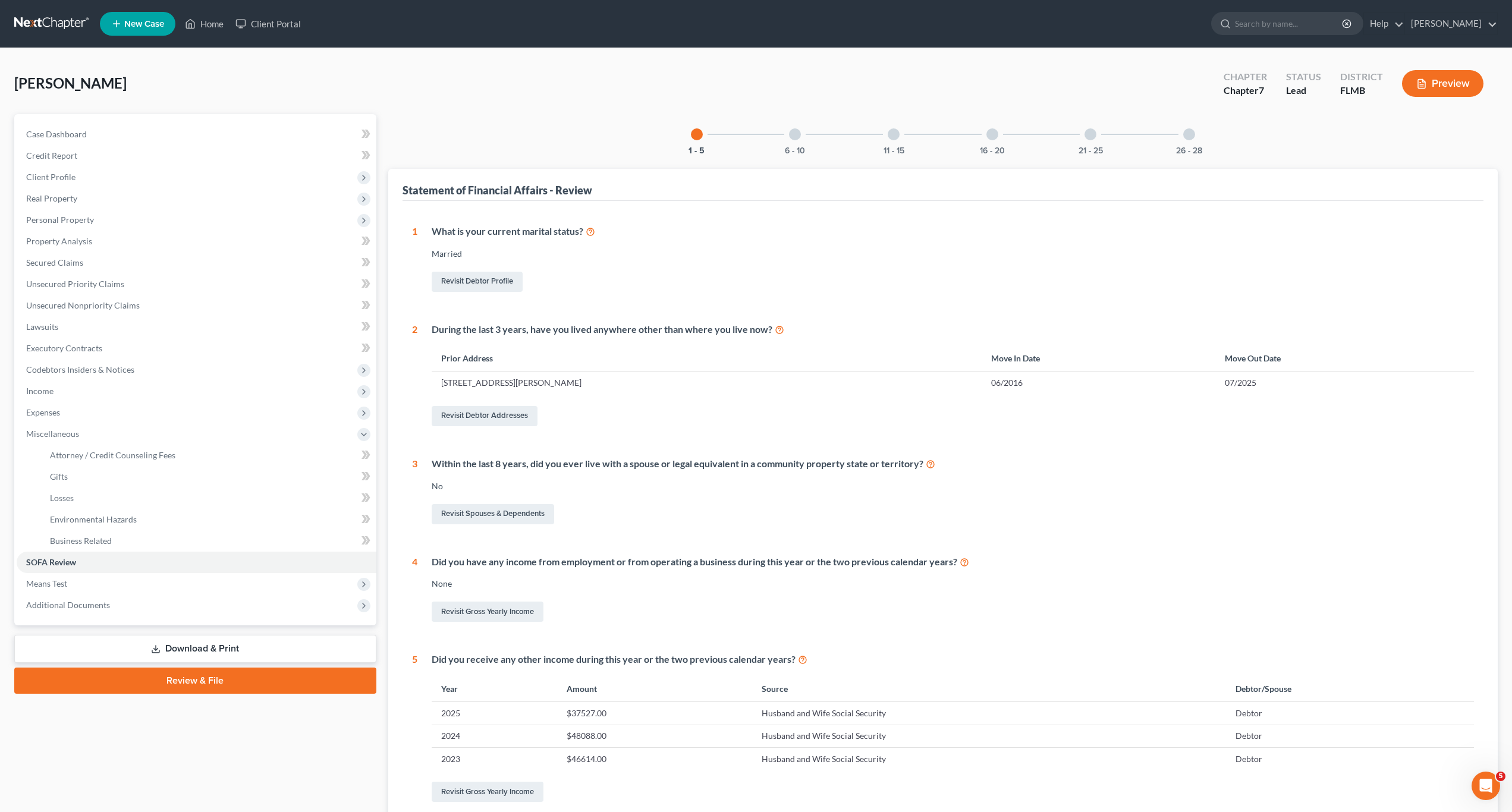
click at [796, 137] on div at bounding box center [795, 135] width 12 height 12
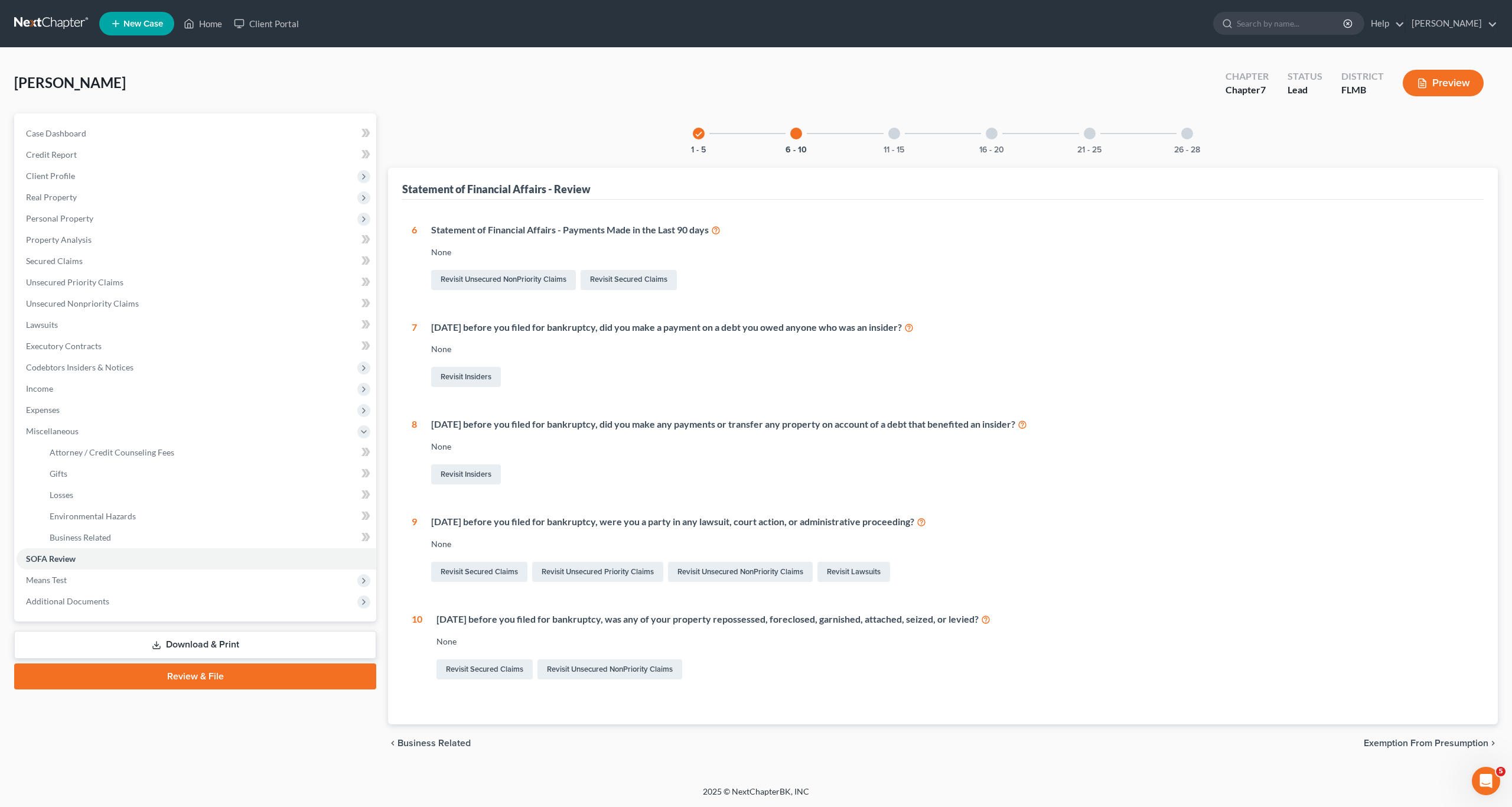
click at [791, 656] on div "Within 1 year before you filed for bankruptcy, was any of your property reposse…" at bounding box center [949, 648] width 1053 height 69
click at [791, 498] on div "6 Statement of Financial Affairs - Payments Made in the Last 90 days None Revis…" at bounding box center [943, 453] width 1062 height 458
click at [791, 490] on div "6 Statement of Financial Affairs - Payments Made in the Last 90 days None Revis…" at bounding box center [943, 453] width 1062 height 458
click at [729, 465] on div "Revisit Insiders" at bounding box center [954, 474] width 1044 height 25
click at [747, 481] on div "Revisit Insiders" at bounding box center [954, 474] width 1044 height 25
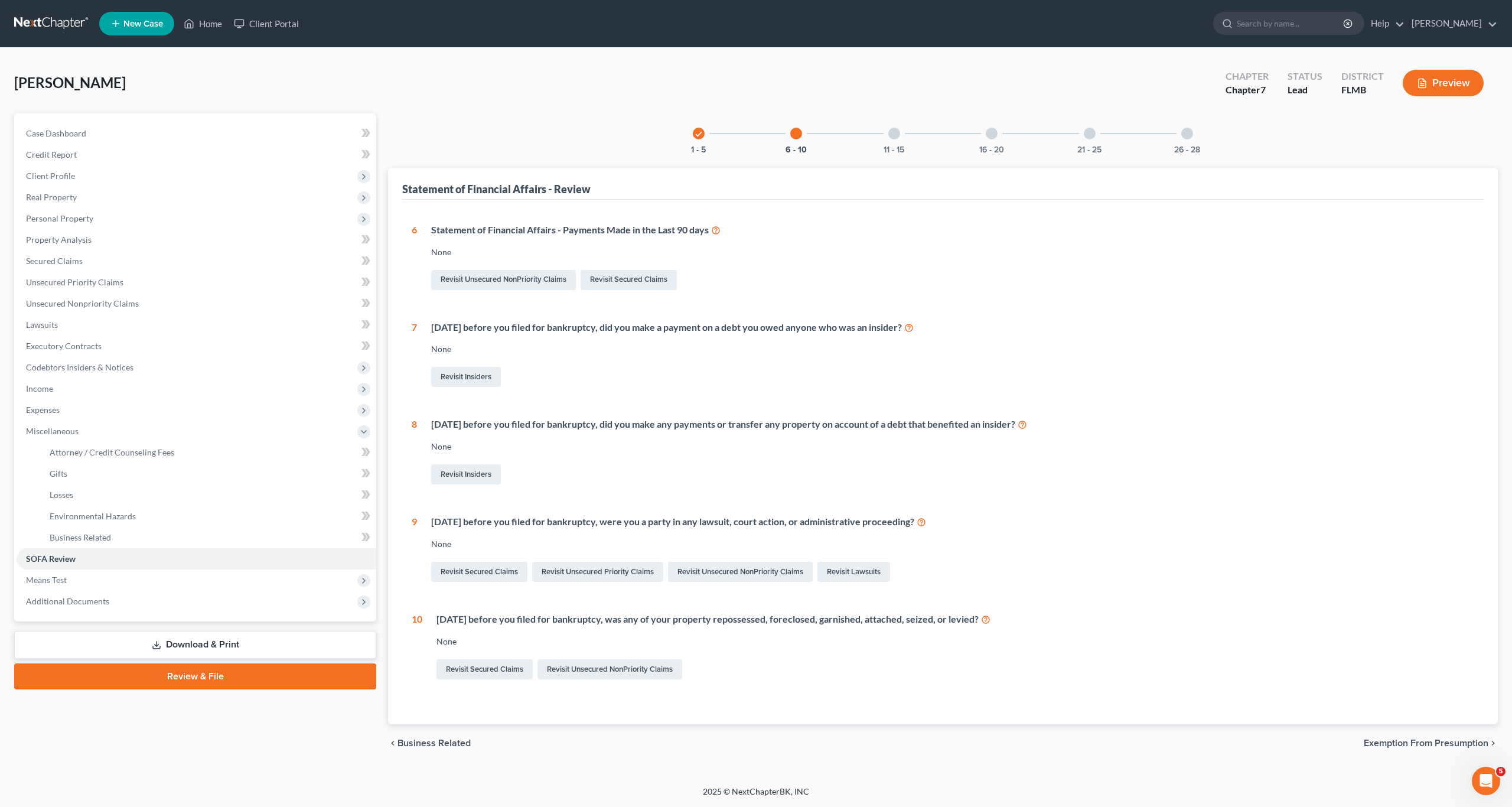
click at [791, 137] on div at bounding box center [894, 134] width 12 height 12
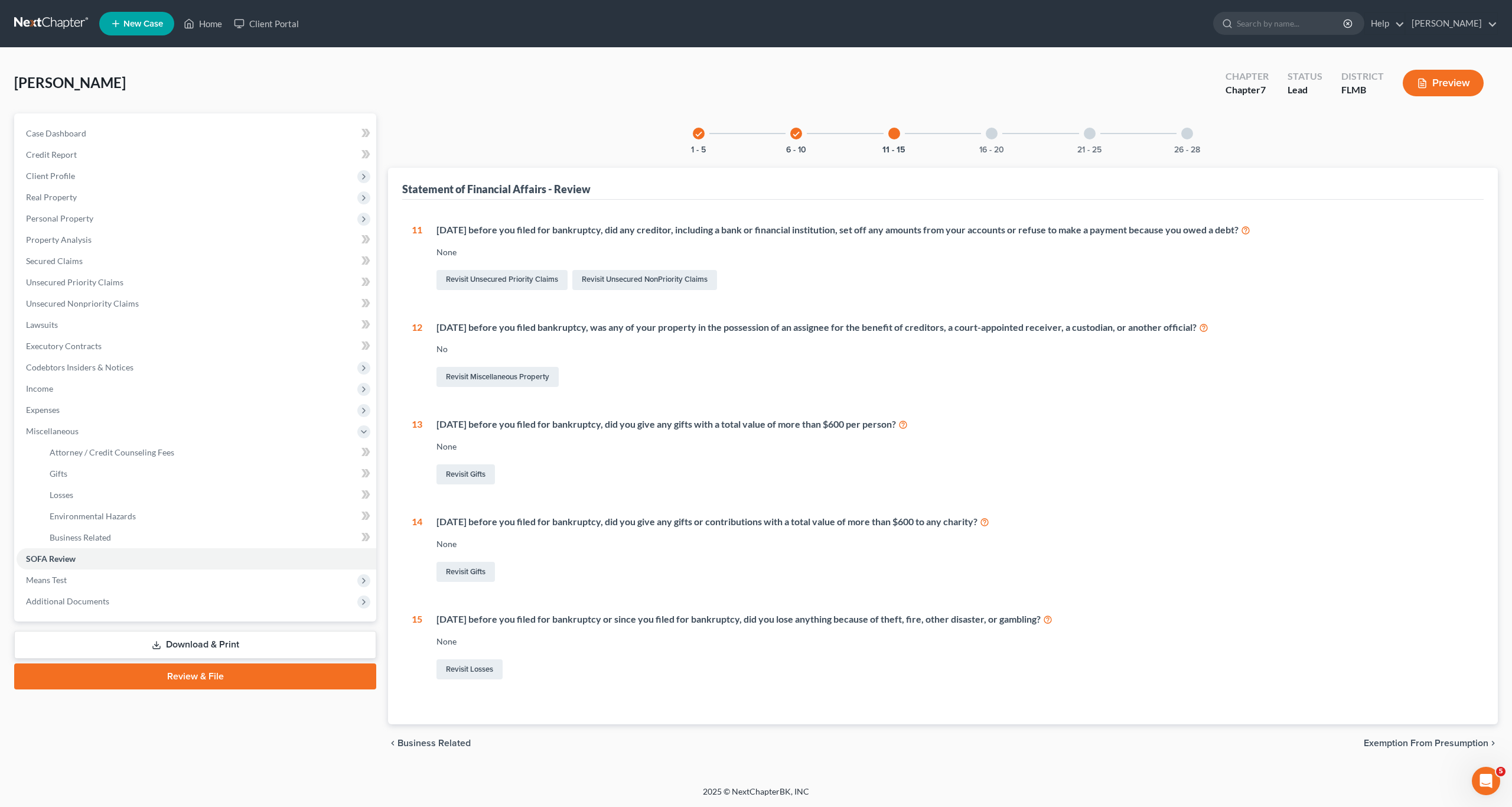
click at [791, 259] on div "Within 90 days before you filed for bankruptcy, did any creditor, including a b…" at bounding box center [949, 258] width 1053 height 69
click at [751, 371] on div "Revisit Miscellaneous Property" at bounding box center [956, 376] width 1038 height 25
click at [751, 372] on div "Revisit Miscellaneous Property" at bounding box center [956, 376] width 1038 height 25
click at [722, 468] on div "Revisit Gifts" at bounding box center [956, 474] width 1038 height 25
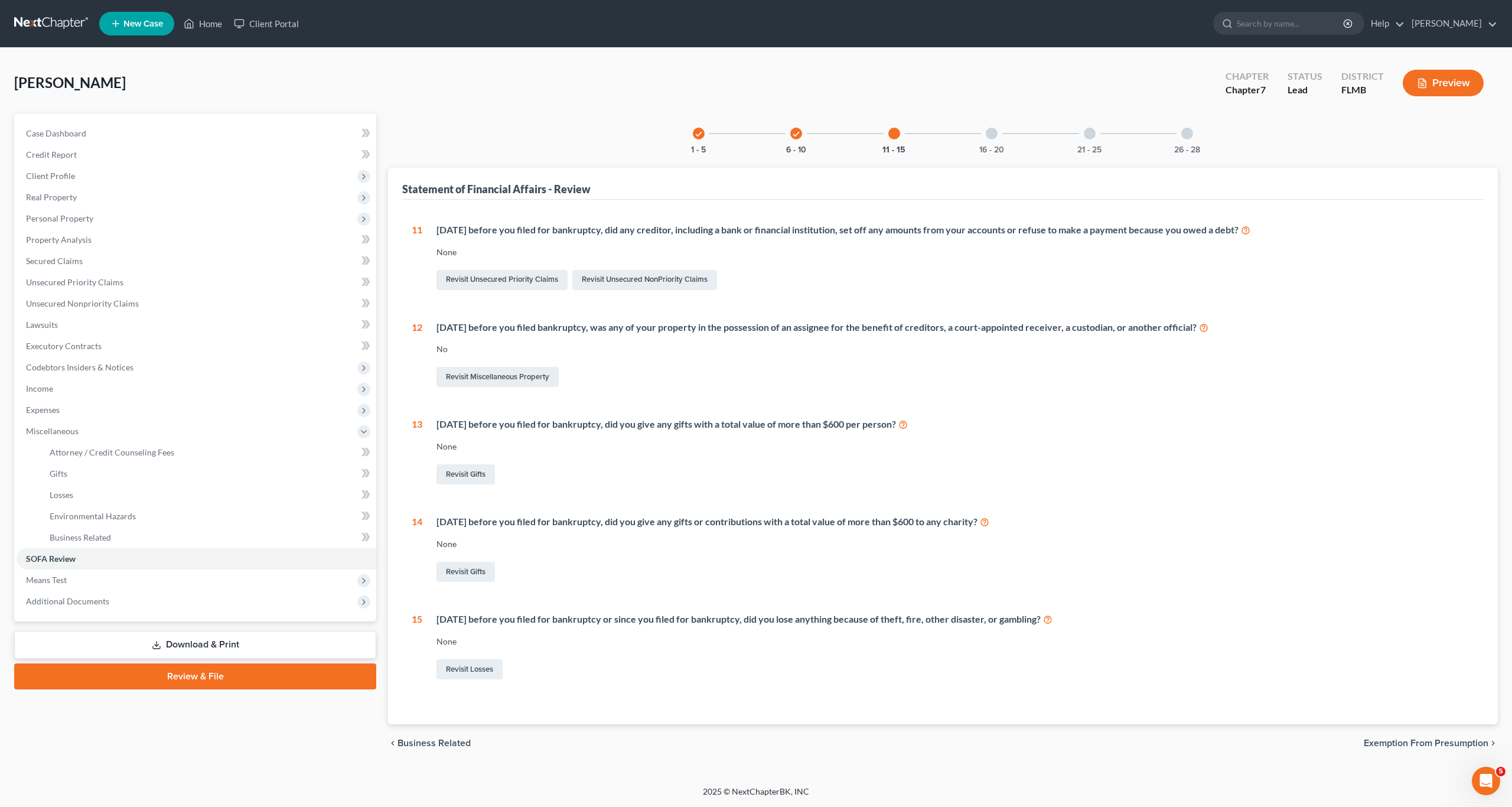
click at [716, 482] on div "Revisit Gifts" at bounding box center [956, 474] width 1038 height 25
click at [496, 475] on div "Revisit Gifts" at bounding box center [956, 474] width 1038 height 25
click at [459, 477] on link "Revisit Gifts" at bounding box center [465, 474] width 58 height 20
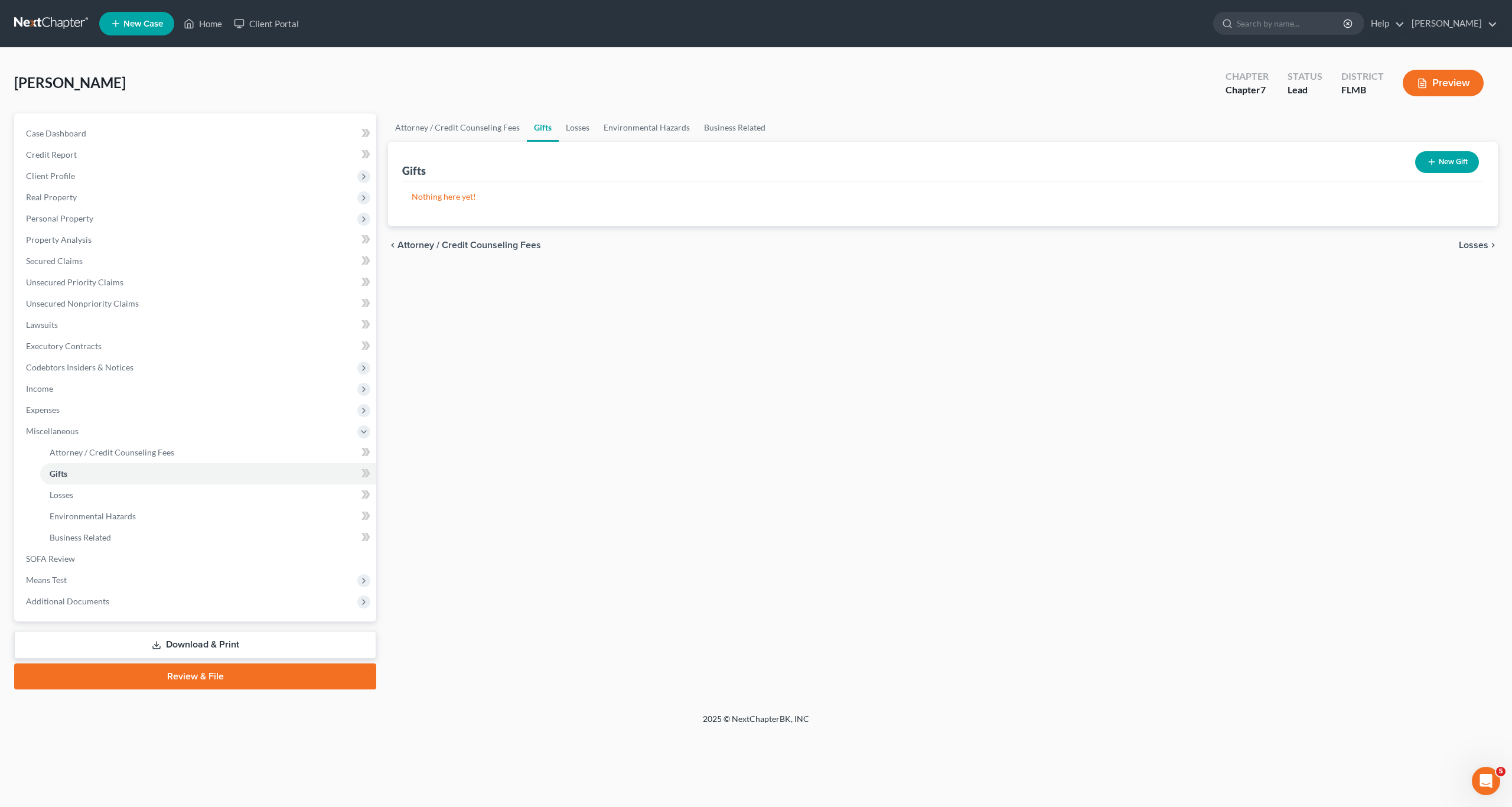
click at [791, 159] on button "New Gift" at bounding box center [1448, 162] width 63 height 22
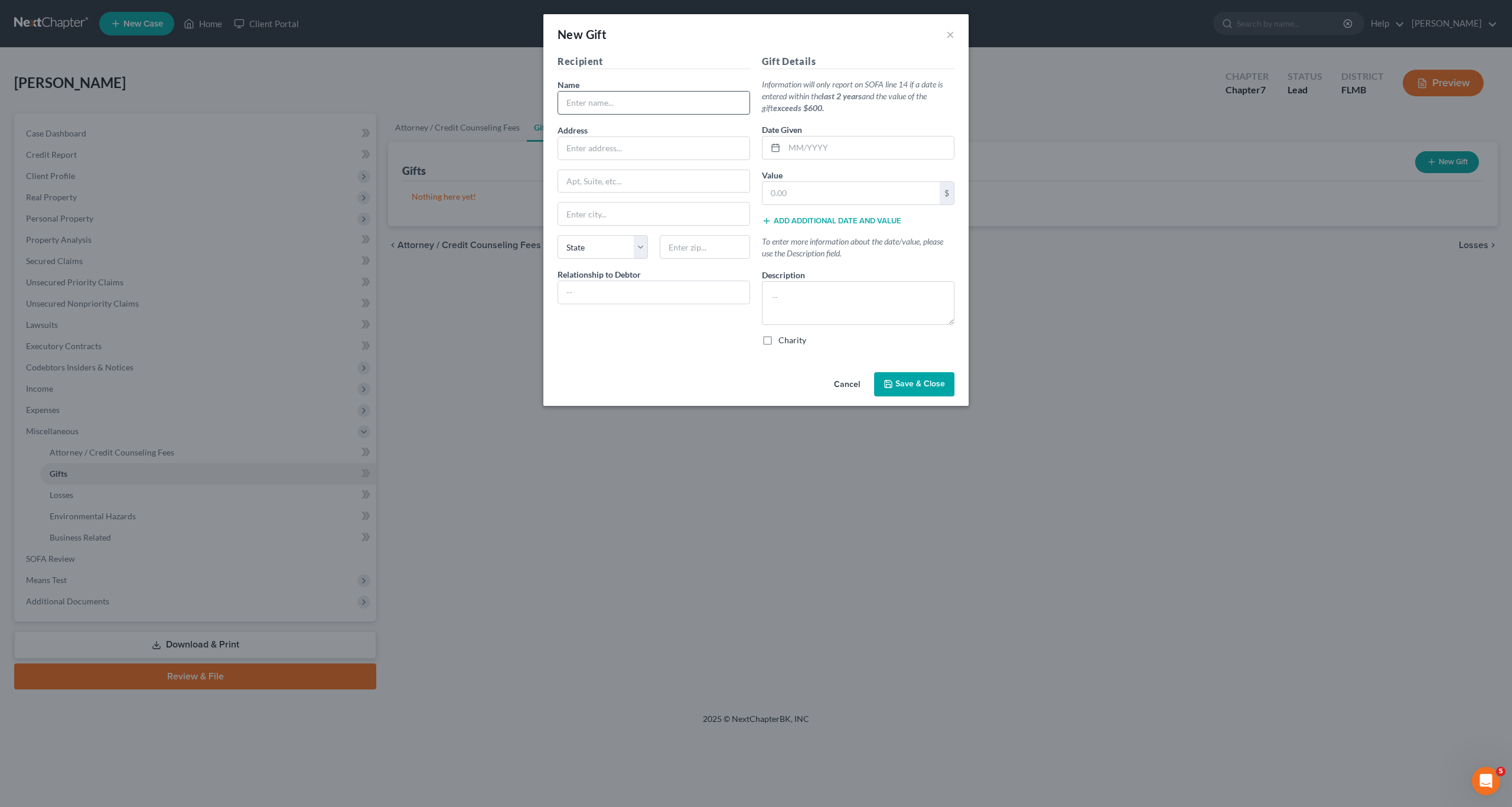
click at [628, 99] on input "text" at bounding box center [654, 102] width 191 height 23
type input "Brandon Phillips"
type input "Bradenton"
select select "9"
type input "Grandso"
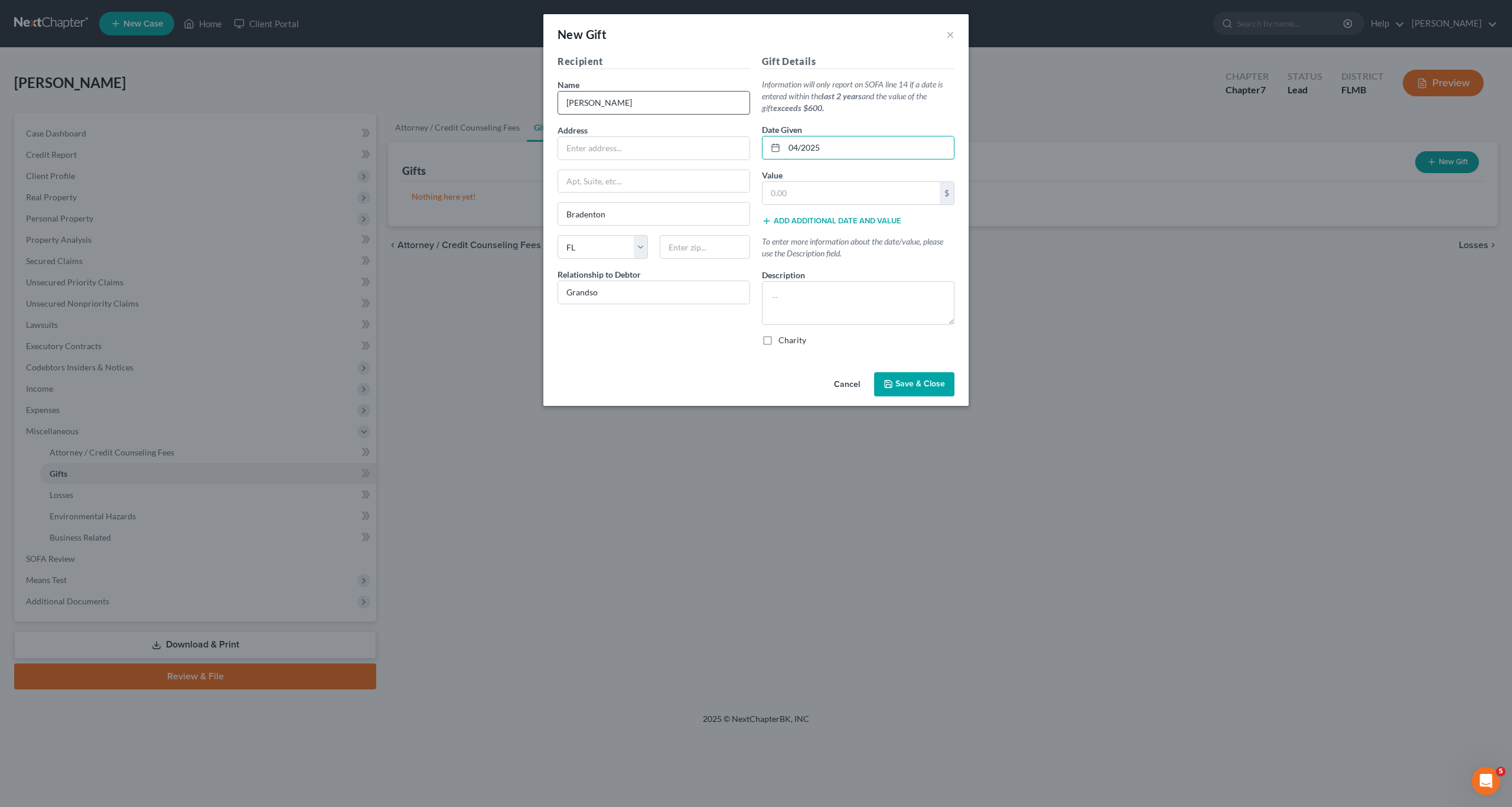
type input "04/2025"
type input "0"
type input "1,500"
click at [787, 288] on textarea at bounding box center [858, 303] width 193 height 44
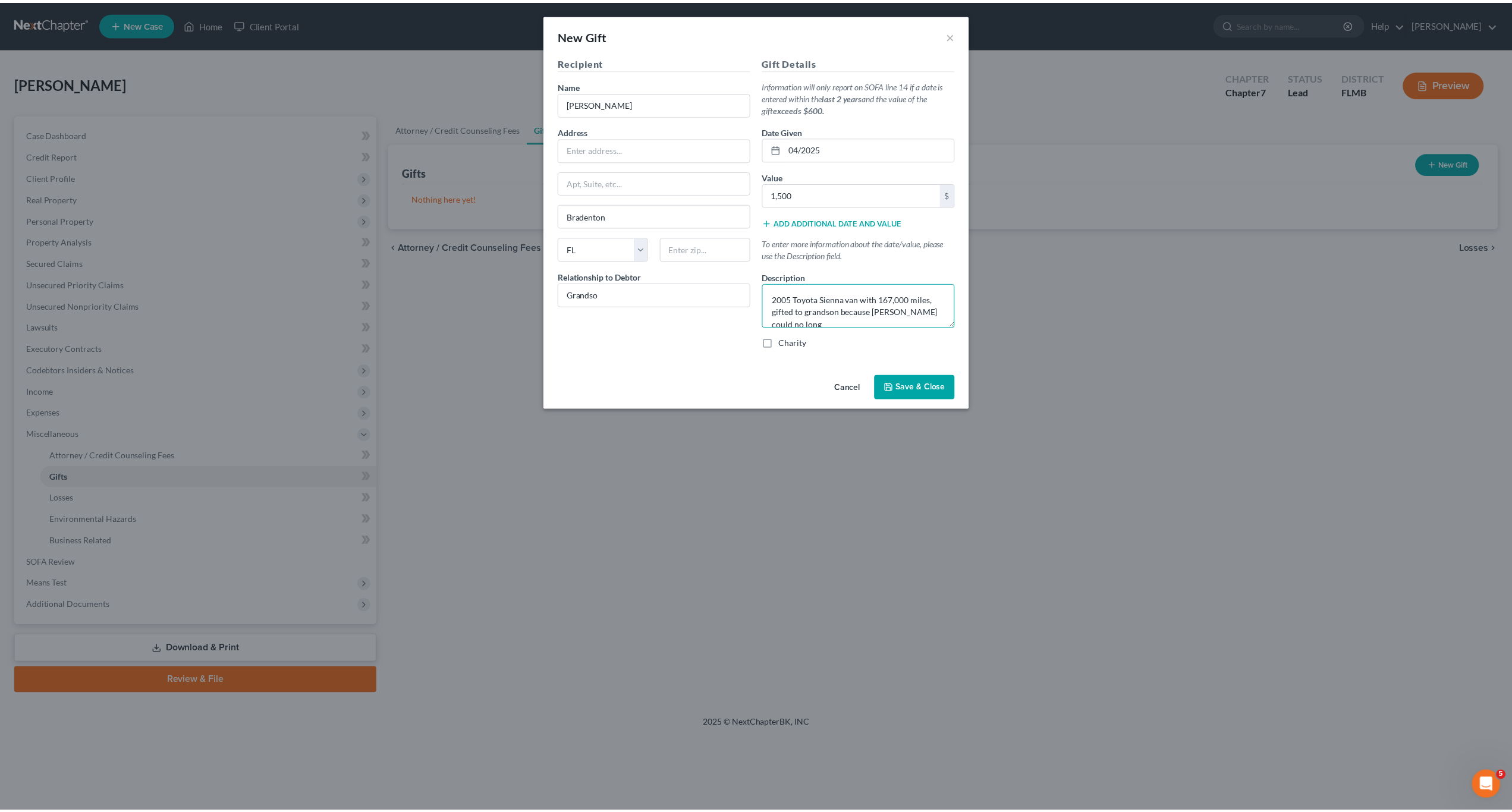
scroll to position [2, 0]
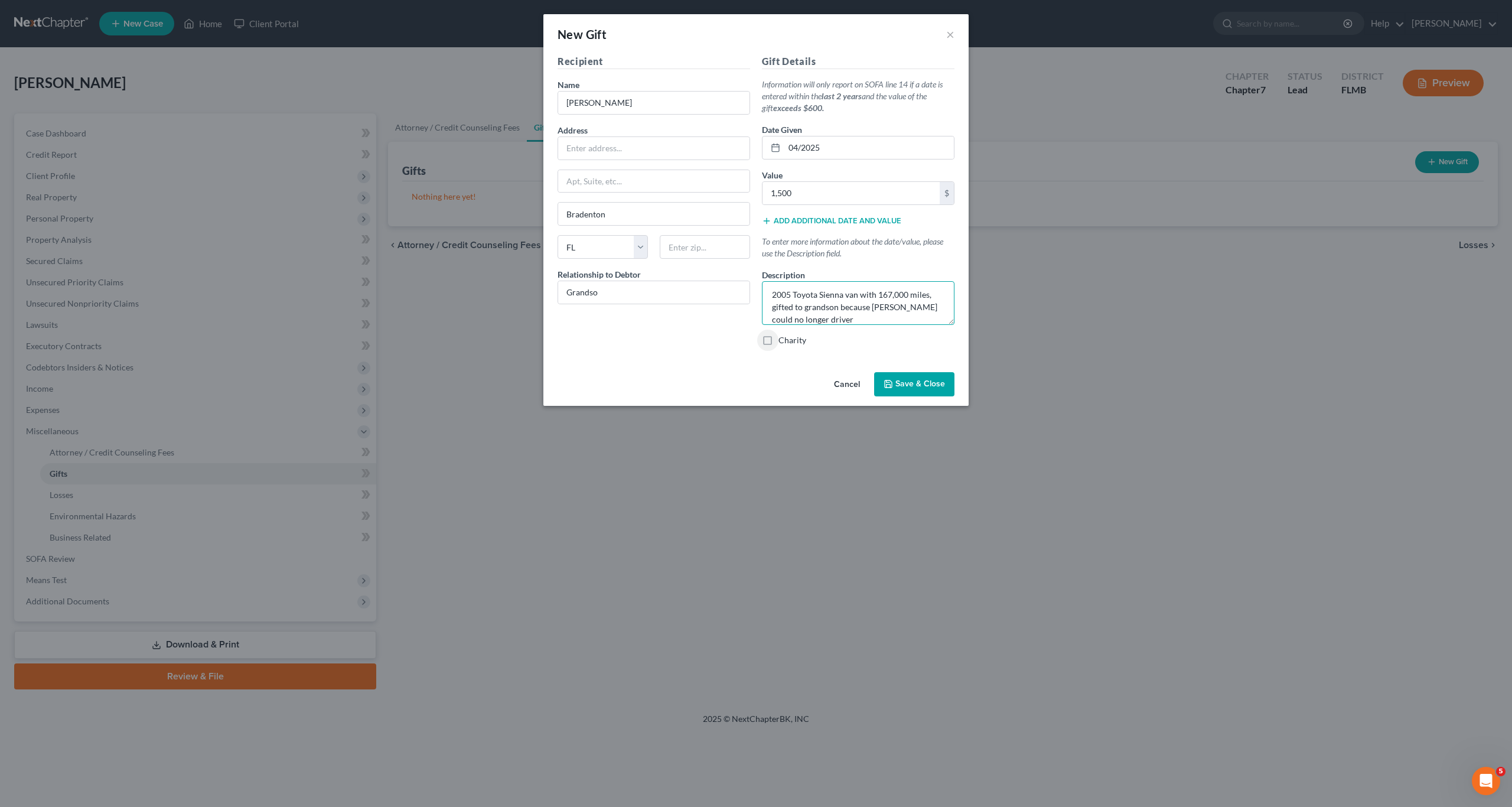
click at [791, 321] on textarea "2005 Toyota Sienna van with 167,000 miles, gifted to grandson because Debtor co…" at bounding box center [858, 303] width 193 height 44
type textarea "2005 Toyota Sienna van with 167,000 miles, gifted to grandson because Debtor co…"
click at [791, 396] on button "Save & Close" at bounding box center [914, 384] width 80 height 25
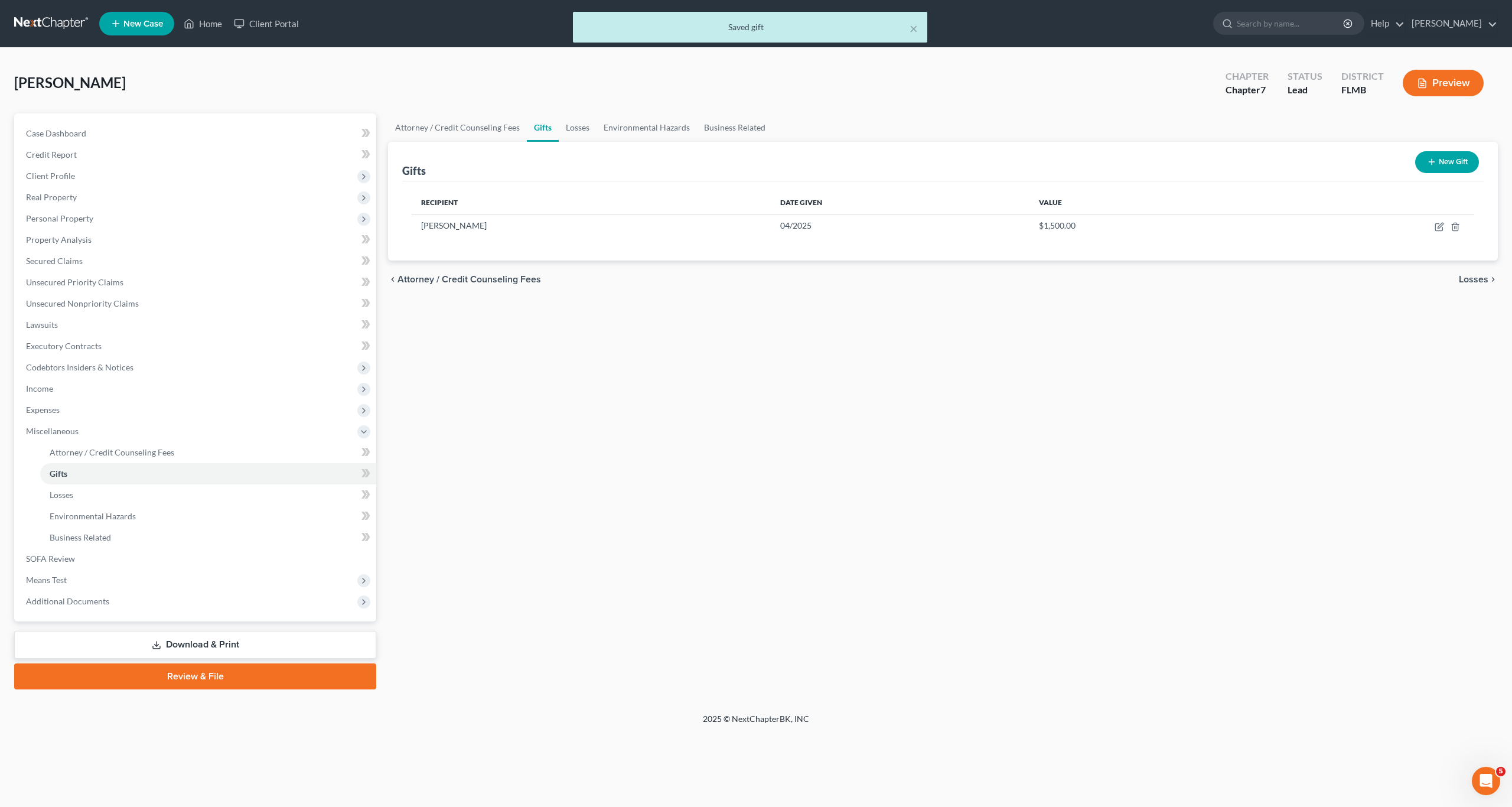
click at [791, 518] on div "Attorney / Credit Counseling Fees Gifts Losses Environmental Hazards Business R…" at bounding box center [943, 402] width 1122 height 576
click at [77, 493] on link "Losses" at bounding box center [209, 494] width 337 height 21
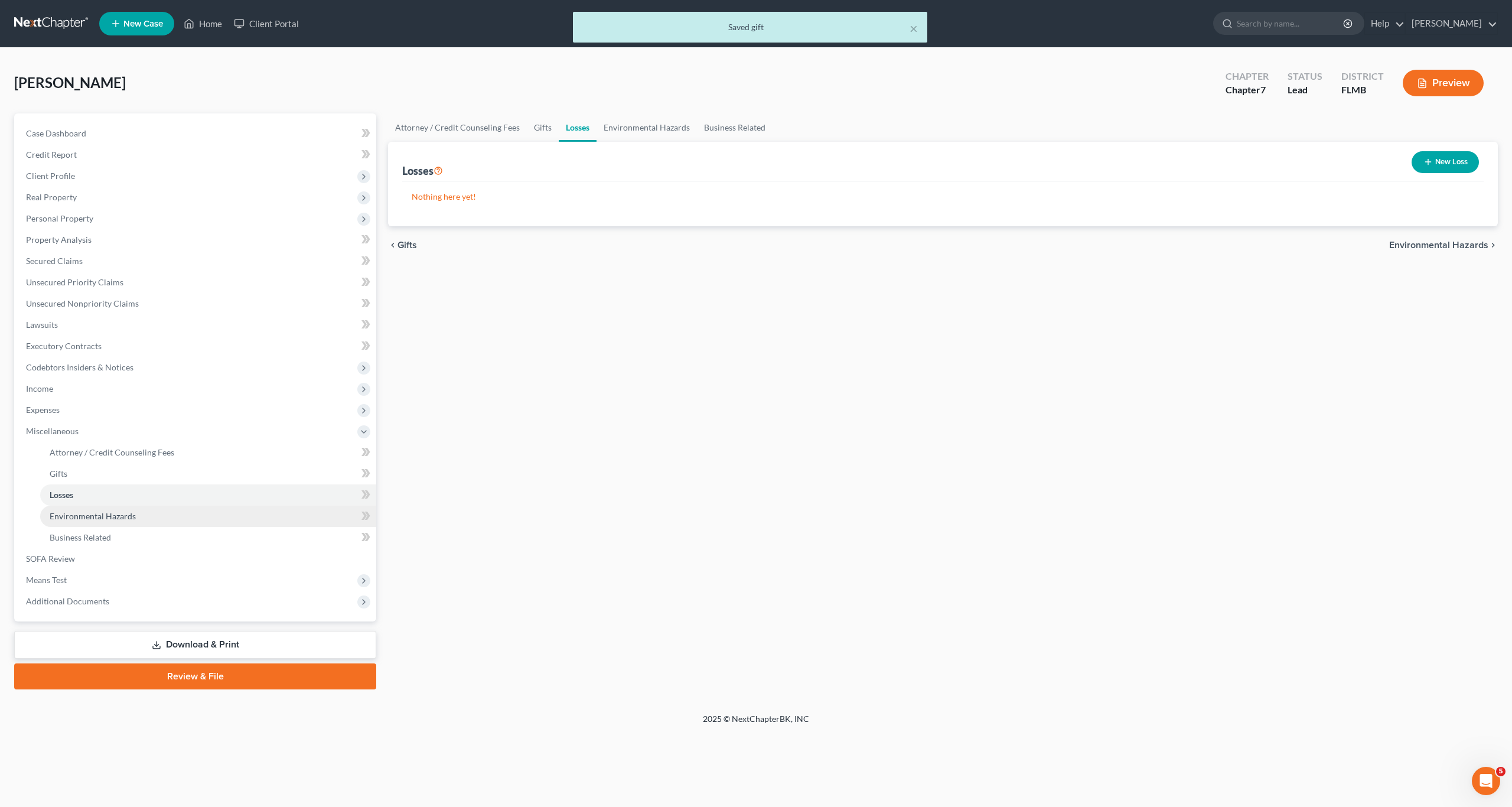
click at [96, 510] on link "Environmental Hazards" at bounding box center [209, 516] width 337 height 21
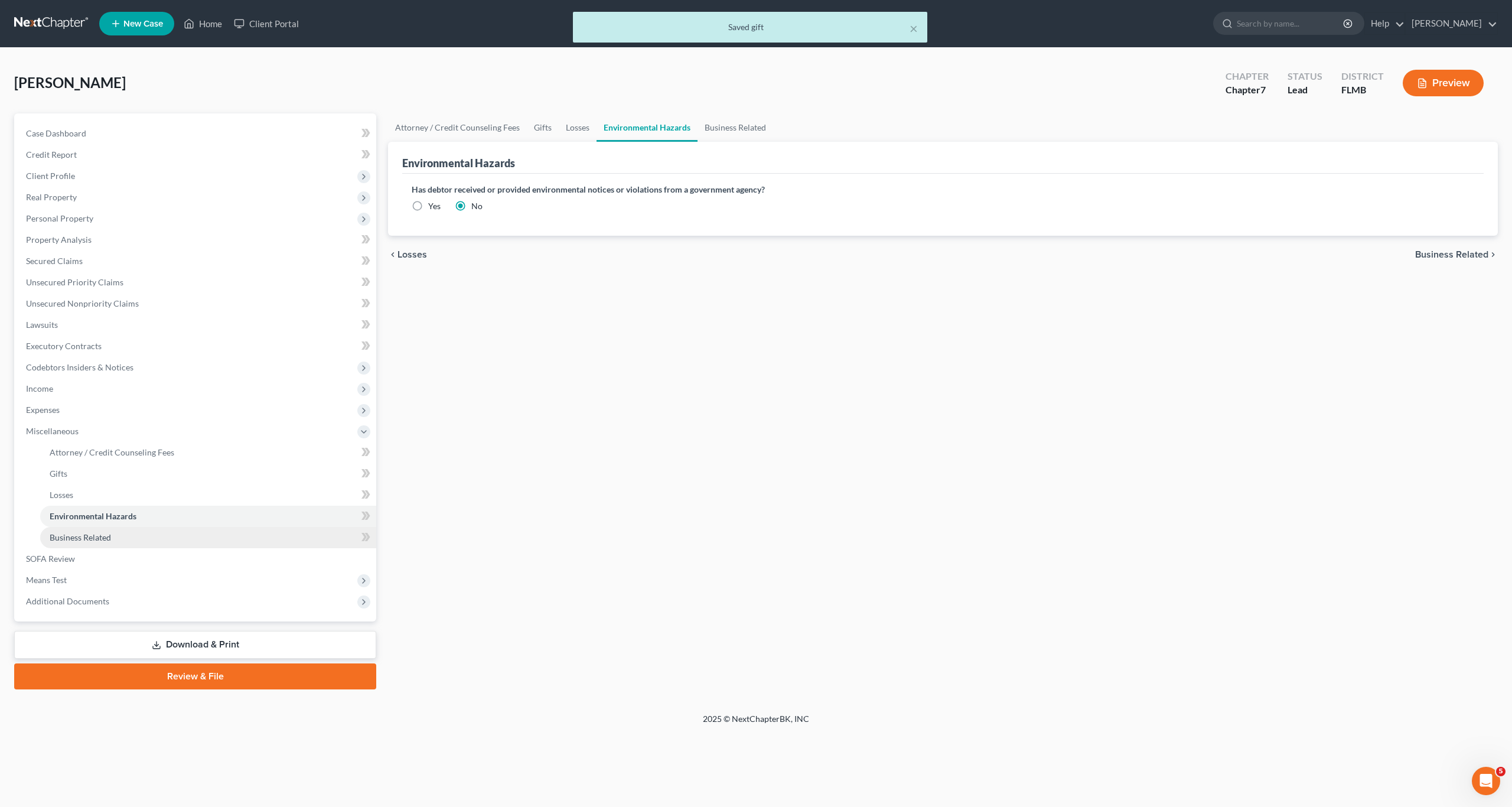
click at [93, 534] on span "Business Related" at bounding box center [80, 538] width 61 height 10
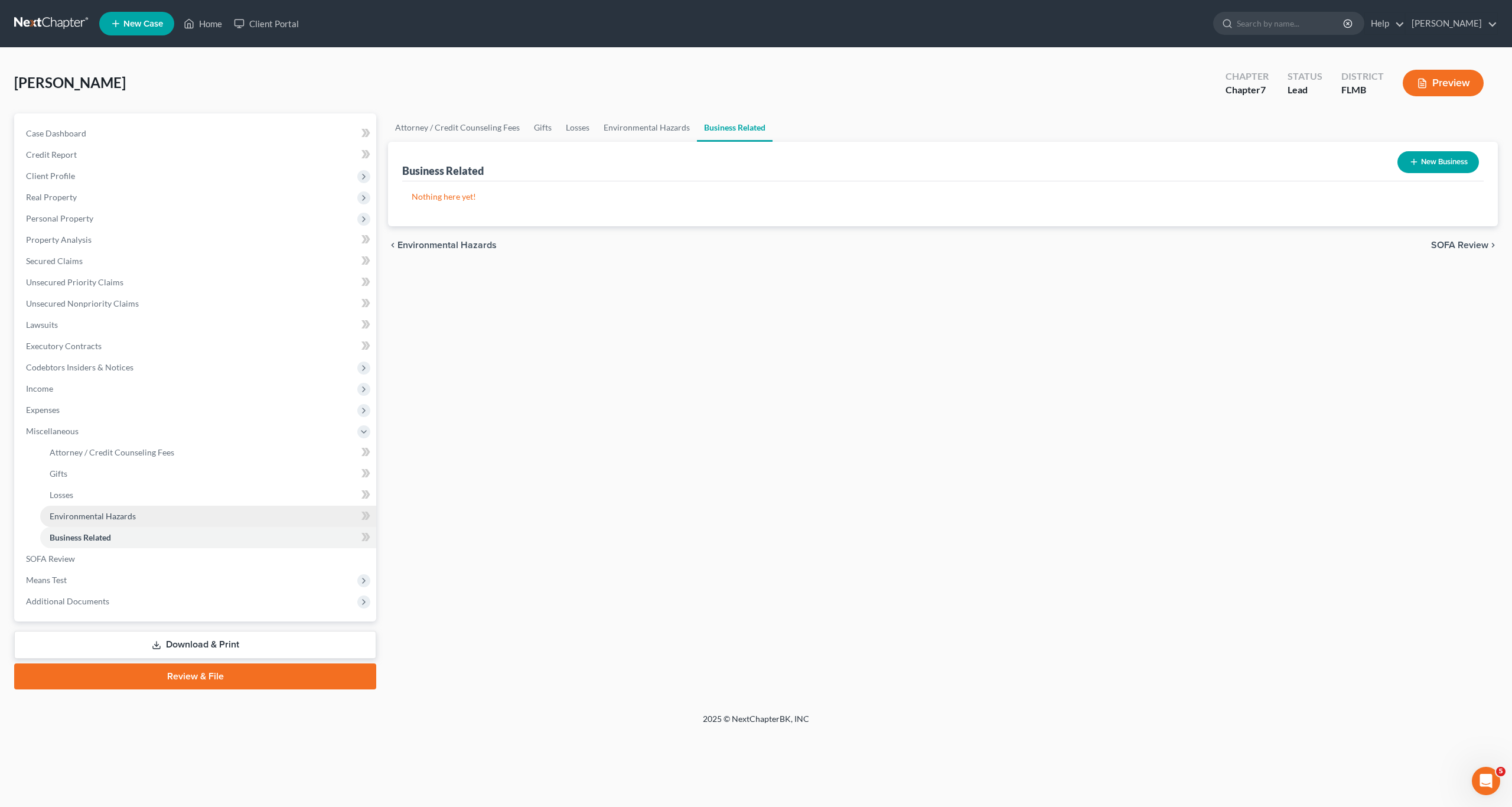
click at [516, 472] on div "Attorney / Credit Counseling Fees Gifts Losses Environmental Hazards Business R…" at bounding box center [943, 402] width 1122 height 576
click at [54, 565] on link "SOFA Review" at bounding box center [196, 558] width 359 height 21
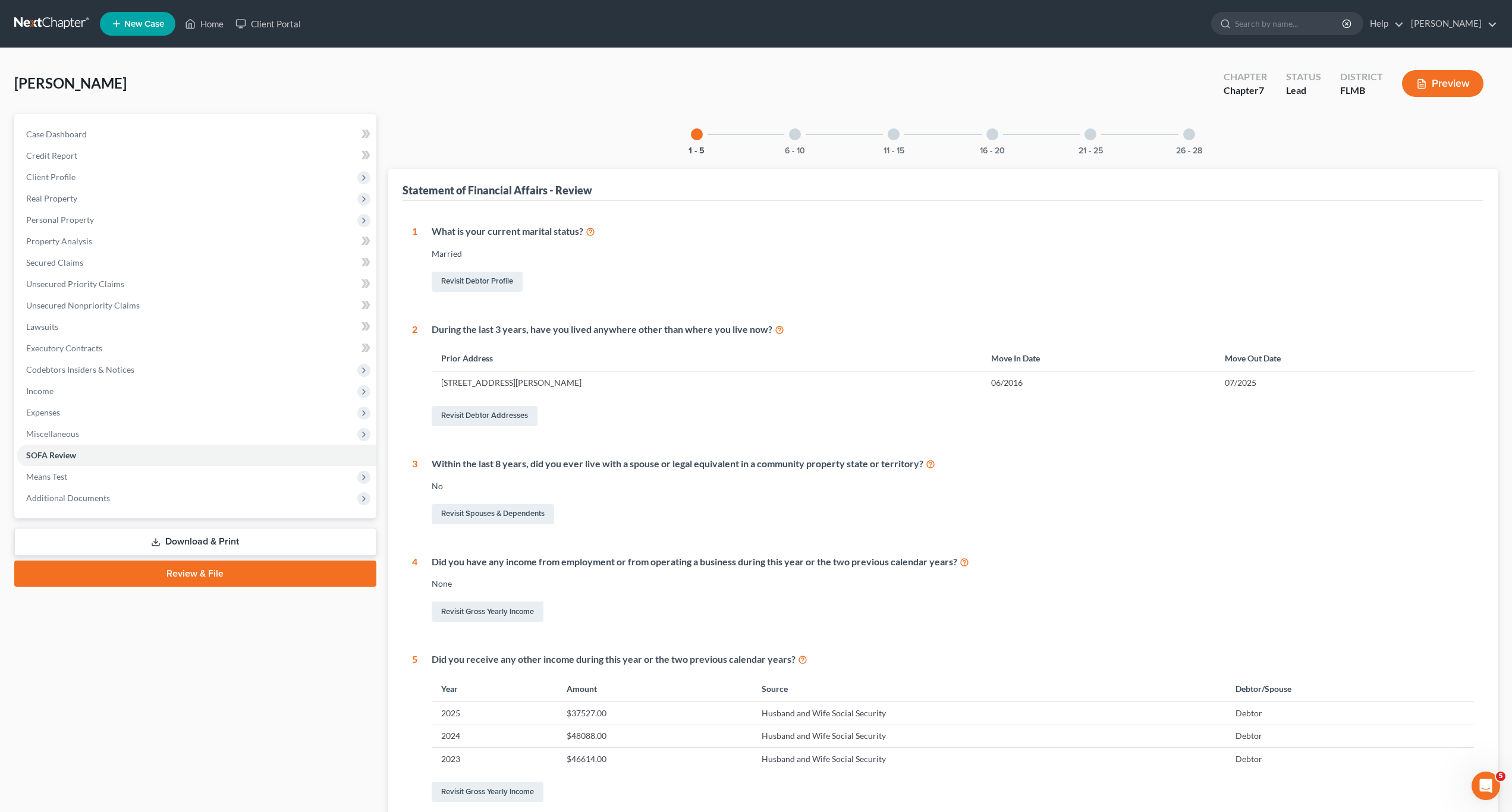
click at [679, 273] on div "Revisit Debtor Profile" at bounding box center [953, 281] width 1043 height 25
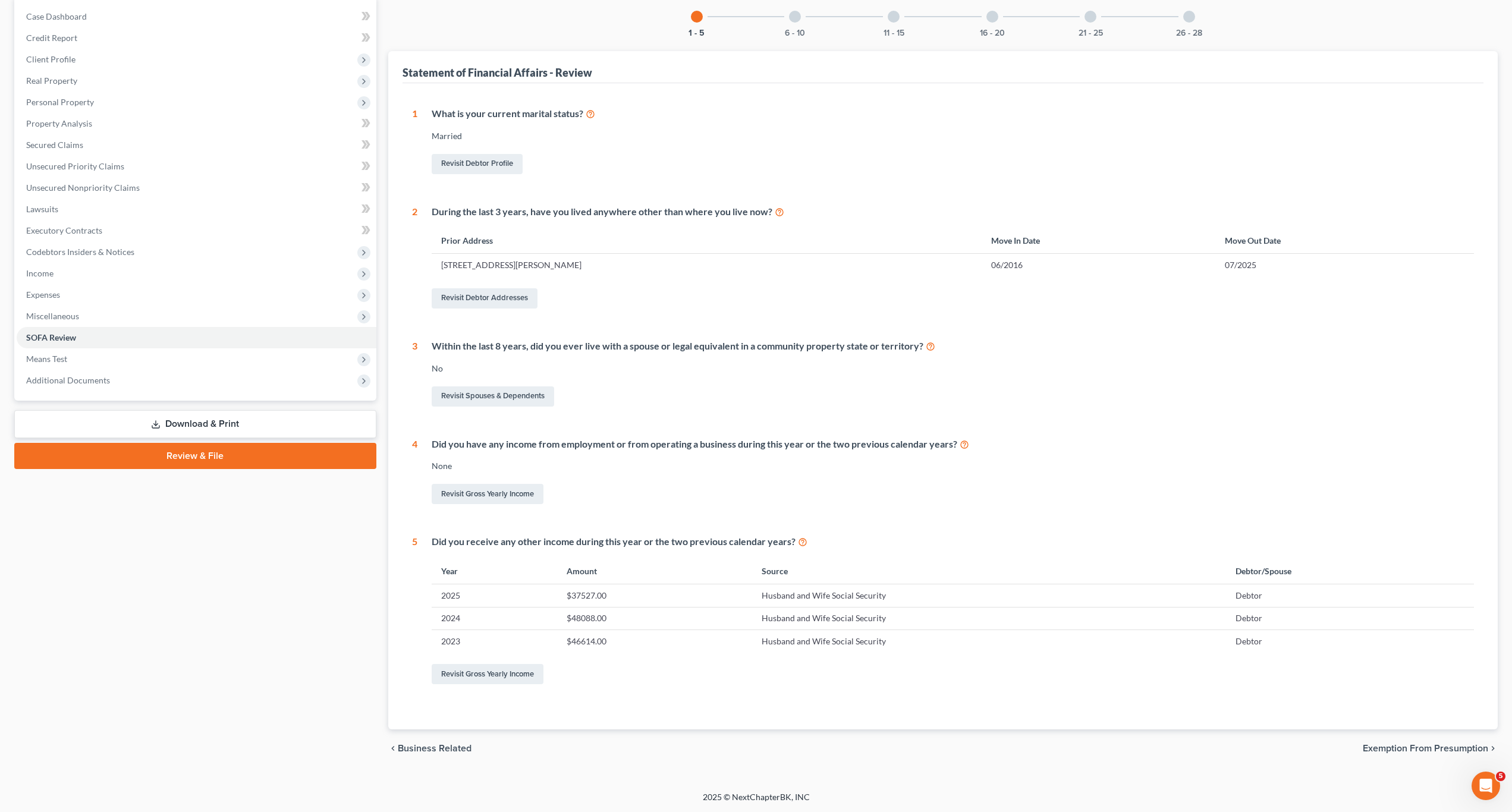
scroll to position [119, 0]
click at [58, 359] on span "Means Test" at bounding box center [46, 358] width 41 height 10
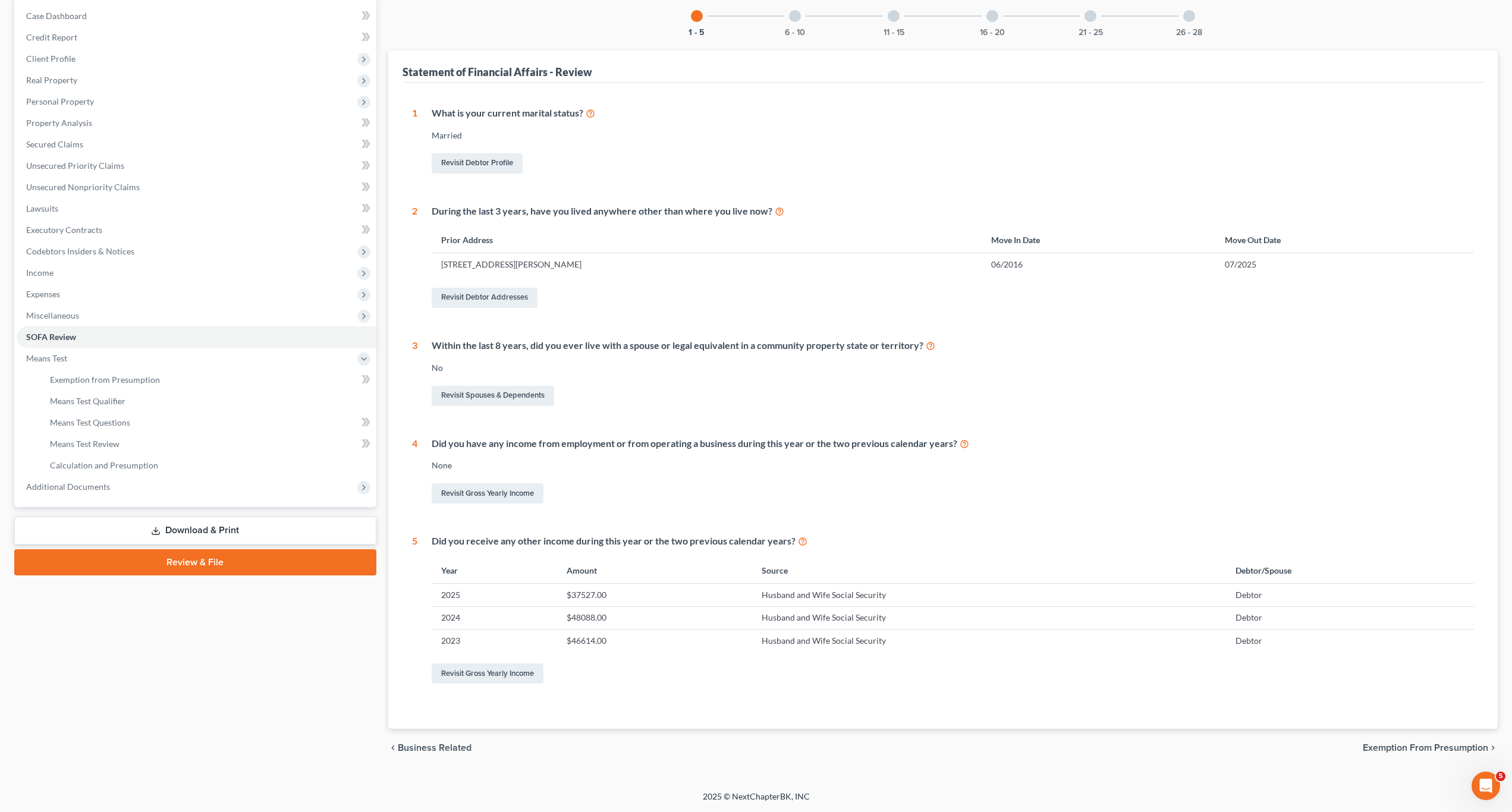
drag, startPoint x: 161, startPoint y: 604, endPoint x: 173, endPoint y: 579, distance: 27.7
click at [164, 597] on div "Case Dashboard Payments Invoices Payments Payments Credit Report Client Profile" at bounding box center [194, 382] width 374 height 771
click at [103, 405] on span "Means Test Qualifier" at bounding box center [88, 401] width 76 height 10
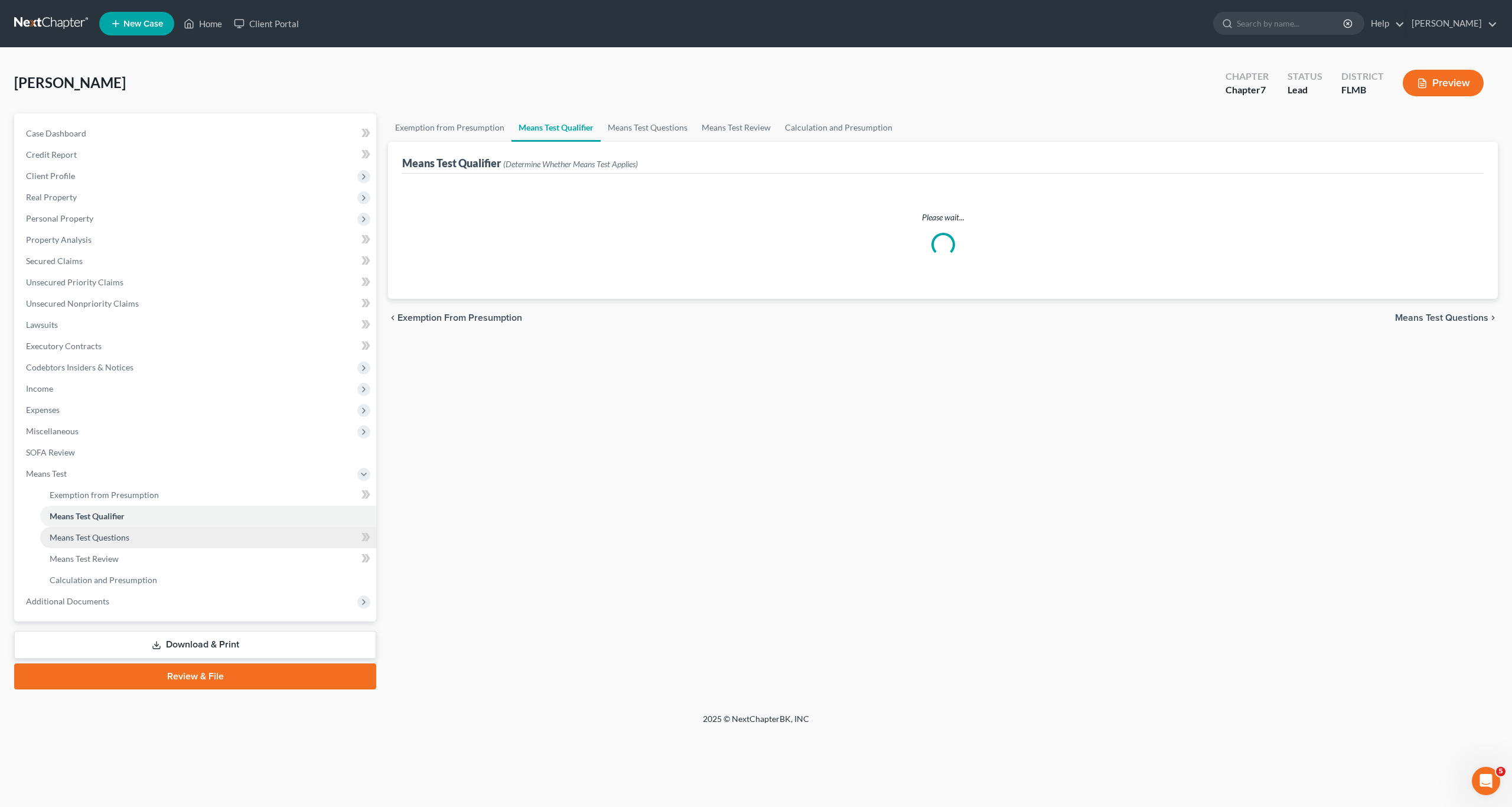
click at [113, 534] on span "Means Test Questions" at bounding box center [89, 538] width 80 height 10
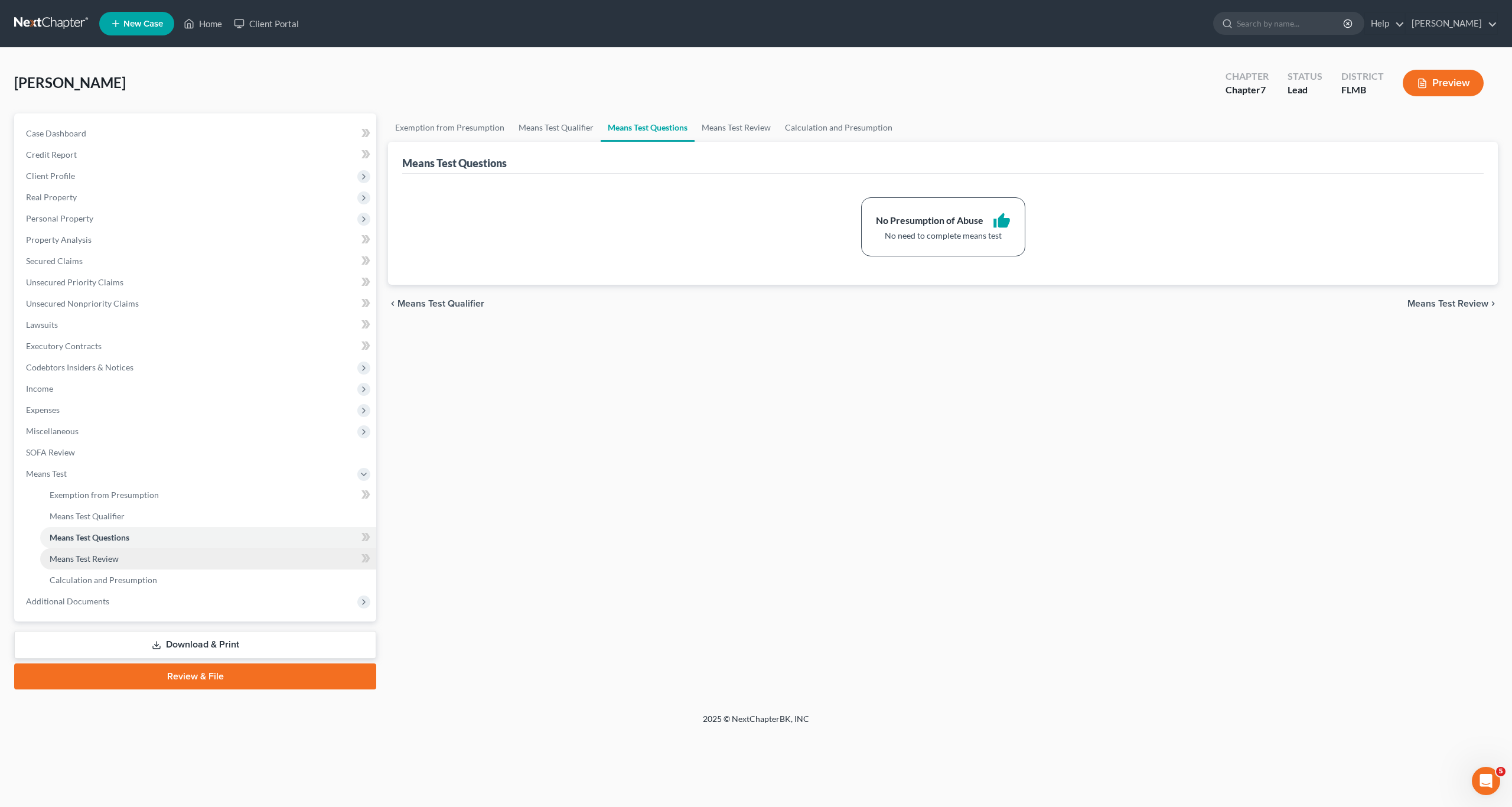
click at [124, 553] on link "Means Test Review" at bounding box center [209, 558] width 337 height 21
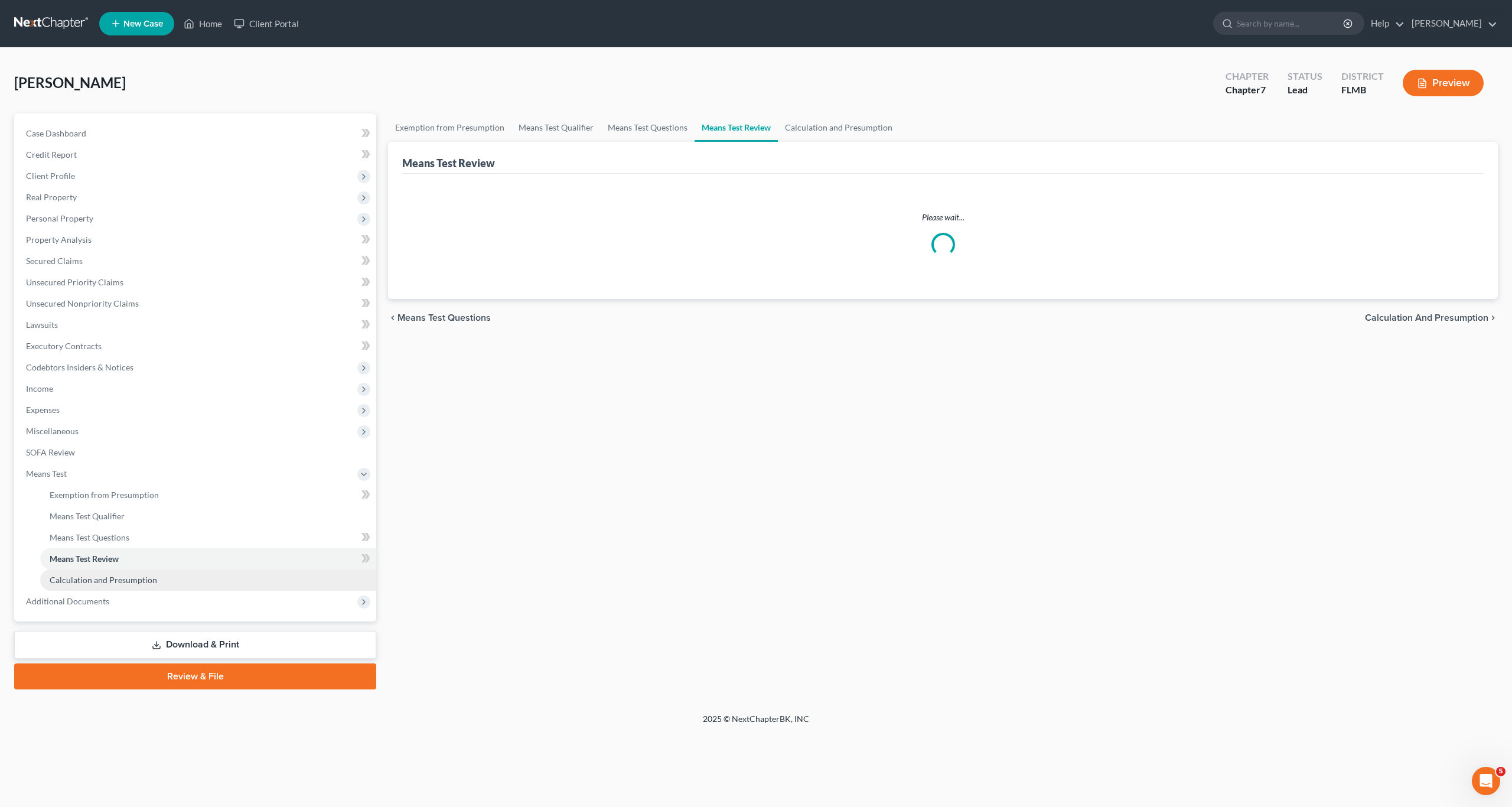
click at [113, 578] on span "Calculation and Presumption" at bounding box center [103, 580] width 108 height 10
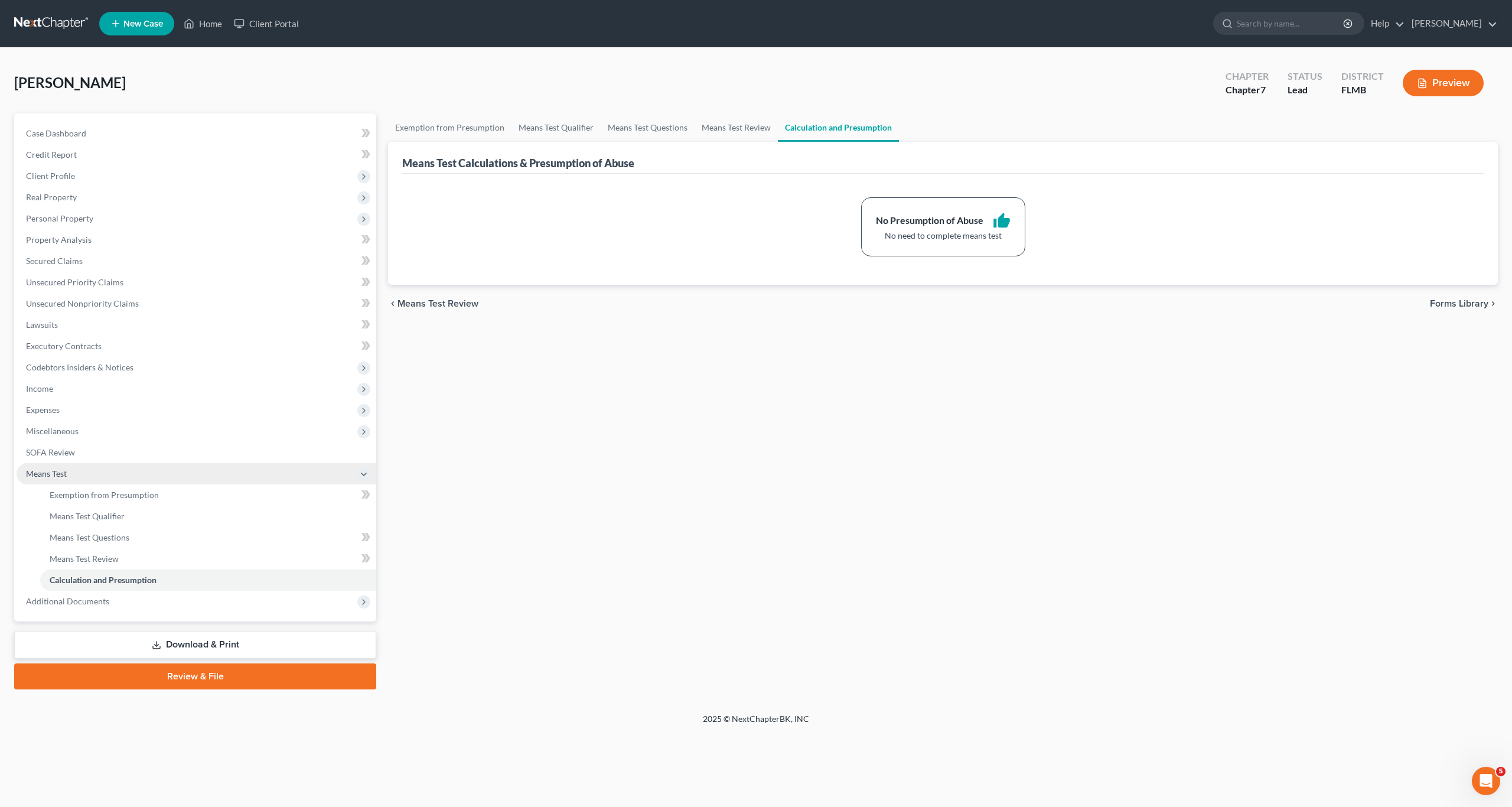
click at [58, 475] on span "Means Test" at bounding box center [46, 473] width 41 height 10
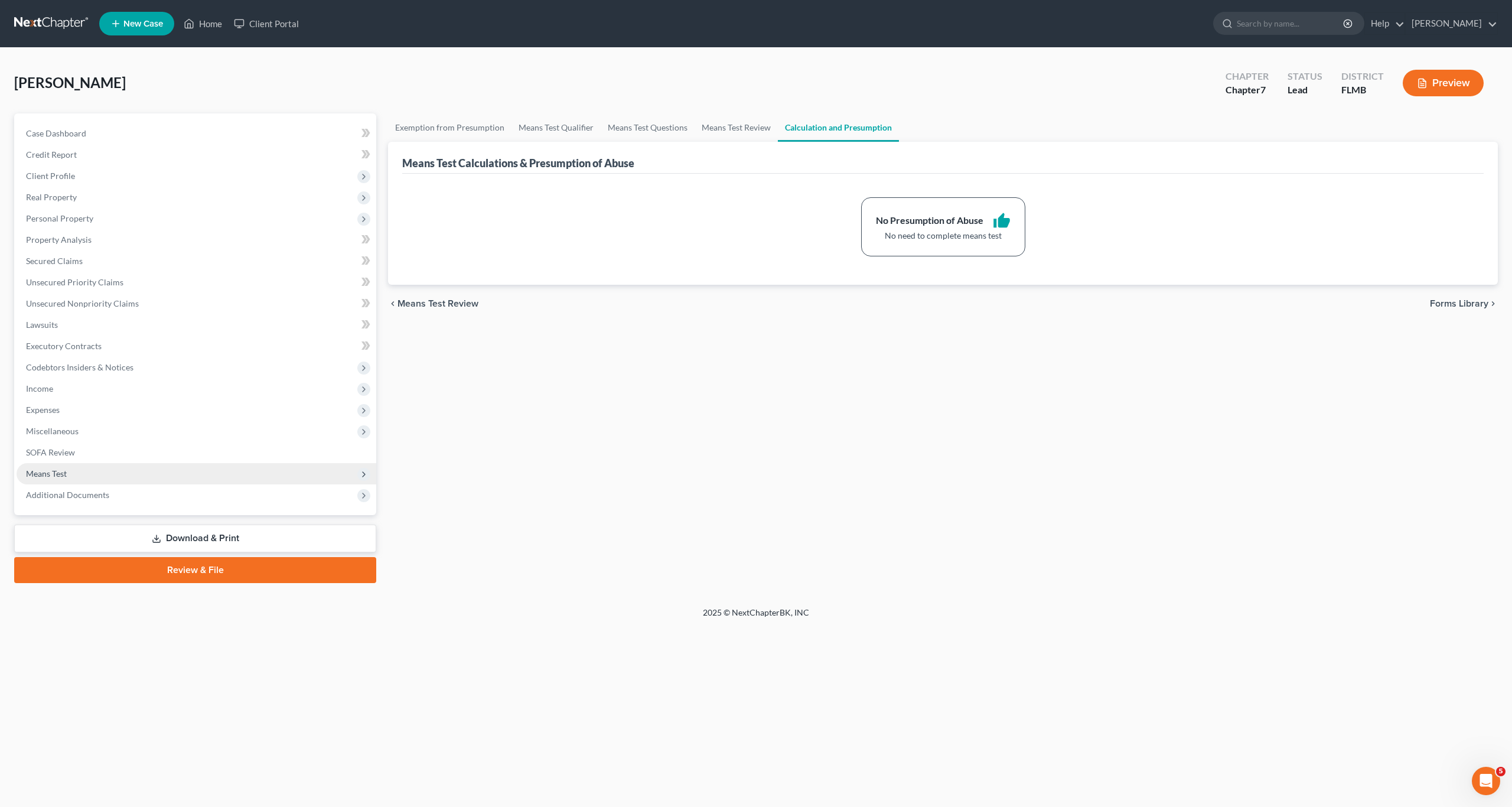
click at [48, 473] on span "Means Test" at bounding box center [46, 473] width 41 height 10
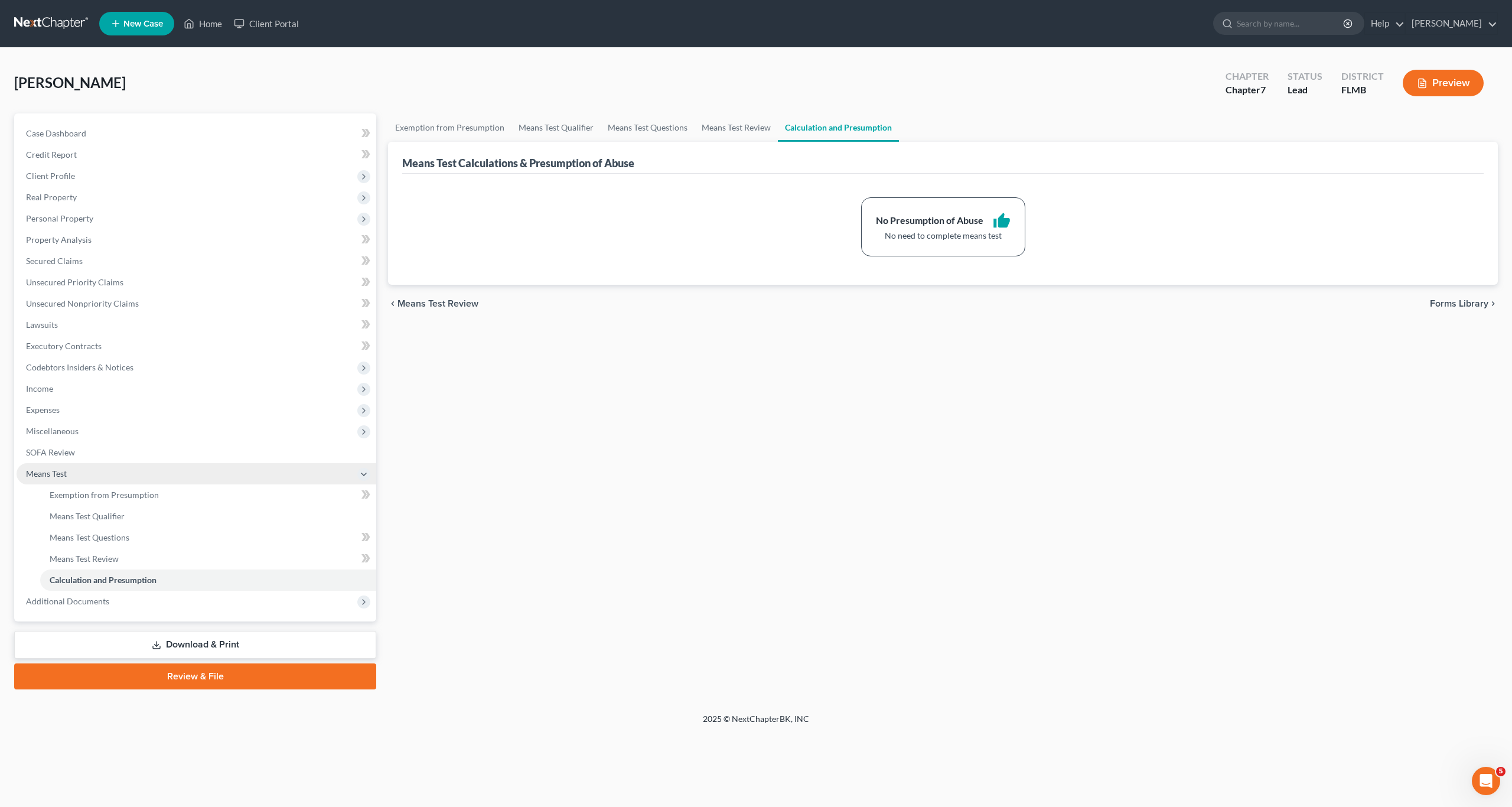
click at [47, 477] on span "Means Test" at bounding box center [46, 473] width 41 height 10
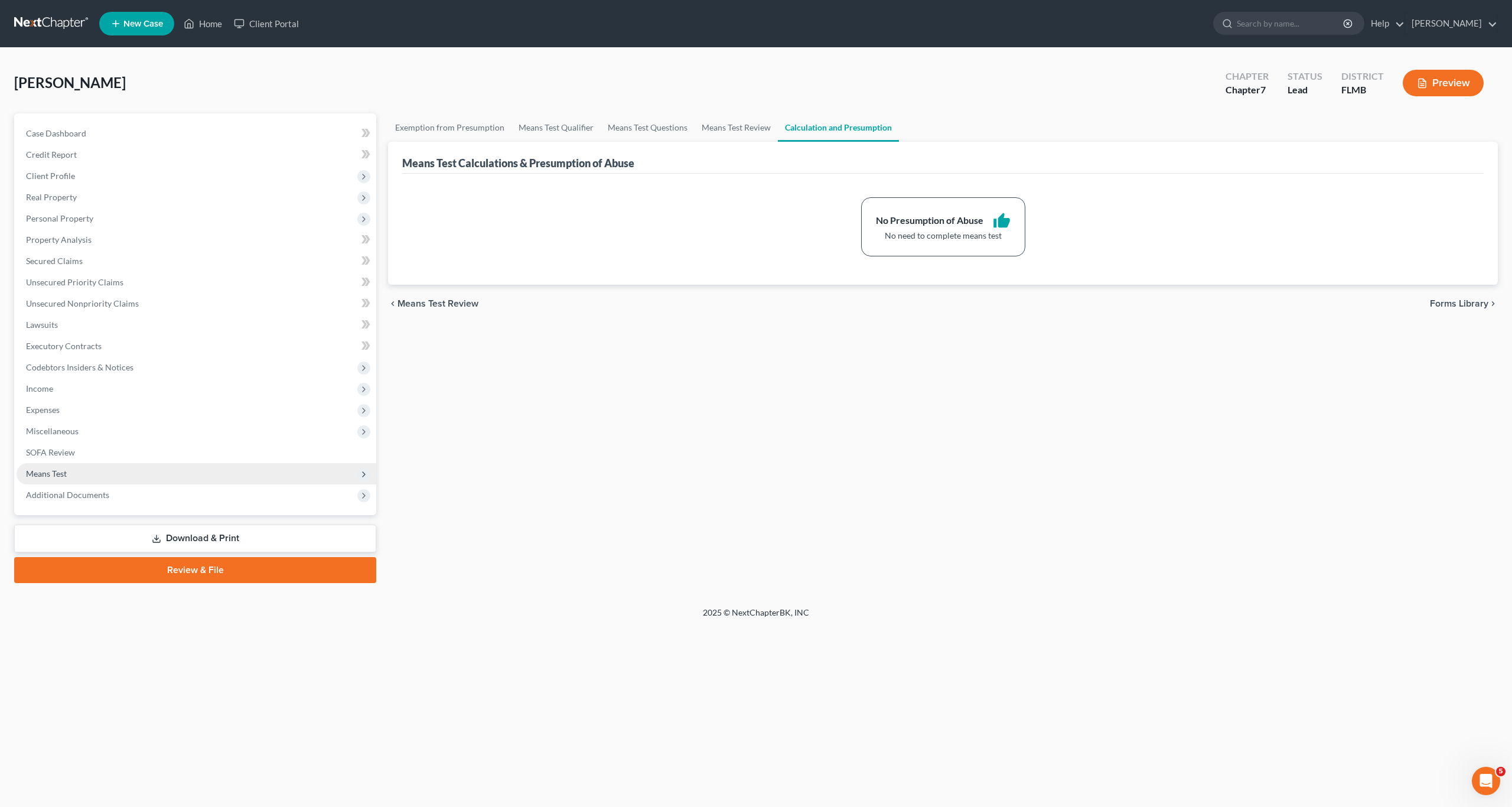
click at [57, 475] on span "Means Test" at bounding box center [46, 473] width 41 height 10
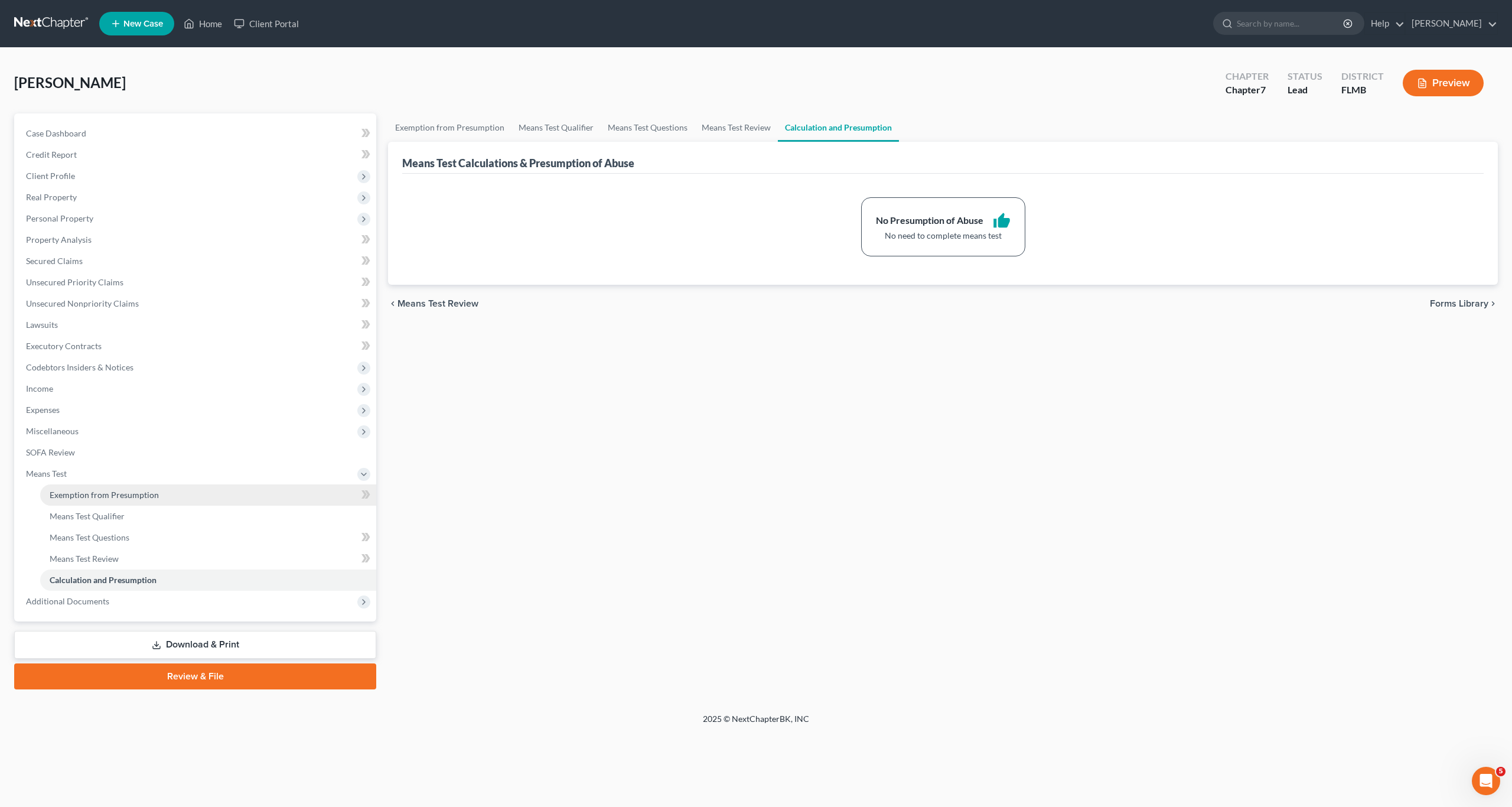
click at [98, 490] on span "Exemption from Presumption" at bounding box center [104, 495] width 109 height 10
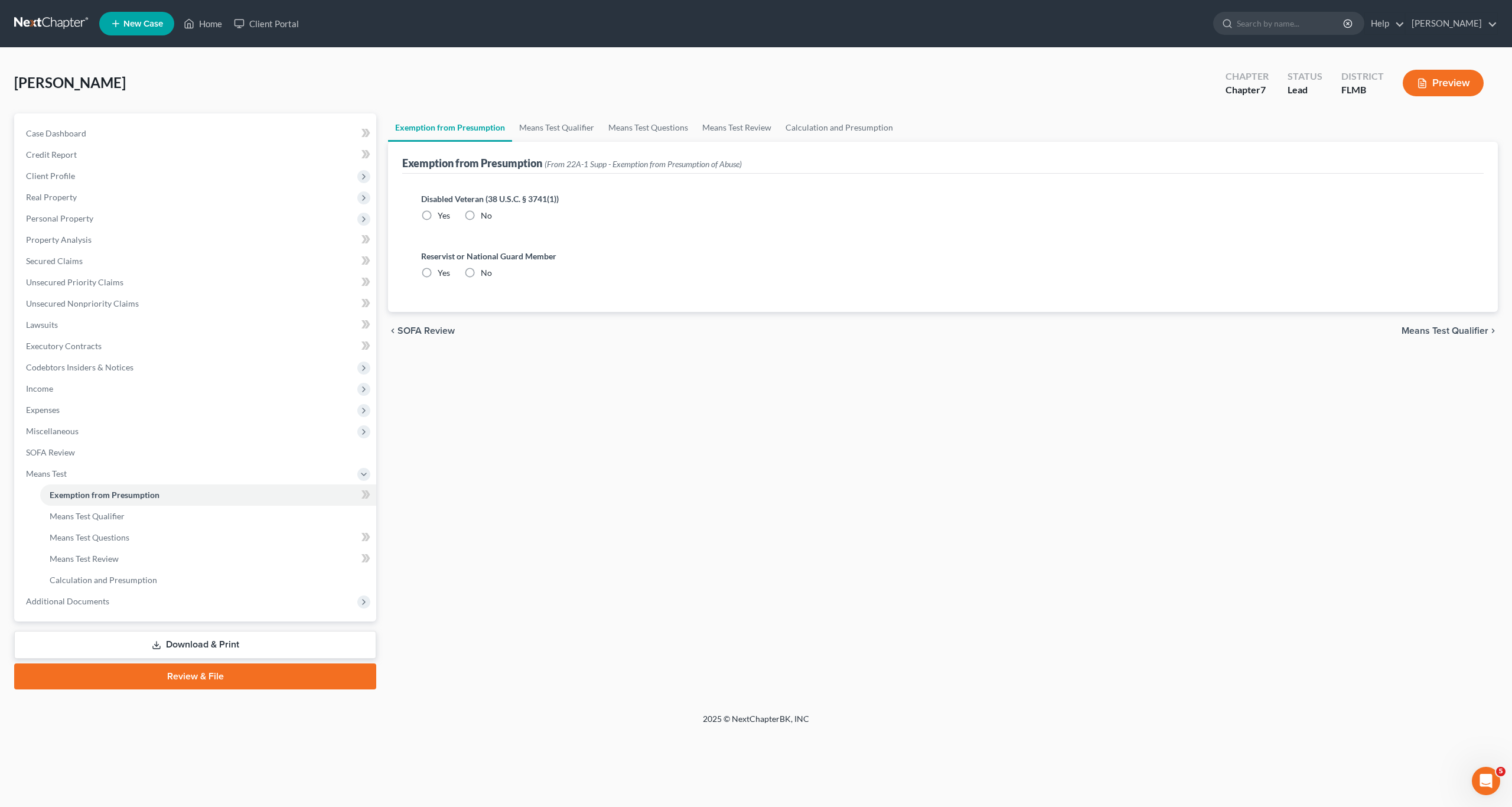
click at [481, 215] on label "No" at bounding box center [486, 216] width 11 height 12
click at [485, 215] on input "No" at bounding box center [489, 214] width 8 height 8
radio input "true"
drag, startPoint x: 466, startPoint y: 267, endPoint x: 521, endPoint y: 368, distance: 115.0
click at [481, 267] on label "No" at bounding box center [486, 273] width 11 height 12
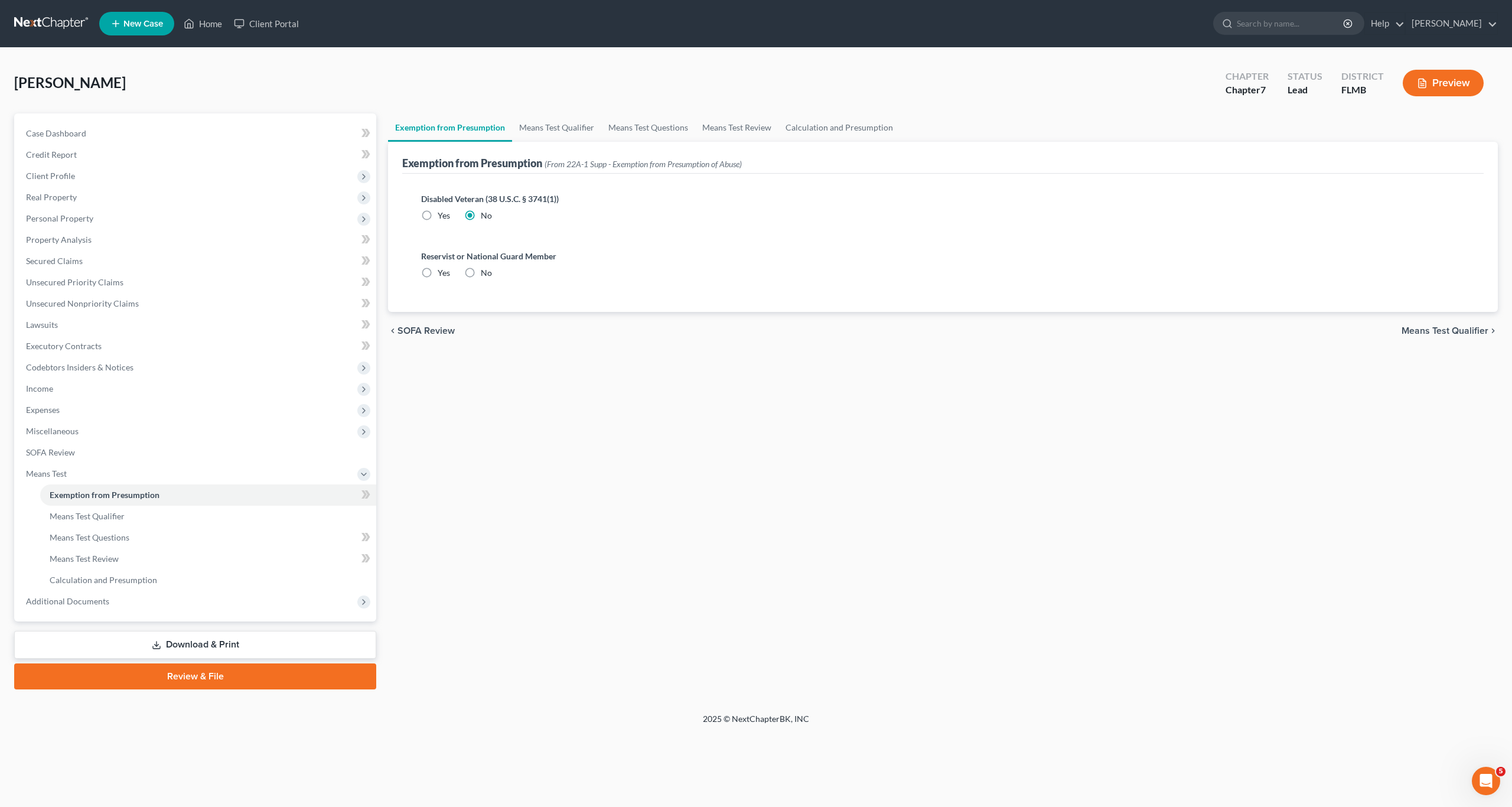
click at [485, 267] on input "No" at bounding box center [489, 271] width 8 height 8
radio input "true"
click at [519, 373] on div "Exemption from Presumption Means Test Qualifier Means Test Questions Means Test…" at bounding box center [943, 402] width 1122 height 576
click at [539, 537] on div "Exemption from Presumption Means Test Qualifier Means Test Questions Means Test…" at bounding box center [943, 402] width 1122 height 576
drag, startPoint x: 607, startPoint y: 519, endPoint x: 182, endPoint y: 516, distance: 425.0
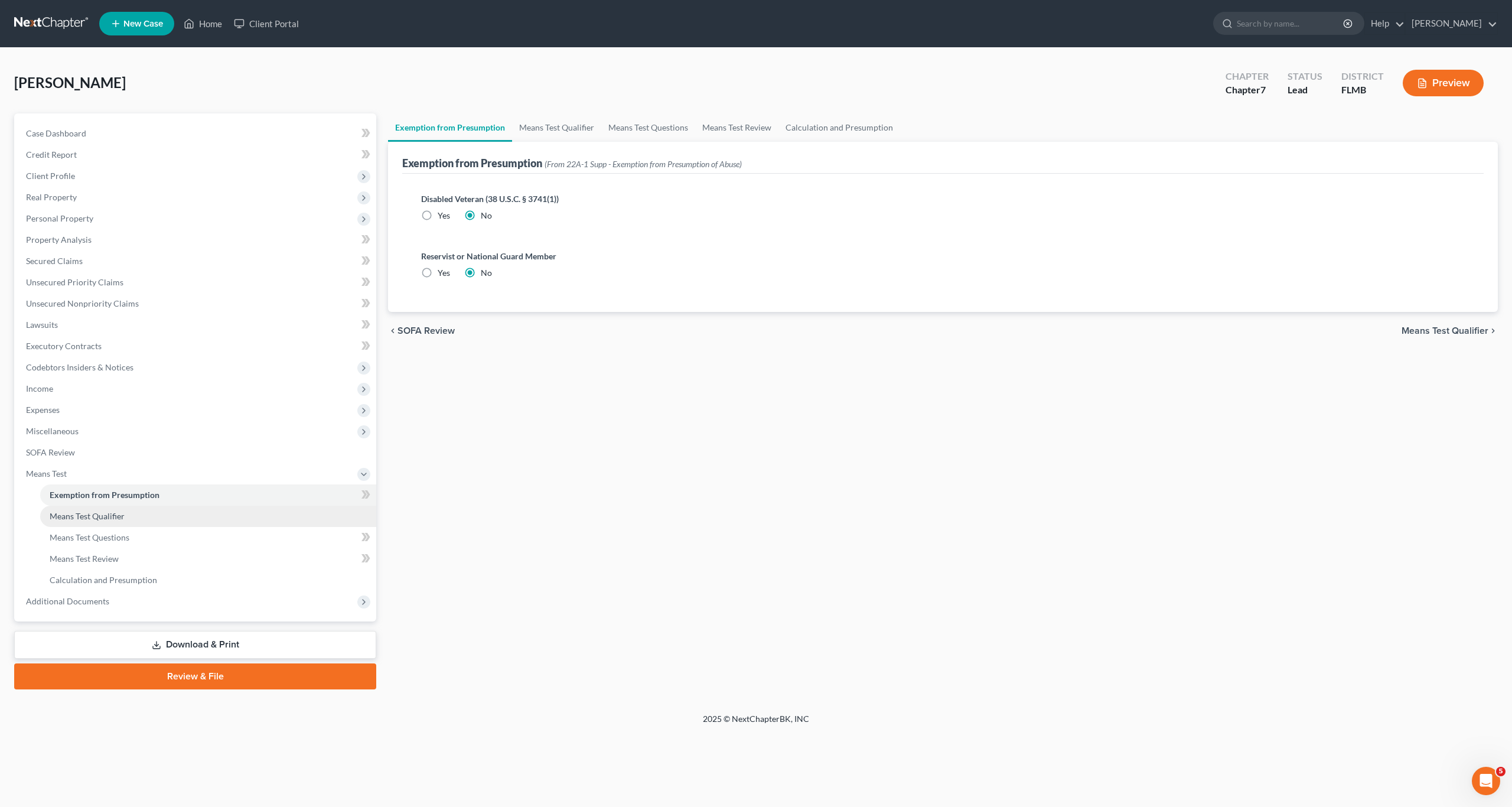
click at [597, 519] on div "Exemption from Presumption Means Test Qualifier Means Test Questions Means Test…" at bounding box center [943, 402] width 1122 height 576
click at [50, 451] on span "SOFA Review" at bounding box center [50, 453] width 50 height 10
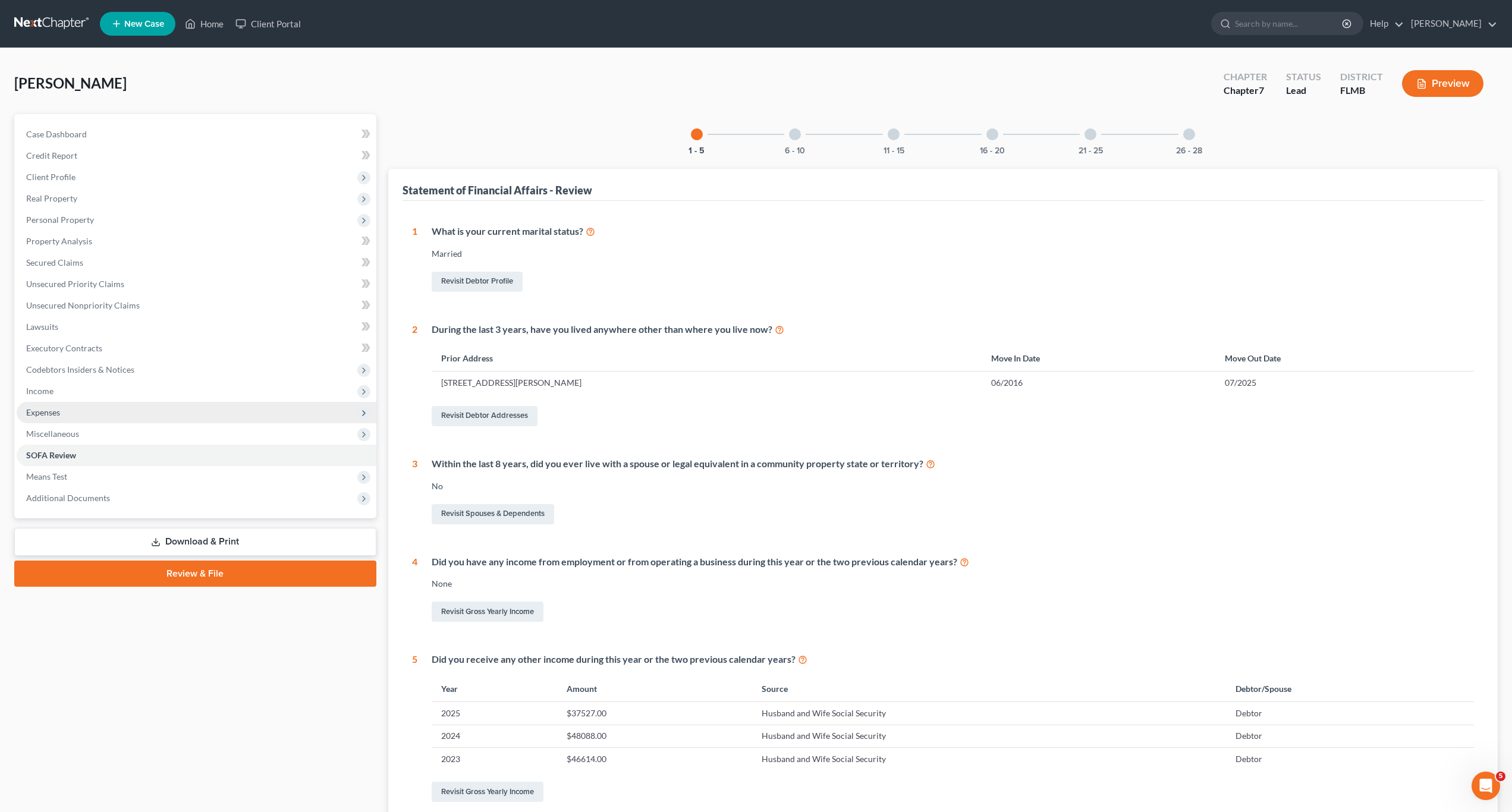
click at [57, 413] on span "Expenses" at bounding box center [43, 412] width 34 height 10
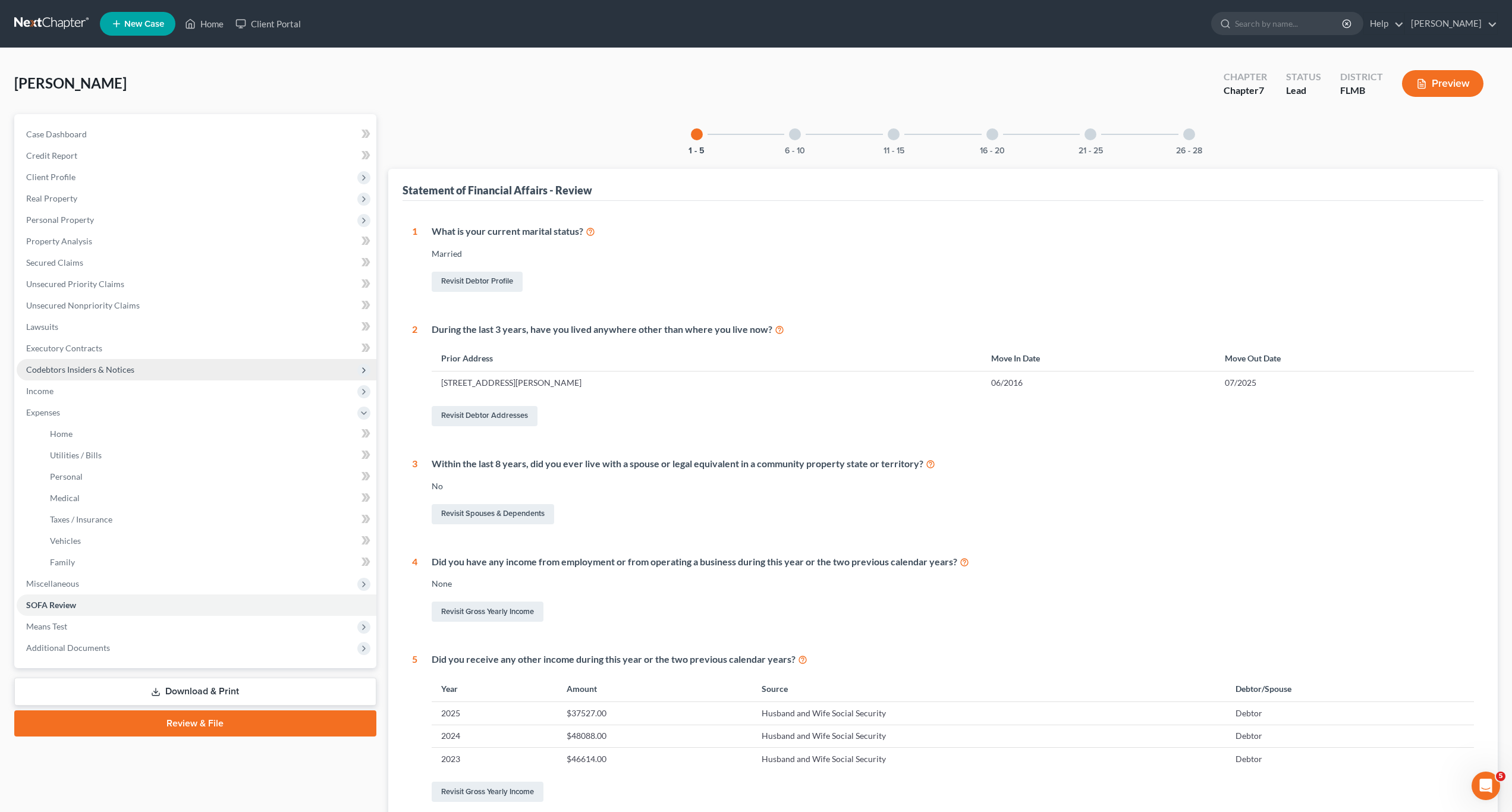
click at [43, 375] on span "Codebtors Insiders & Notices" at bounding box center [196, 369] width 360 height 21
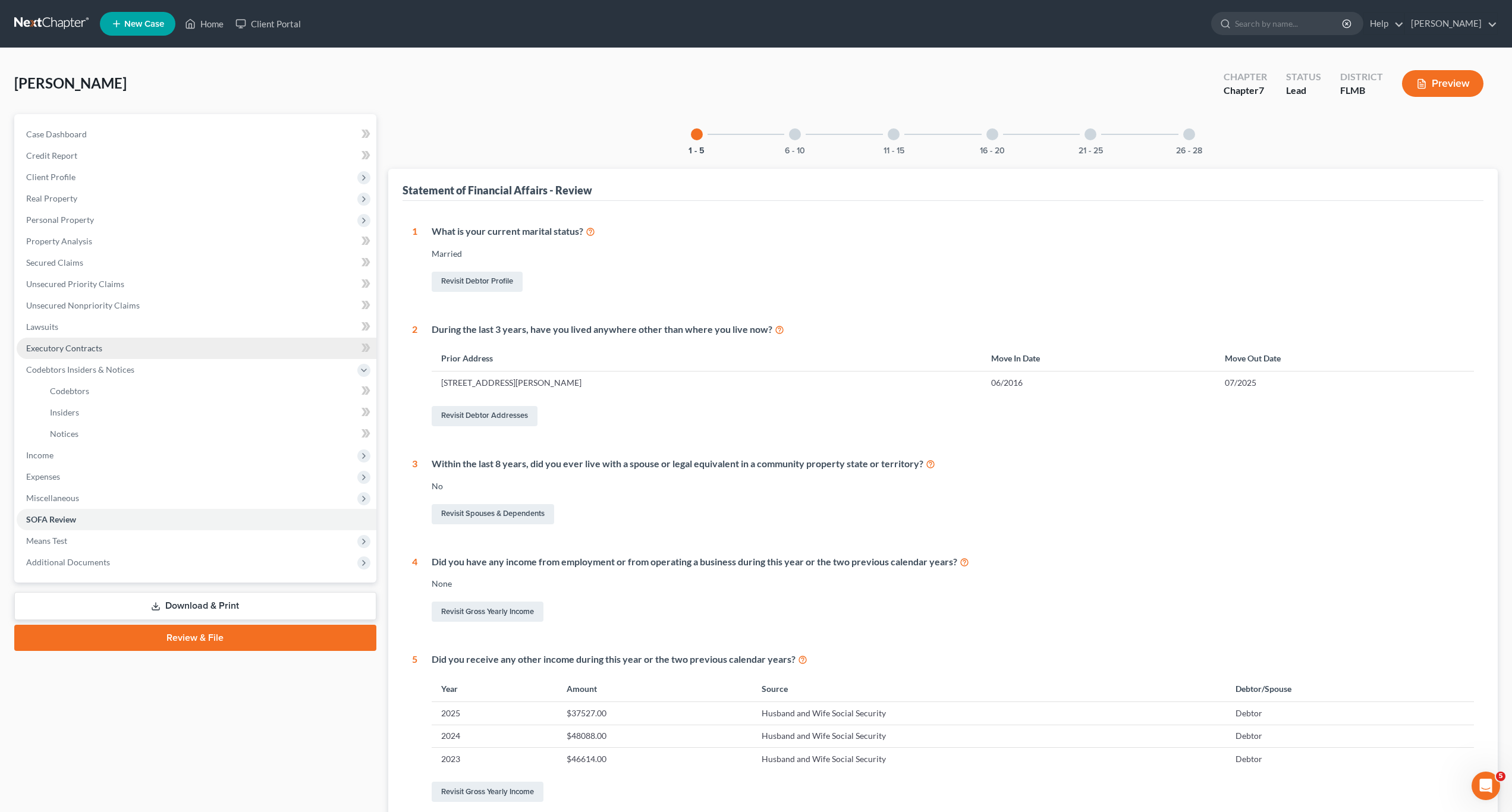
click at [49, 352] on span "Executory Contracts" at bounding box center [64, 348] width 76 height 10
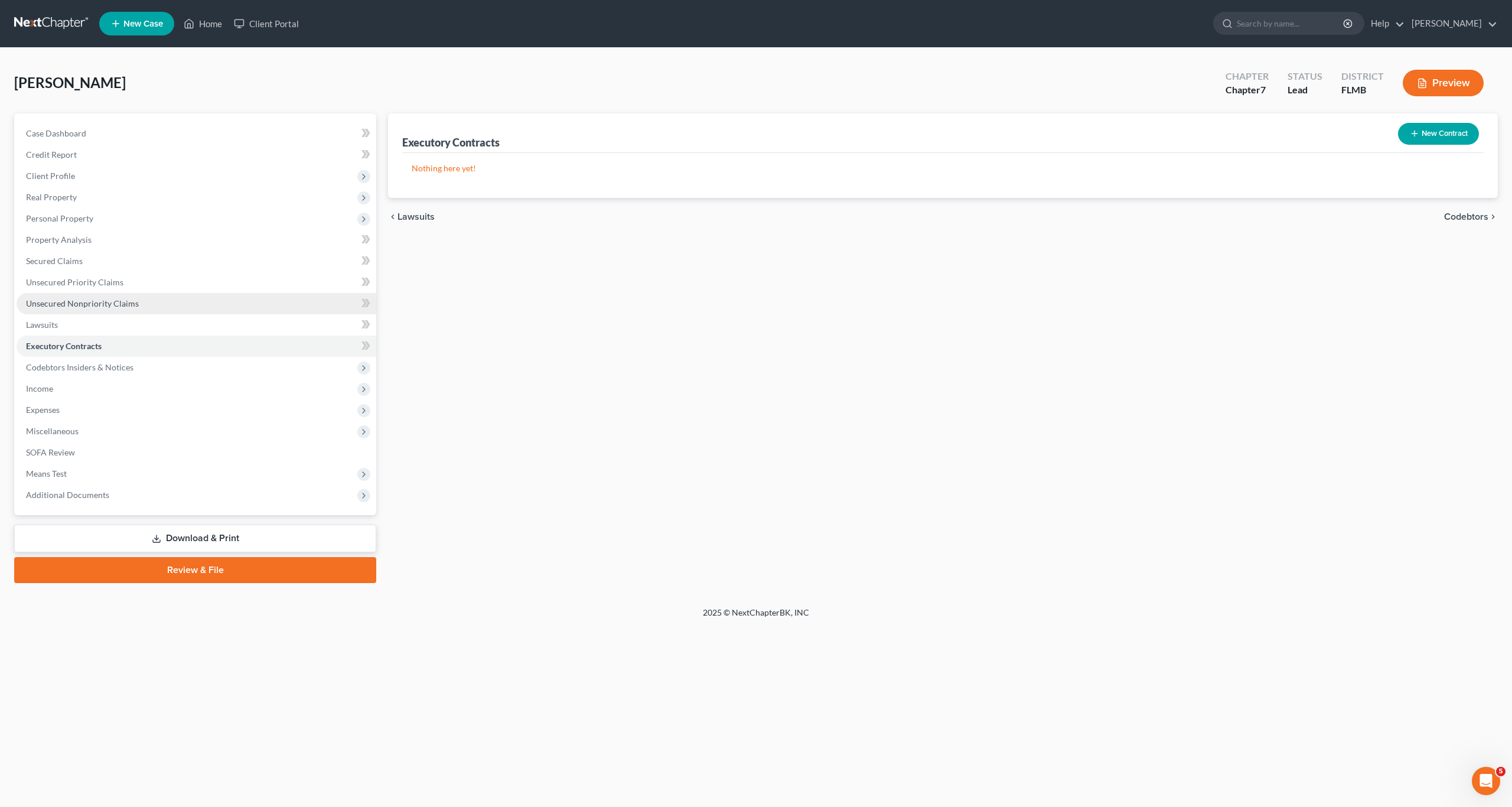
click at [55, 298] on span "Unsecured Nonpriority Claims" at bounding box center [82, 303] width 113 height 10
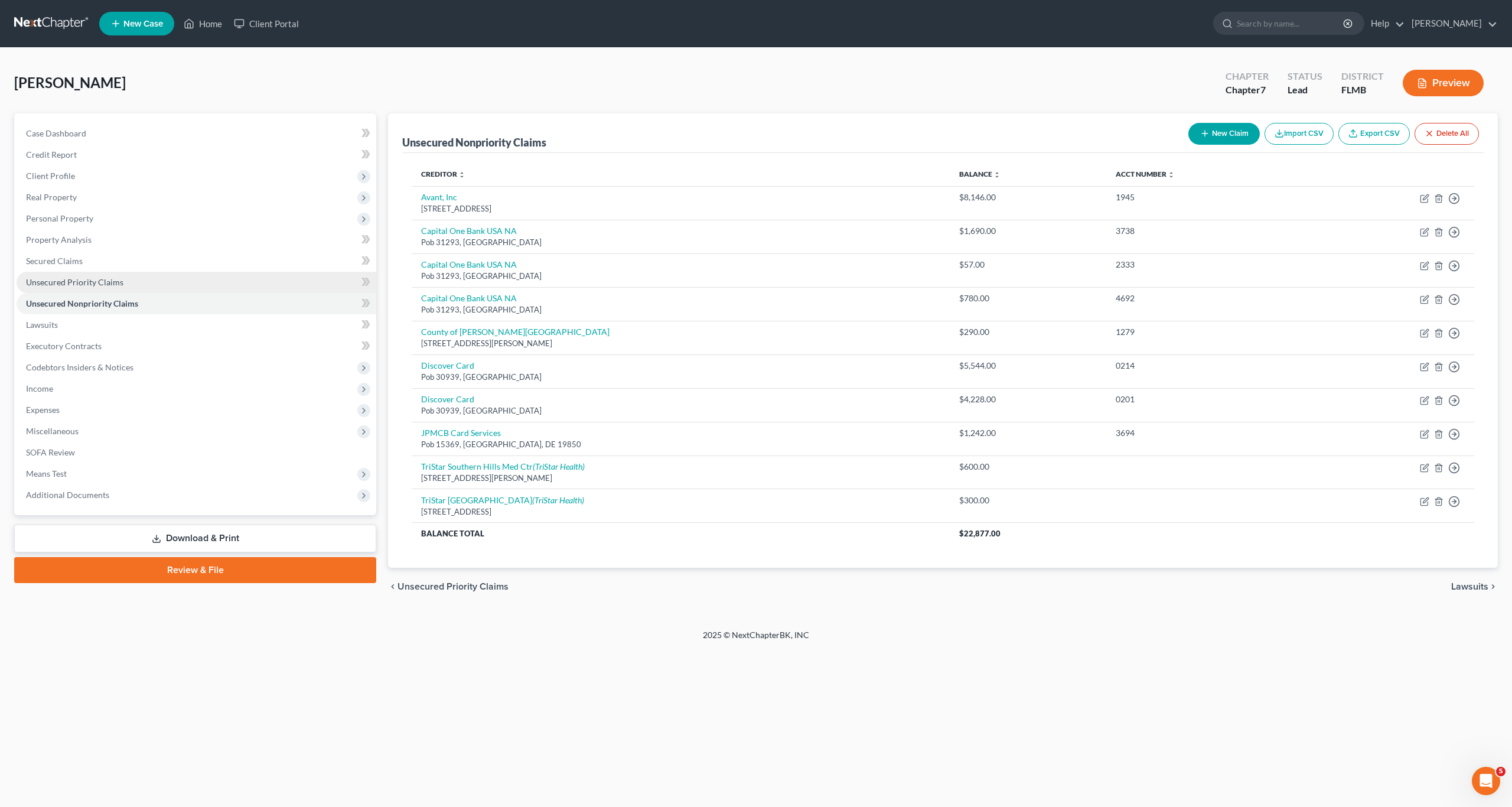
click at [45, 277] on span "Unsecured Priority Claims" at bounding box center [74, 282] width 97 height 10
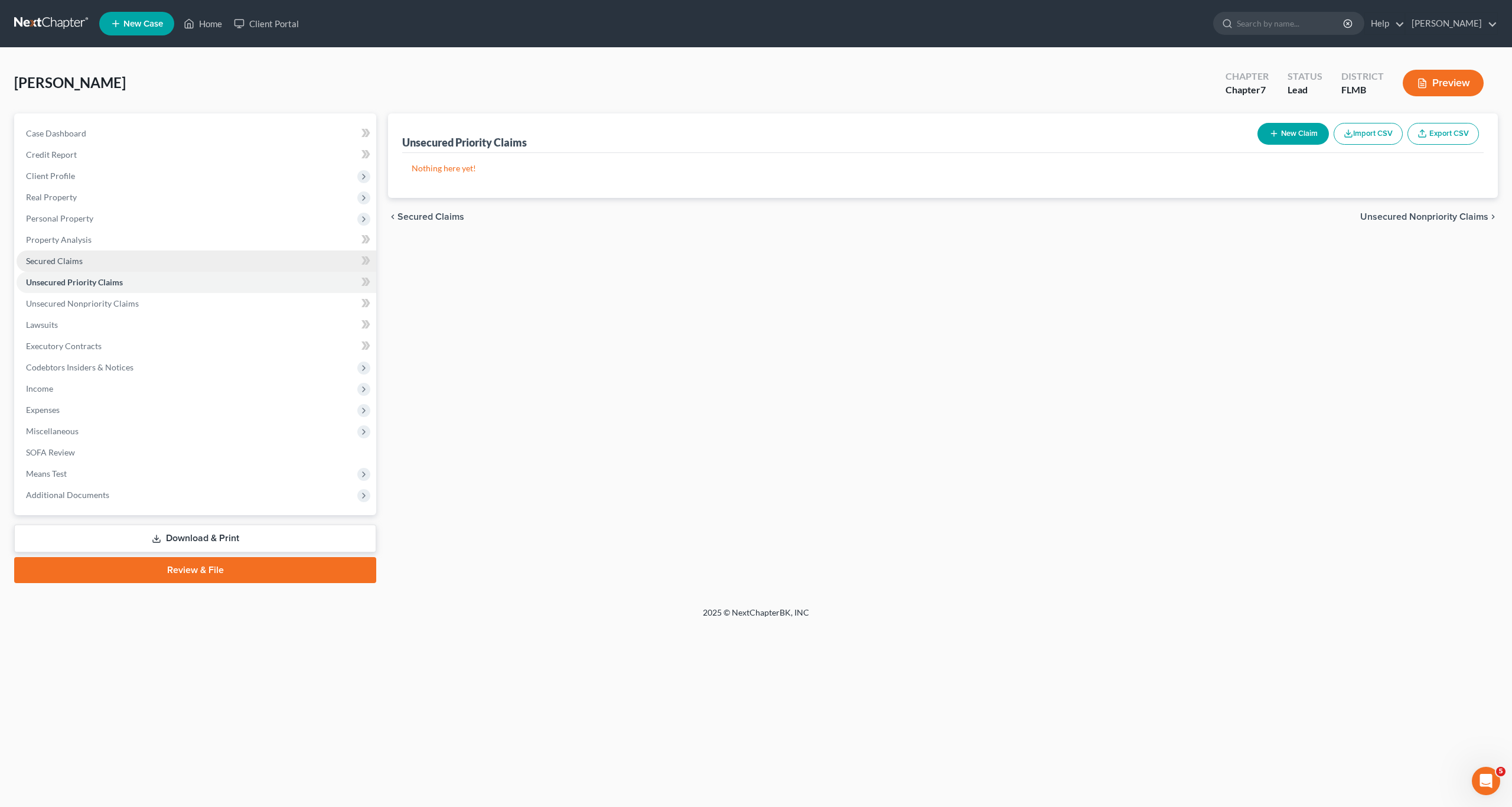
click at [43, 254] on link "Secured Claims" at bounding box center [196, 260] width 359 height 21
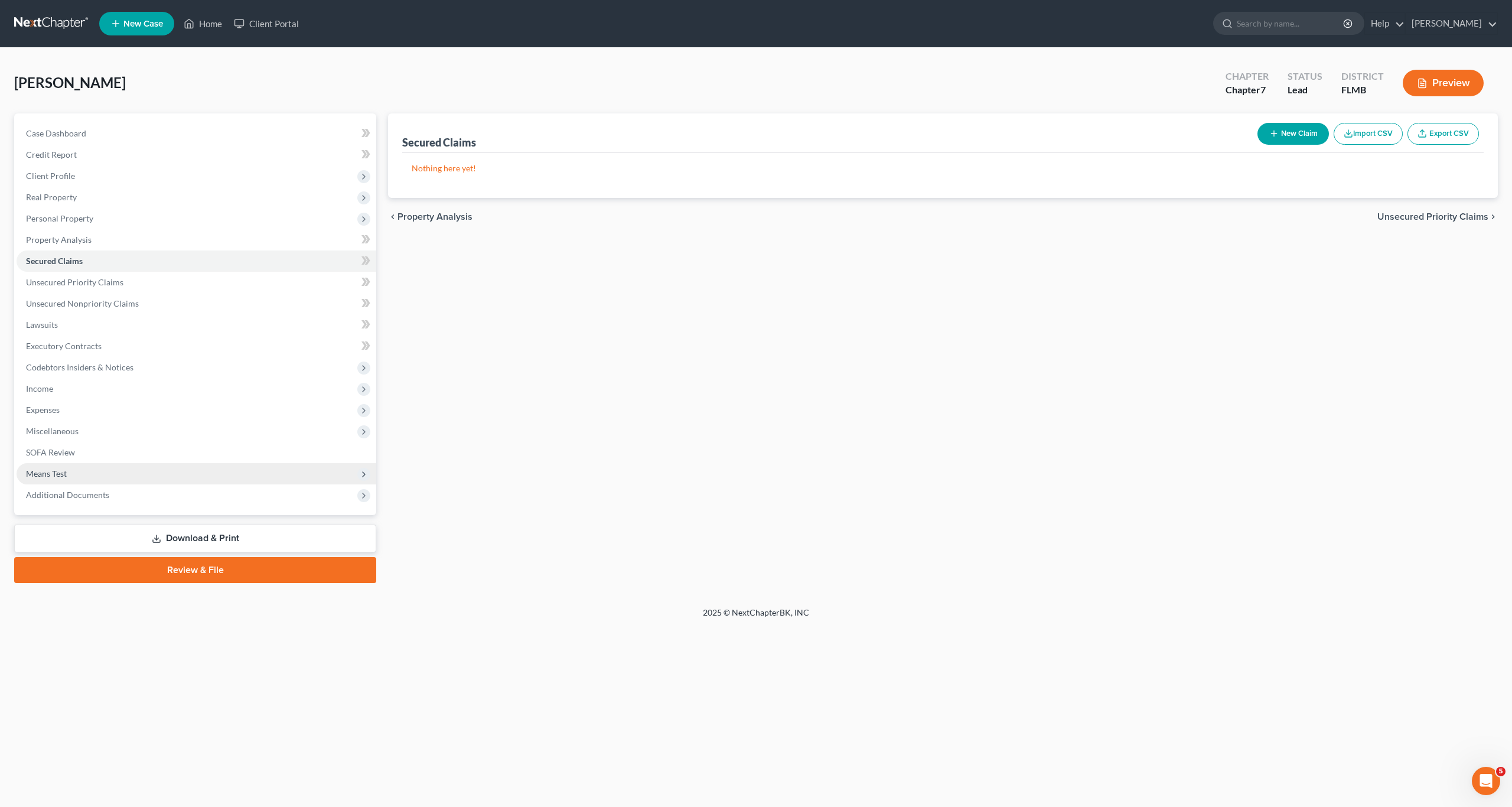
click at [48, 473] on span "Means Test" at bounding box center [46, 473] width 41 height 10
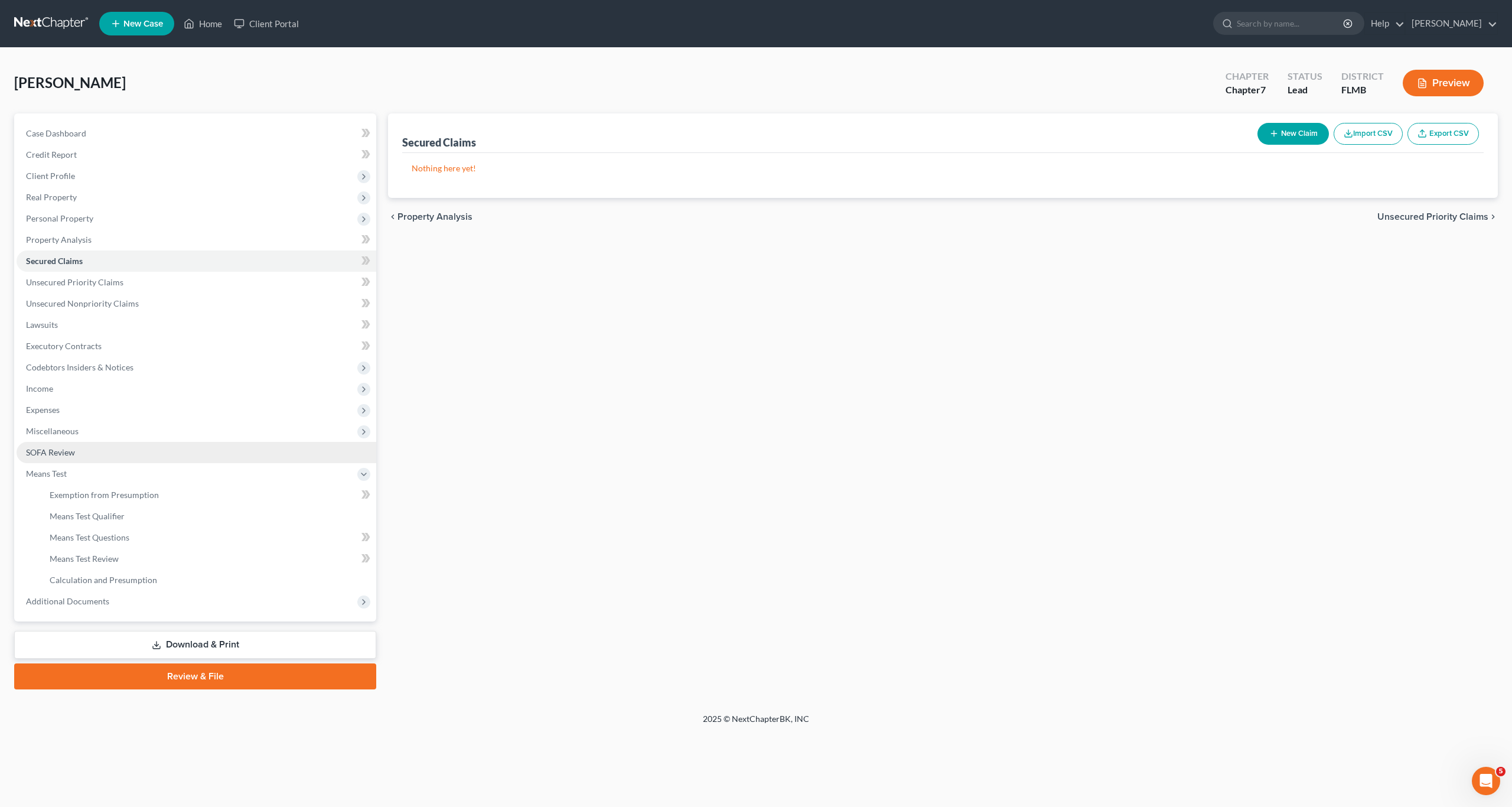
click at [50, 456] on span "SOFA Review" at bounding box center [50, 453] width 50 height 10
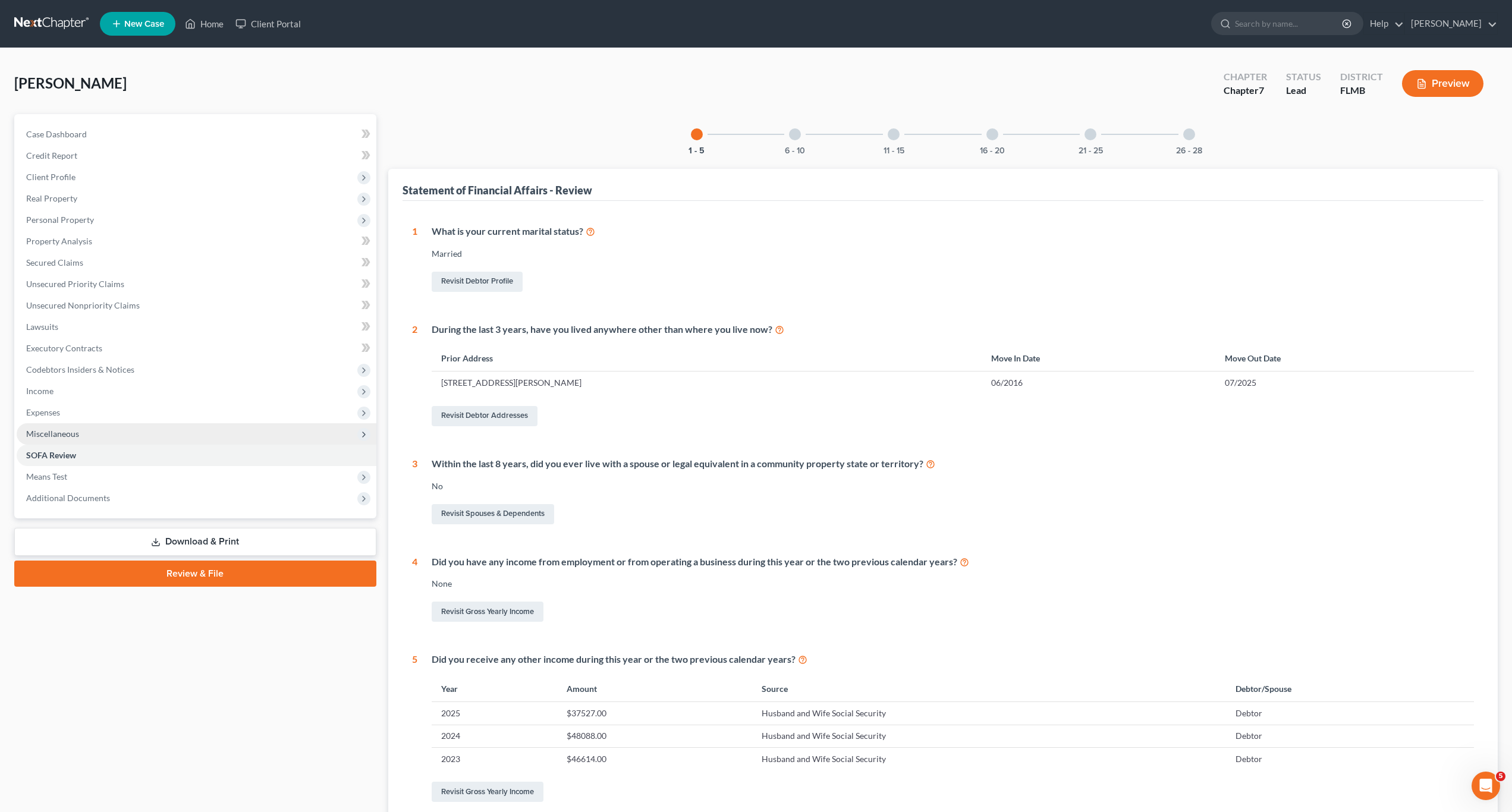
click at [54, 436] on span "Miscellaneous" at bounding box center [52, 433] width 53 height 10
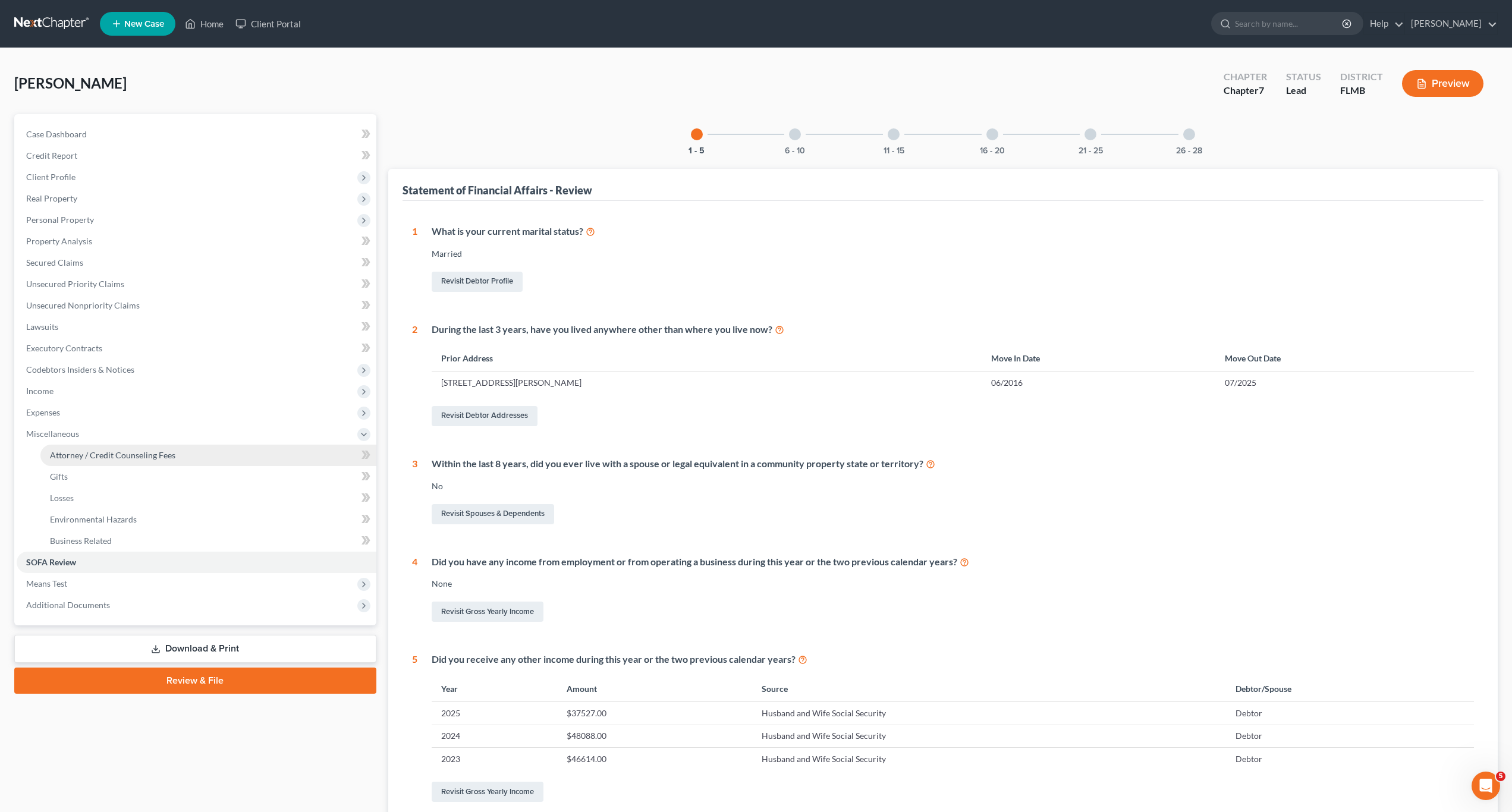
click at [82, 454] on span "Attorney / Credit Counseling Fees" at bounding box center [113, 455] width 126 height 10
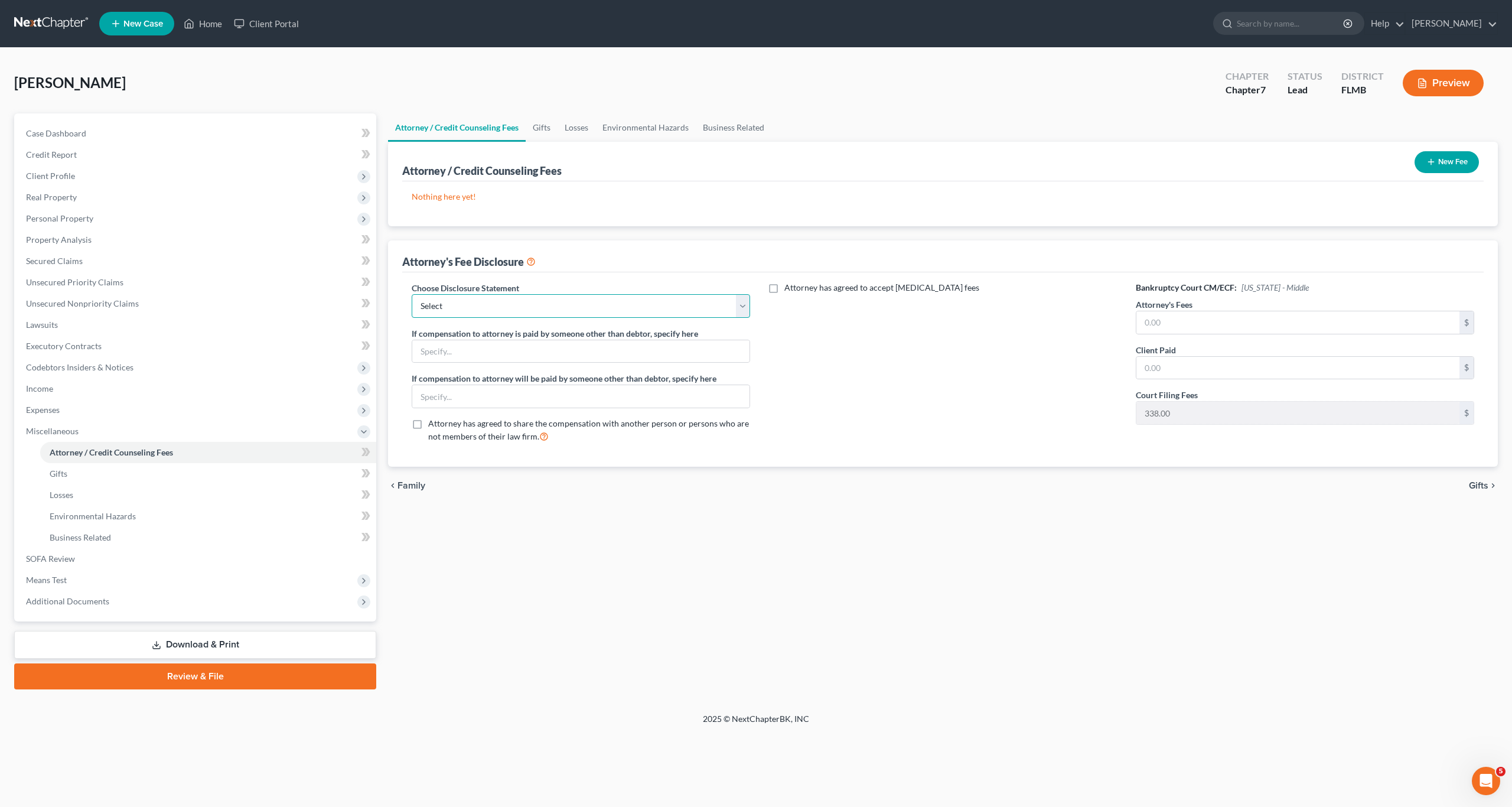
click at [561, 307] on select "Select Attorney's fee disclosure" at bounding box center [581, 306] width 339 height 24
drag, startPoint x: 524, startPoint y: 350, endPoint x: 902, endPoint y: 352, distance: 378.0
click at [525, 350] on input "text" at bounding box center [580, 352] width 338 height 23
drag, startPoint x: 1191, startPoint y: 343, endPoint x: 1184, endPoint y: 321, distance: 23.1
click at [791, 339] on div "Bankruptcy Court CM/ECF: Florida - Middle Attorney's Fees $ Client Paid $ Court…" at bounding box center [1305, 367] width 362 height 170
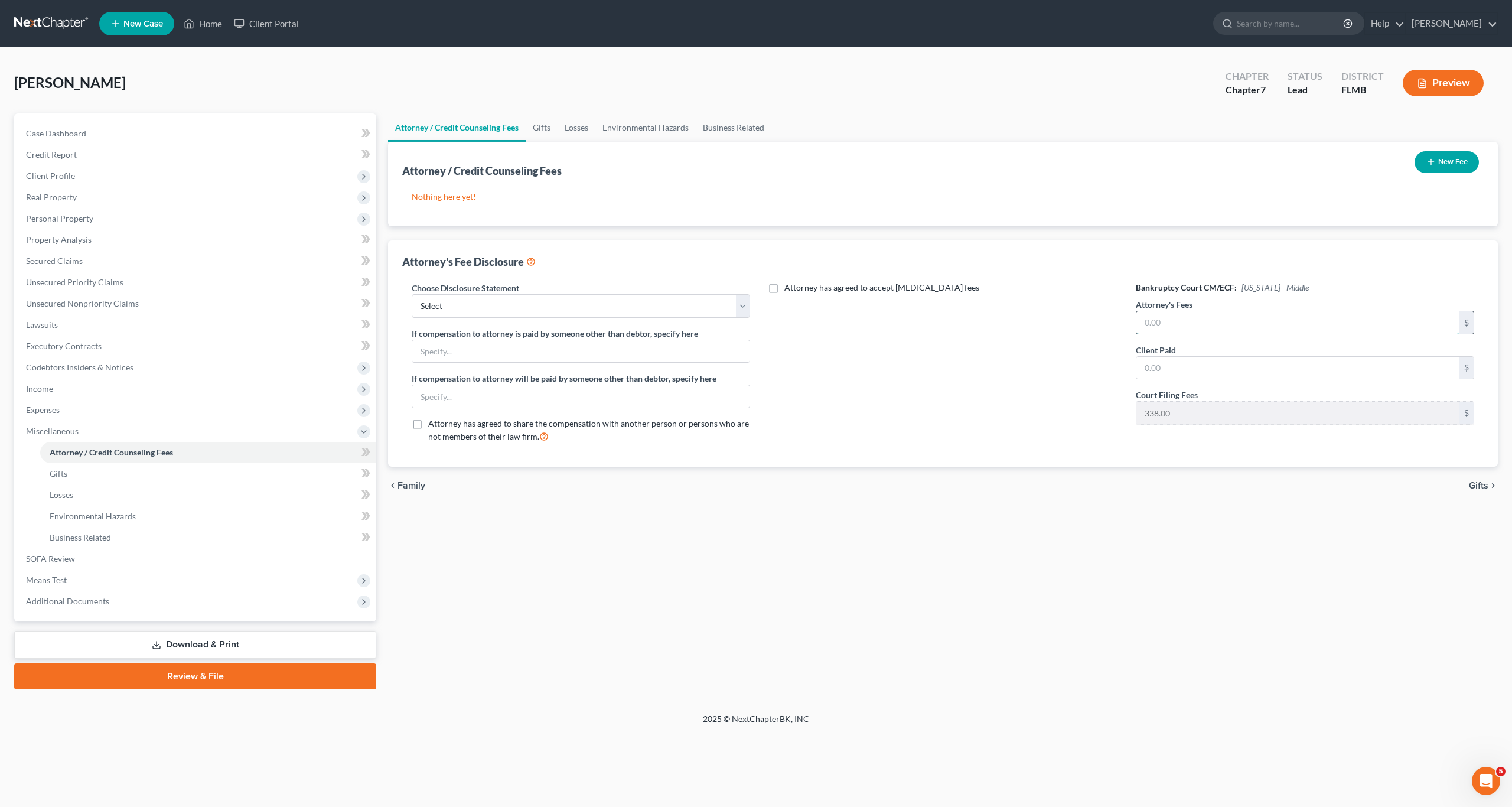
click at [791, 321] on input "text" at bounding box center [1298, 322] width 323 height 23
type input "1,500"
click at [481, 291] on label "Choose Disclosure Statement" at bounding box center [465, 288] width 108 height 13
click at [478, 303] on select "Select Attorney's fee disclosure" at bounding box center [581, 306] width 339 height 24
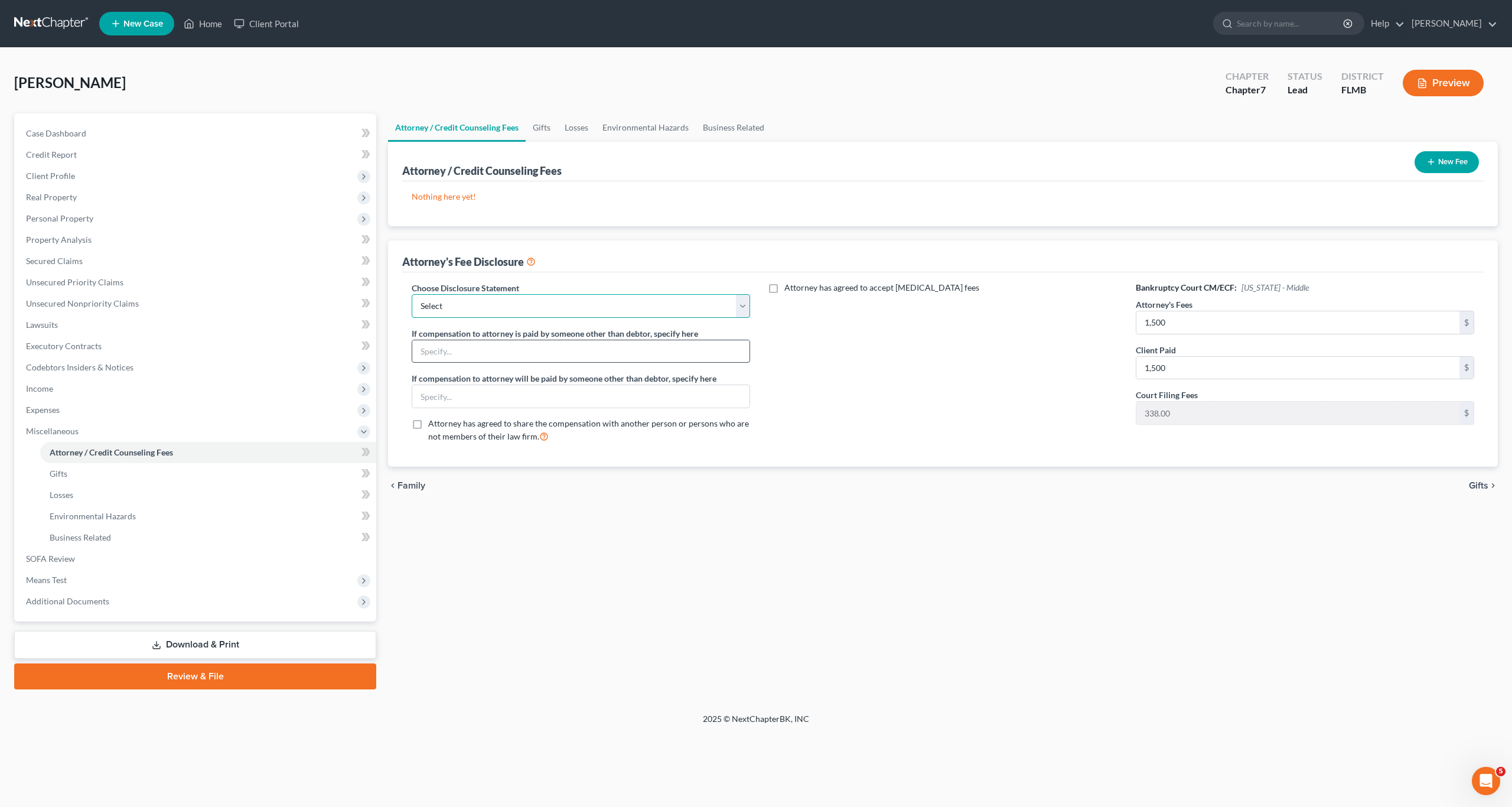
select select "0"
click at [412, 294] on select "Select Attorney's fee disclosure" at bounding box center [581, 306] width 339 height 24
click at [791, 154] on button "New Fee" at bounding box center [1447, 162] width 64 height 22
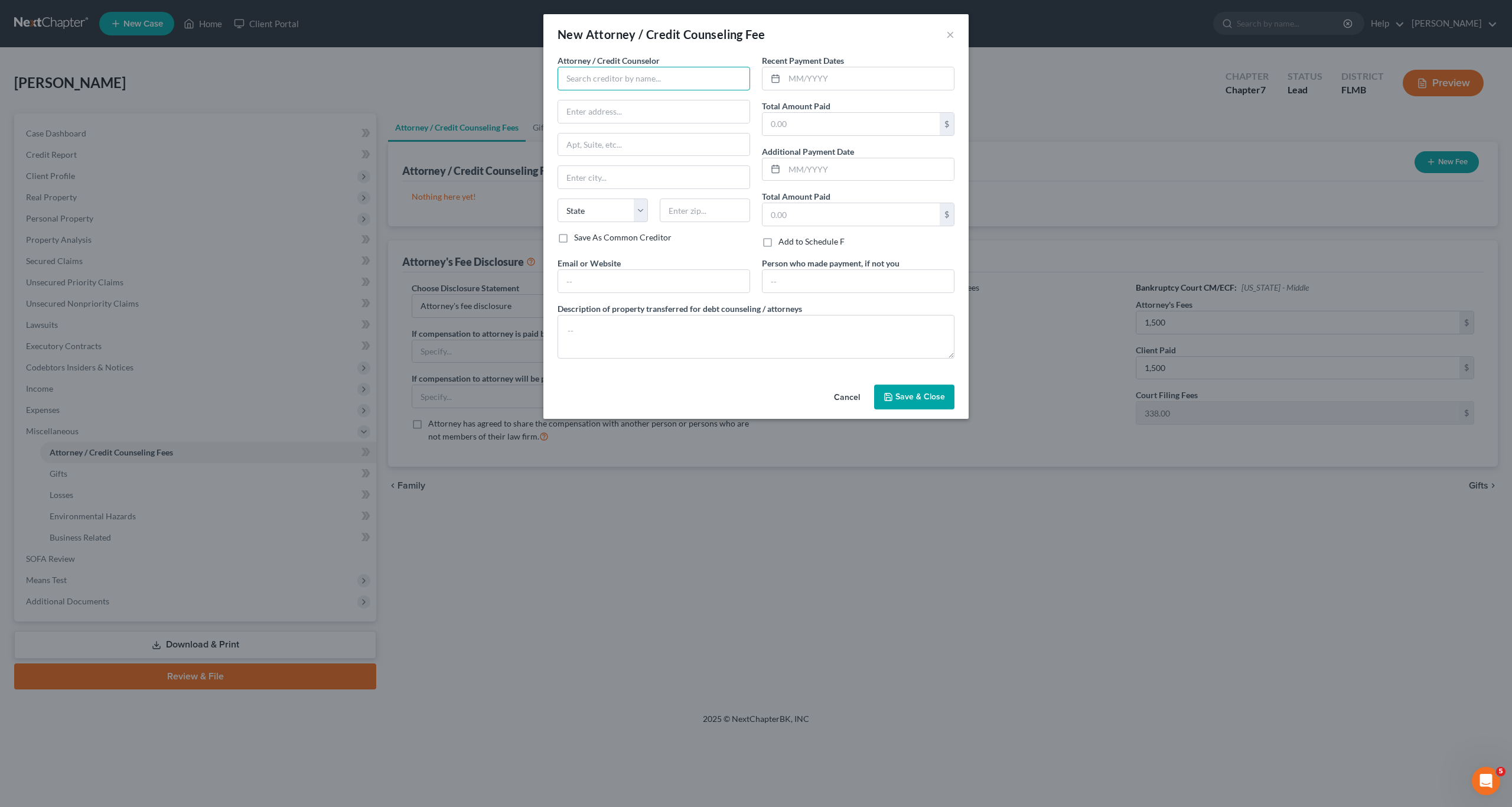
click at [655, 84] on input "text" at bounding box center [654, 78] width 193 height 24
type input "[PERSON_NAME] [PERSON_NAME]"
type input "2"
type input "1415 East Robinson St"
click at [665, 137] on input "text" at bounding box center [654, 145] width 191 height 23
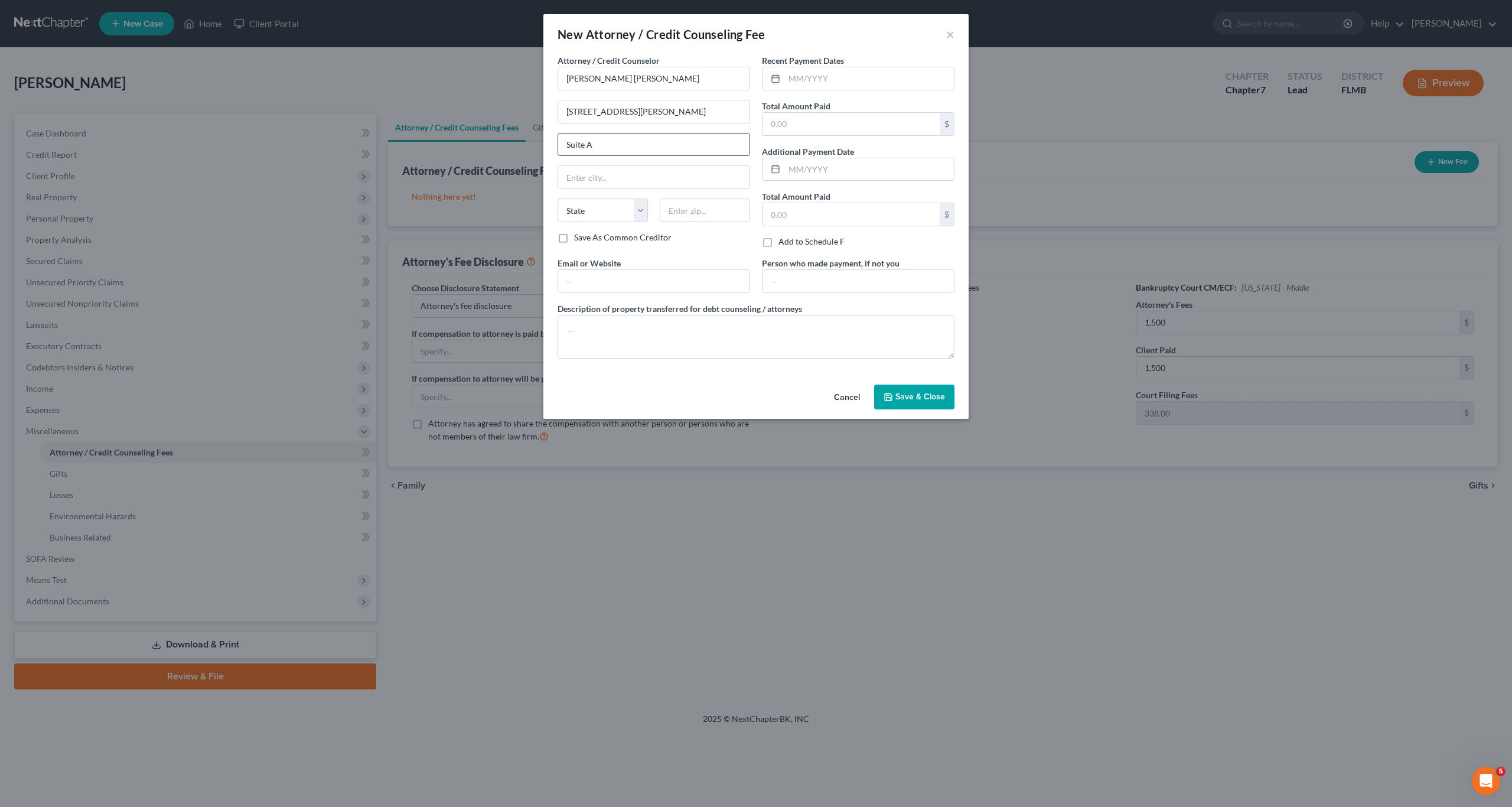
type input "Suite A"
type input "Orlando"
select select "9"
click at [695, 213] on input "32803" at bounding box center [704, 210] width 90 height 24
type input "32801"
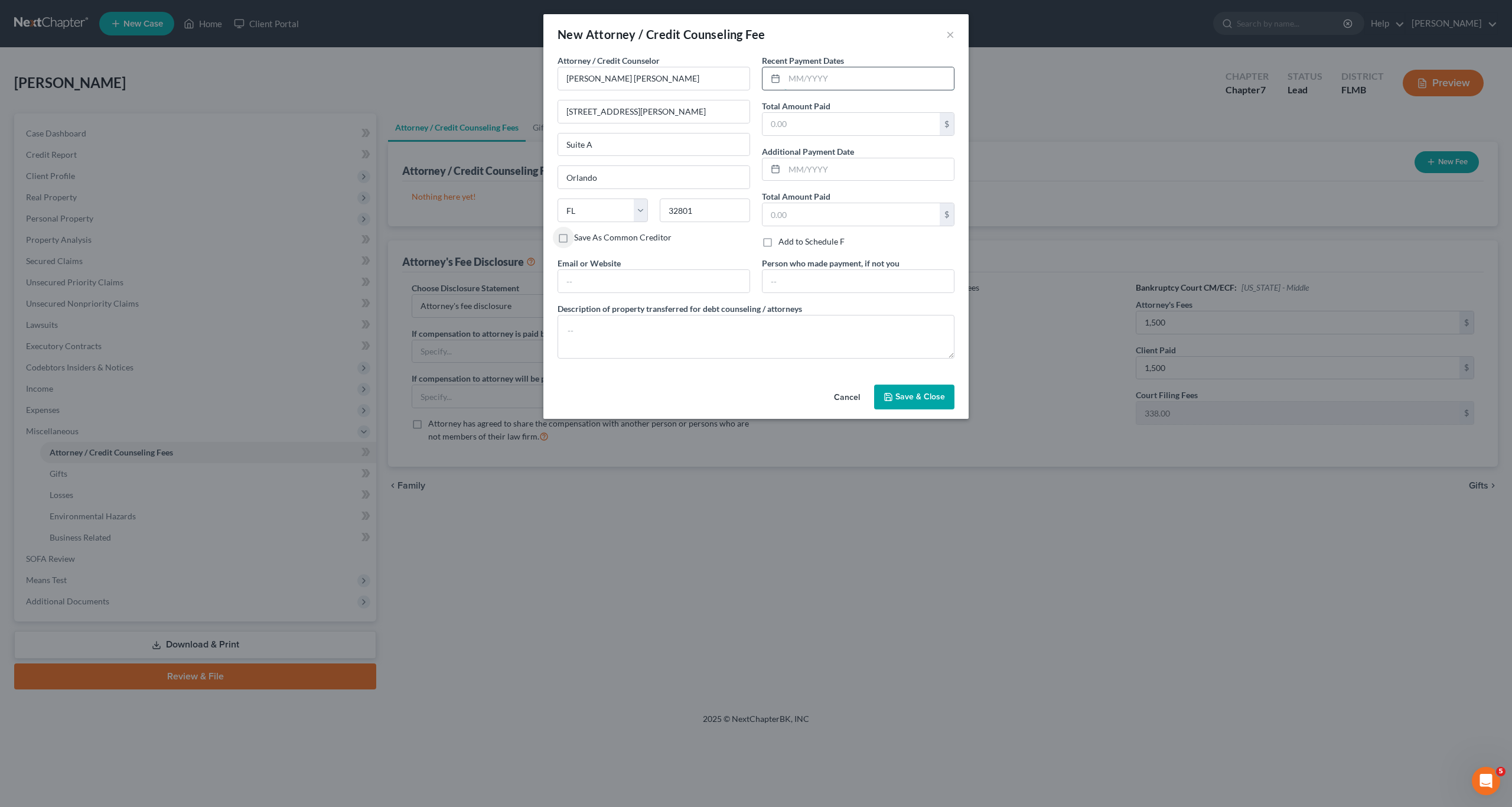
click at [791, 83] on input "text" at bounding box center [868, 78] width 169 height 23
type input "-"
type input "10/15/2025"
type input "0"
type input "1,500"
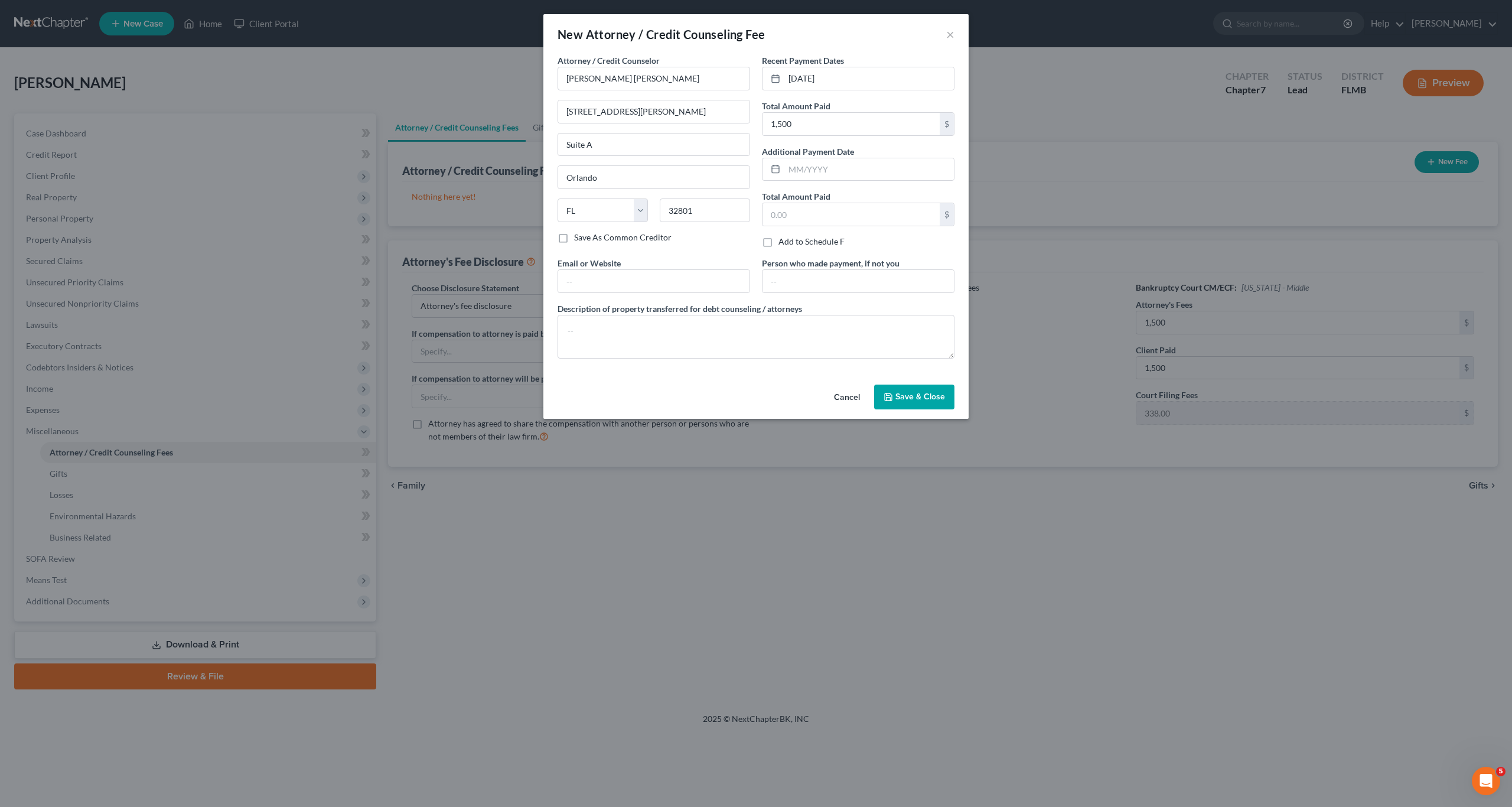
click at [791, 399] on span "Save & Close" at bounding box center [921, 397] width 50 height 10
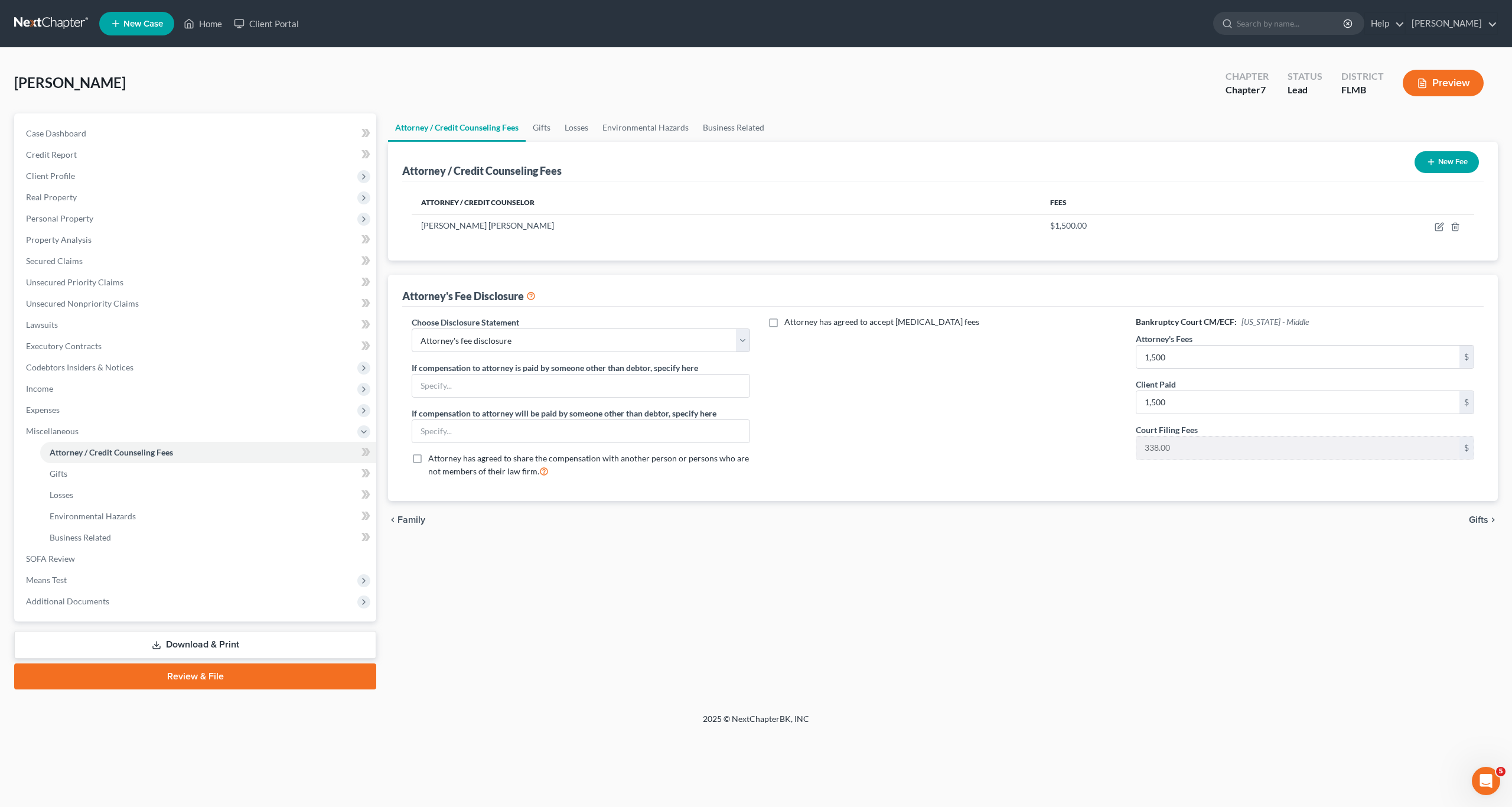
click at [571, 623] on div "Attorney / Credit Counseling Fees Gifts Losses Environmental Hazards Business R…" at bounding box center [943, 402] width 1122 height 576
click at [67, 478] on link "Gifts" at bounding box center [209, 473] width 337 height 21
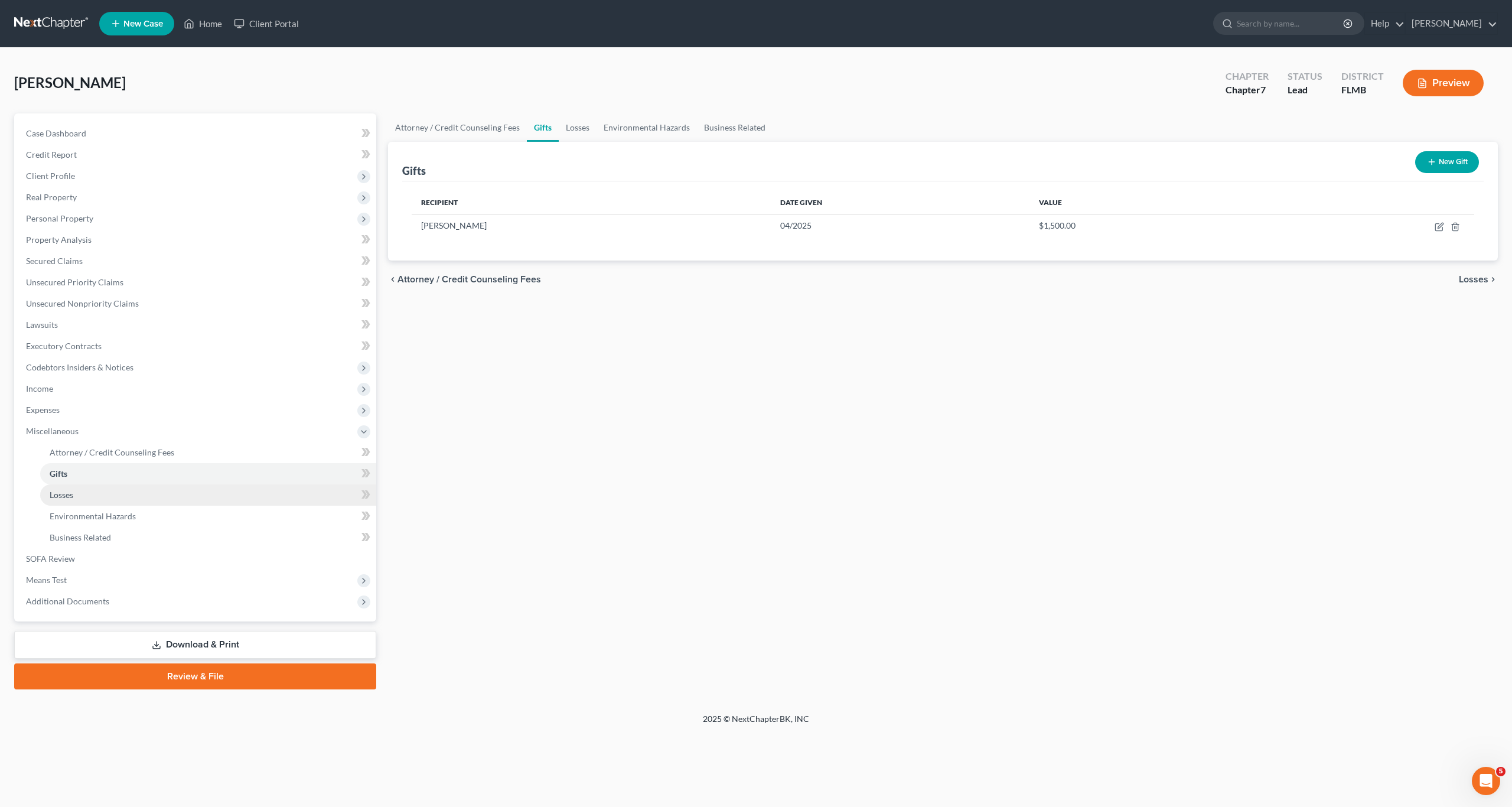
click at [78, 497] on link "Losses" at bounding box center [209, 494] width 337 height 21
click at [66, 471] on span "Gifts" at bounding box center [58, 473] width 18 height 10
click at [70, 454] on span "Attorney / Credit Counseling Fees" at bounding box center [112, 453] width 125 height 10
select select "0"
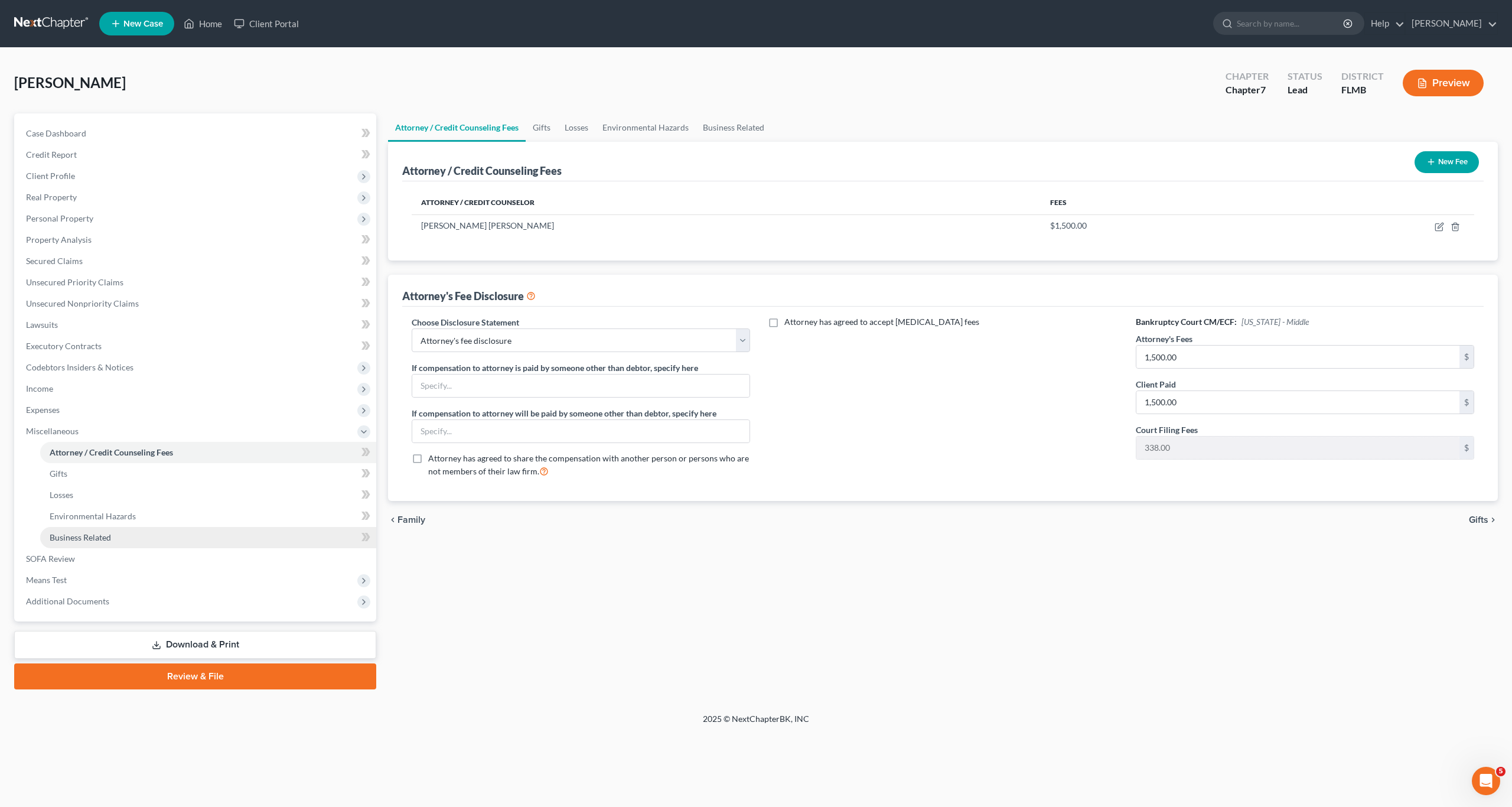
click at [66, 531] on link "Business Related" at bounding box center [209, 537] width 337 height 21
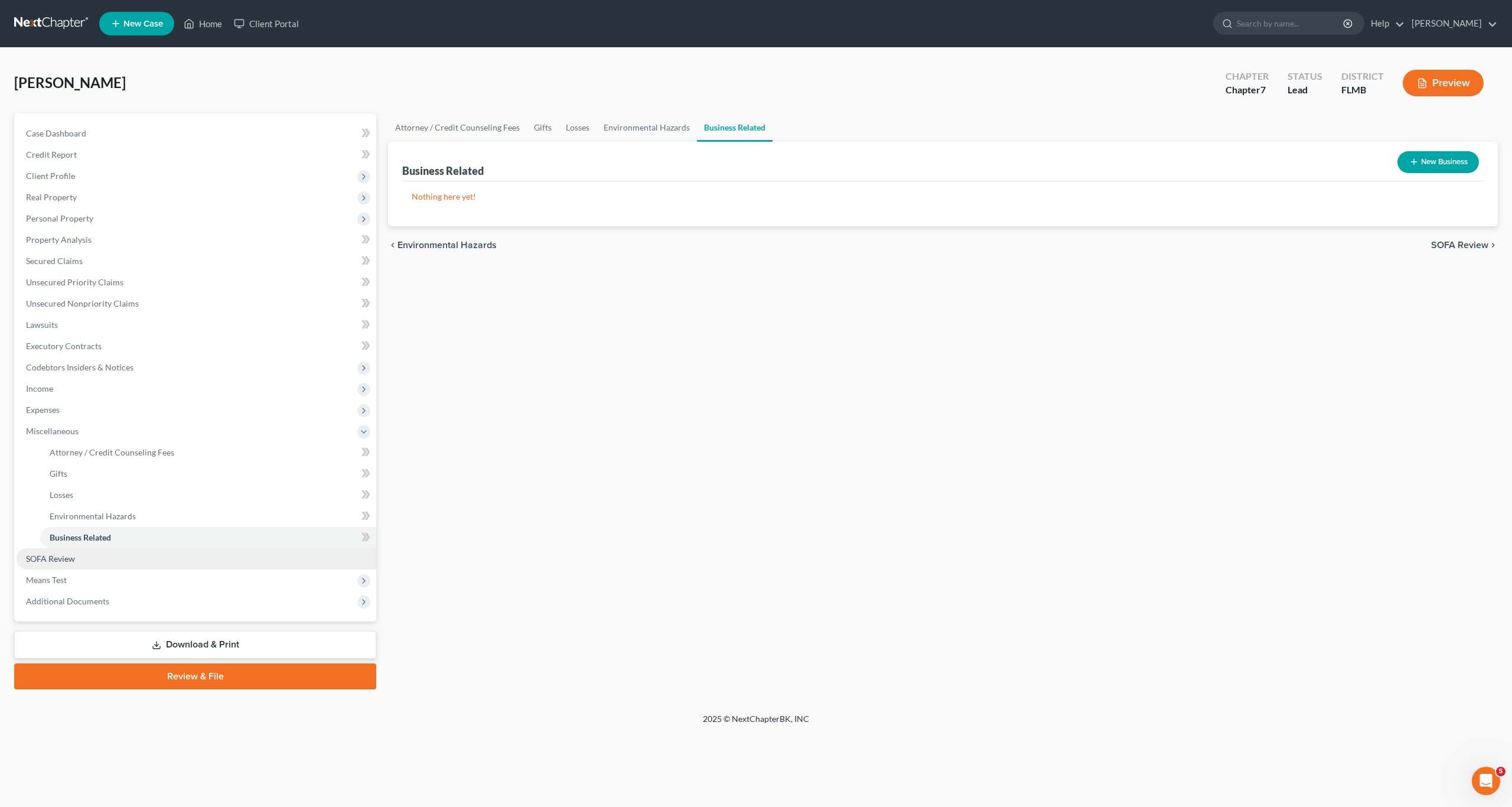
click at [53, 563] on link "SOFA Review" at bounding box center [196, 558] width 359 height 21
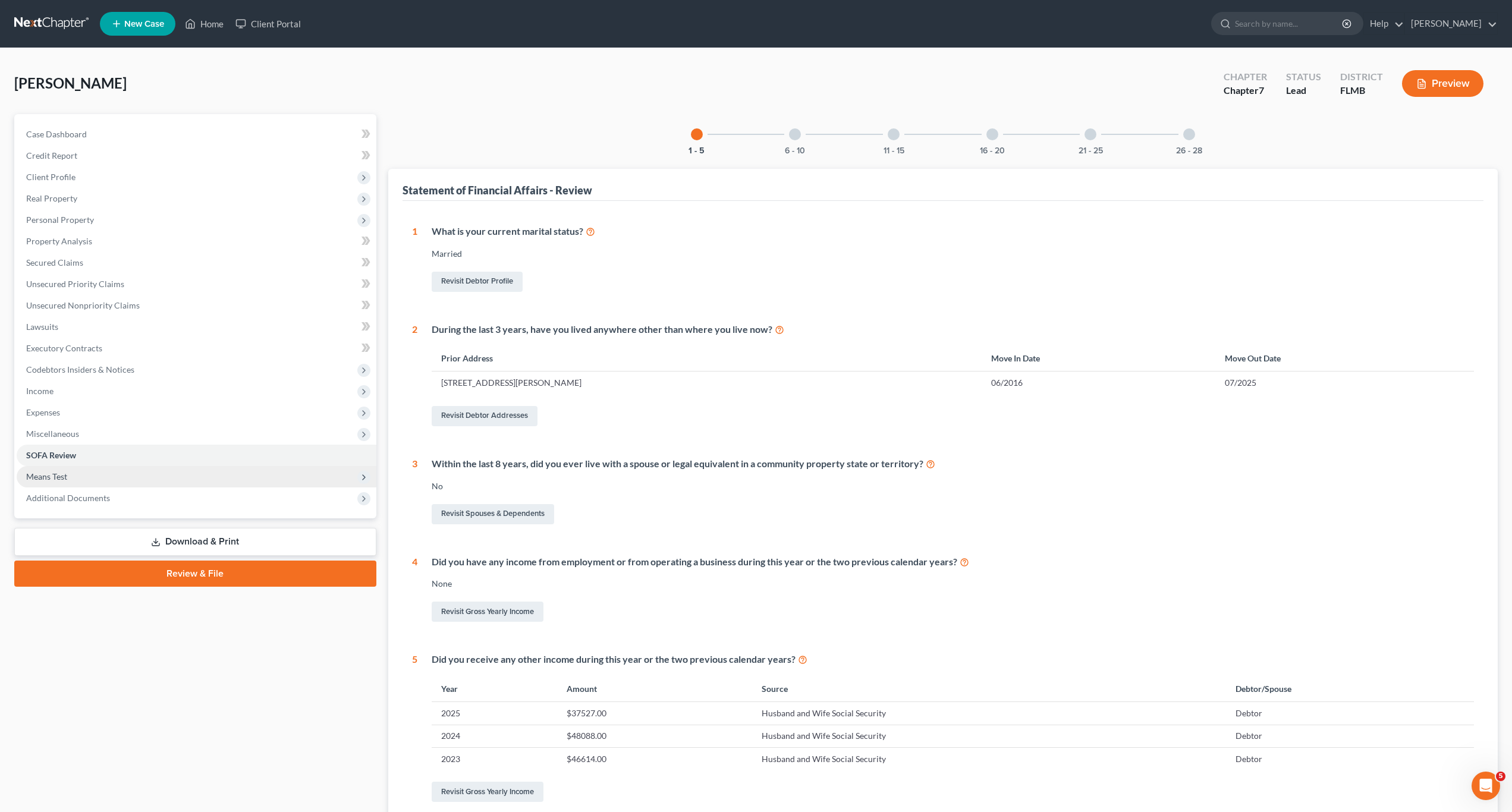
click at [59, 479] on span "Means Test" at bounding box center [46, 476] width 41 height 10
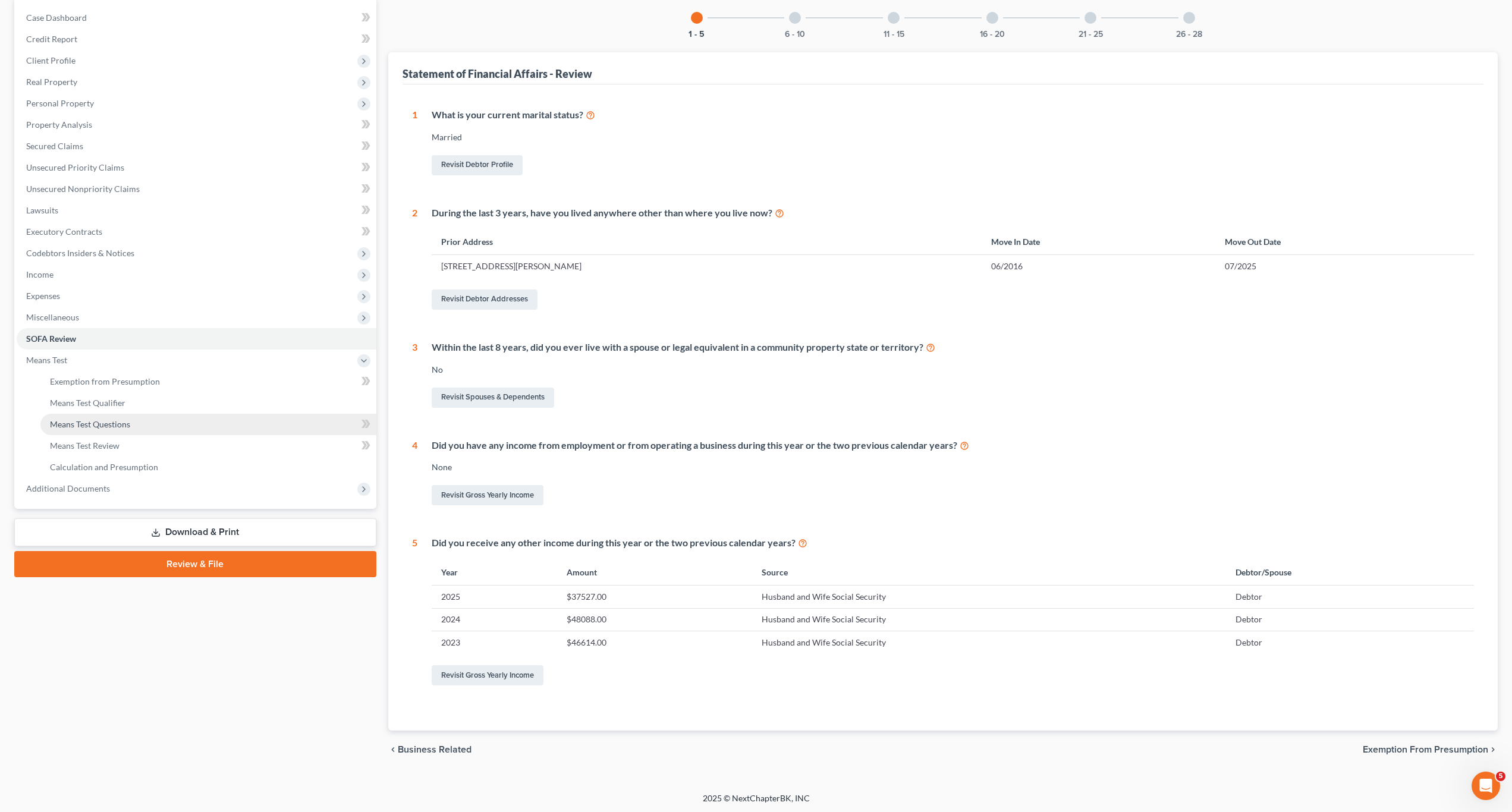
scroll to position [119, 0]
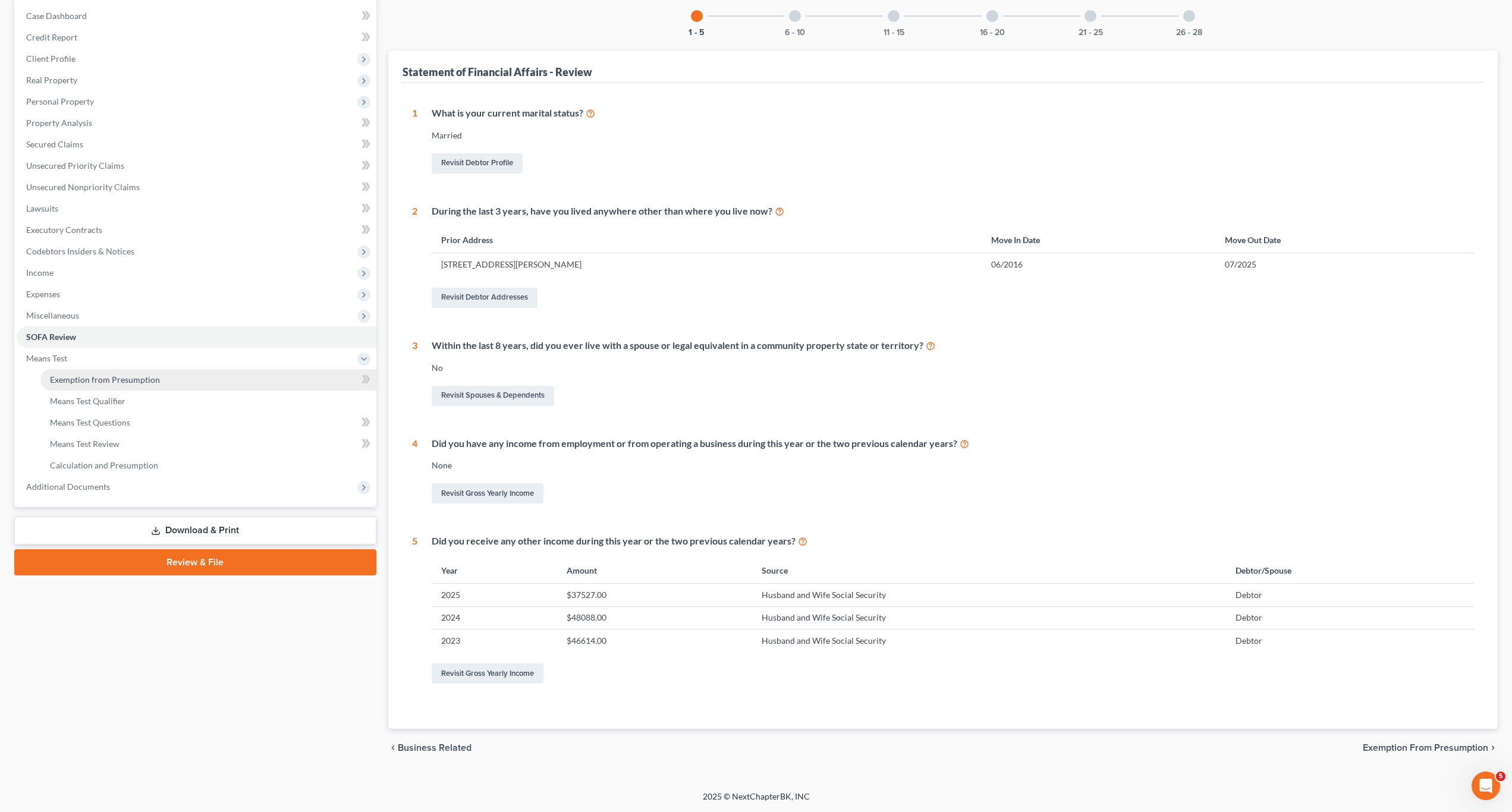
click at [66, 371] on link "Exemption from Presumption" at bounding box center [208, 380] width 336 height 21
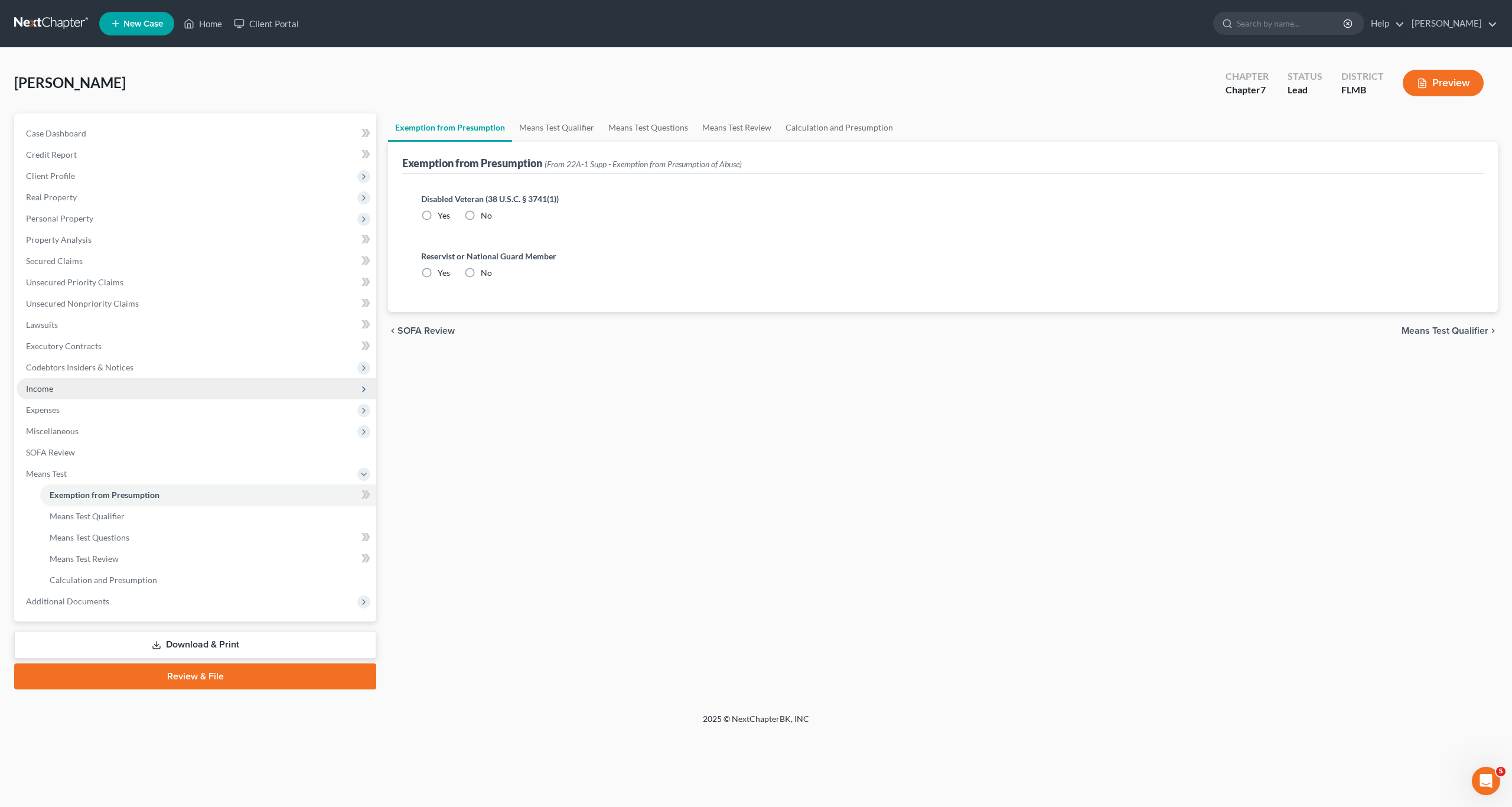
radio input "true"
drag, startPoint x: 725, startPoint y: 509, endPoint x: 205, endPoint y: 576, distance: 524.3
click at [719, 509] on div "Exemption from Presumption Means Test Qualifier Means Test Questions Means Test…" at bounding box center [943, 402] width 1122 height 576
click at [92, 528] on link "Means Test Questions" at bounding box center [209, 537] width 337 height 21
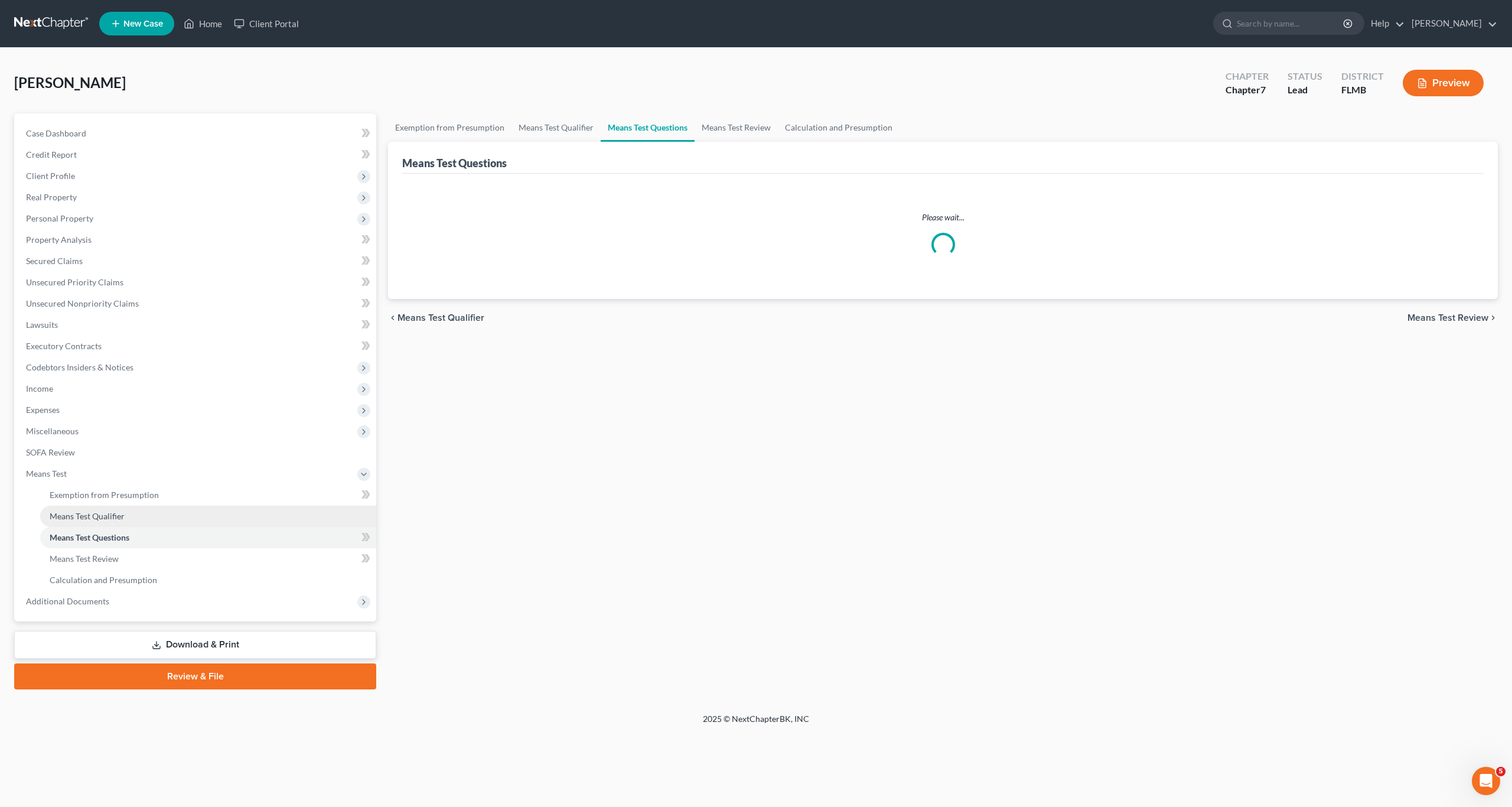
click at [96, 514] on span "Means Test Qualifier" at bounding box center [87, 516] width 75 height 10
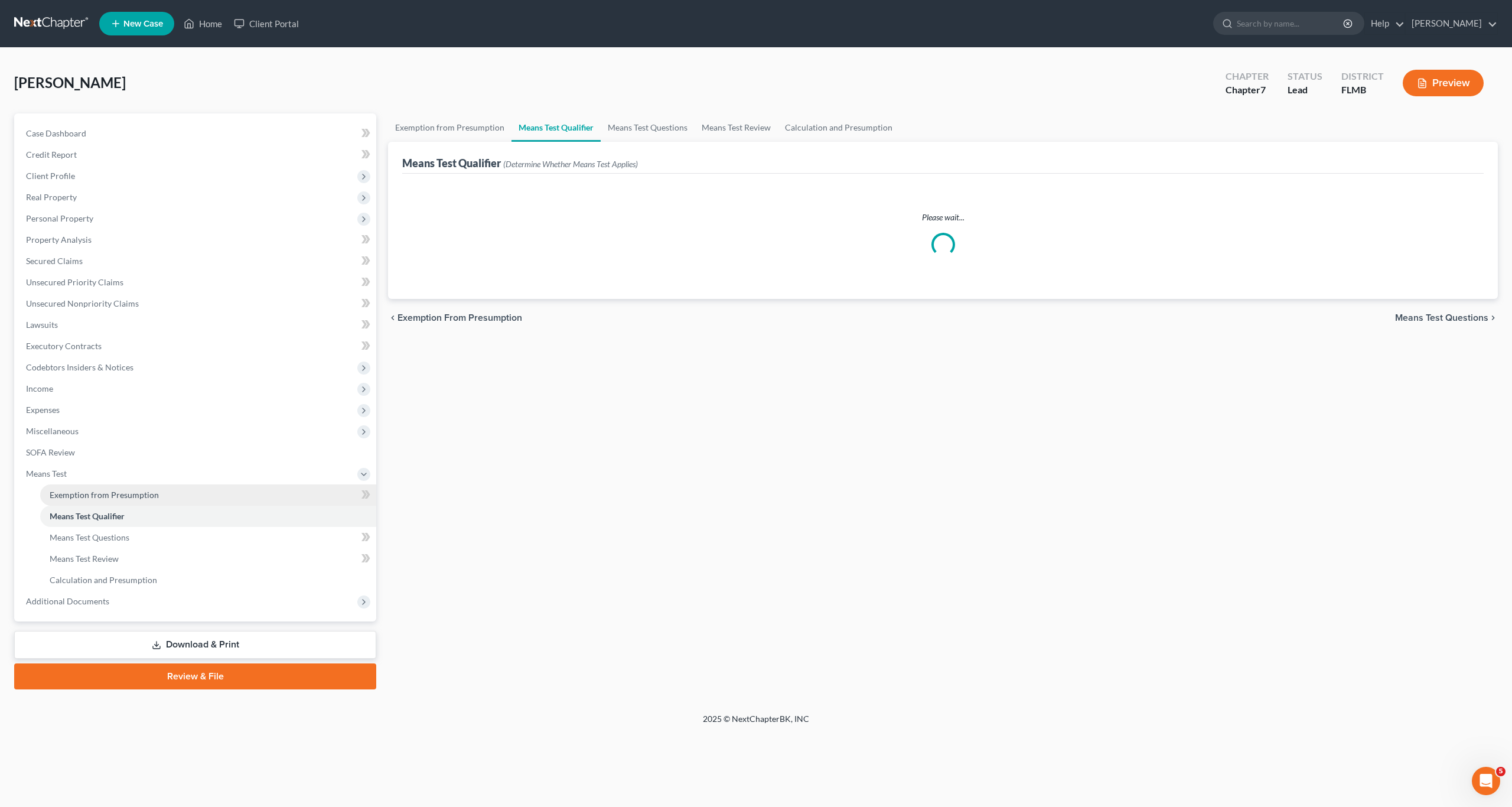
click at [127, 489] on link "Exemption from Presumption" at bounding box center [209, 494] width 337 height 21
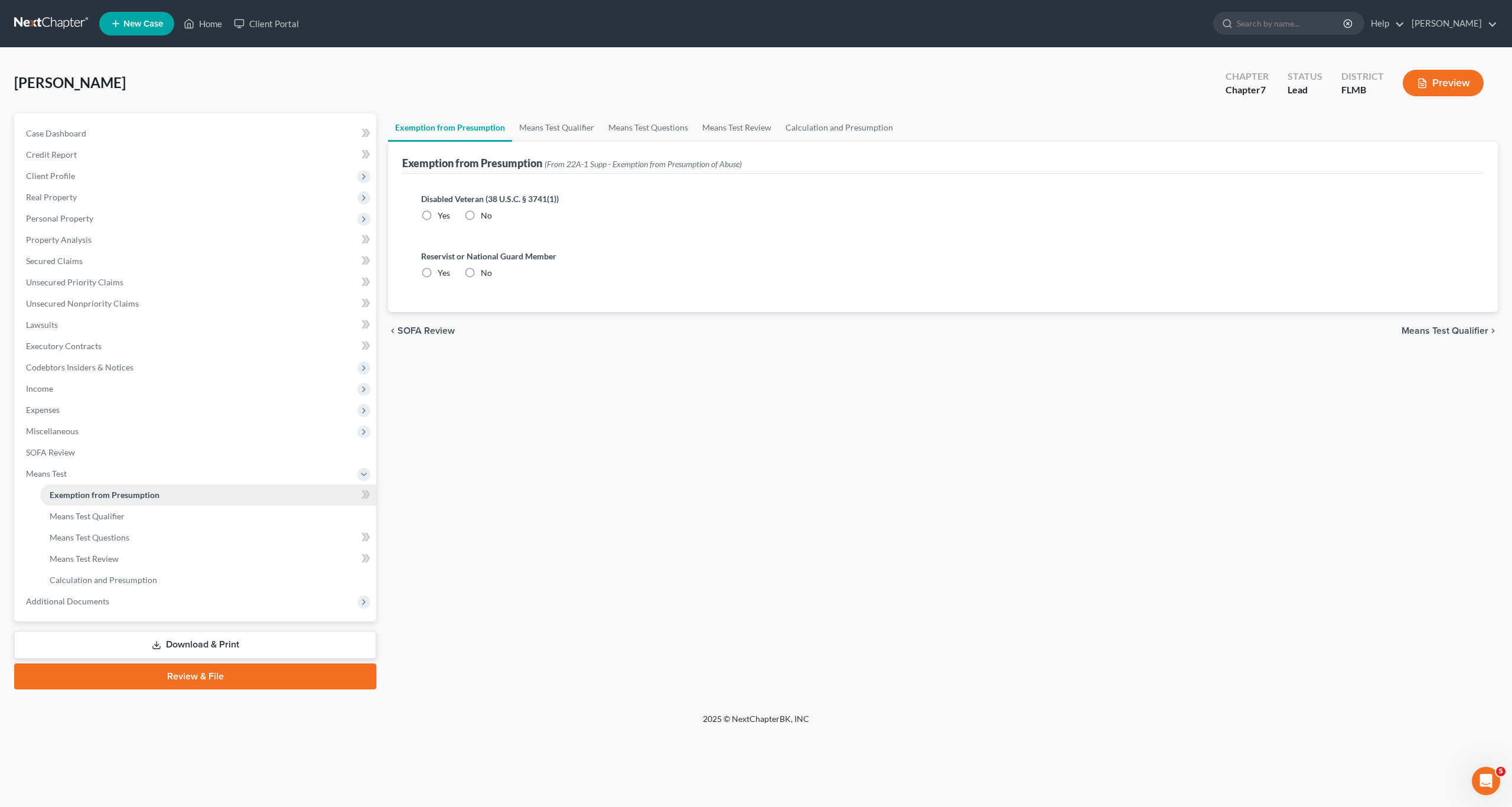
radio input "true"
drag, startPoint x: 521, startPoint y: 490, endPoint x: 172, endPoint y: 477, distance: 349.2
click at [515, 496] on div "Exemption from Presumption Means Test Qualifier Means Test Questions Means Test…" at bounding box center [943, 402] width 1122 height 576
click at [29, 445] on link "SOFA Review" at bounding box center [196, 452] width 359 height 21
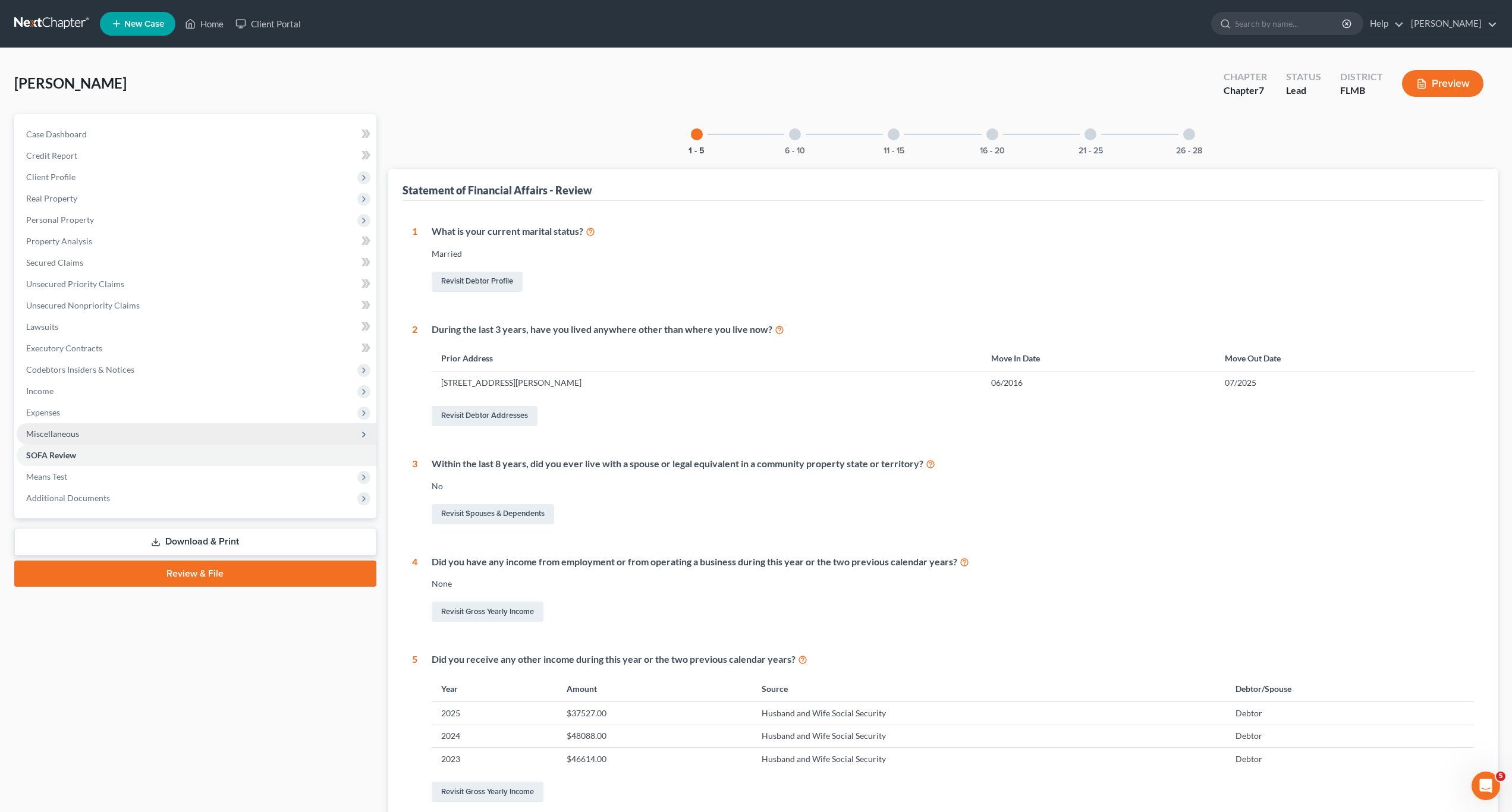
click at [42, 431] on span "Miscellaneous" at bounding box center [52, 433] width 53 height 10
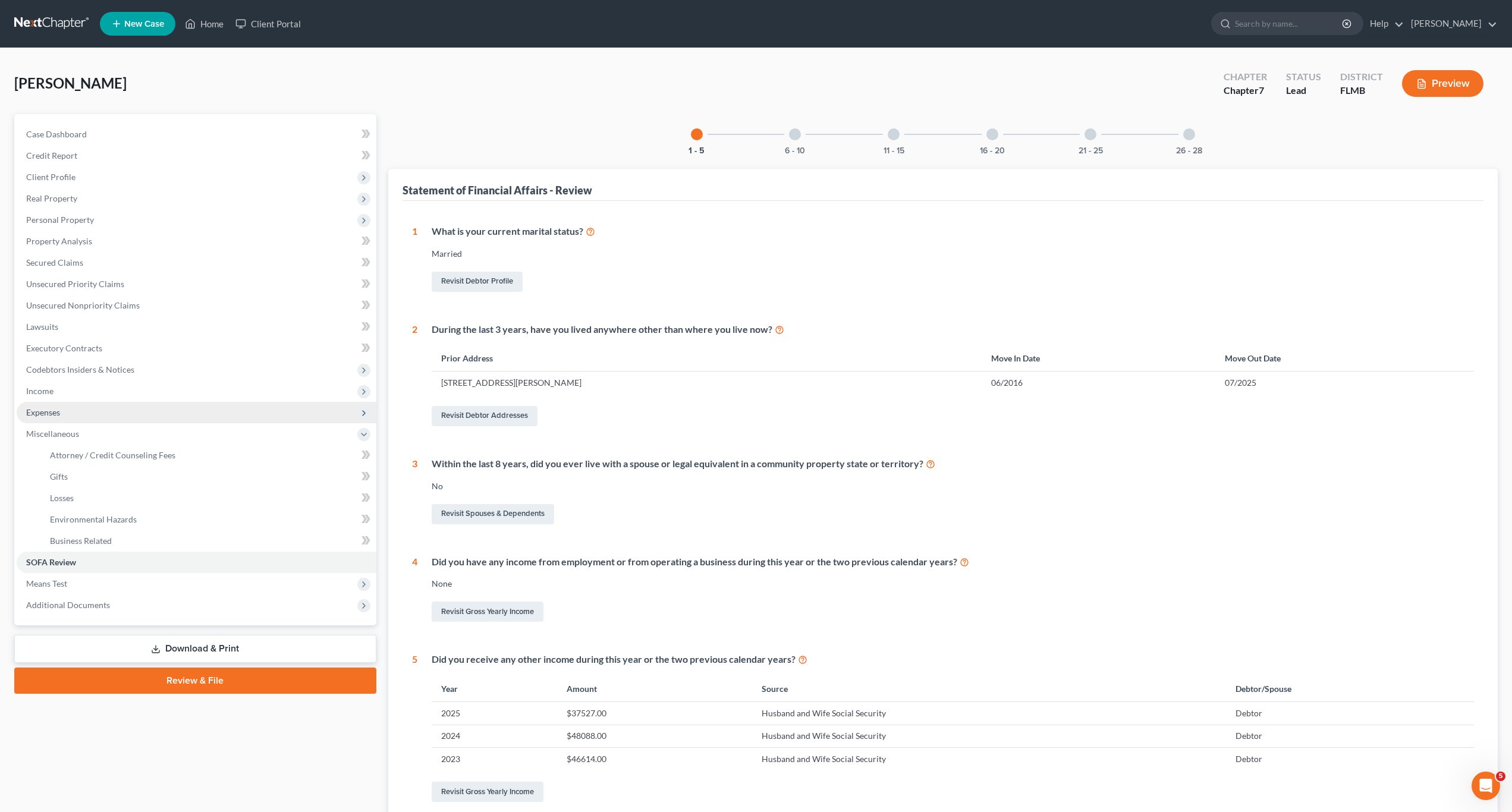
click at [43, 414] on span "Expenses" at bounding box center [43, 412] width 34 height 10
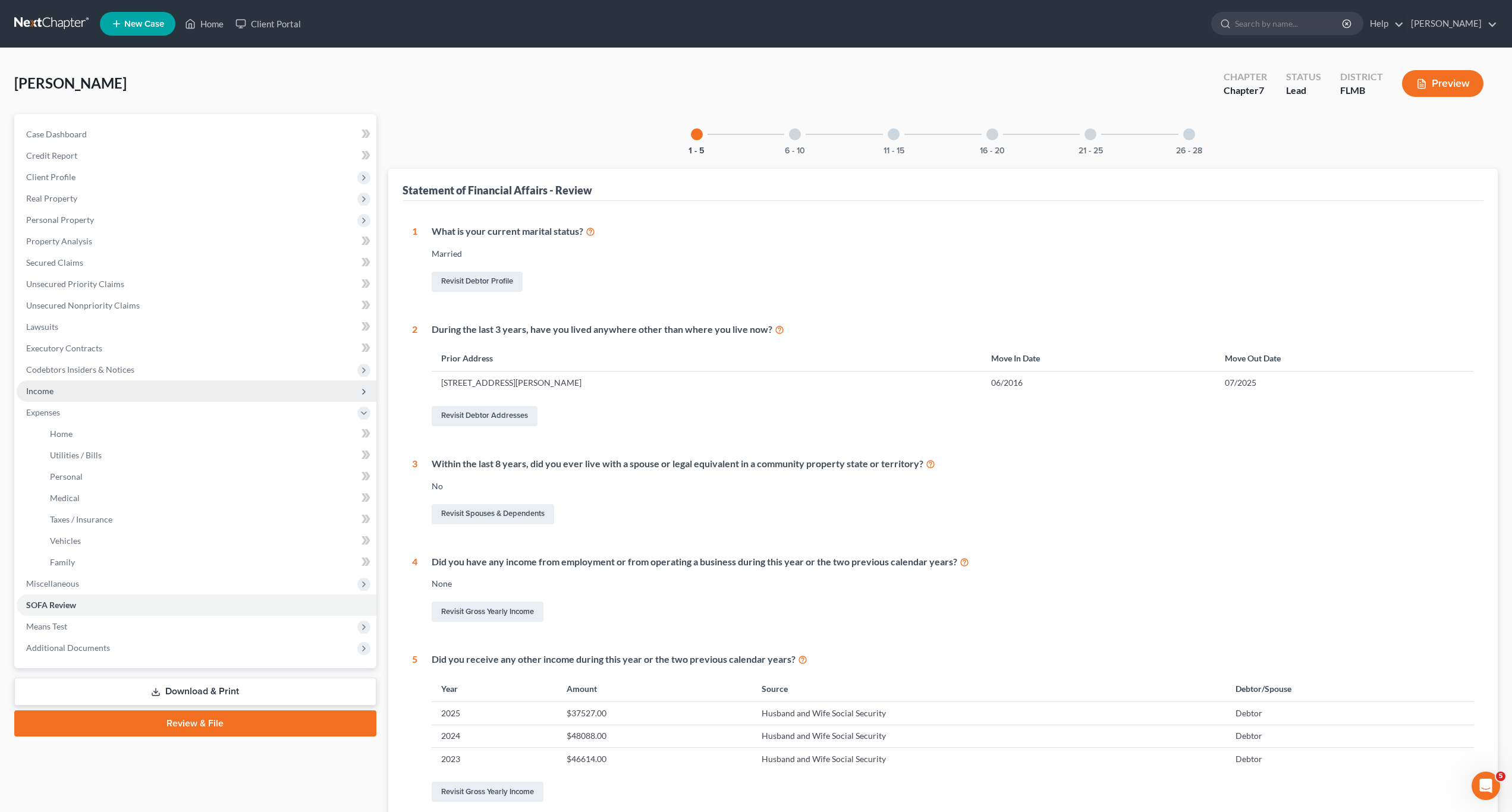
click at [44, 397] on span "Income" at bounding box center [196, 391] width 360 height 21
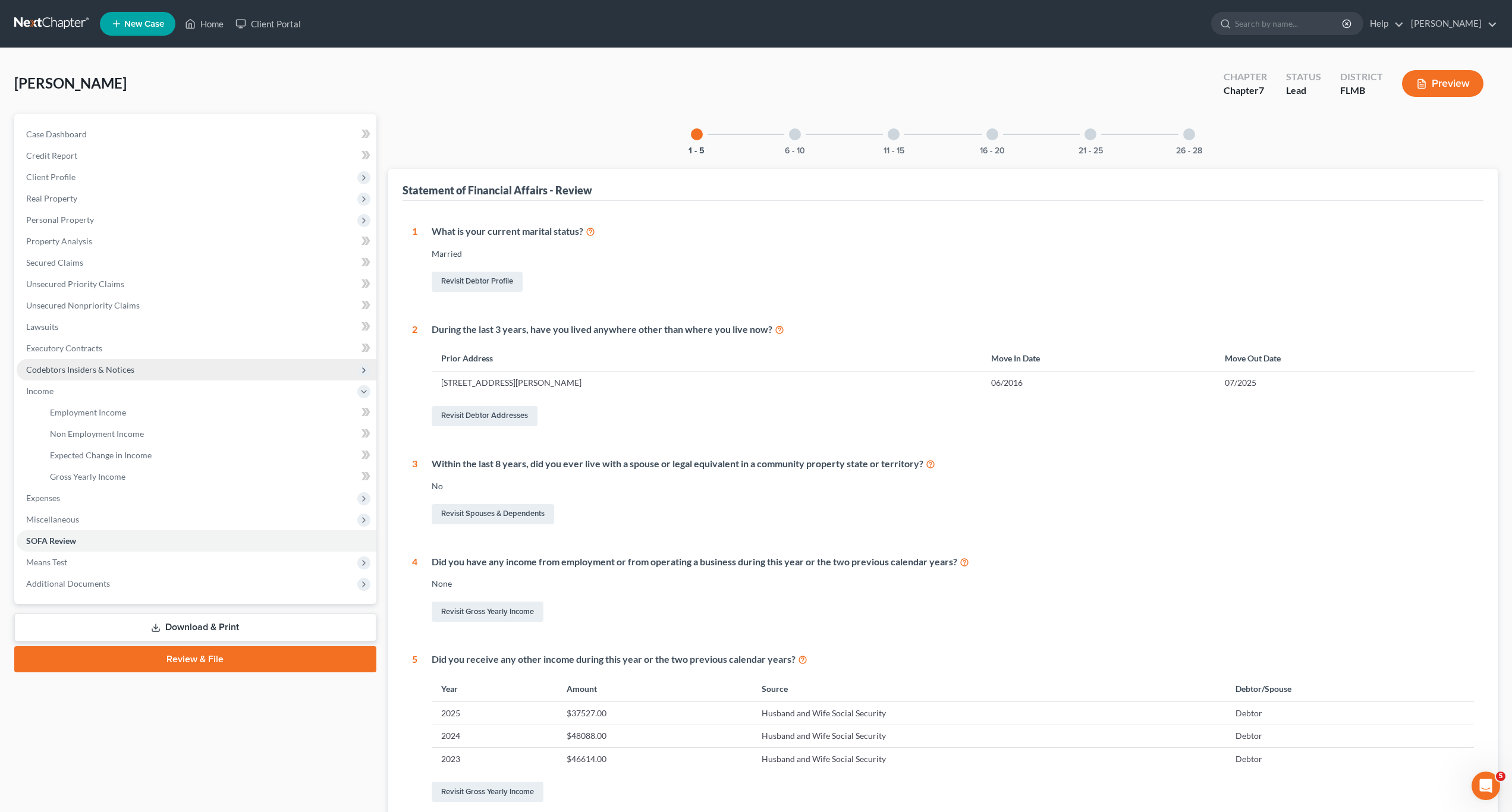
click at [45, 370] on span "Codebtors Insiders & Notices" at bounding box center [80, 370] width 109 height 10
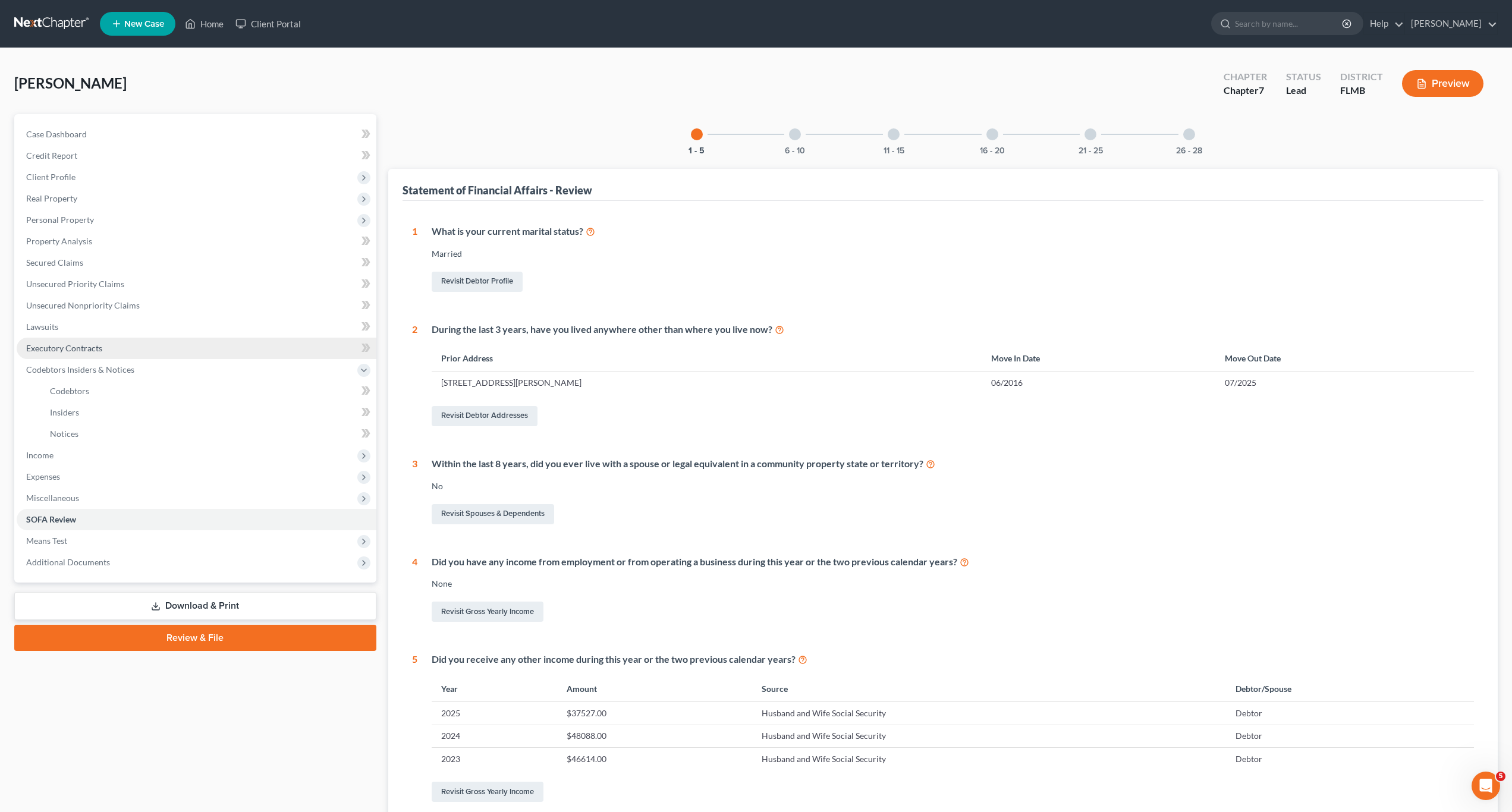
click at [52, 346] on span "Executory Contracts" at bounding box center [64, 348] width 76 height 10
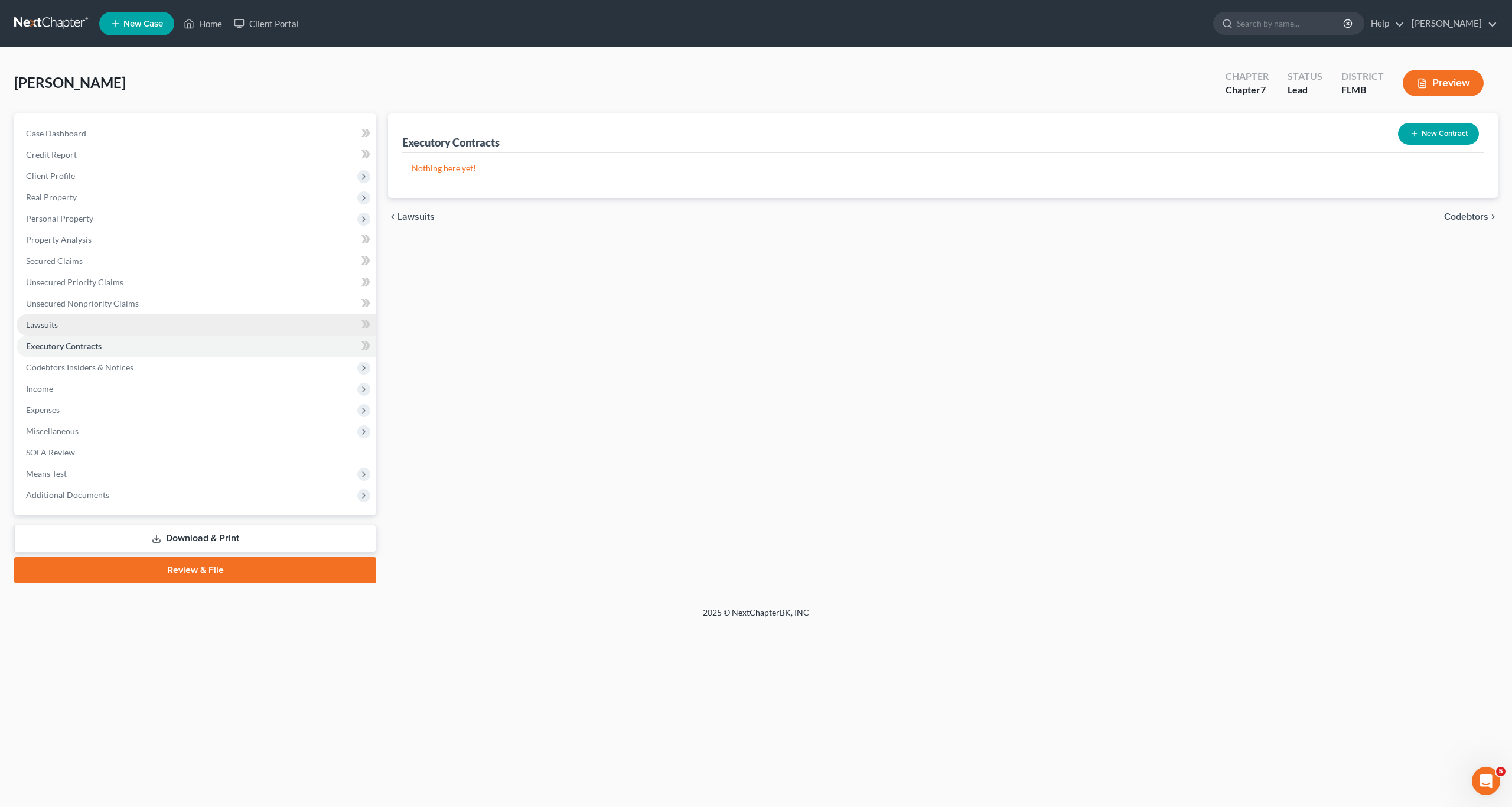
click at [42, 324] on span "Lawsuits" at bounding box center [42, 325] width 32 height 10
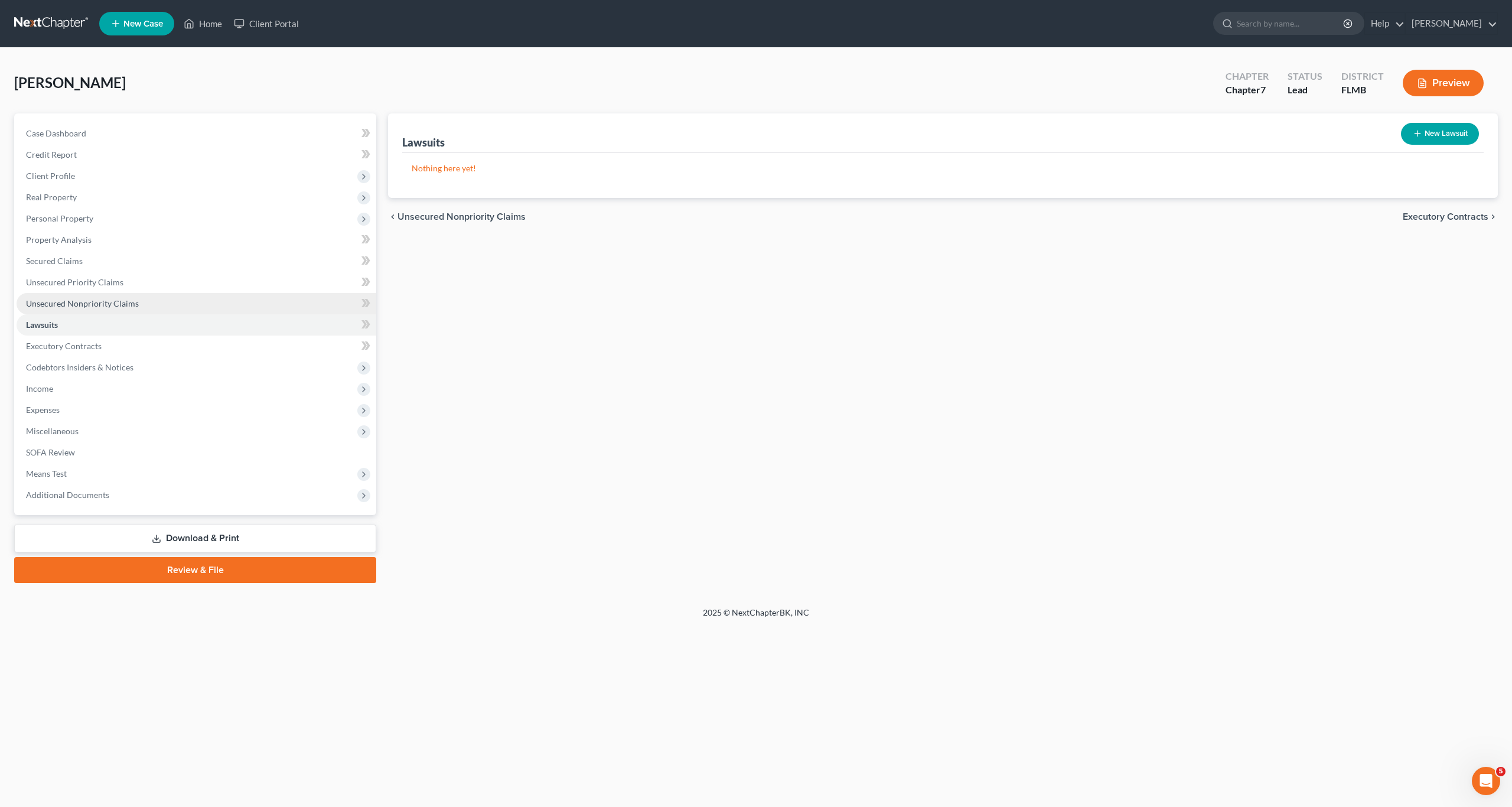
click at [52, 300] on span "Unsecured Nonpriority Claims" at bounding box center [82, 303] width 113 height 10
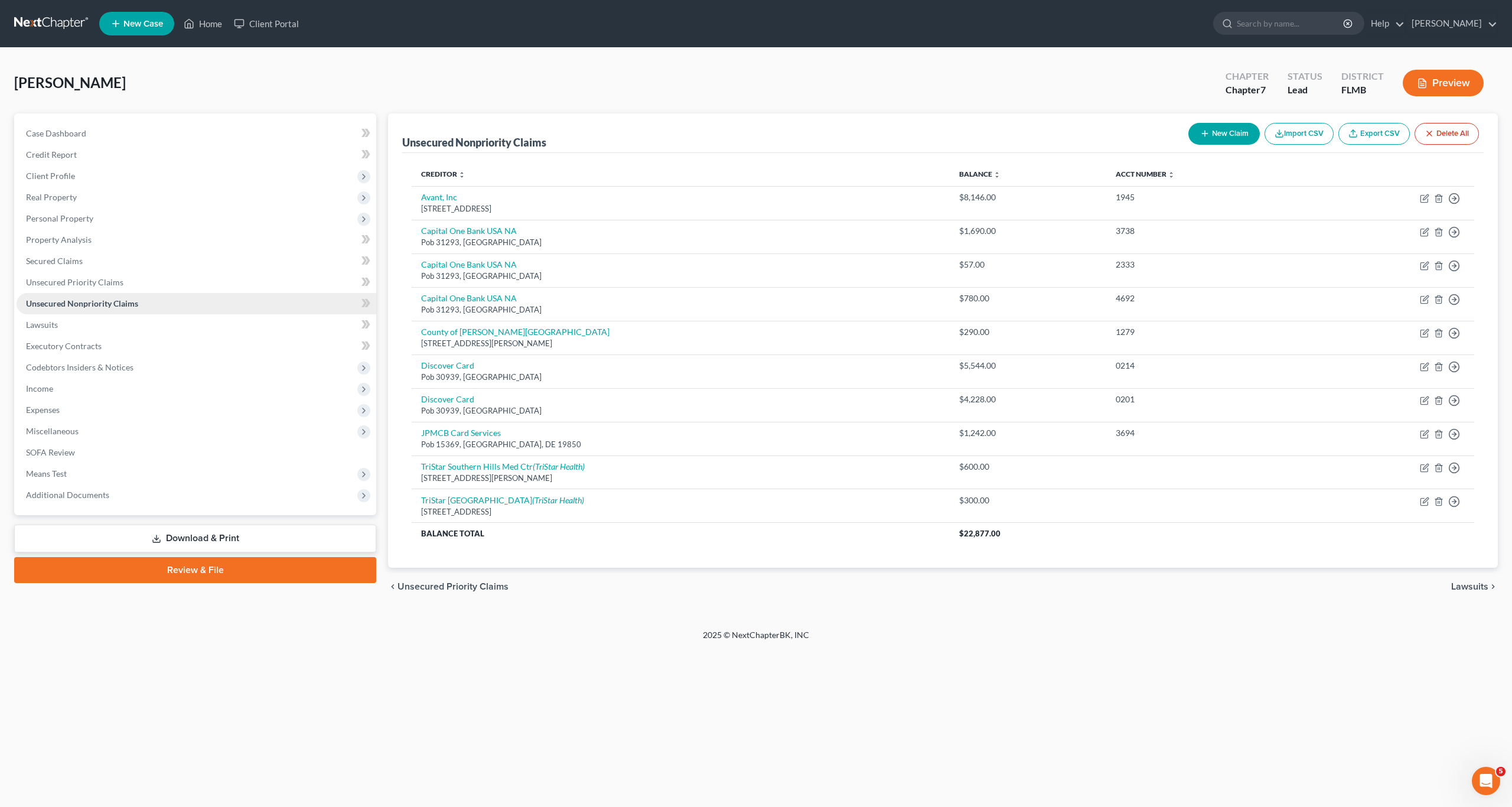
click at [50, 295] on link "Unsecured Nonpriority Claims" at bounding box center [196, 303] width 359 height 21
click at [54, 288] on link "Unsecured Priority Claims" at bounding box center [196, 281] width 359 height 21
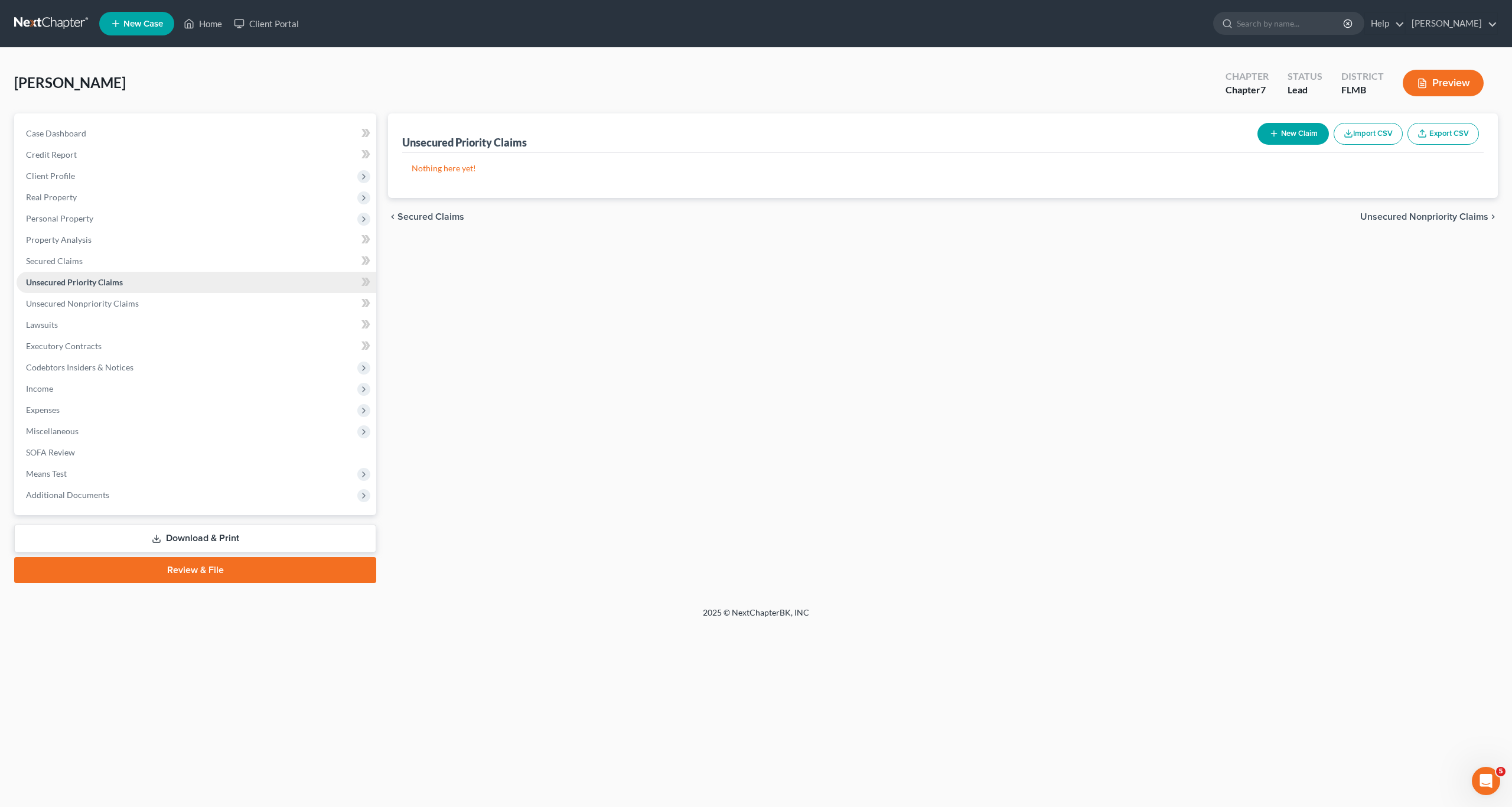
click at [53, 271] on link "Unsecured Priority Claims" at bounding box center [196, 281] width 359 height 21
click at [53, 263] on span "Secured Claims" at bounding box center [53, 260] width 56 height 10
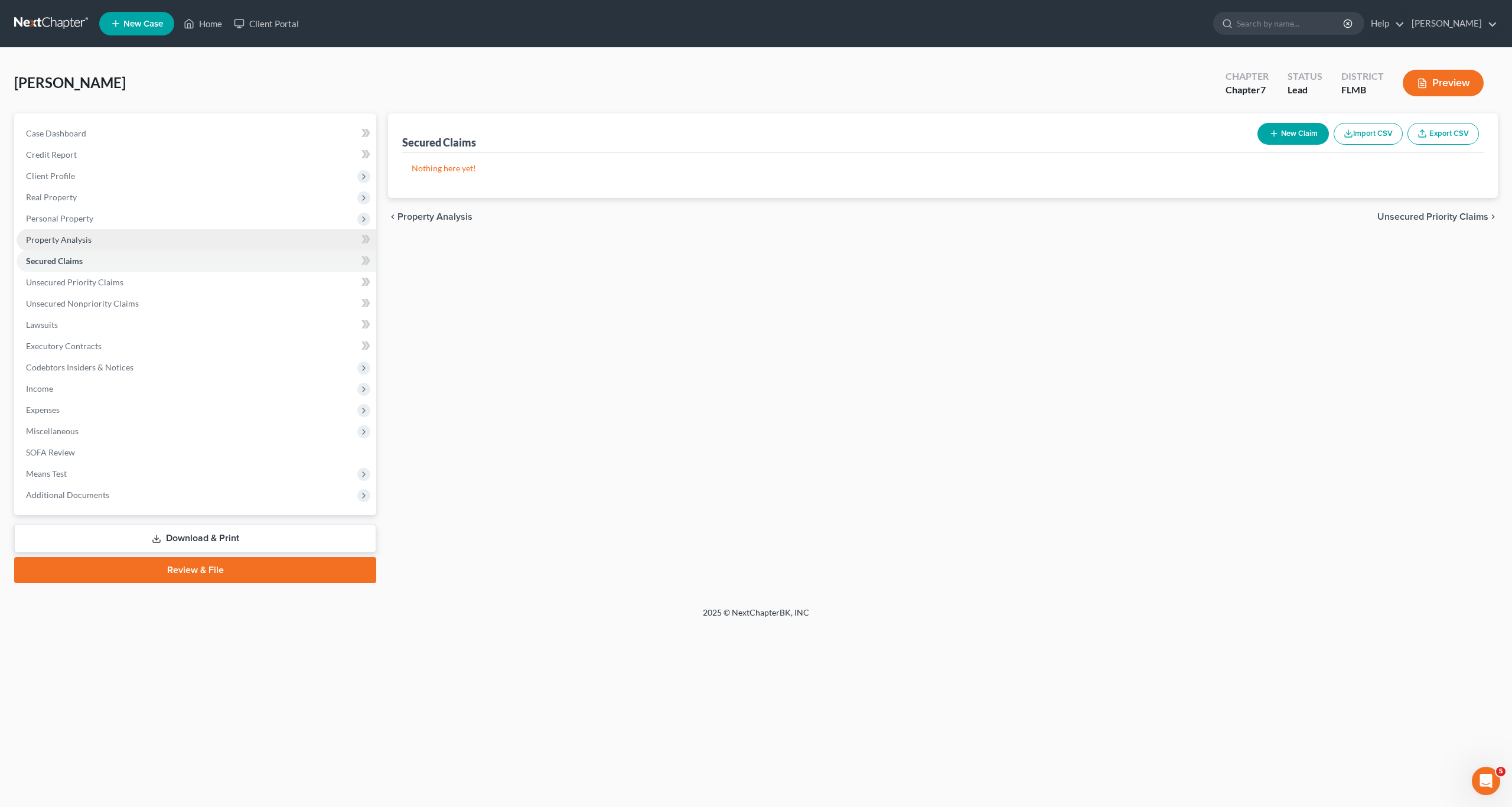
click at [56, 232] on link "Property Analysis" at bounding box center [196, 240] width 359 height 21
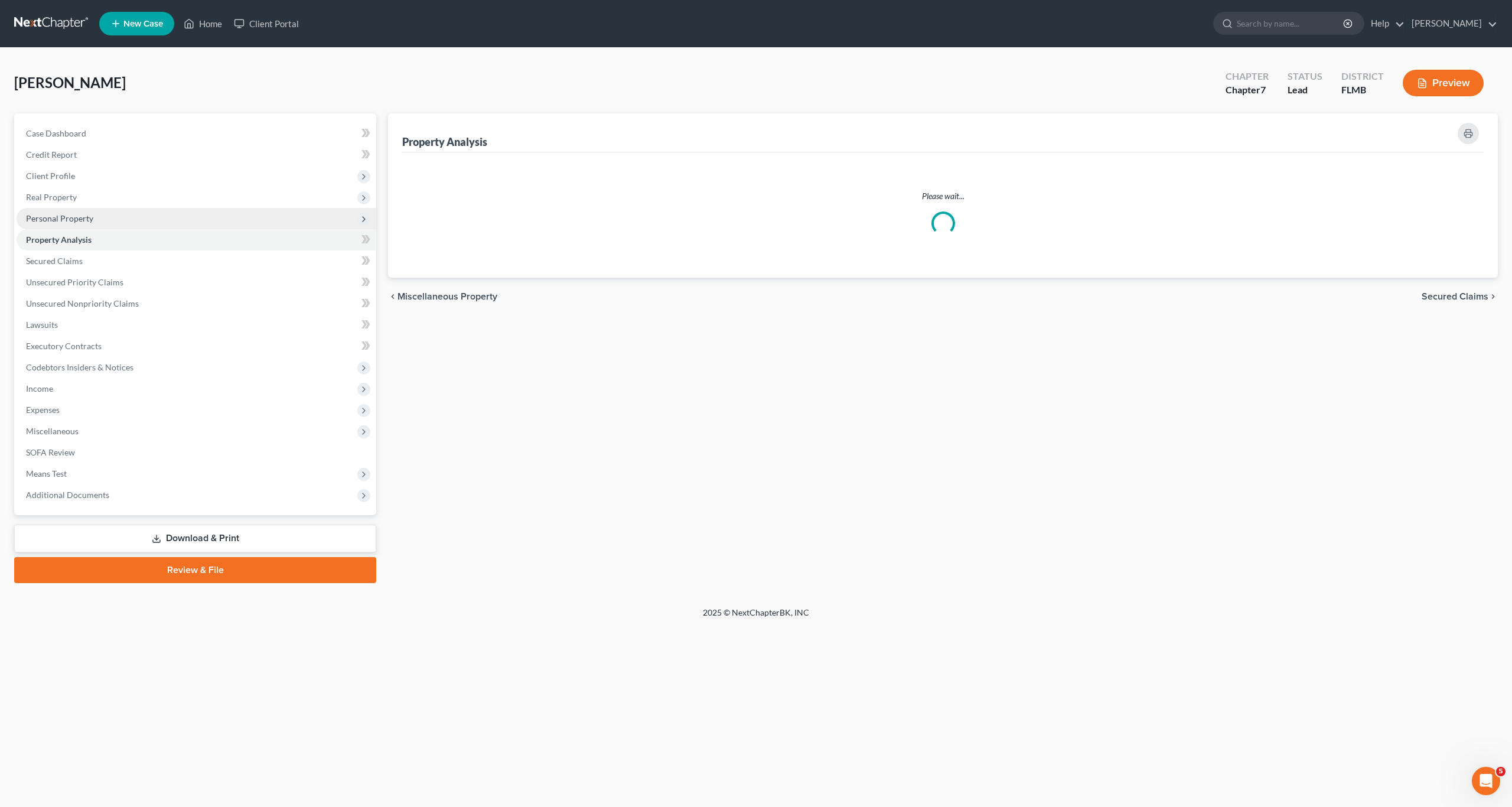
click at [55, 212] on span "Personal Property" at bounding box center [196, 218] width 359 height 21
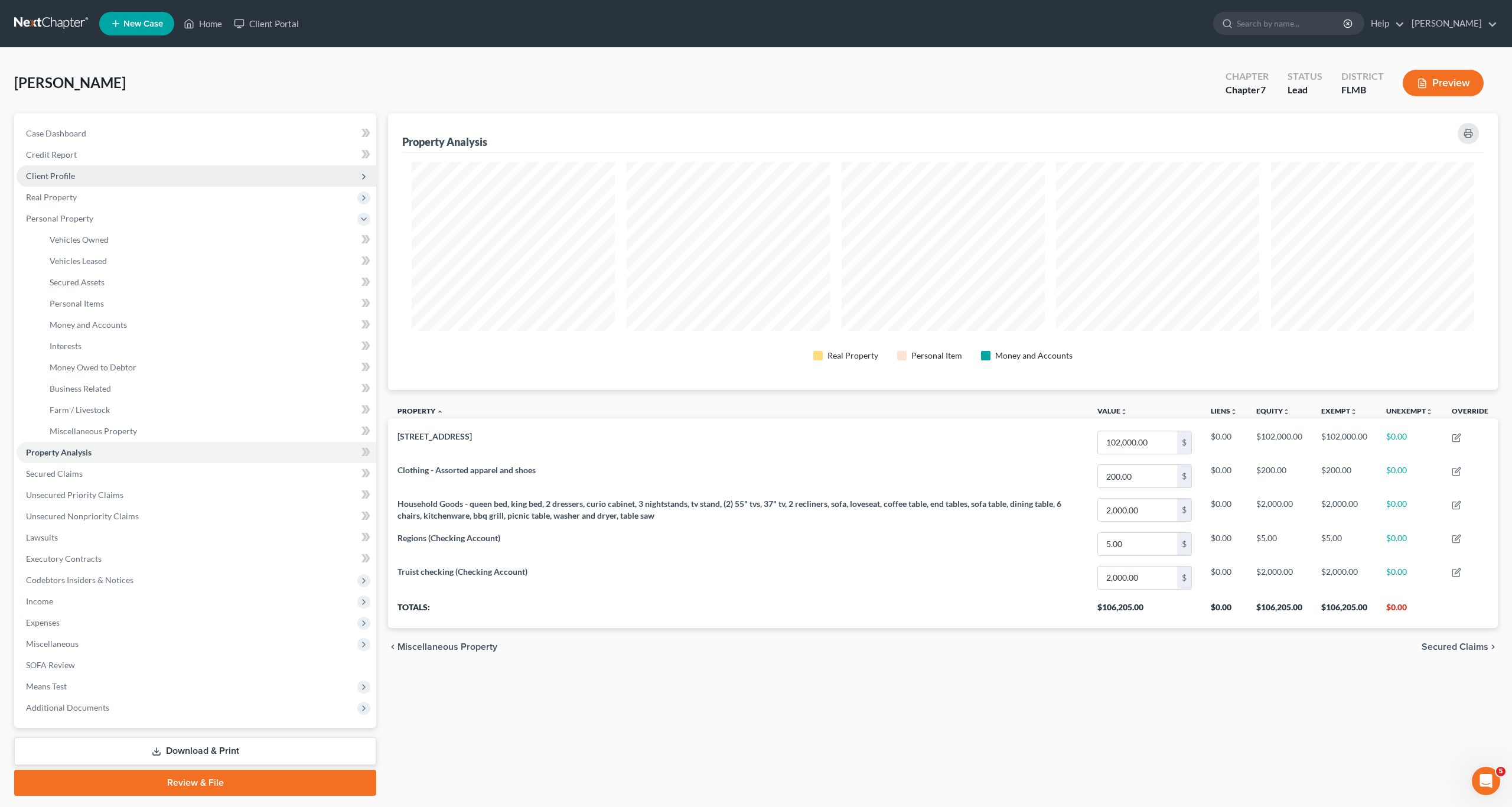
click at [50, 181] on span "Client Profile" at bounding box center [196, 175] width 359 height 21
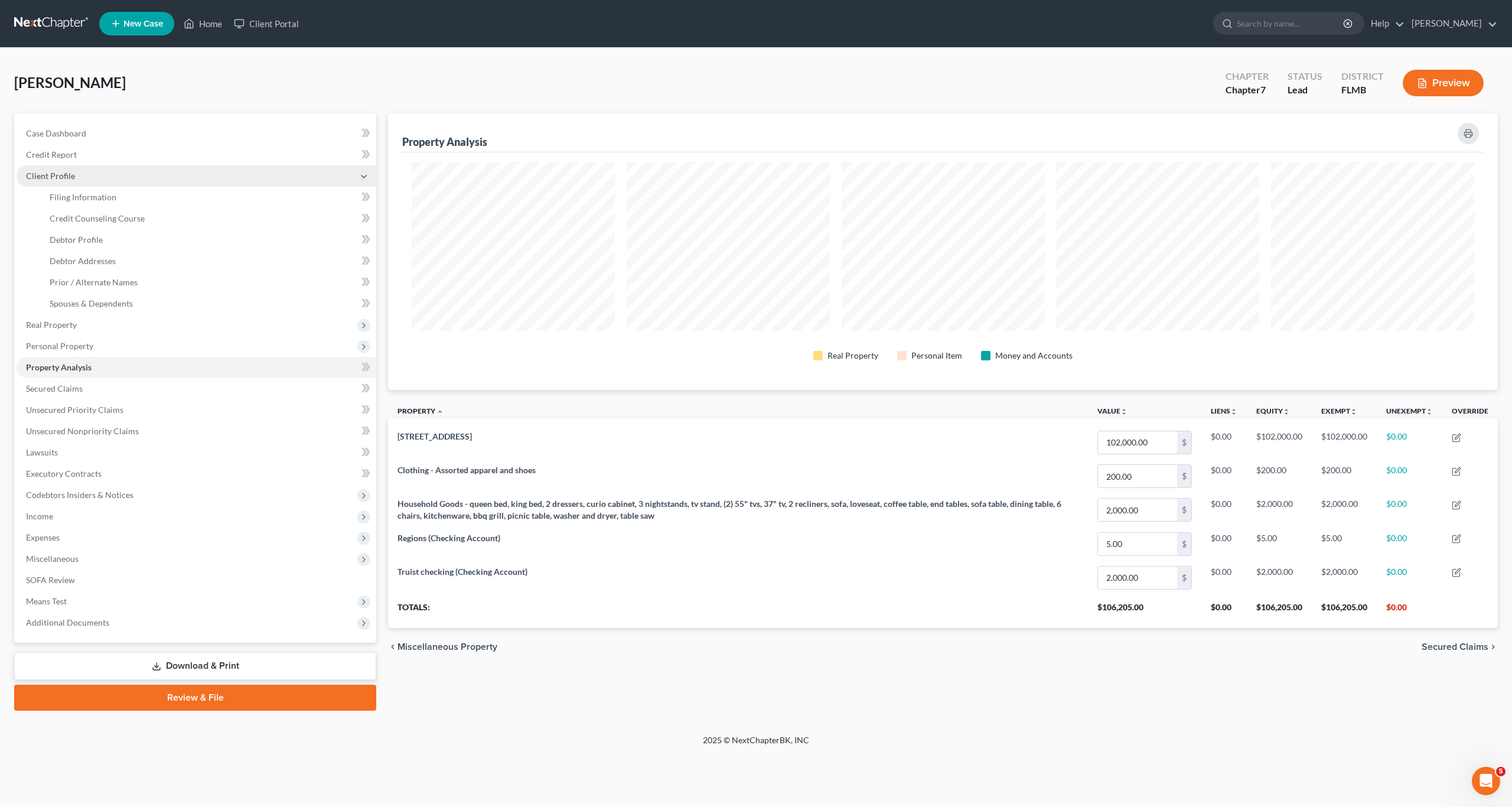
scroll to position [276, 1110]
click at [52, 165] on span "Client Profile" at bounding box center [196, 175] width 359 height 21
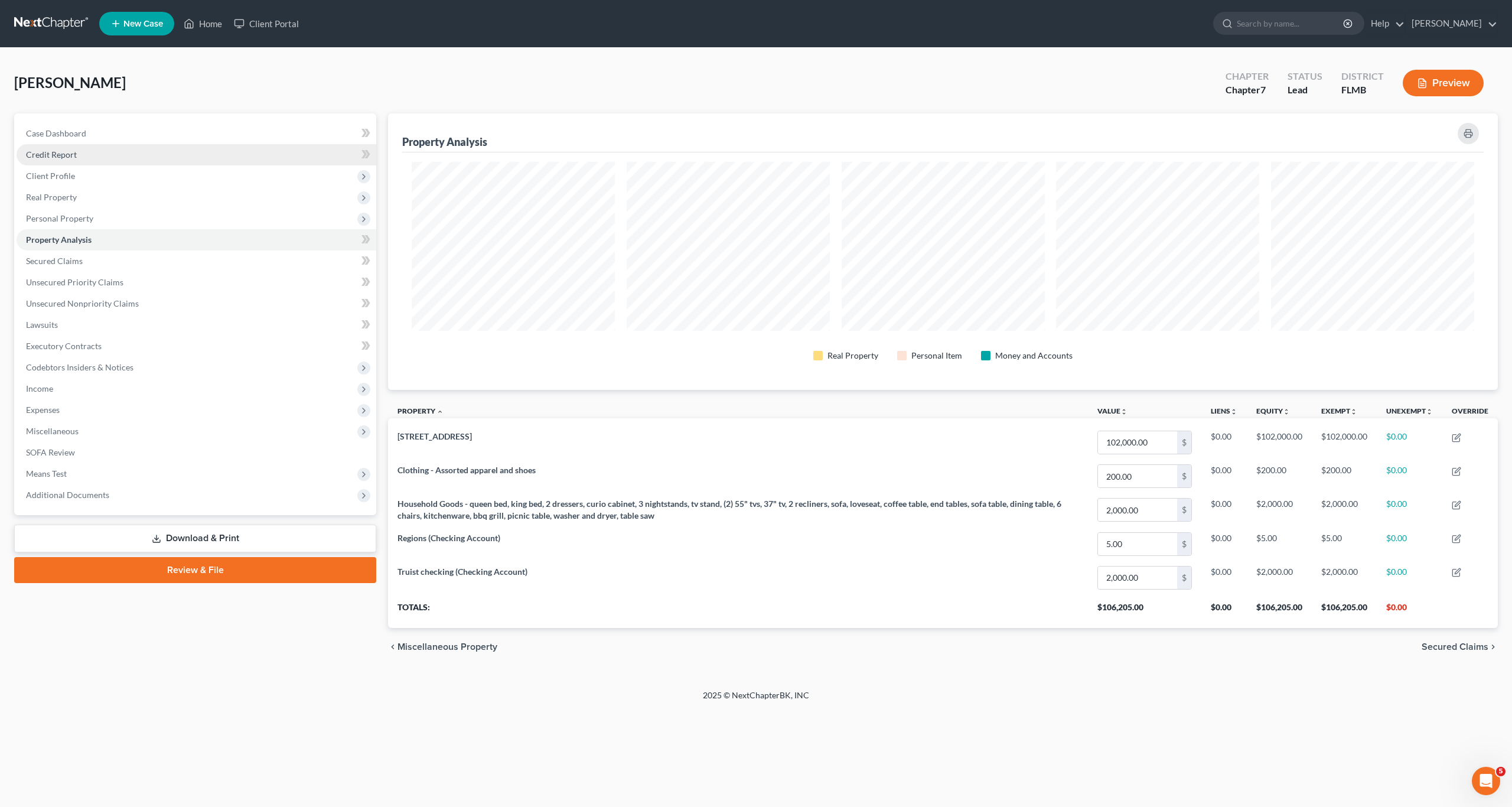
click at [55, 153] on span "Credit Report" at bounding box center [50, 154] width 50 height 10
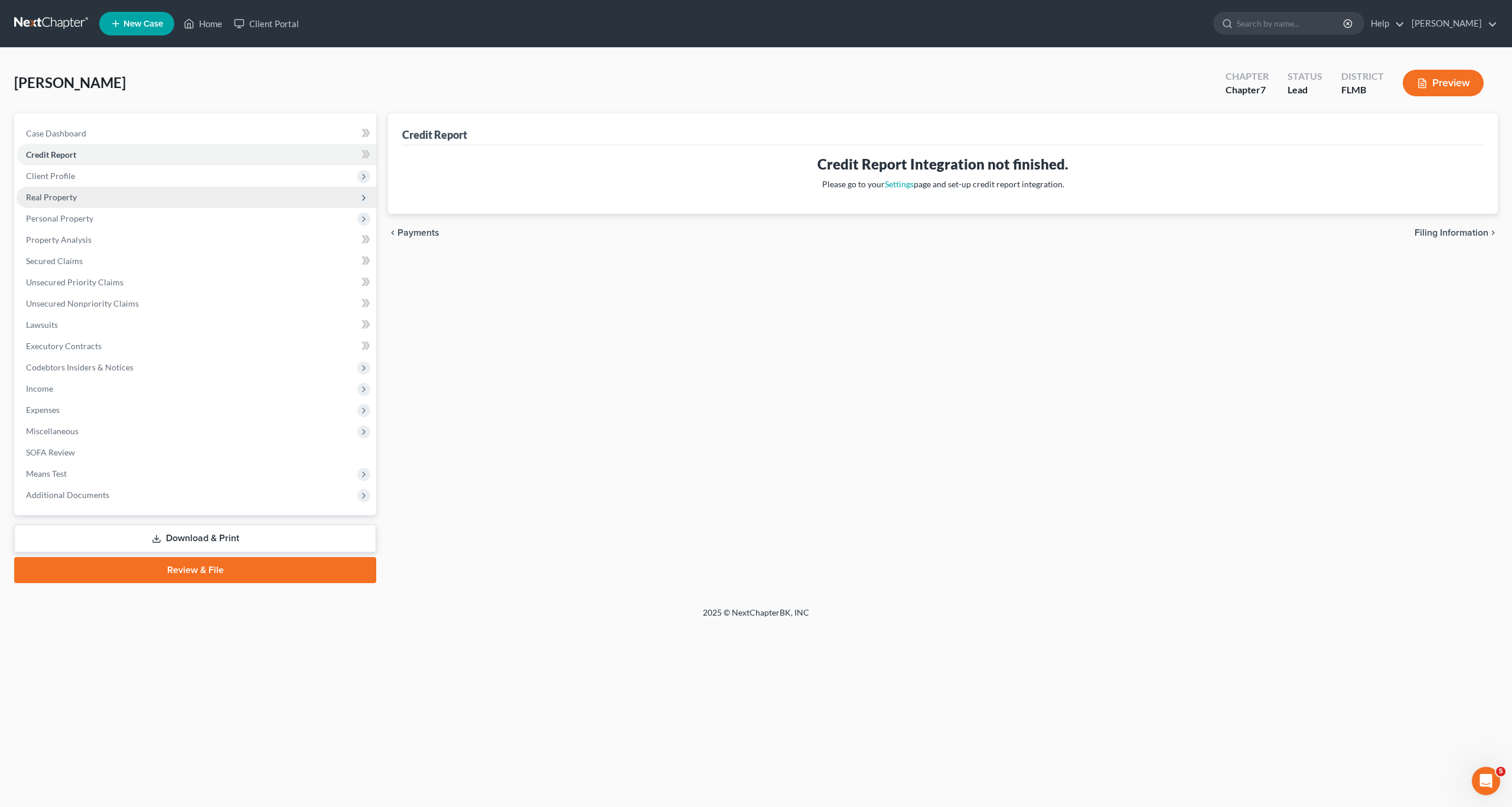
drag, startPoint x: 514, startPoint y: 377, endPoint x: 107, endPoint y: 201, distance: 443.4
click at [509, 377] on div "Credit Report Credit Report Integration not finished. Please go to your Setting…" at bounding box center [943, 349] width 1122 height 469
click at [51, 184] on span "Client Profile" at bounding box center [196, 175] width 359 height 21
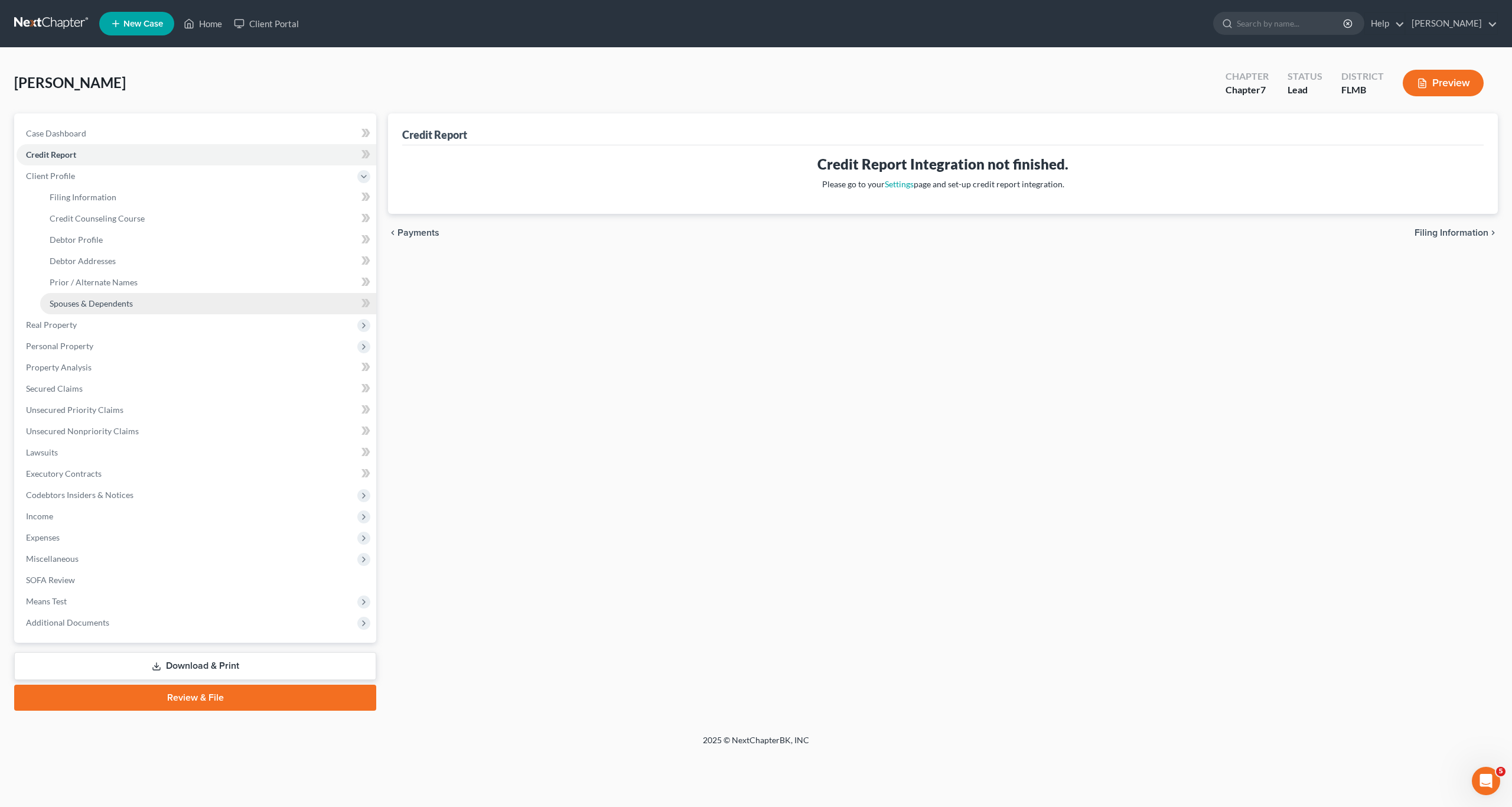
drag, startPoint x: 567, startPoint y: 412, endPoint x: 84, endPoint y: 308, distance: 494.1
click at [560, 412] on div "Credit Report Credit Report Integration not finished. Please go to your Setting…" at bounding box center [943, 412] width 1122 height 597
click at [8, 339] on div "Case Dashboard Payments Invoices Payments Payments Credit Report Client Profile" at bounding box center [195, 412] width 374 height 597
click at [41, 328] on span "Real Property" at bounding box center [50, 325] width 50 height 10
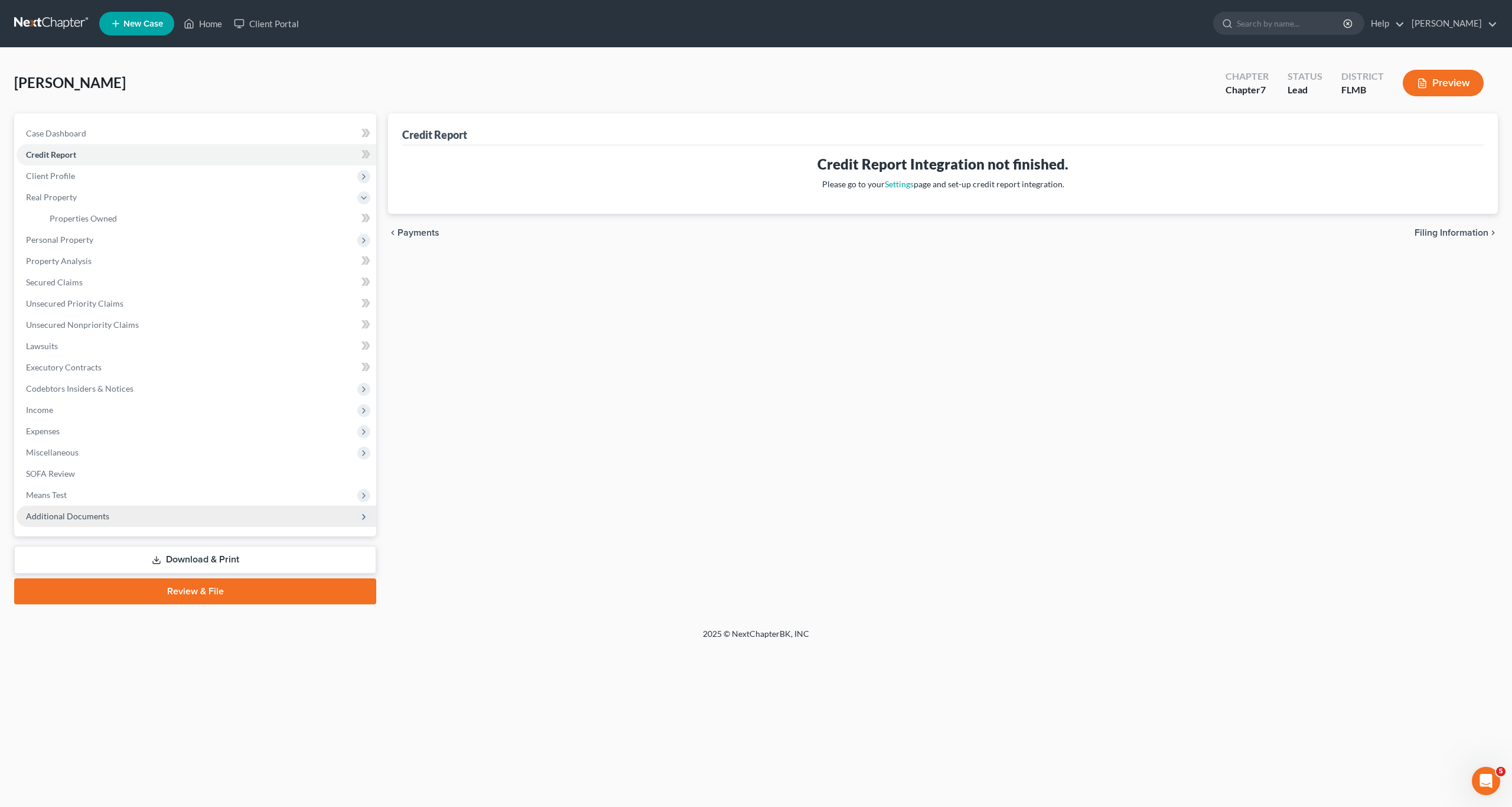
click at [66, 509] on span "Additional Documents" at bounding box center [196, 516] width 359 height 21
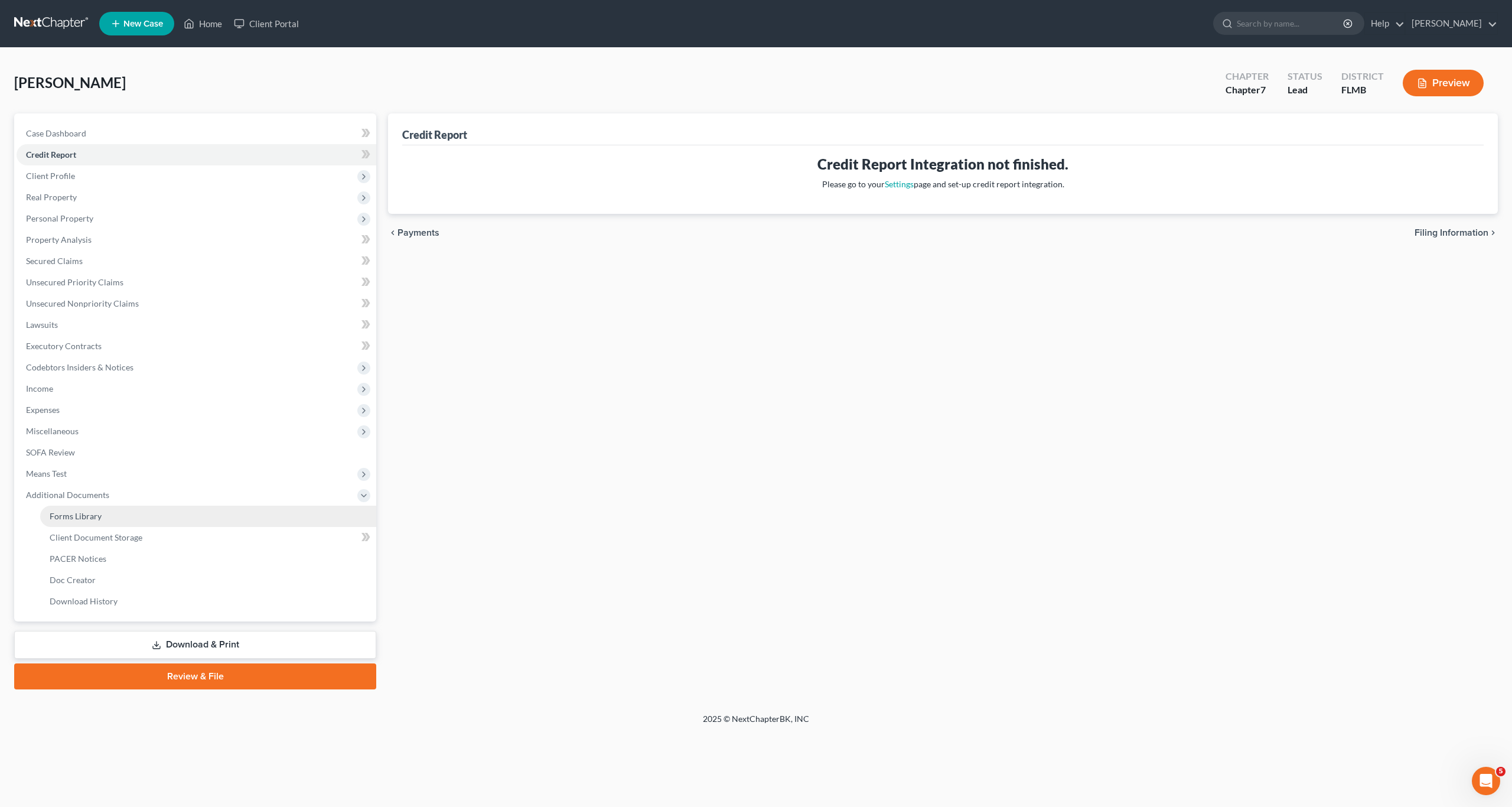
click at [66, 506] on link "Forms Library" at bounding box center [209, 516] width 337 height 21
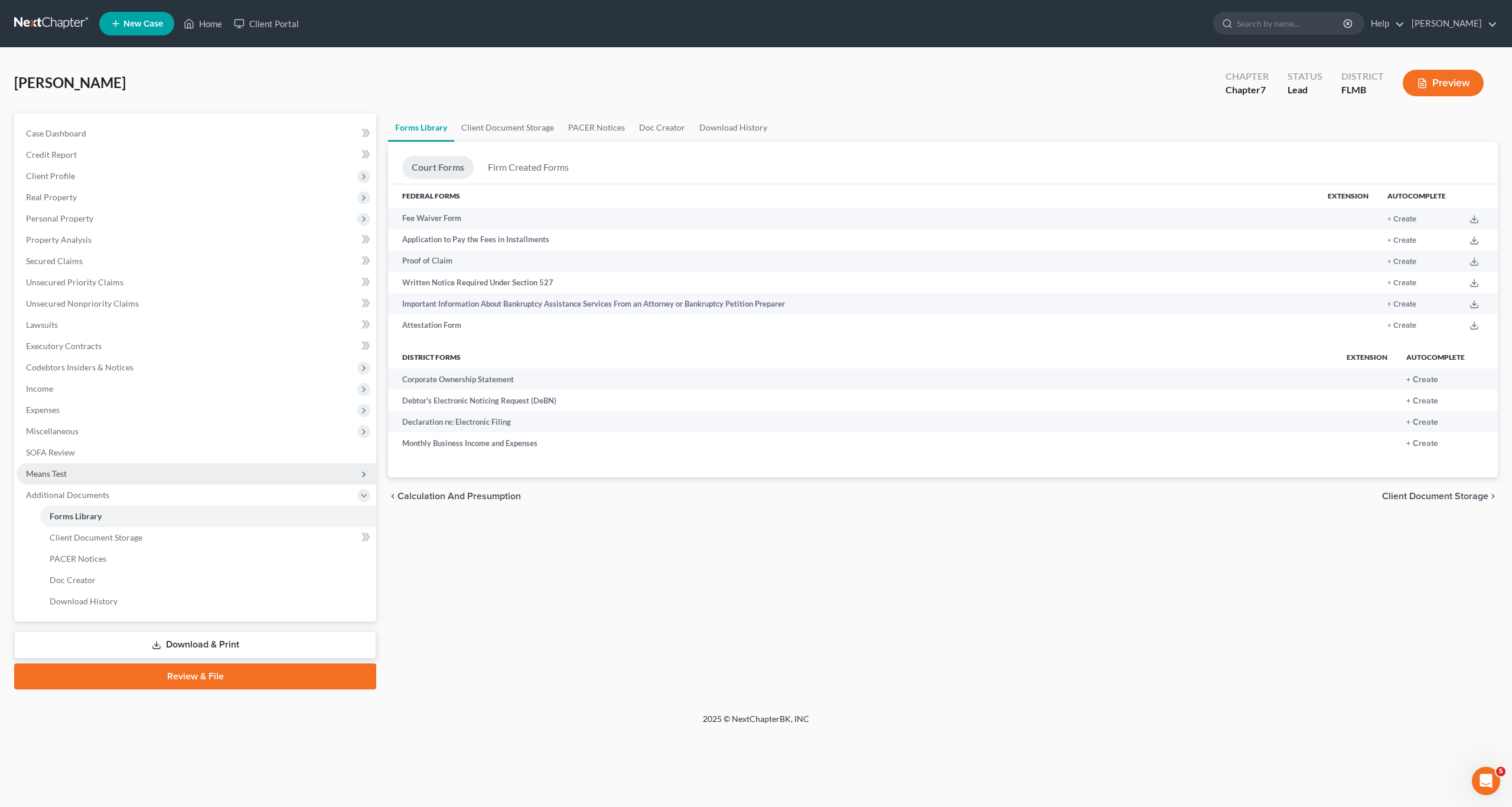
click at [56, 468] on span "Means Test" at bounding box center [46, 473] width 41 height 10
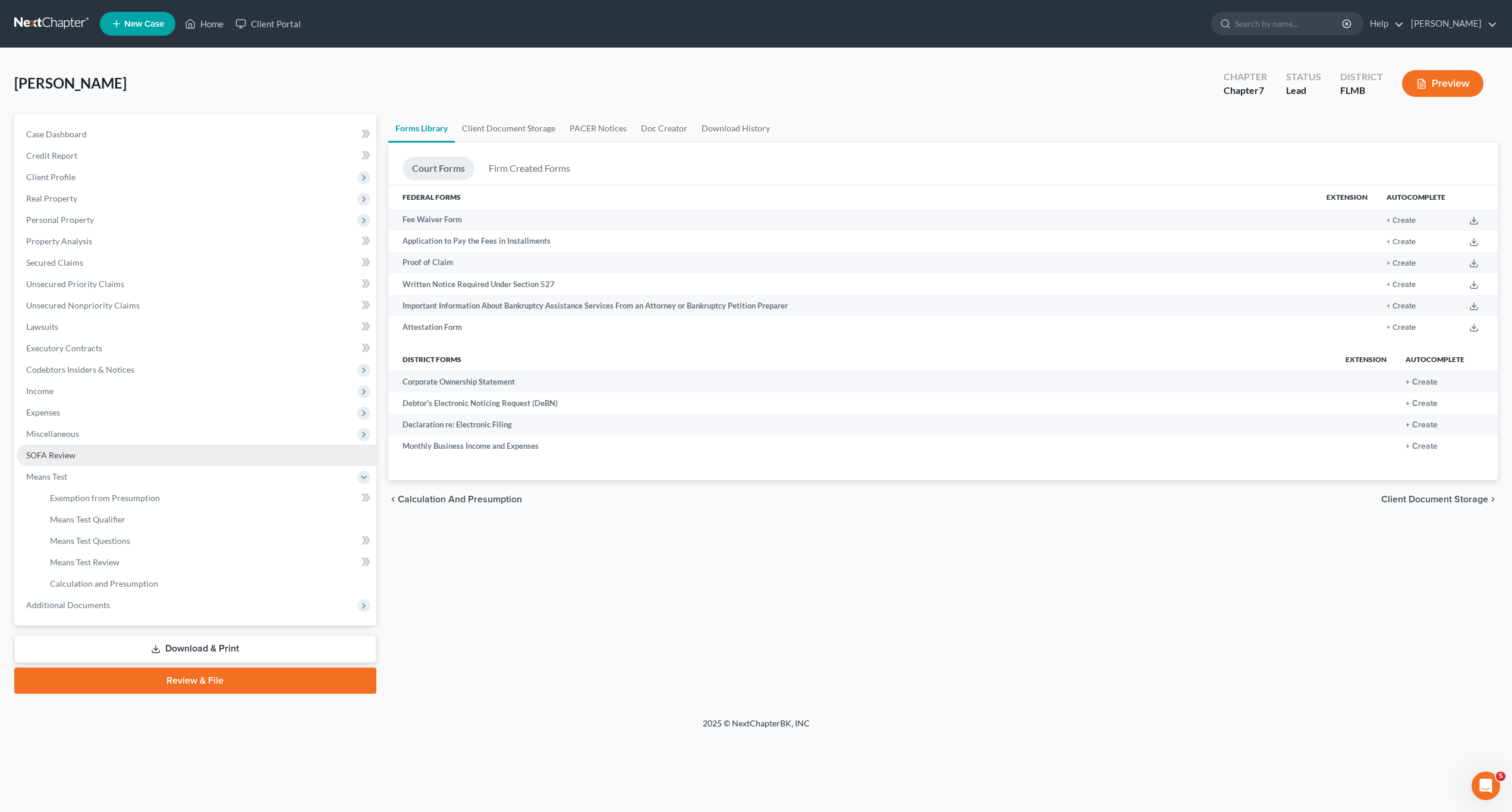
click at [57, 447] on link "SOFA Review" at bounding box center [196, 454] width 360 height 21
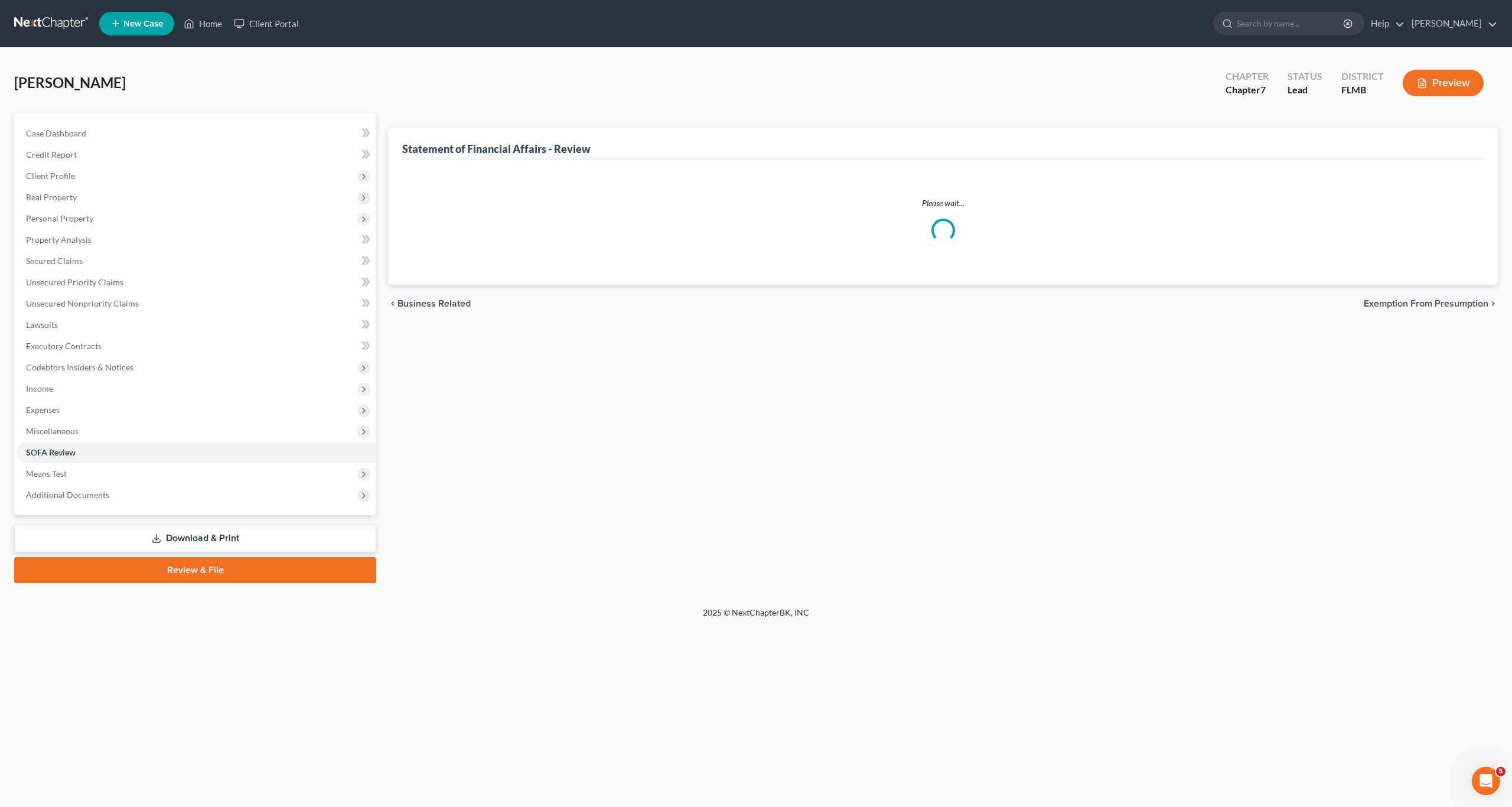
click at [742, 583] on div "Statement of Financial Affairs - Review Please wait... chevron_left Business Re…" at bounding box center [943, 349] width 1122 height 469
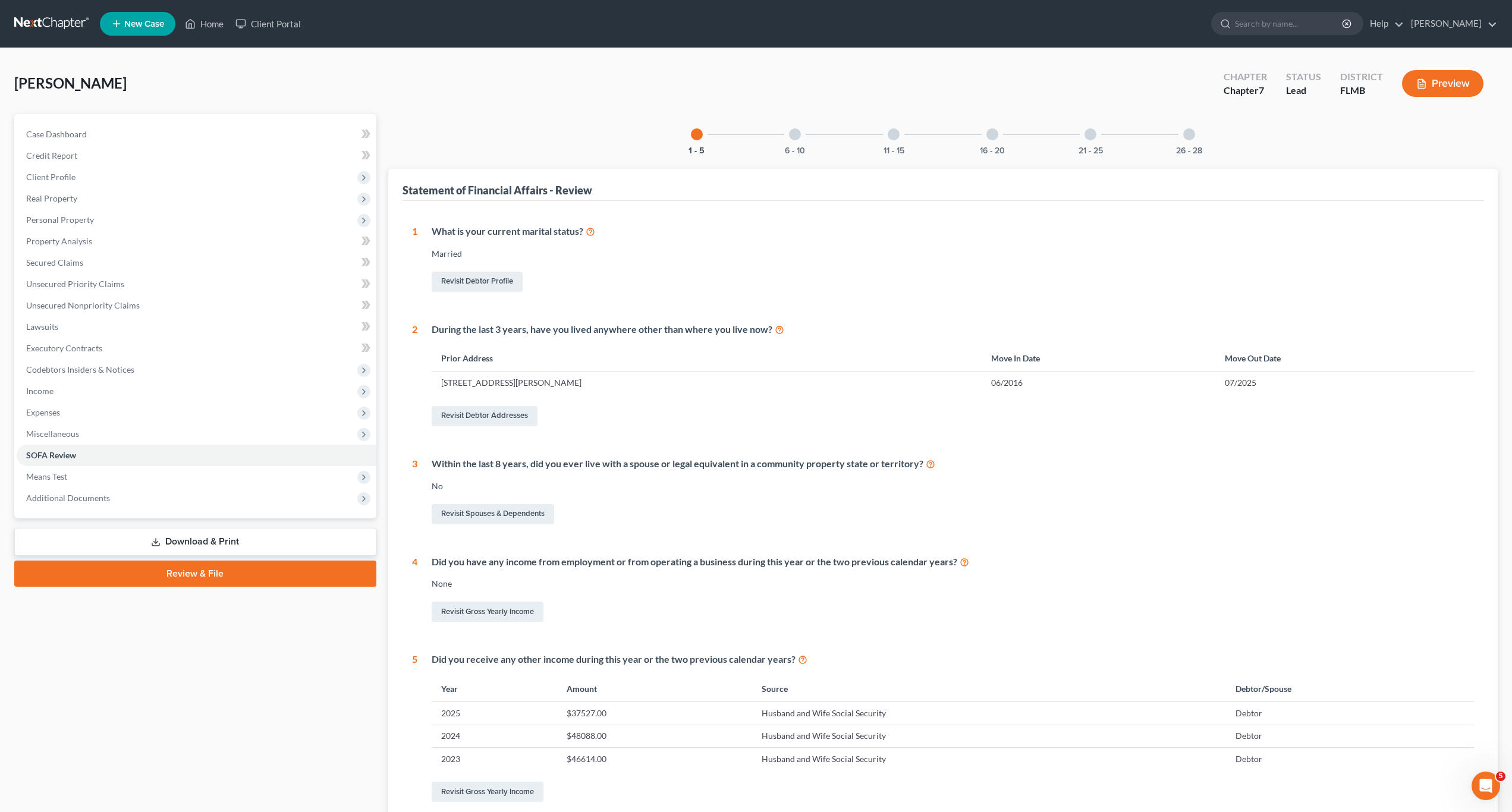
click at [189, 548] on link "Download & Print" at bounding box center [194, 542] width 362 height 28
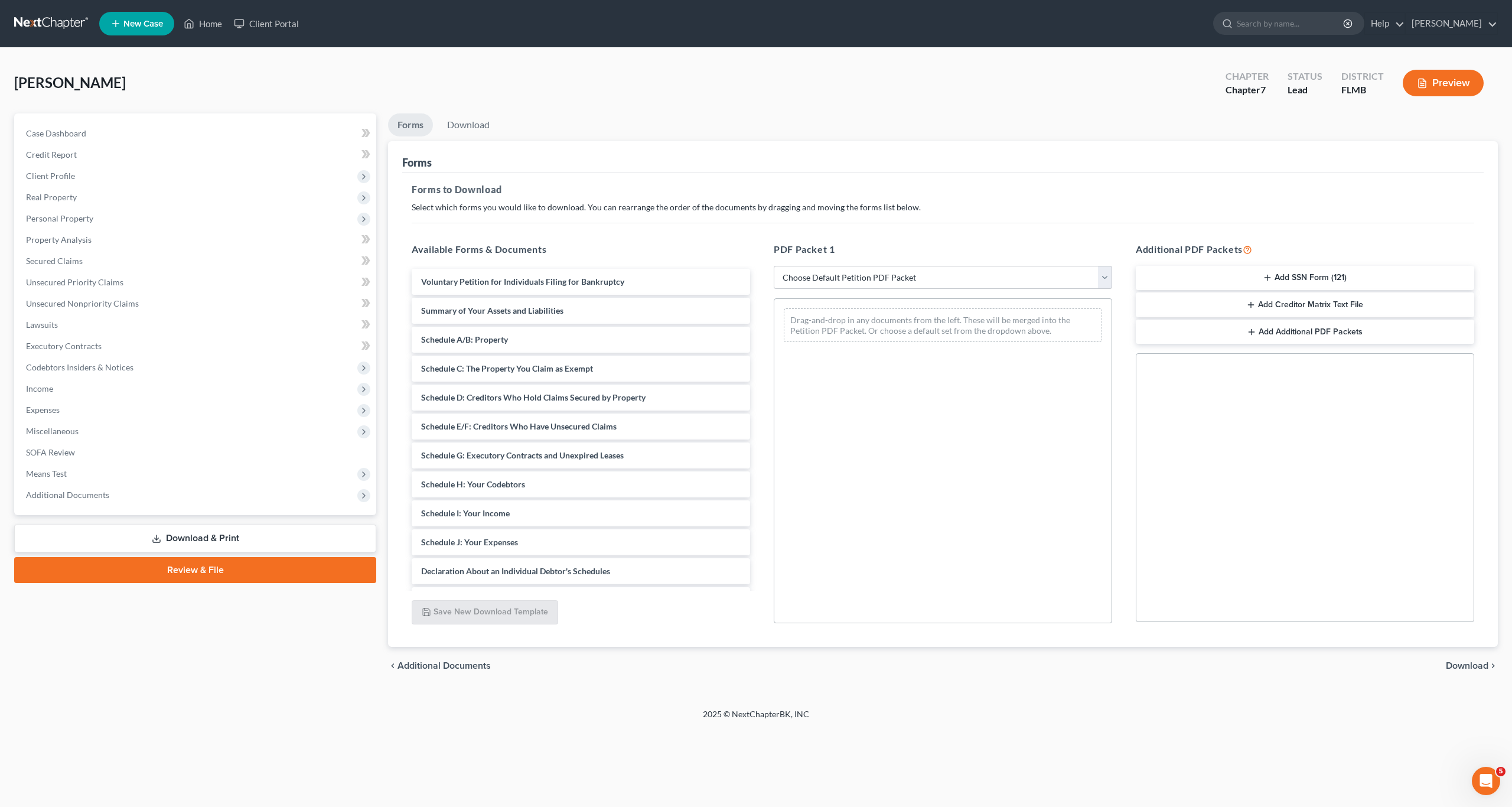
click at [791, 463] on div "Drag-and-drop in any documents from the left. These will be merged into the Pet…" at bounding box center [944, 460] width 339 height 325
